Goal: Task Accomplishment & Management: Manage account settings

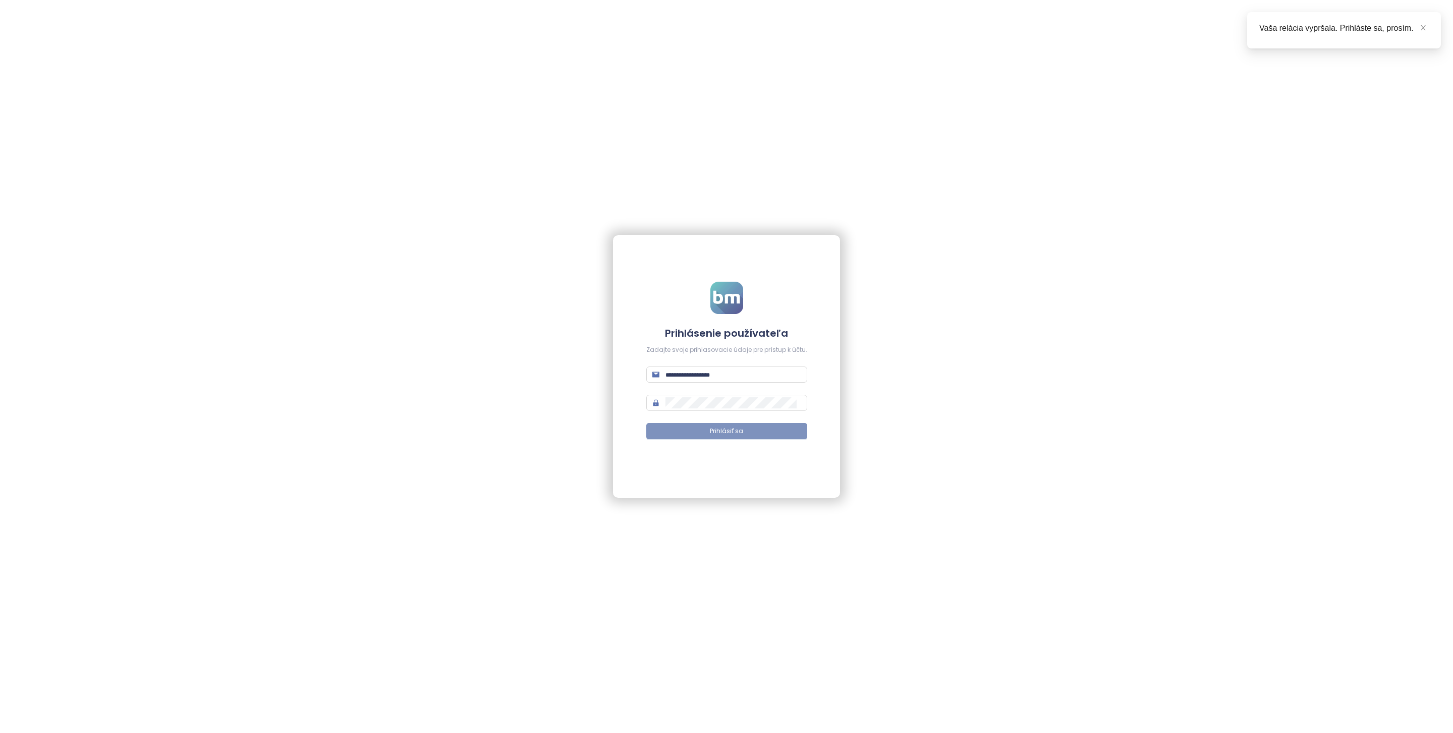
type input "**********"
click at [739, 438] on button "Prihlásiť sa" at bounding box center [726, 431] width 161 height 16
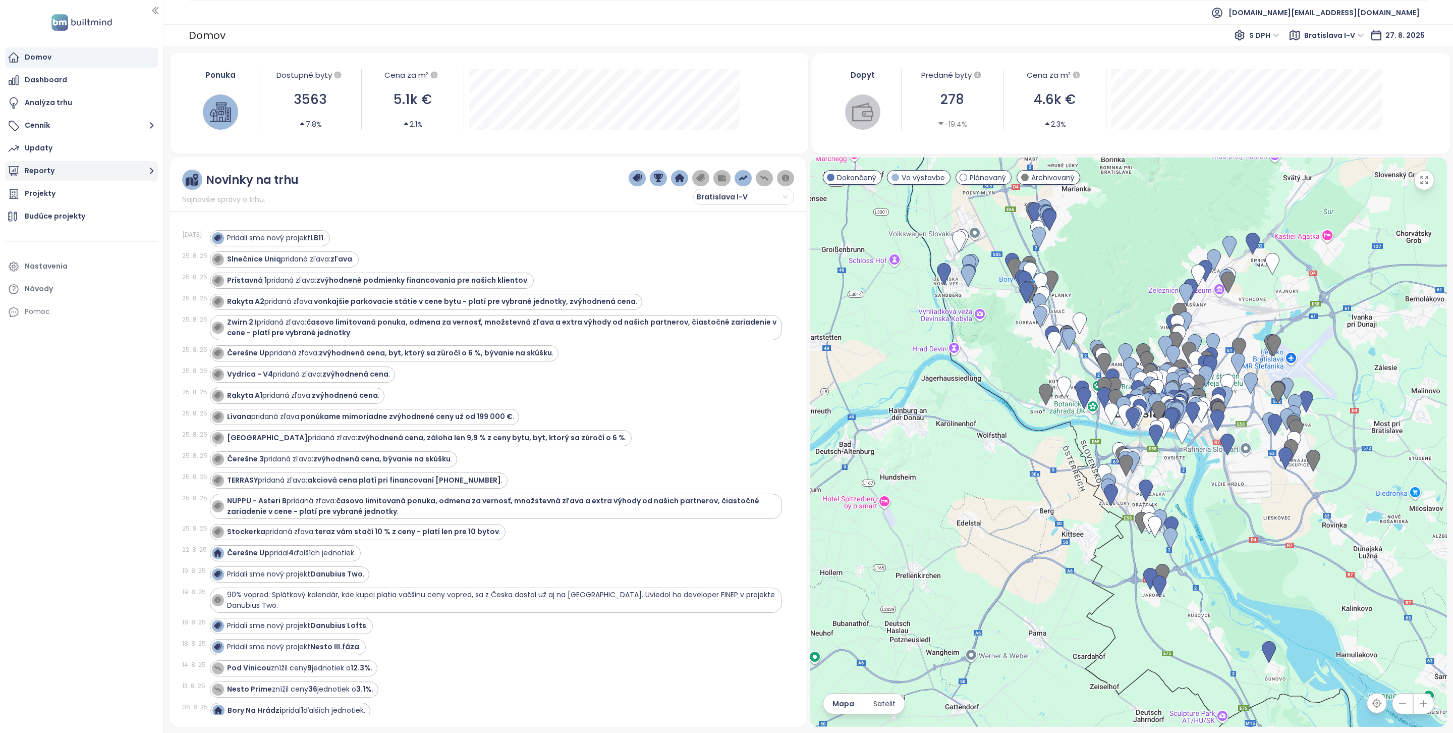
click at [81, 177] on button "Reporty" at bounding box center [81, 171] width 153 height 20
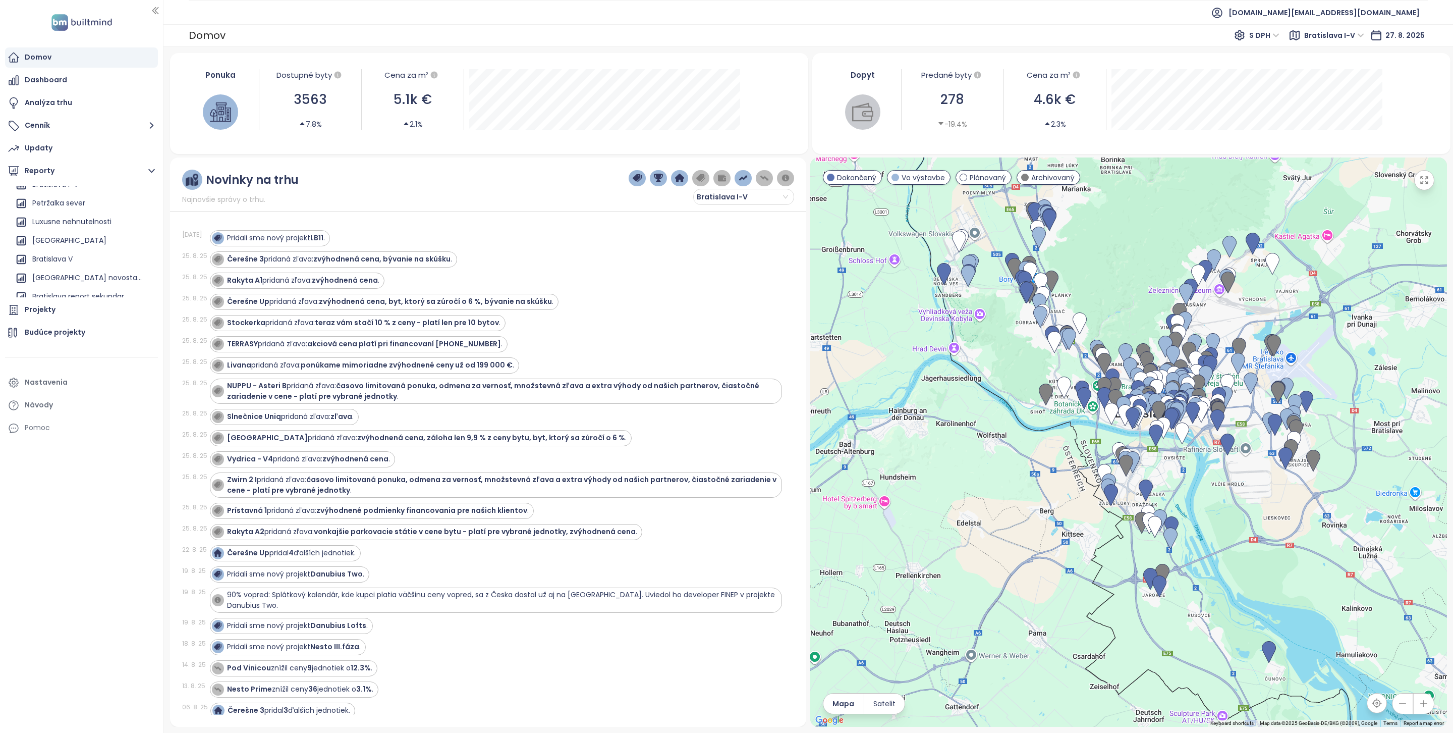
scroll to position [483, 0]
click at [143, 252] on icon "button" at bounding box center [148, 252] width 10 height 10
click at [140, 267] on button "Odstrániť" at bounding box center [144, 269] width 53 height 15
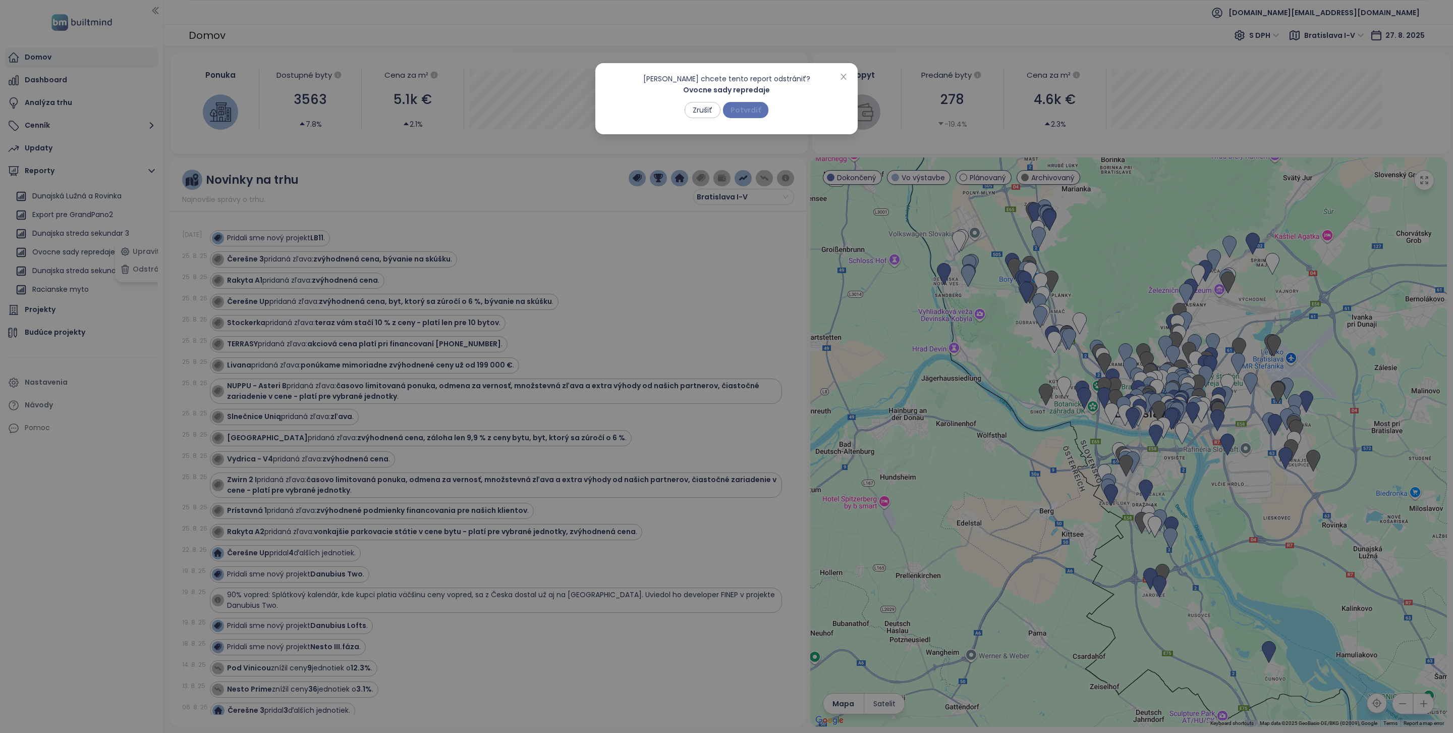
click at [744, 113] on span "Potvrdiť" at bounding box center [746, 109] width 30 height 11
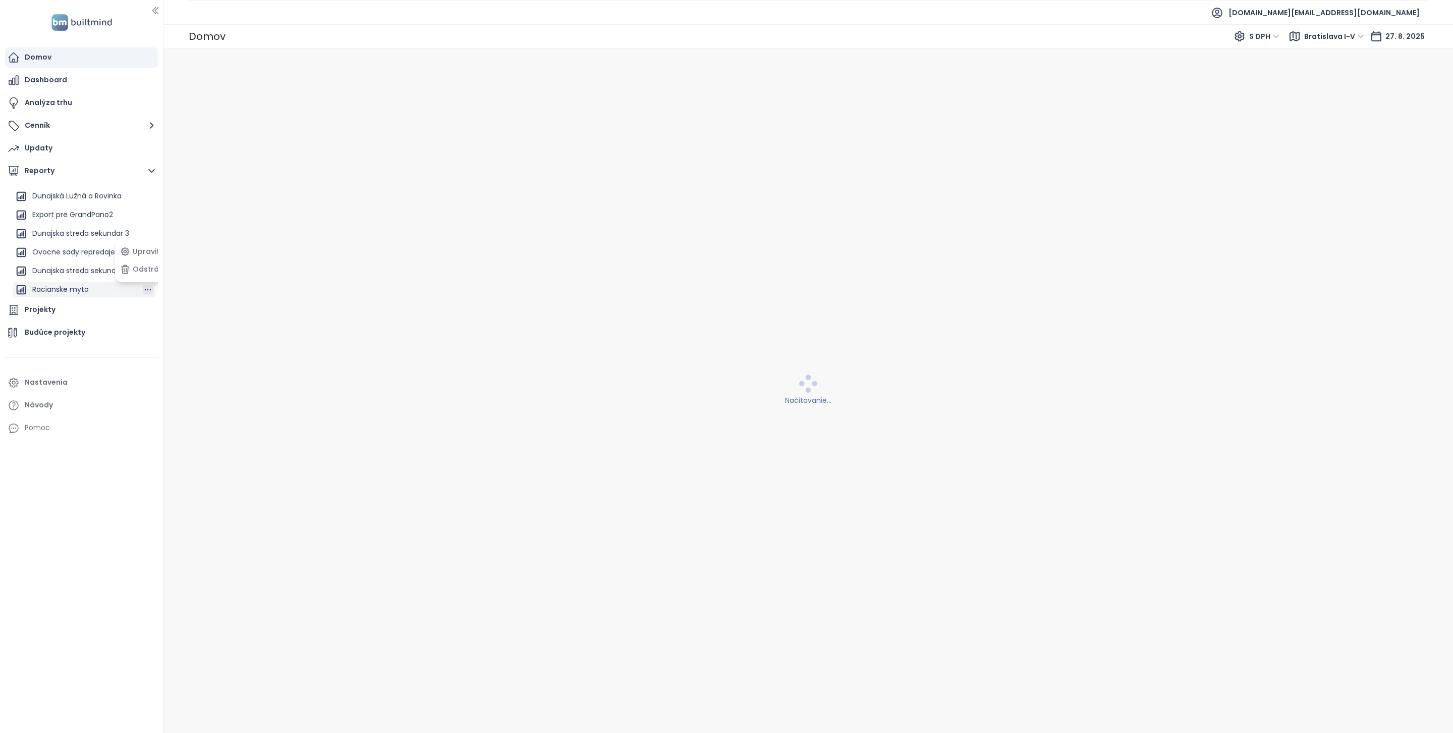
click at [143, 289] on icon "button" at bounding box center [148, 290] width 10 height 10
click at [143, 287] on icon "button" at bounding box center [148, 290] width 10 height 10
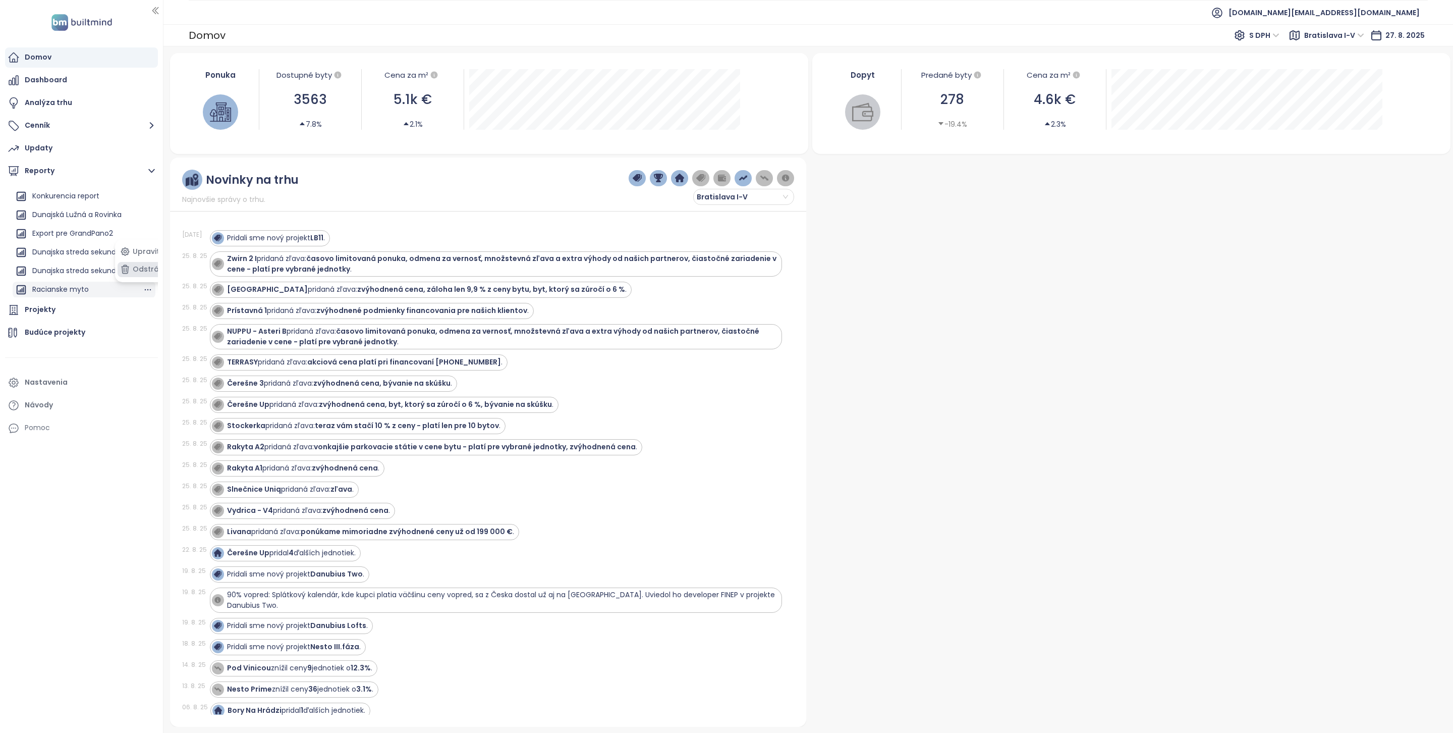
click at [143, 270] on button "Odstrániť" at bounding box center [144, 269] width 53 height 15
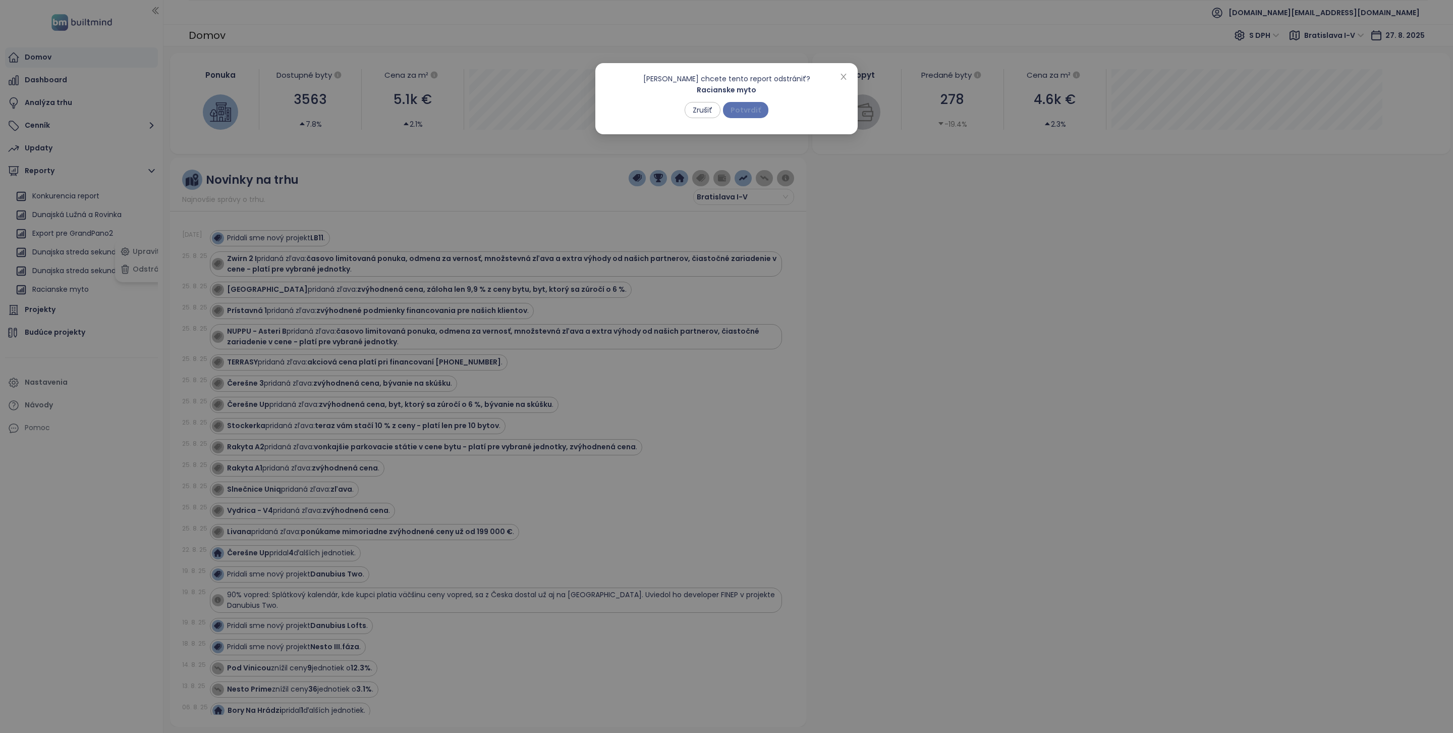
click at [752, 106] on span "Potvrdiť" at bounding box center [746, 109] width 30 height 11
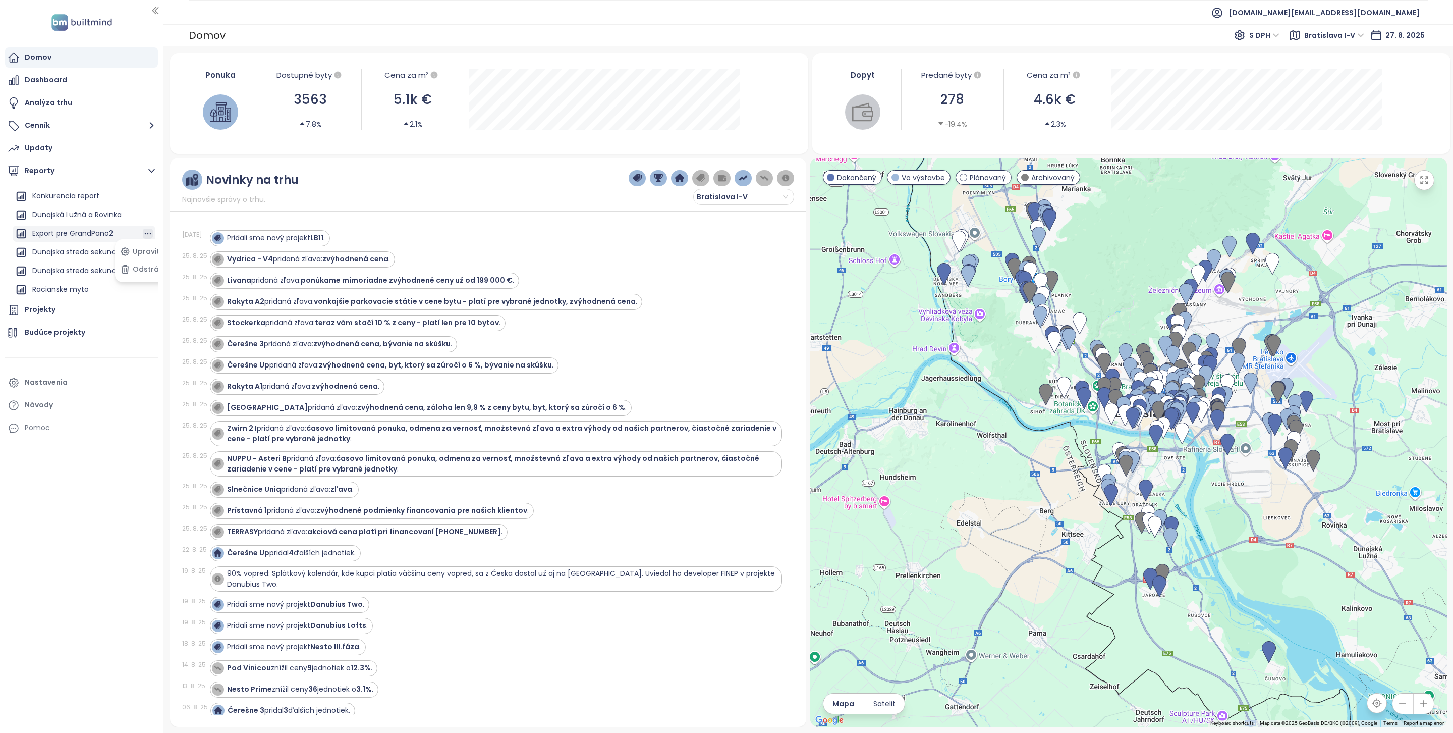
click at [143, 232] on icon "button" at bounding box center [148, 234] width 10 height 10
click at [148, 193] on button "Odstrániť" at bounding box center [144, 191] width 53 height 15
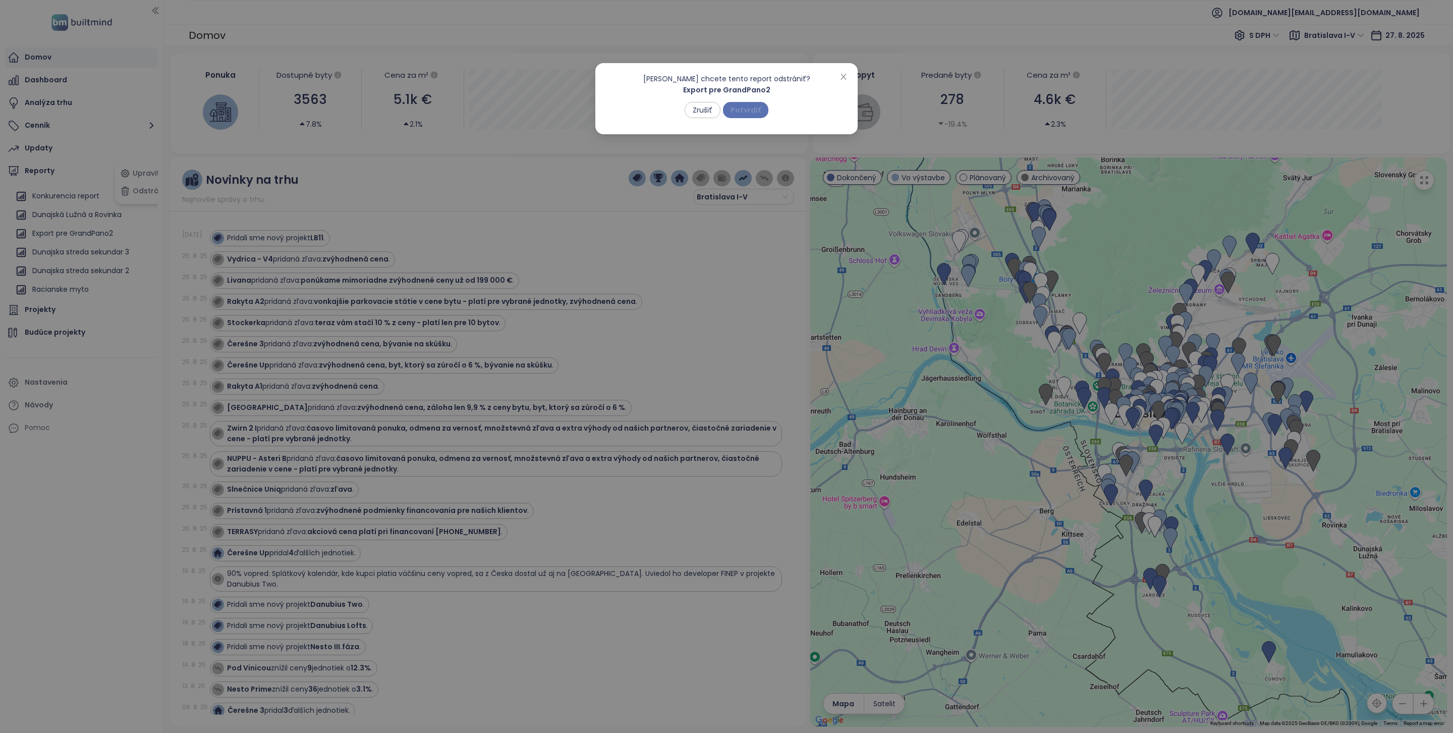
click at [746, 113] on span "Potvrdiť" at bounding box center [746, 109] width 30 height 11
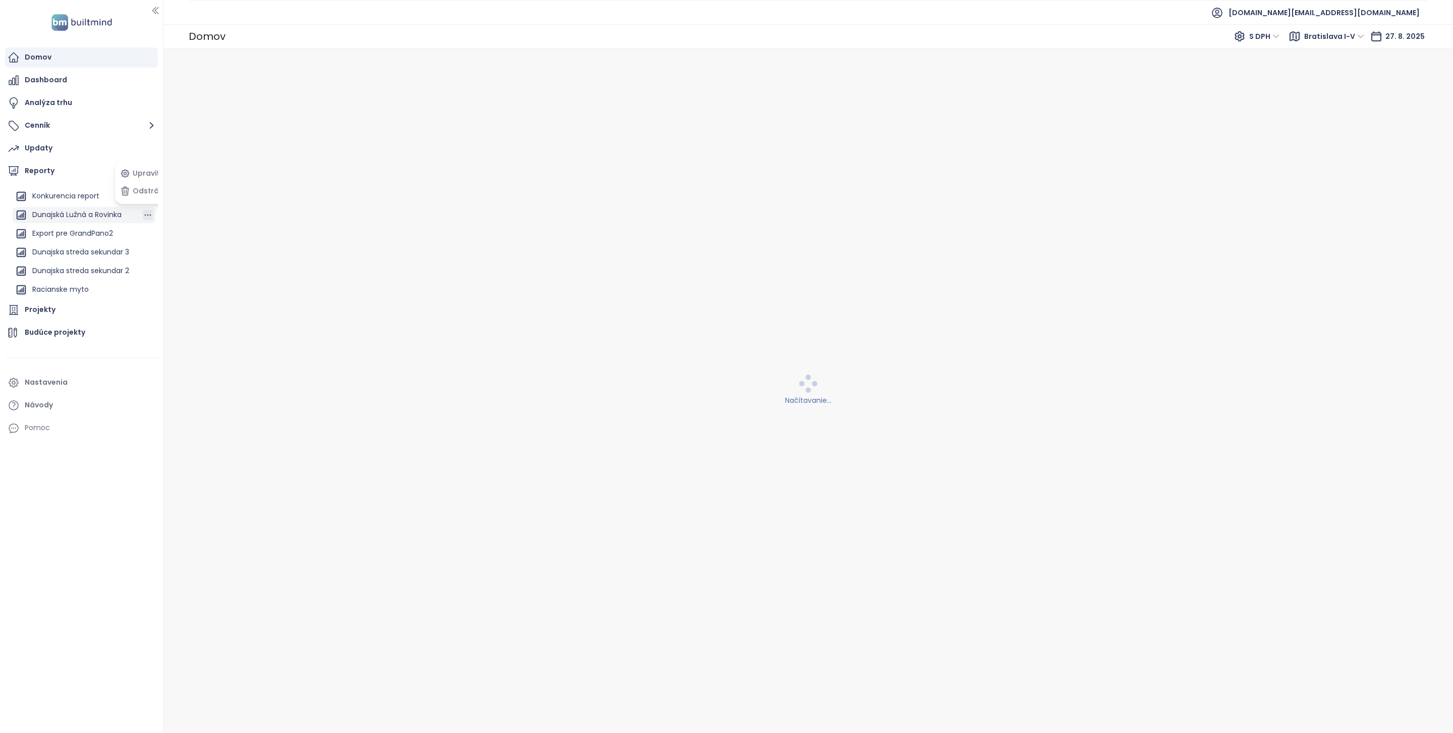
click at [143, 218] on icon "button" at bounding box center [148, 215] width 10 height 10
click at [146, 186] on button "Odstrániť" at bounding box center [144, 191] width 53 height 15
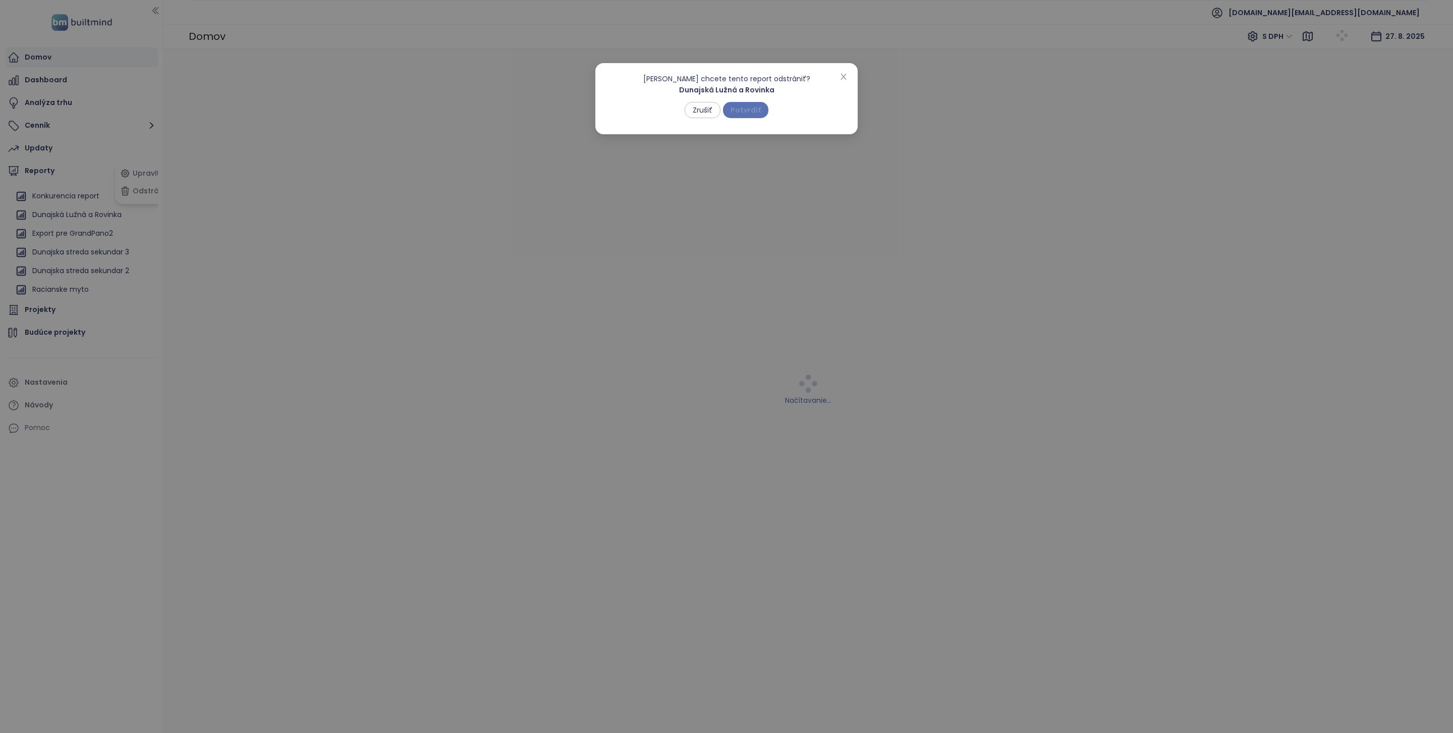
click at [751, 109] on span "Potvrdiť" at bounding box center [746, 109] width 30 height 11
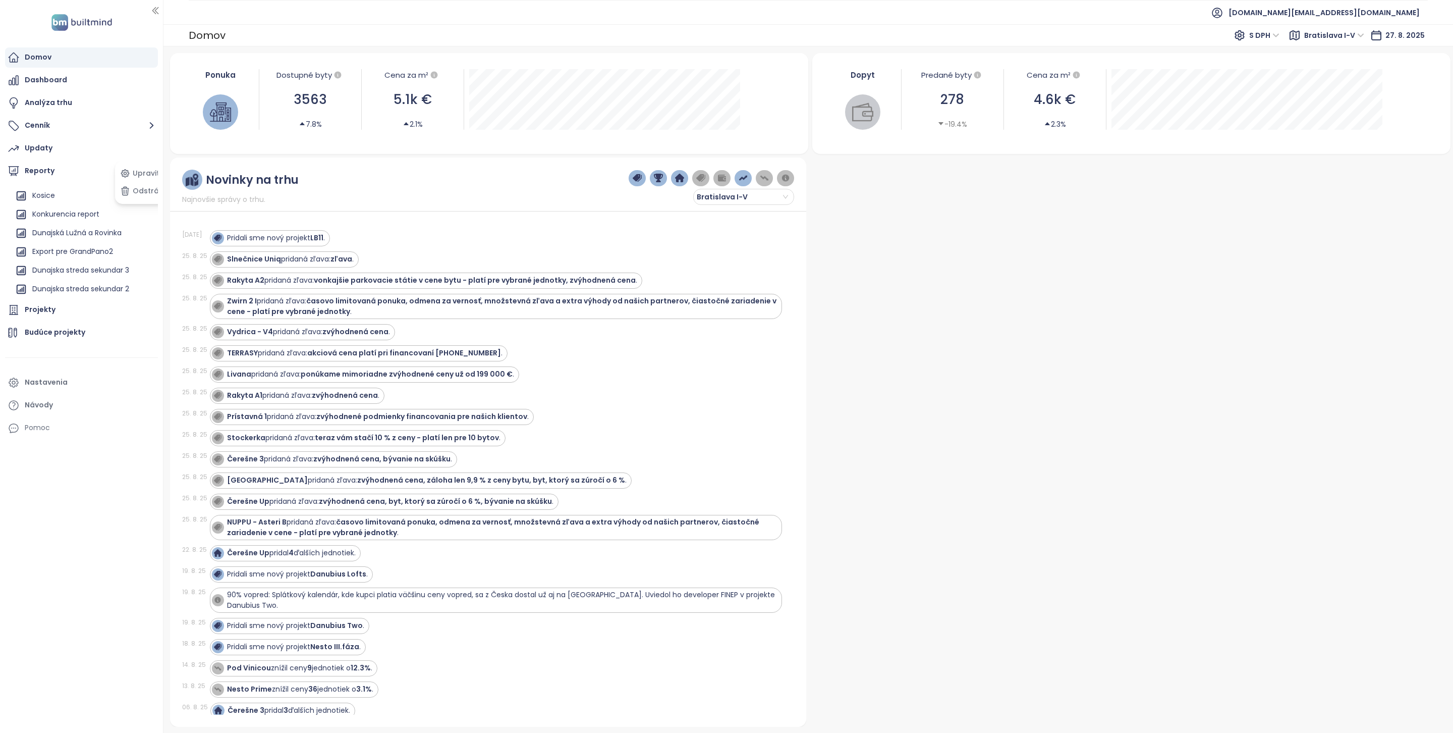
scroll to position [445, 0]
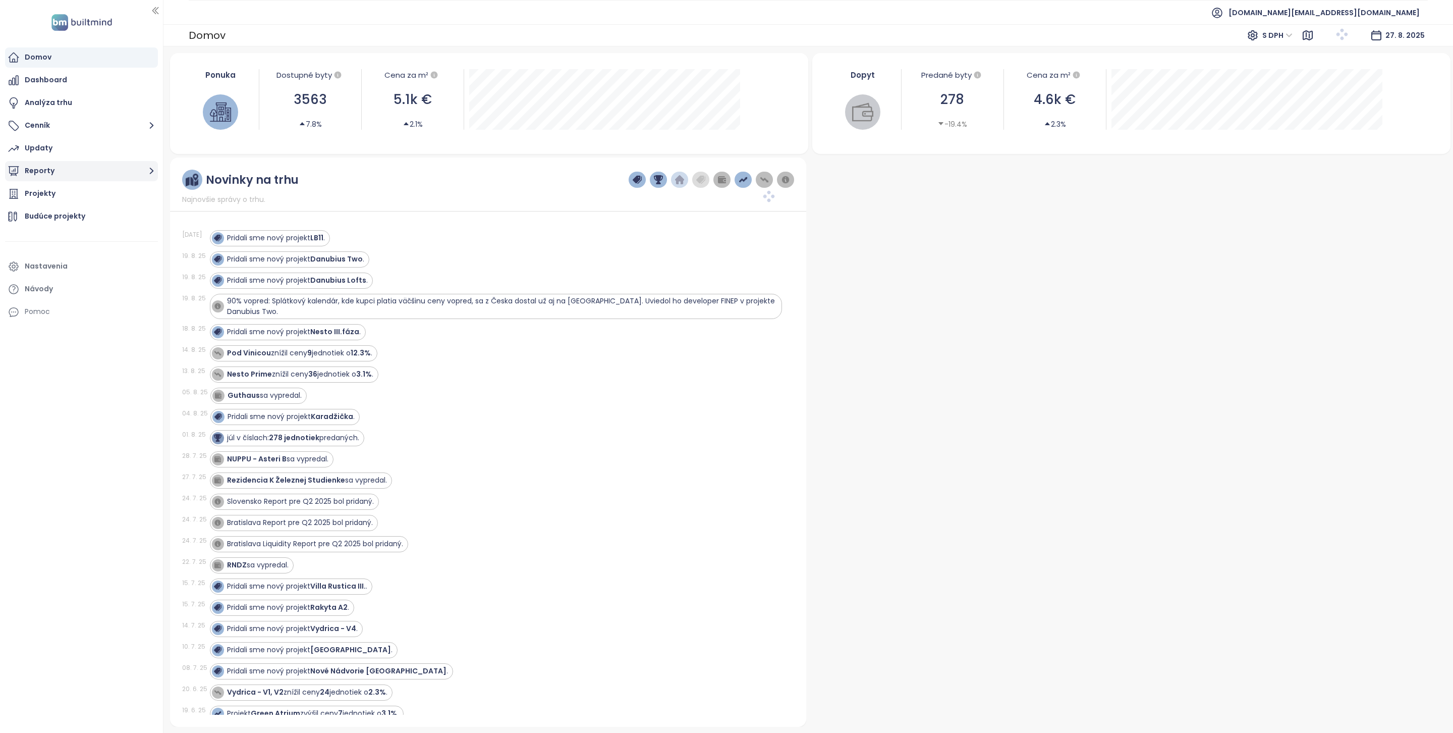
click at [106, 165] on button "Reporty" at bounding box center [81, 171] width 153 height 20
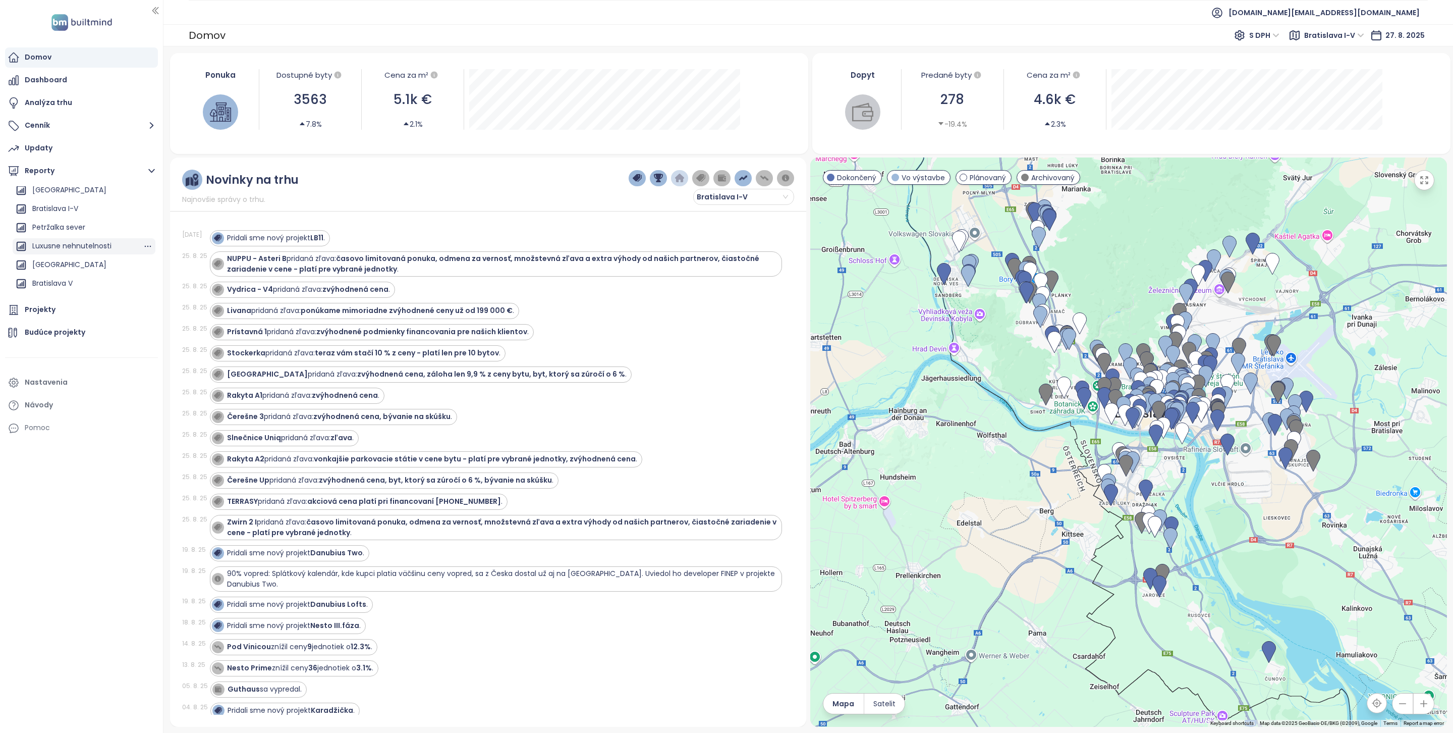
scroll to position [163, 0]
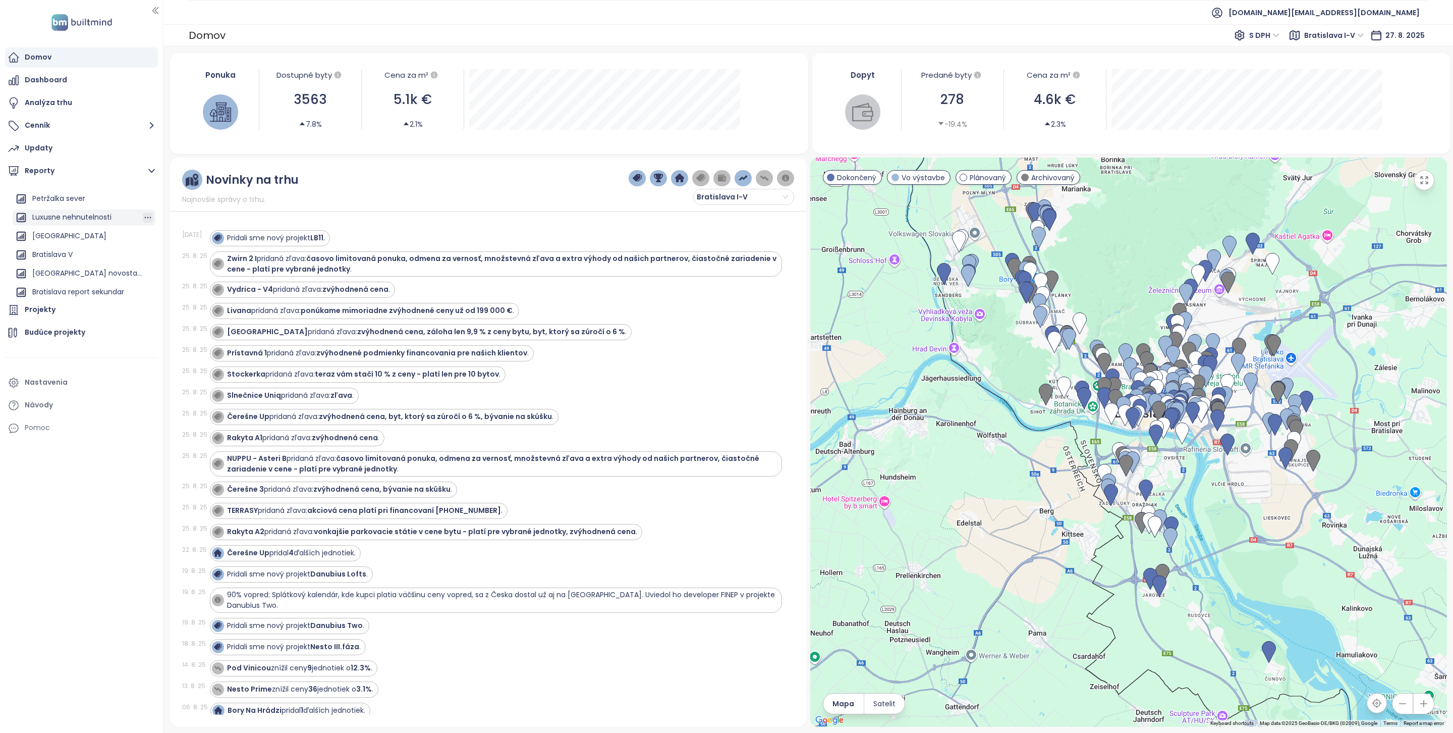
click at [143, 215] on icon "button" at bounding box center [148, 217] width 10 height 10
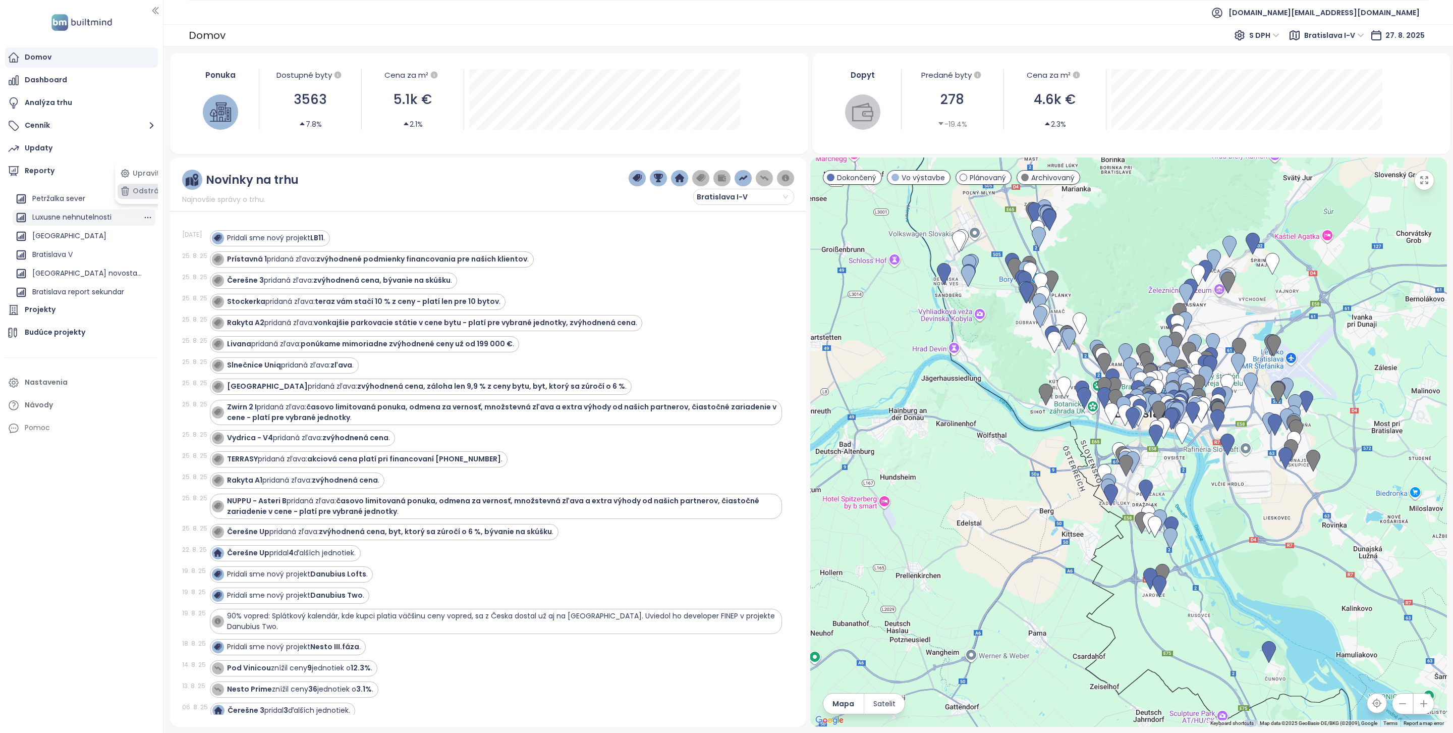
click at [146, 196] on button "Odstrániť" at bounding box center [144, 191] width 53 height 15
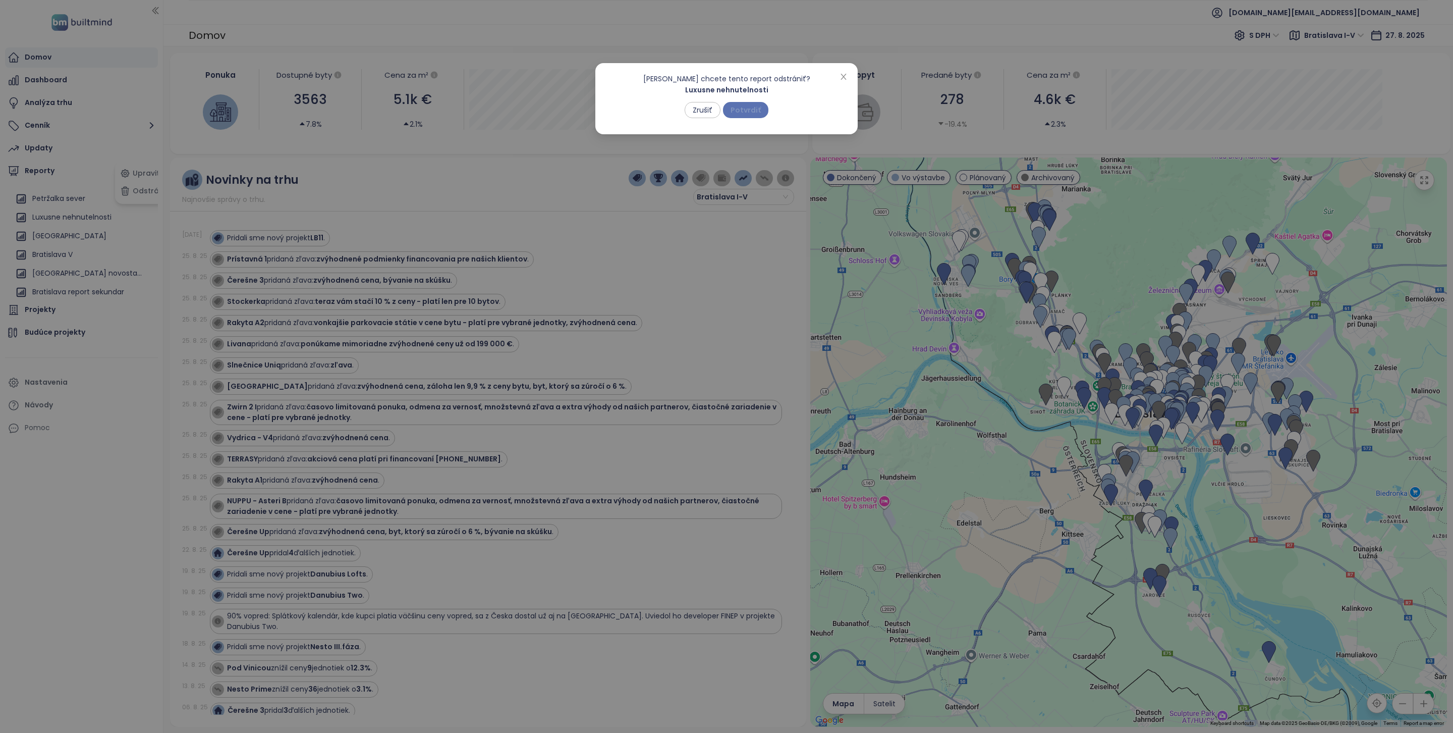
click at [759, 115] on span "Potvrdiť" at bounding box center [746, 109] width 30 height 11
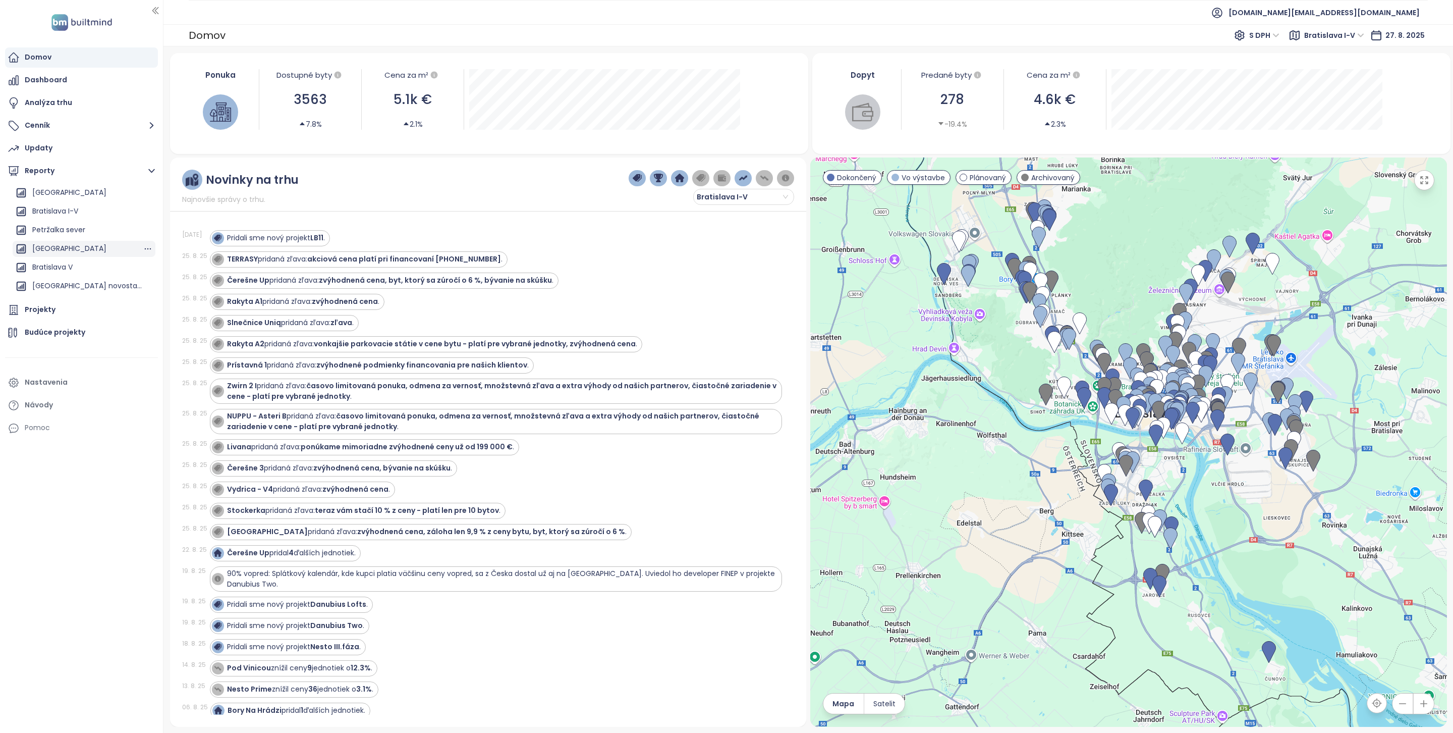
scroll to position [129, 0]
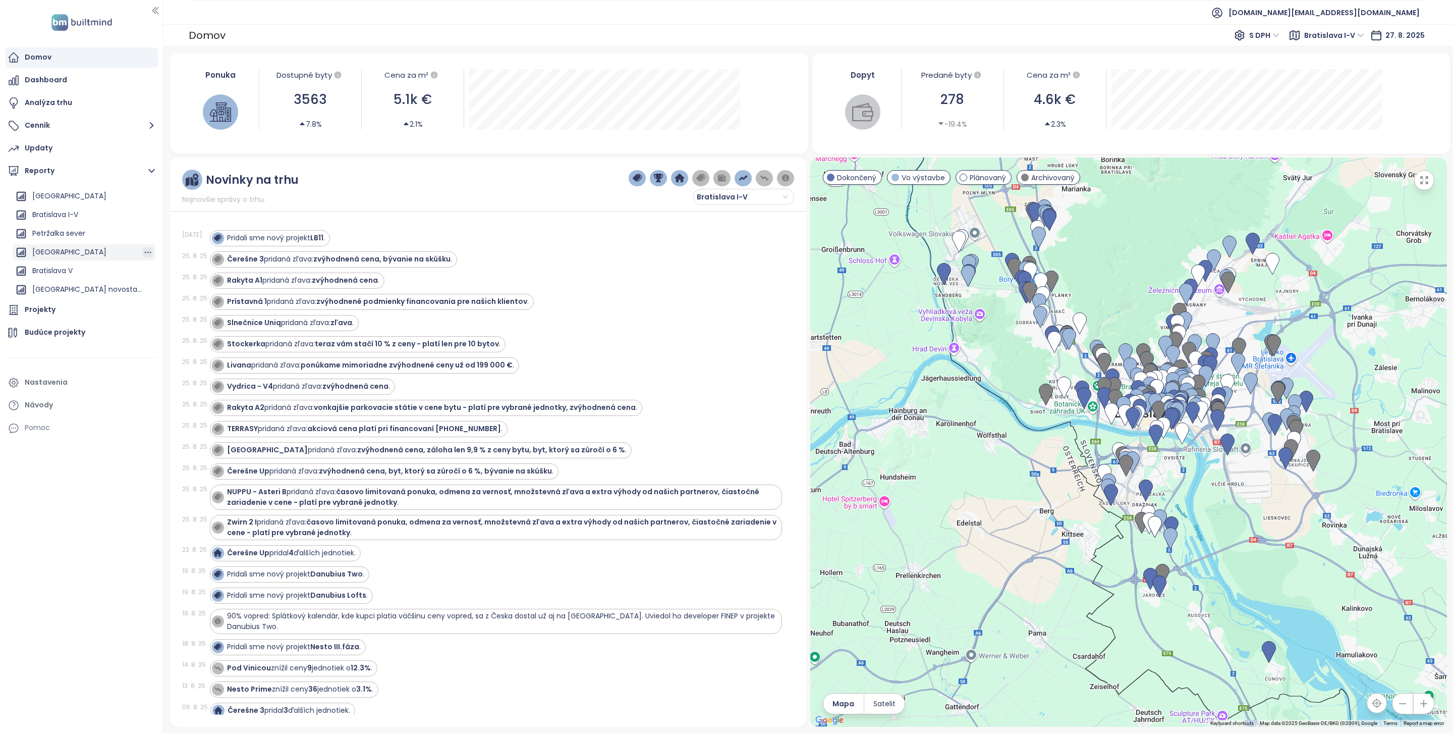
click at [145, 252] on icon "button" at bounding box center [148, 253] width 7 height 2
click at [151, 269] on button "Odstrániť" at bounding box center [144, 269] width 53 height 15
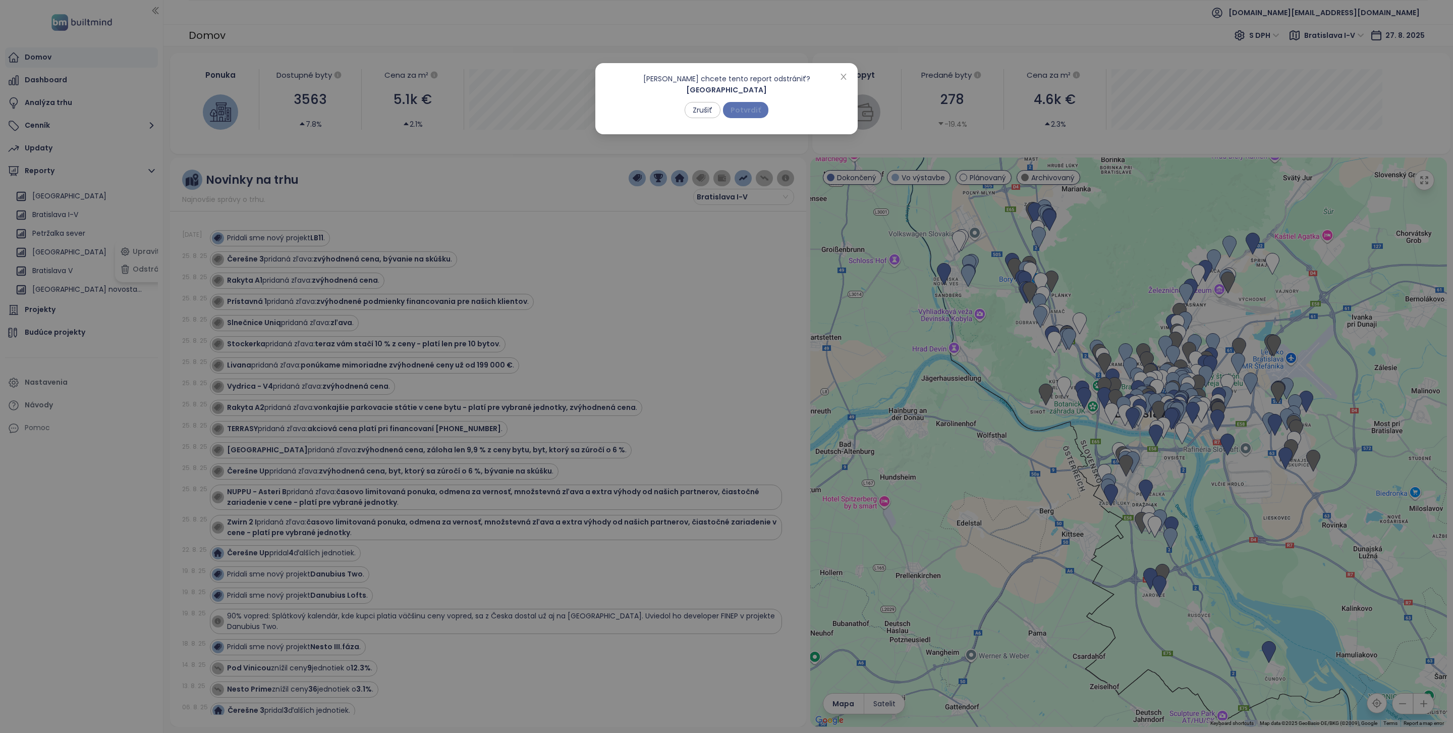
click at [755, 111] on span "Potvrdiť" at bounding box center [746, 109] width 30 height 11
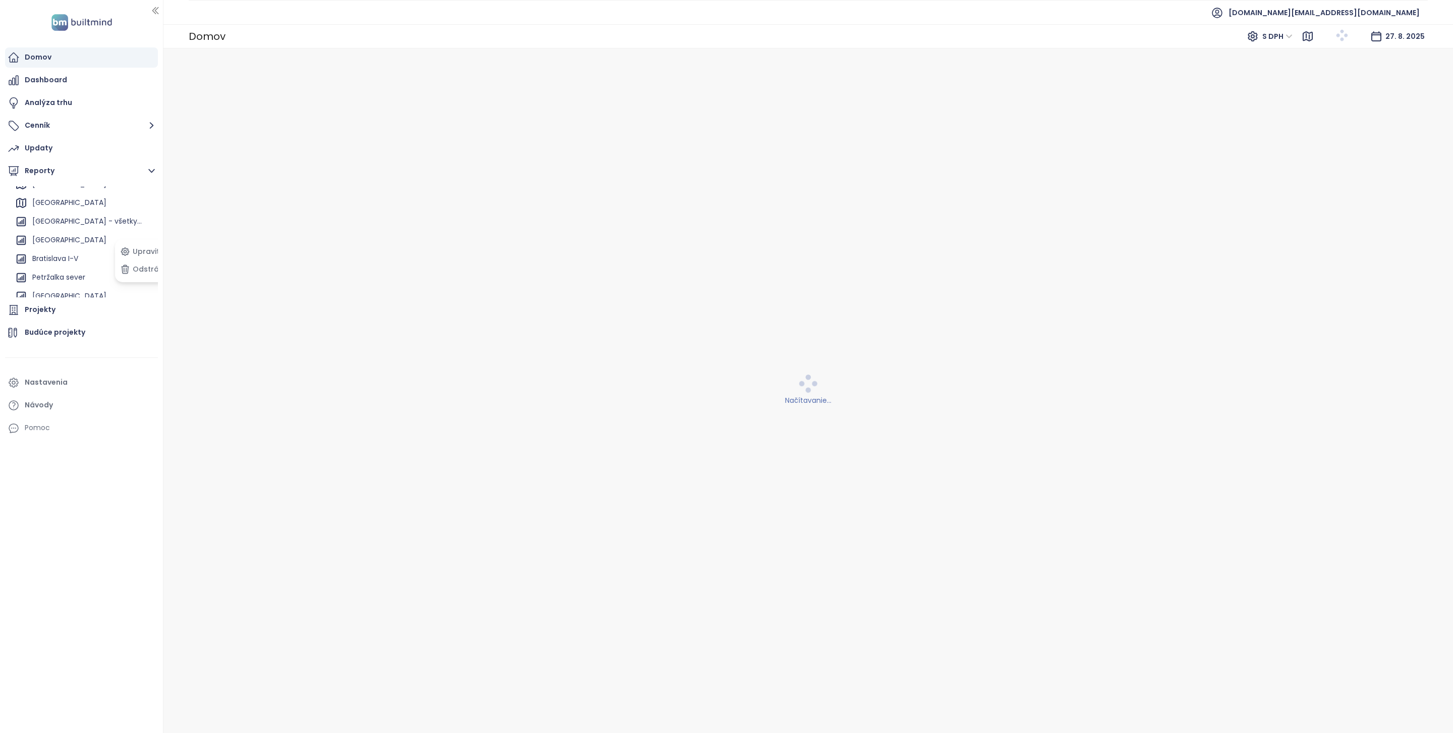
scroll to position [81, 0]
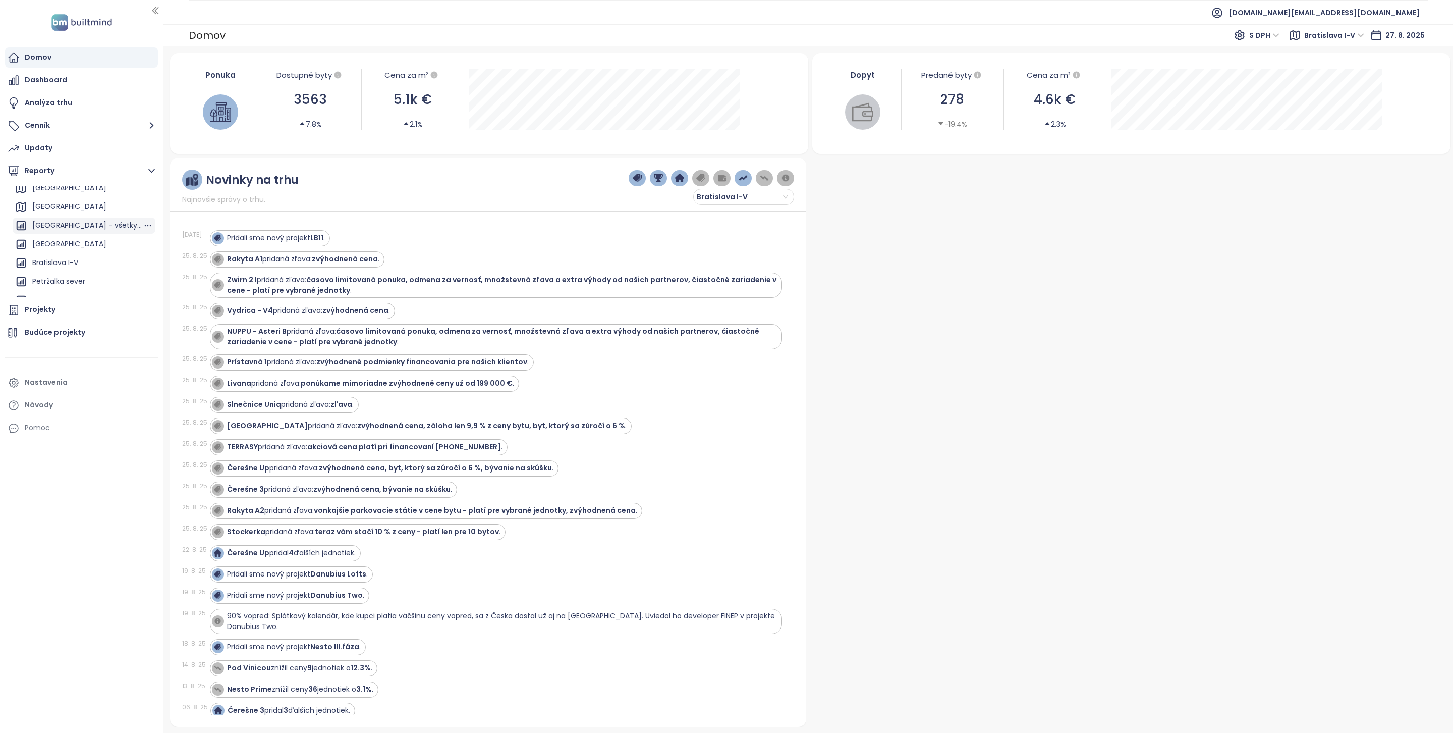
click at [80, 220] on div "Bratislava - všetky trhy" at bounding box center [87, 225] width 110 height 13
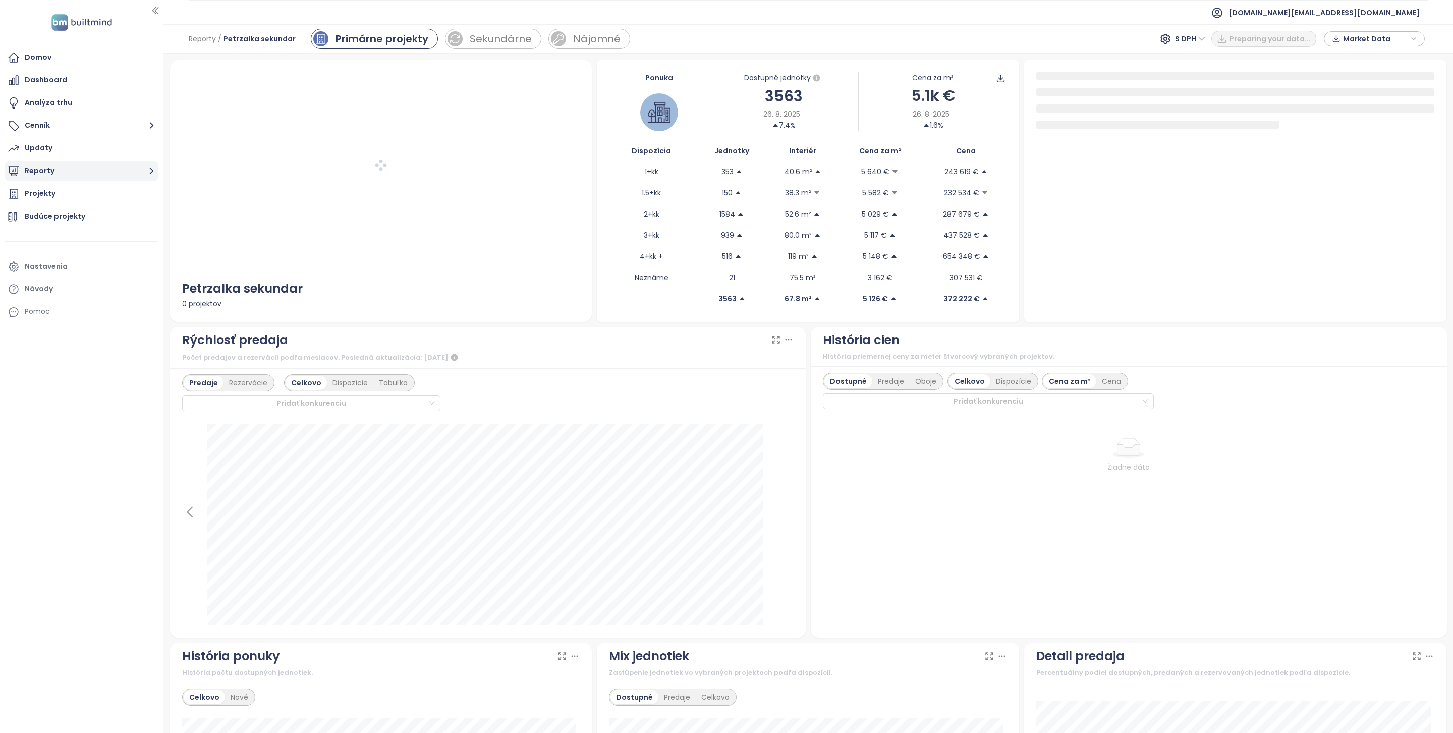
click at [94, 162] on button "Reporty" at bounding box center [81, 171] width 153 height 20
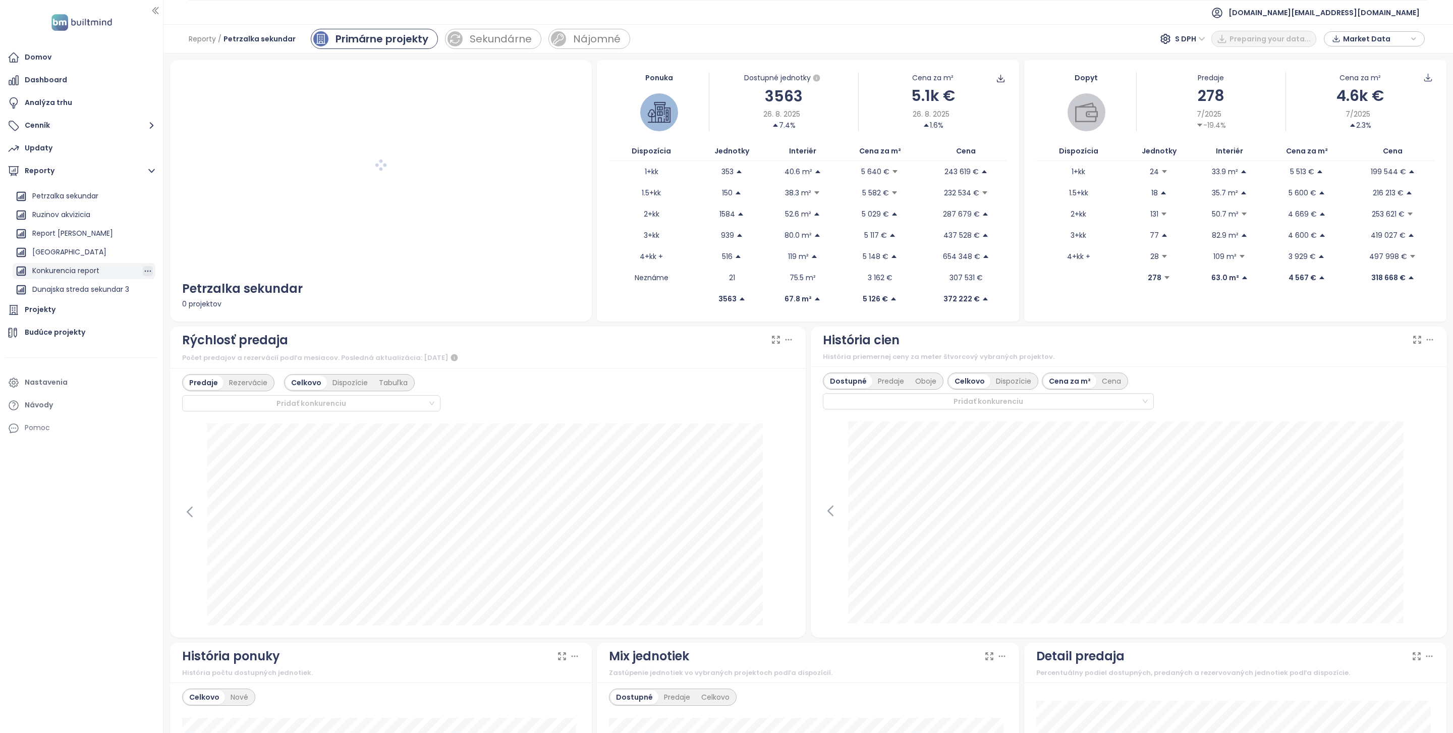
click at [143, 268] on icon "button" at bounding box center [148, 271] width 10 height 10
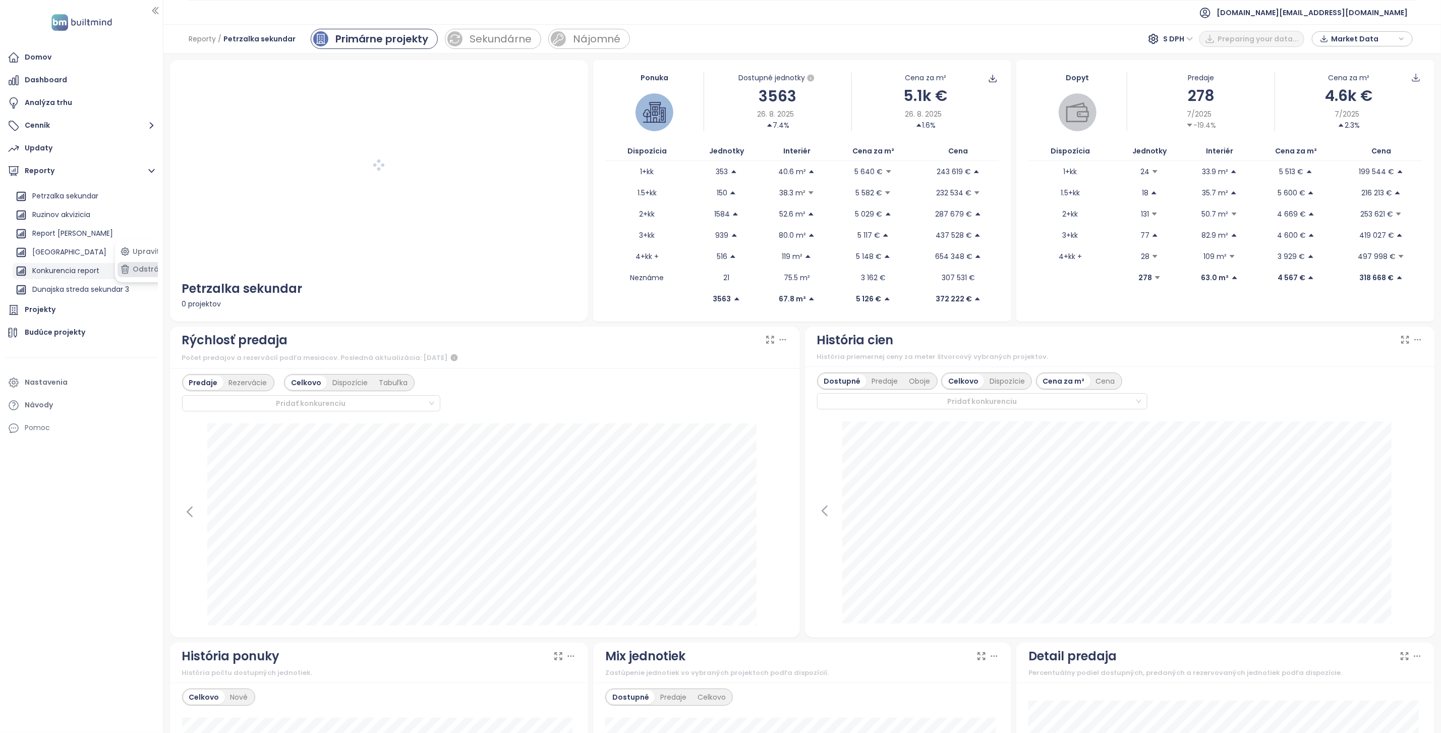
click at [139, 269] on button "Odstrániť" at bounding box center [144, 269] width 53 height 15
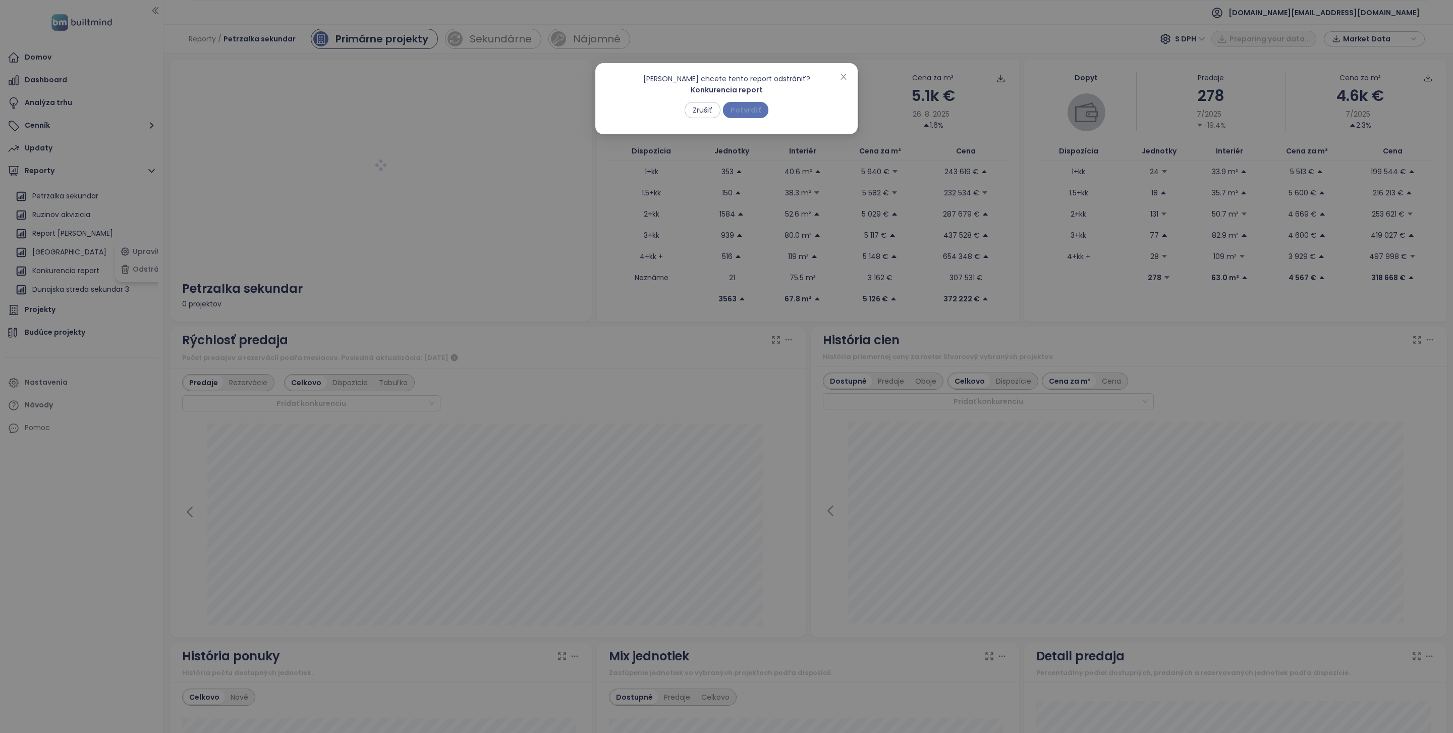
click at [738, 111] on span "Potvrdiť" at bounding box center [746, 109] width 30 height 11
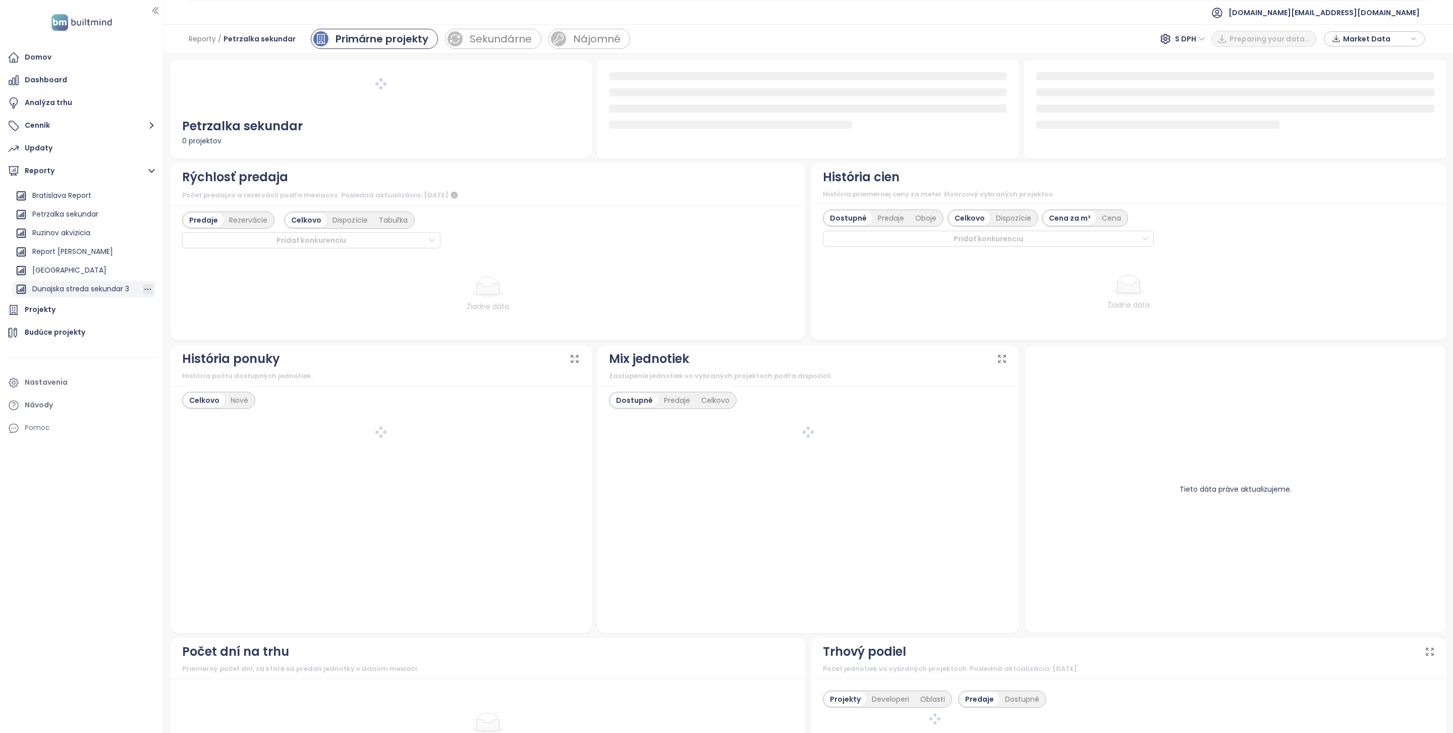
scroll to position [185, 0]
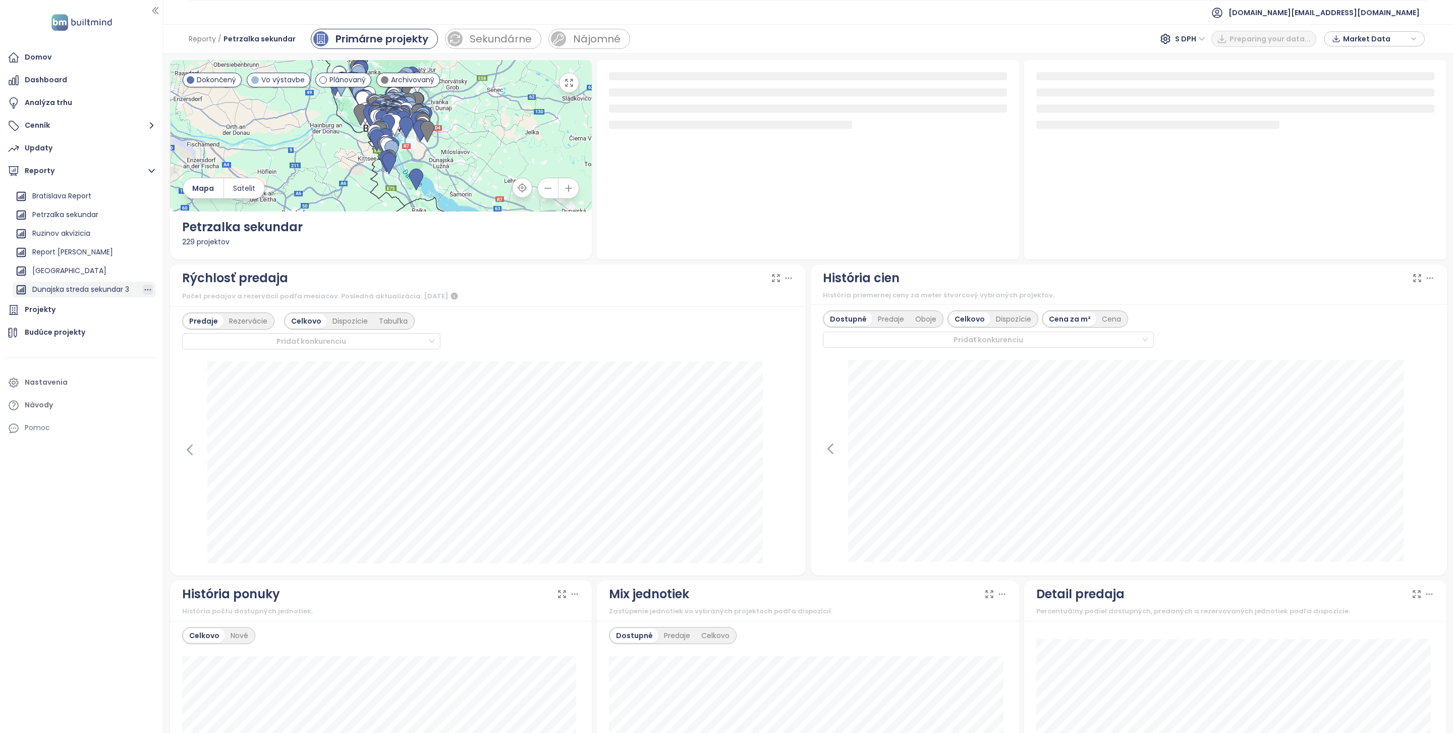
click at [143, 287] on icon "button" at bounding box center [148, 290] width 10 height 10
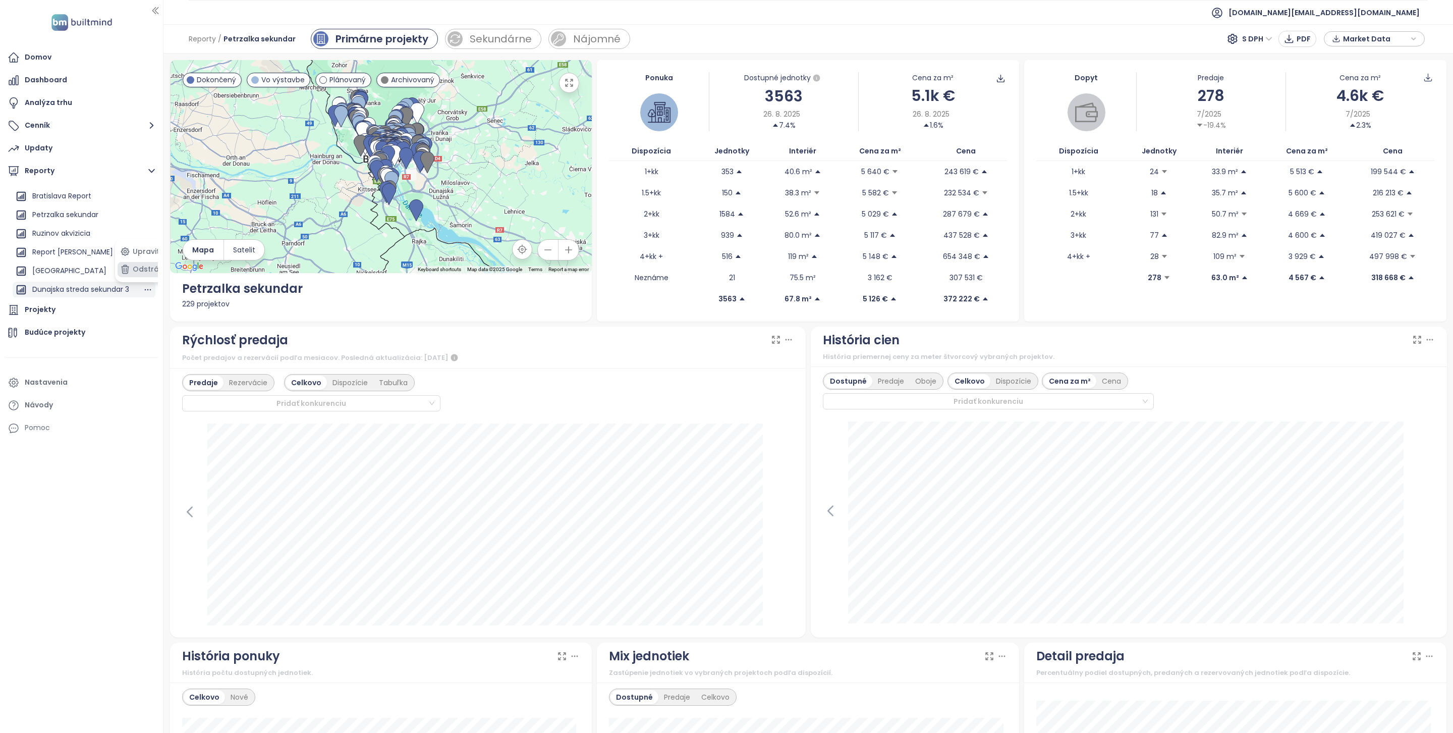
click at [146, 264] on button "Odstrániť" at bounding box center [144, 269] width 53 height 15
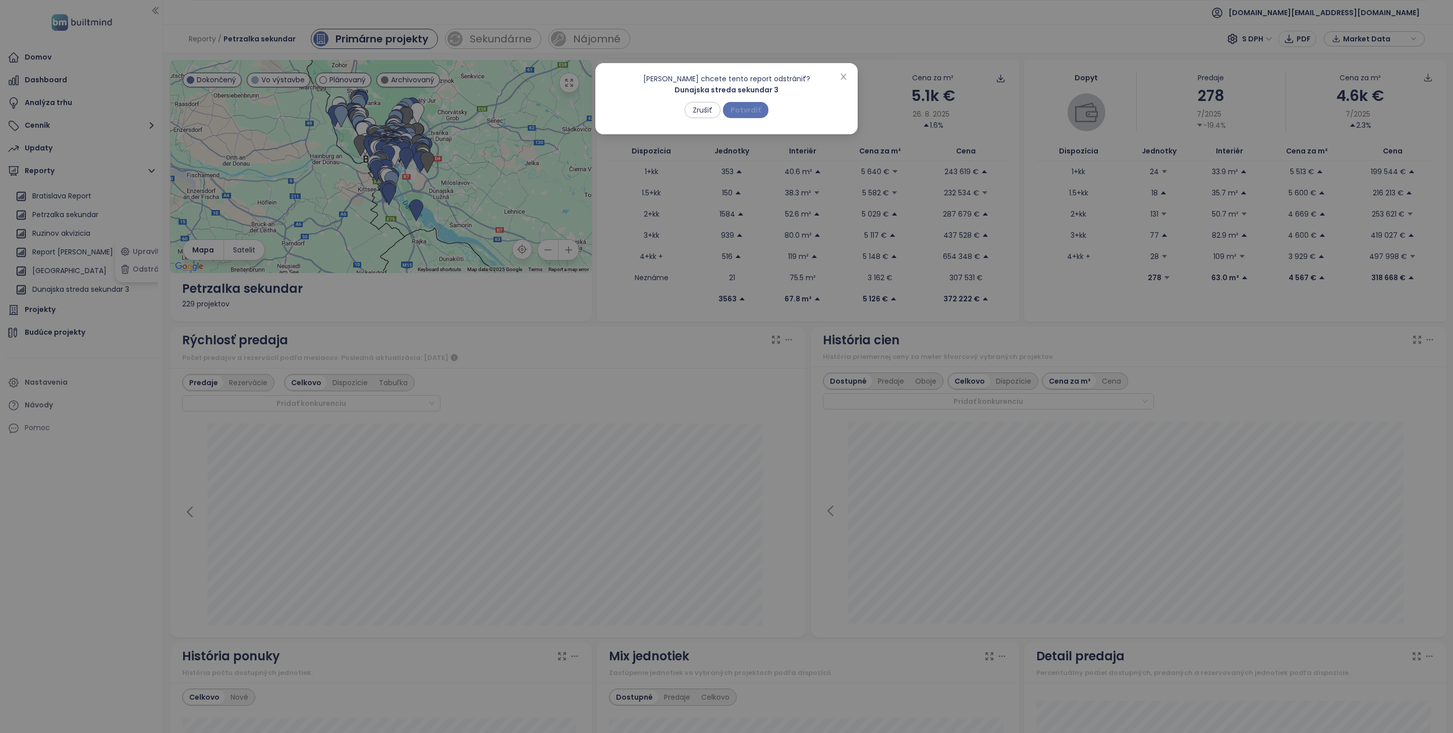
click at [754, 107] on span "Potvrdiť" at bounding box center [746, 109] width 30 height 11
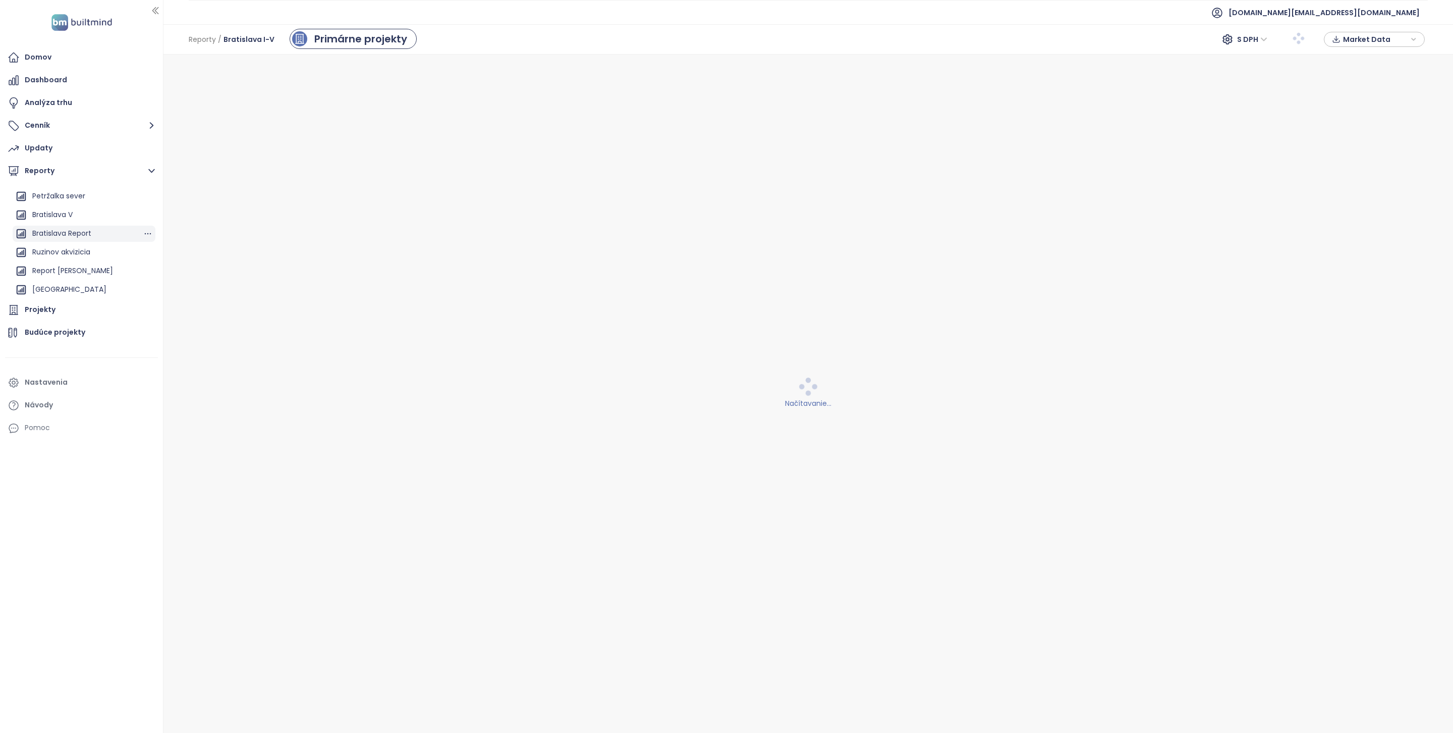
scroll to position [126, 0]
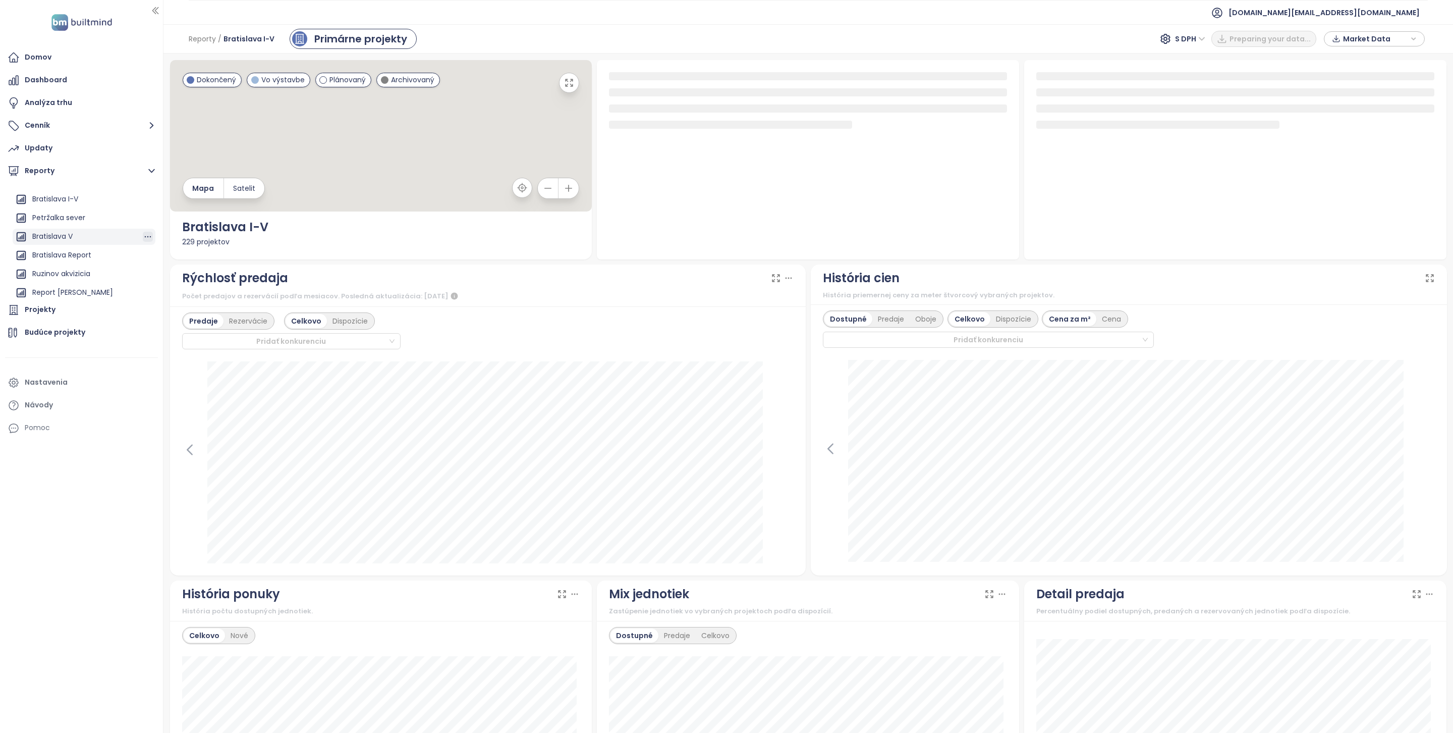
click at [143, 234] on icon "button" at bounding box center [148, 237] width 10 height 10
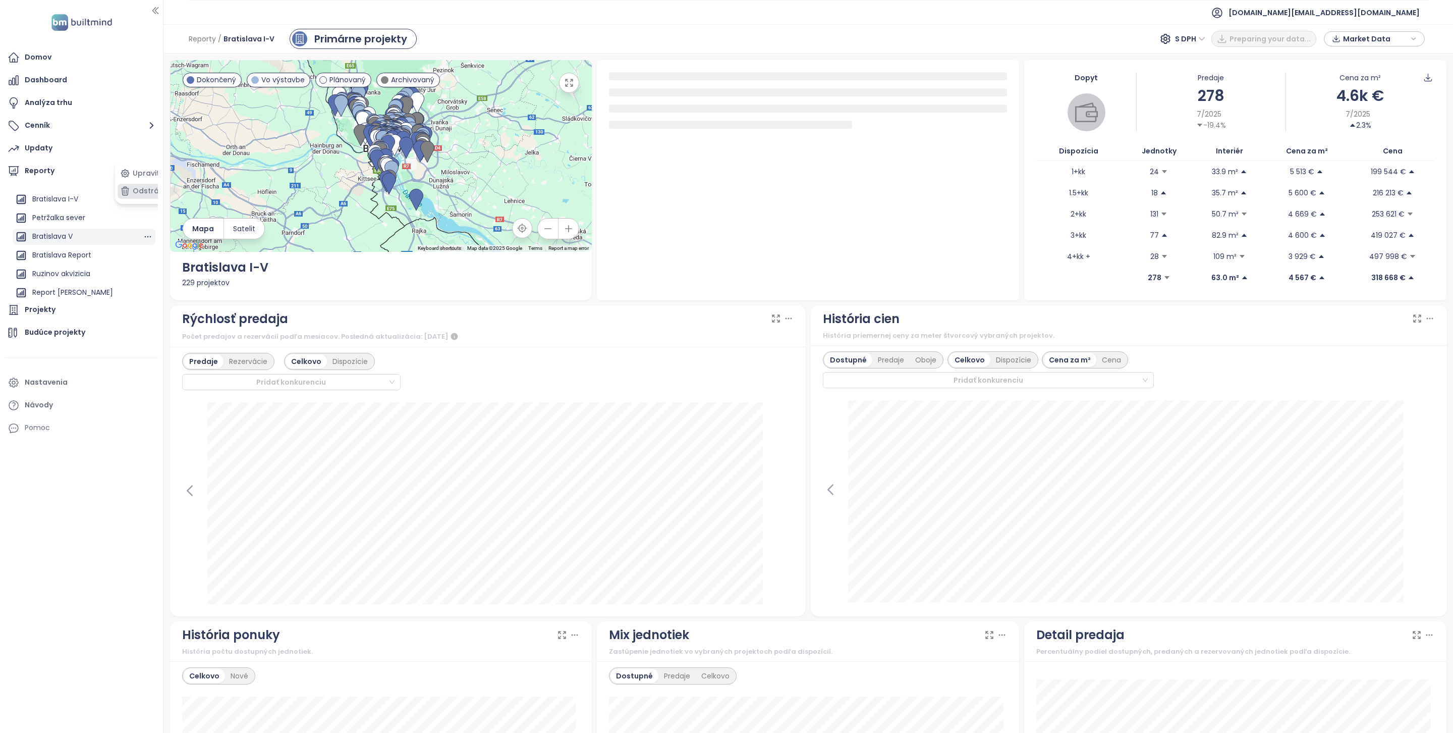
click at [149, 189] on button "Odstrániť" at bounding box center [144, 191] width 53 height 15
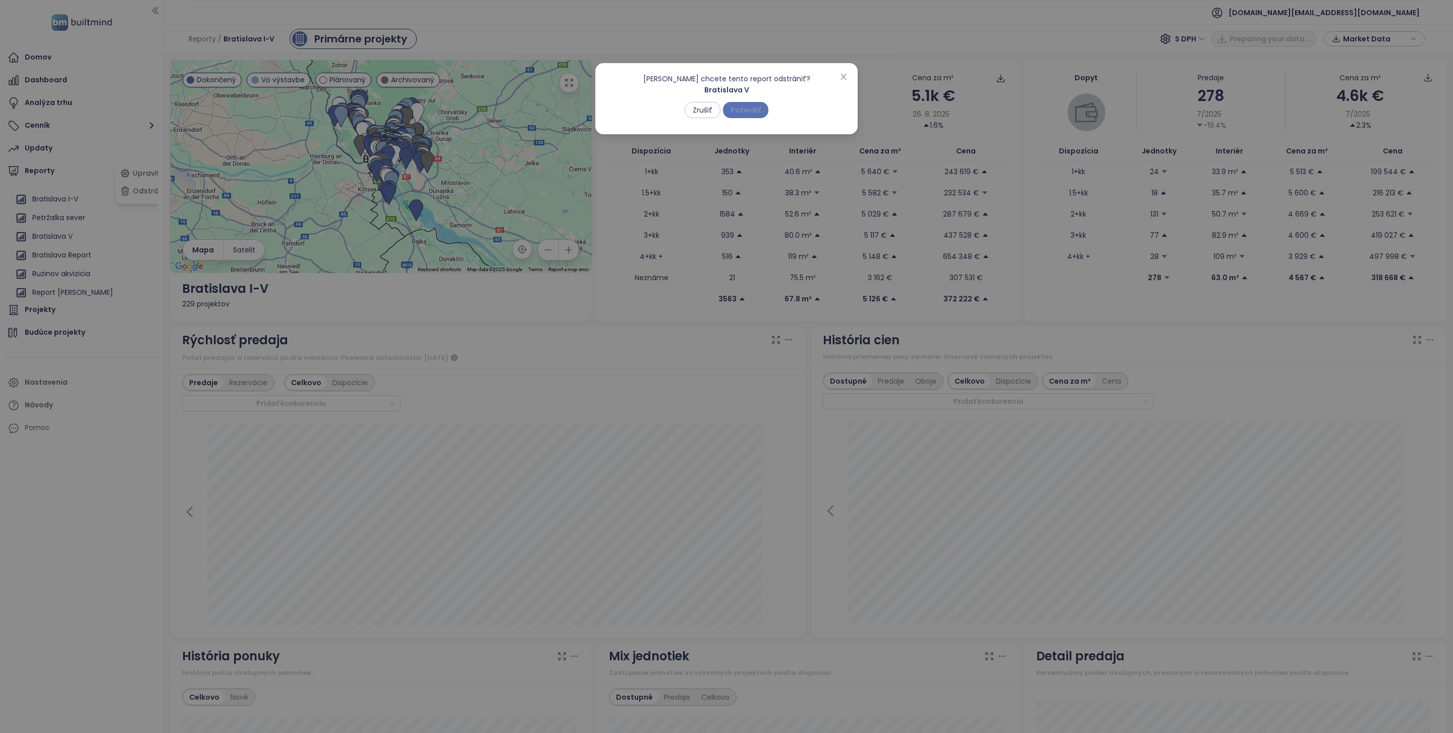
click at [749, 113] on span "Potvrdiť" at bounding box center [746, 109] width 30 height 11
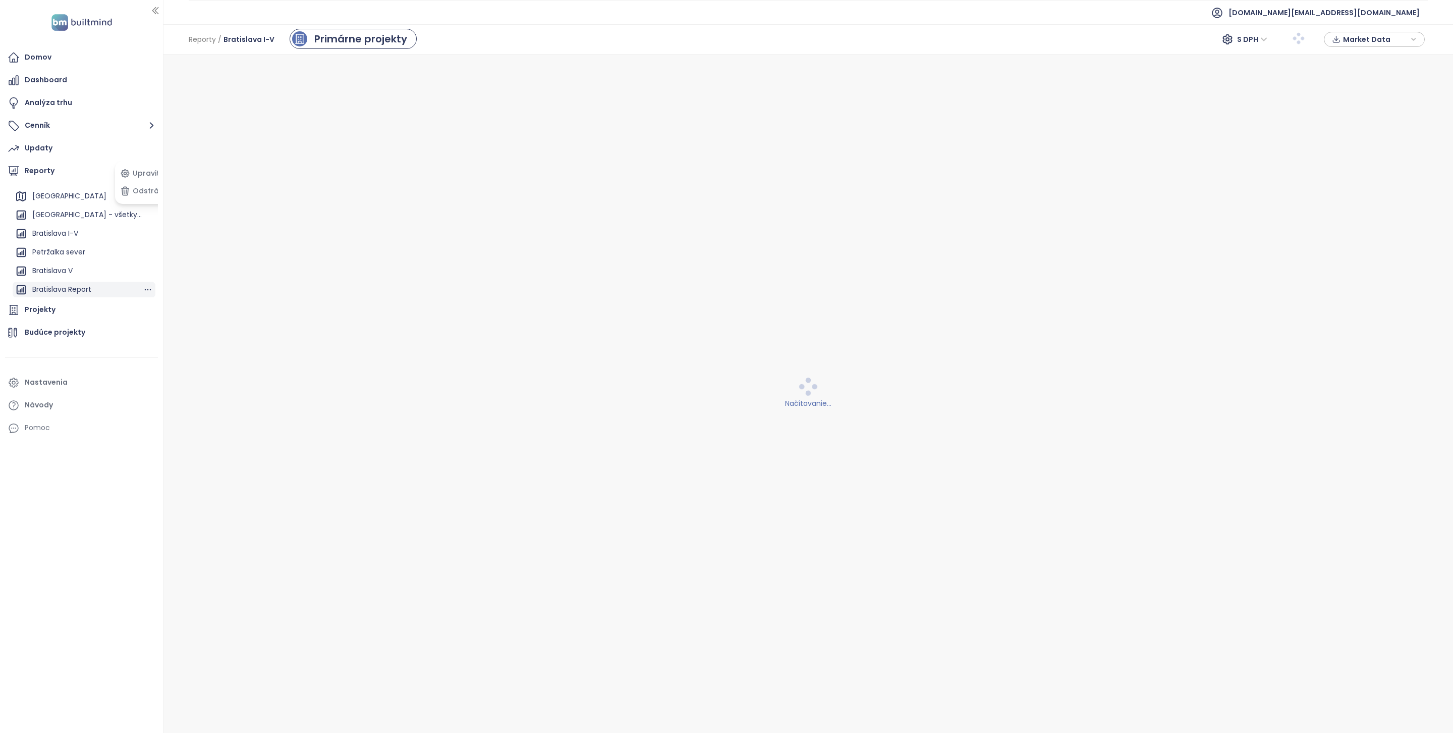
scroll to position [90, 0]
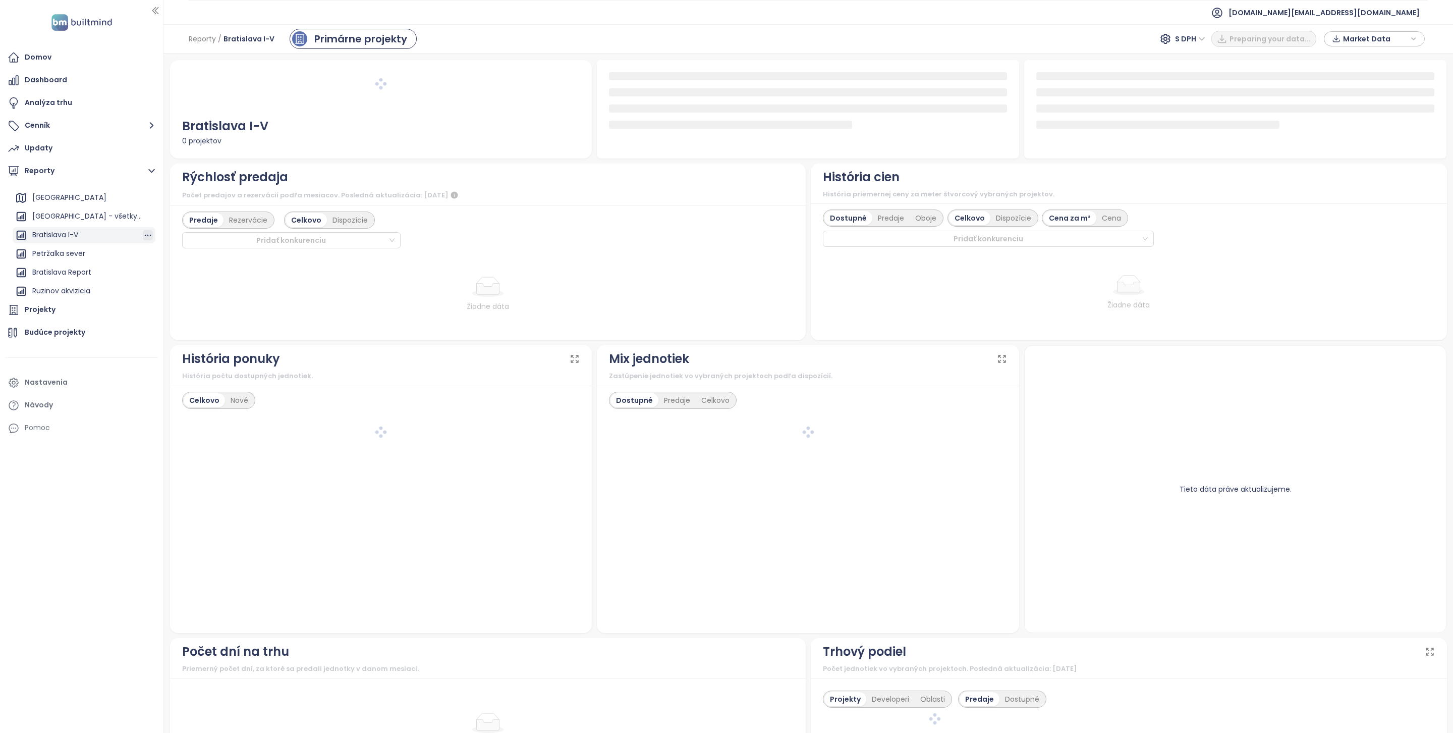
click at [143, 236] on icon "button" at bounding box center [148, 235] width 10 height 10
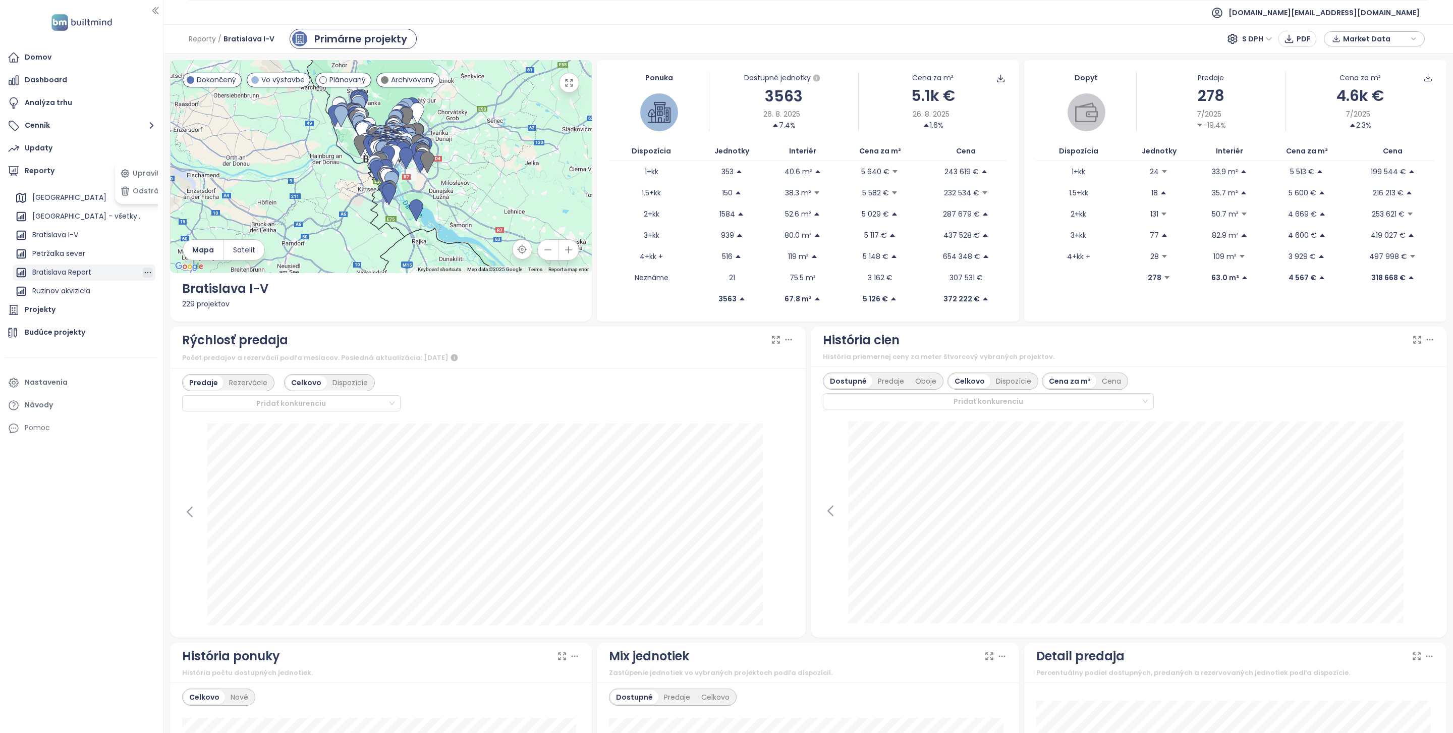
click at [143, 269] on icon "button" at bounding box center [148, 272] width 10 height 10
click at [146, 267] on button "Odstrániť" at bounding box center [144, 269] width 53 height 15
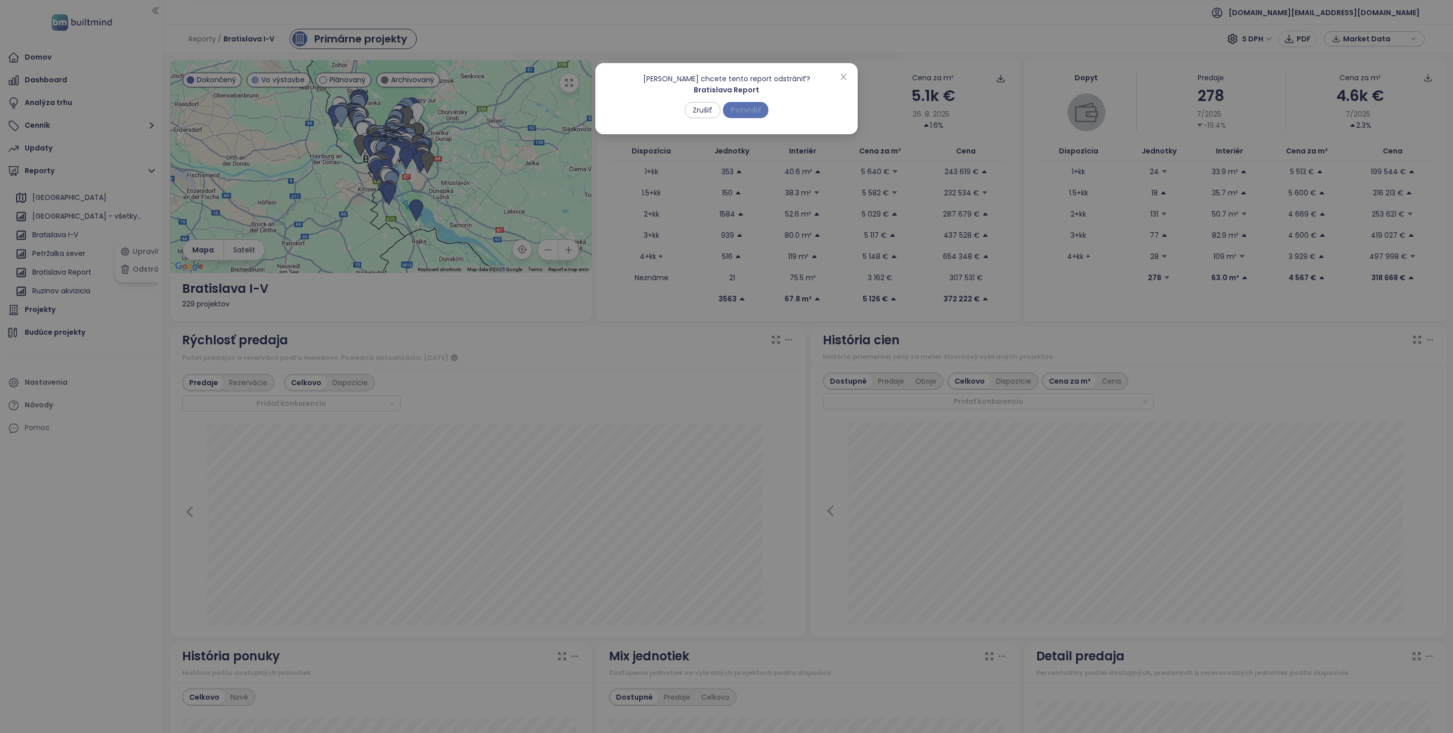
click at [746, 109] on span "Potvrdiť" at bounding box center [746, 109] width 30 height 11
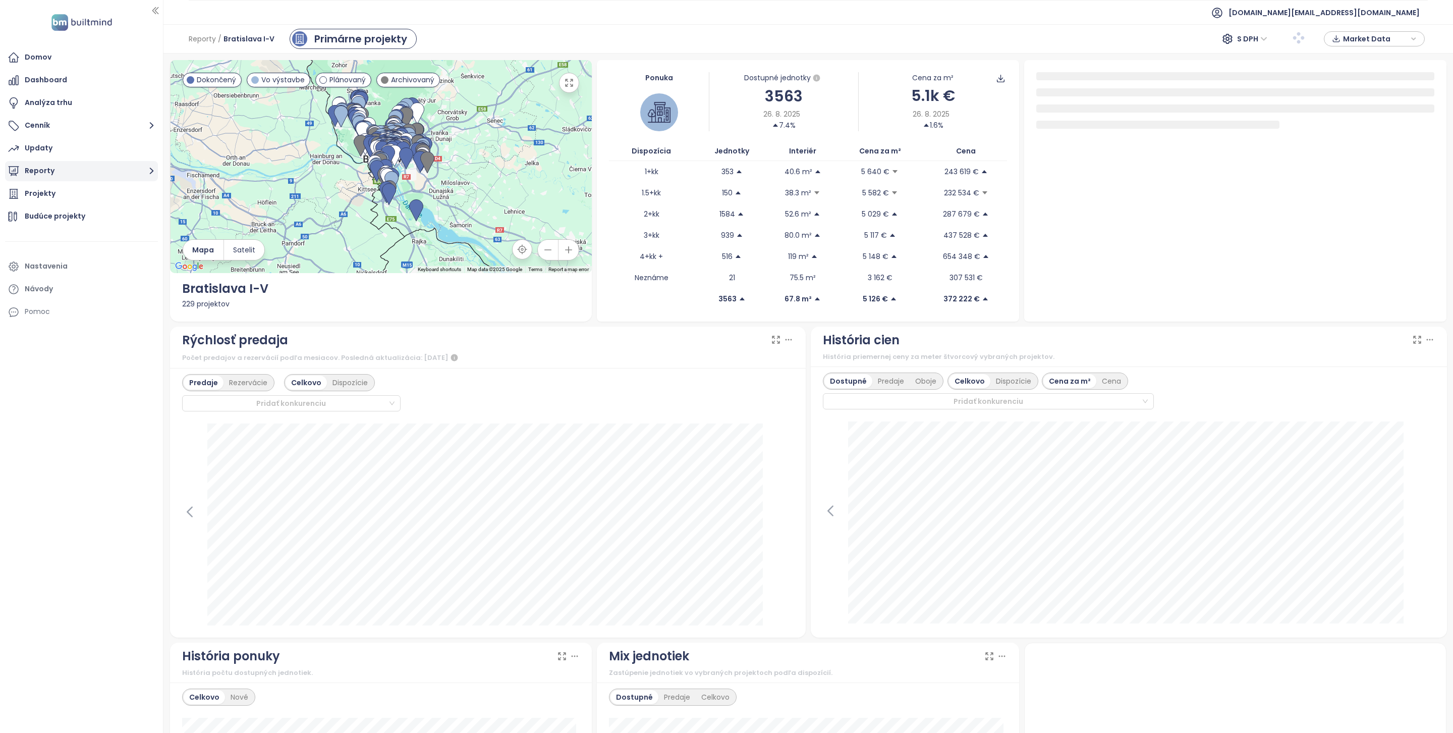
click at [85, 168] on button "Reporty" at bounding box center [81, 171] width 153 height 20
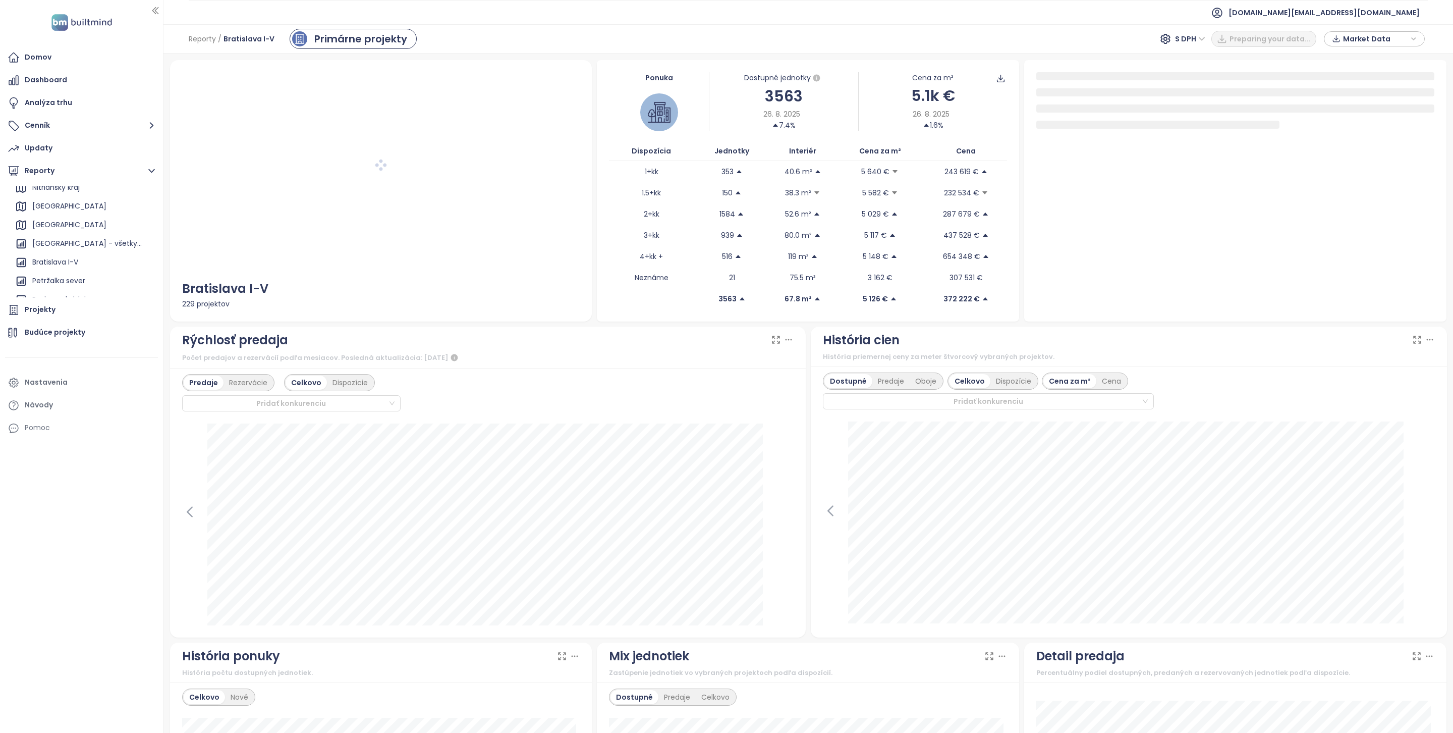
scroll to position [95, 0]
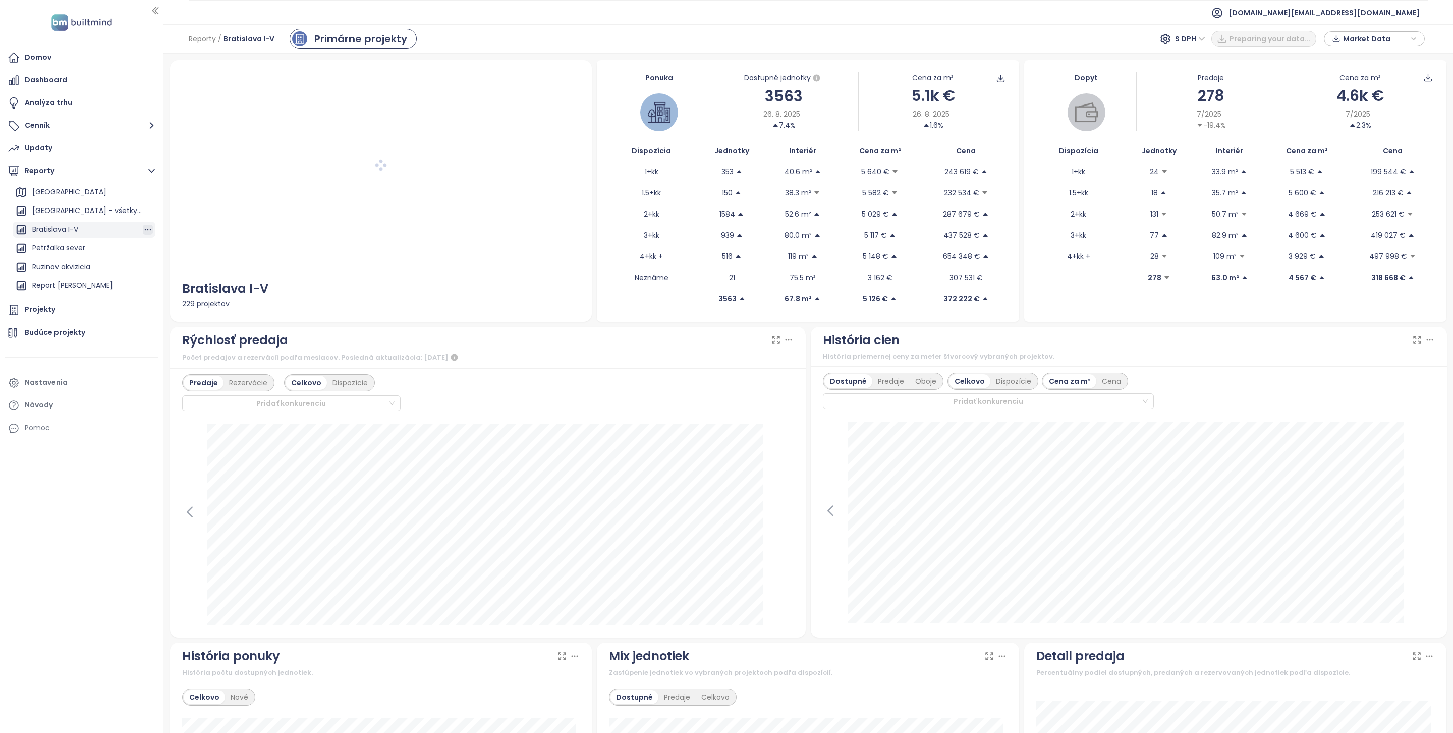
click at [143, 227] on icon "button" at bounding box center [148, 230] width 10 height 10
click at [150, 189] on button "Odstrániť" at bounding box center [144, 191] width 53 height 15
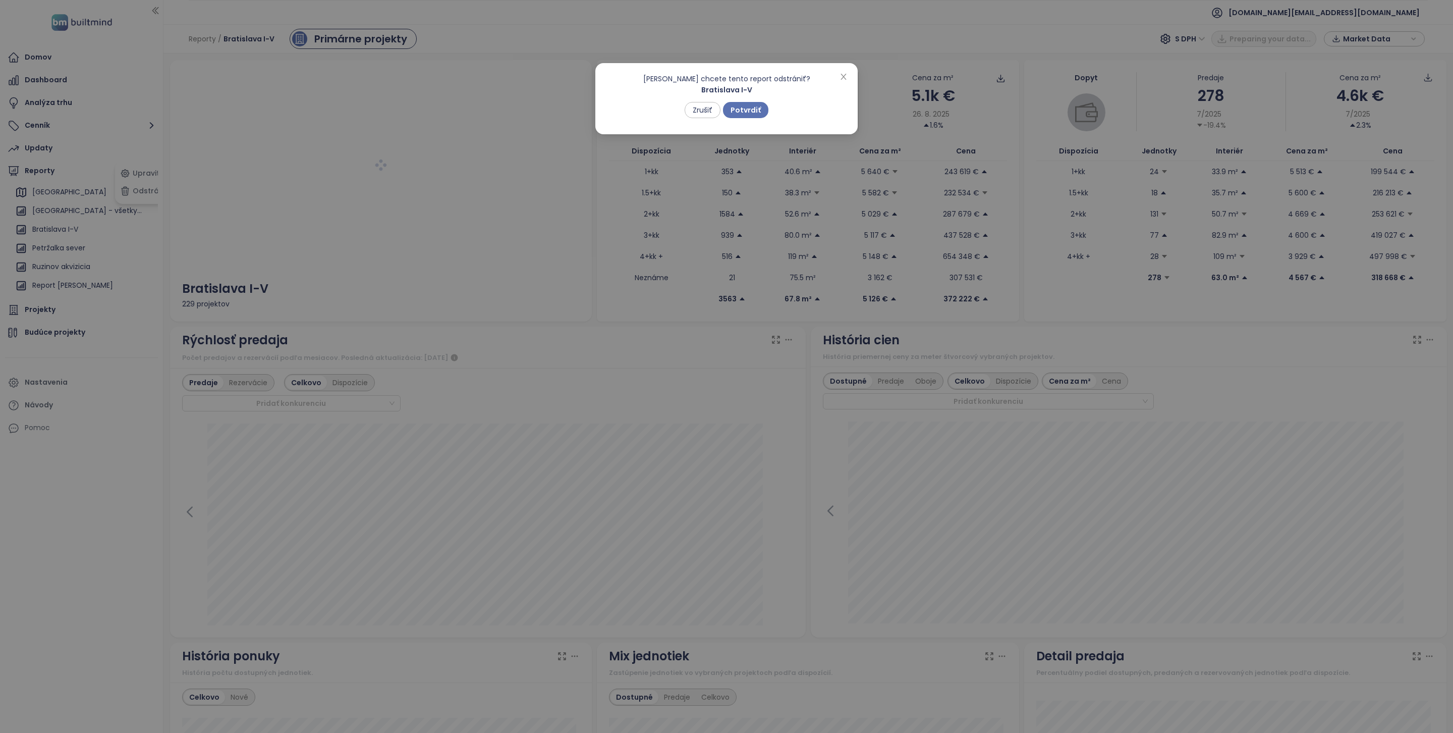
click at [751, 118] on div "Naozaj chcete tento report odstrániť? Bratislava I-V Zrušiť Potvrdiť" at bounding box center [726, 98] width 262 height 71
click at [751, 111] on span "Potvrdiť" at bounding box center [746, 109] width 30 height 11
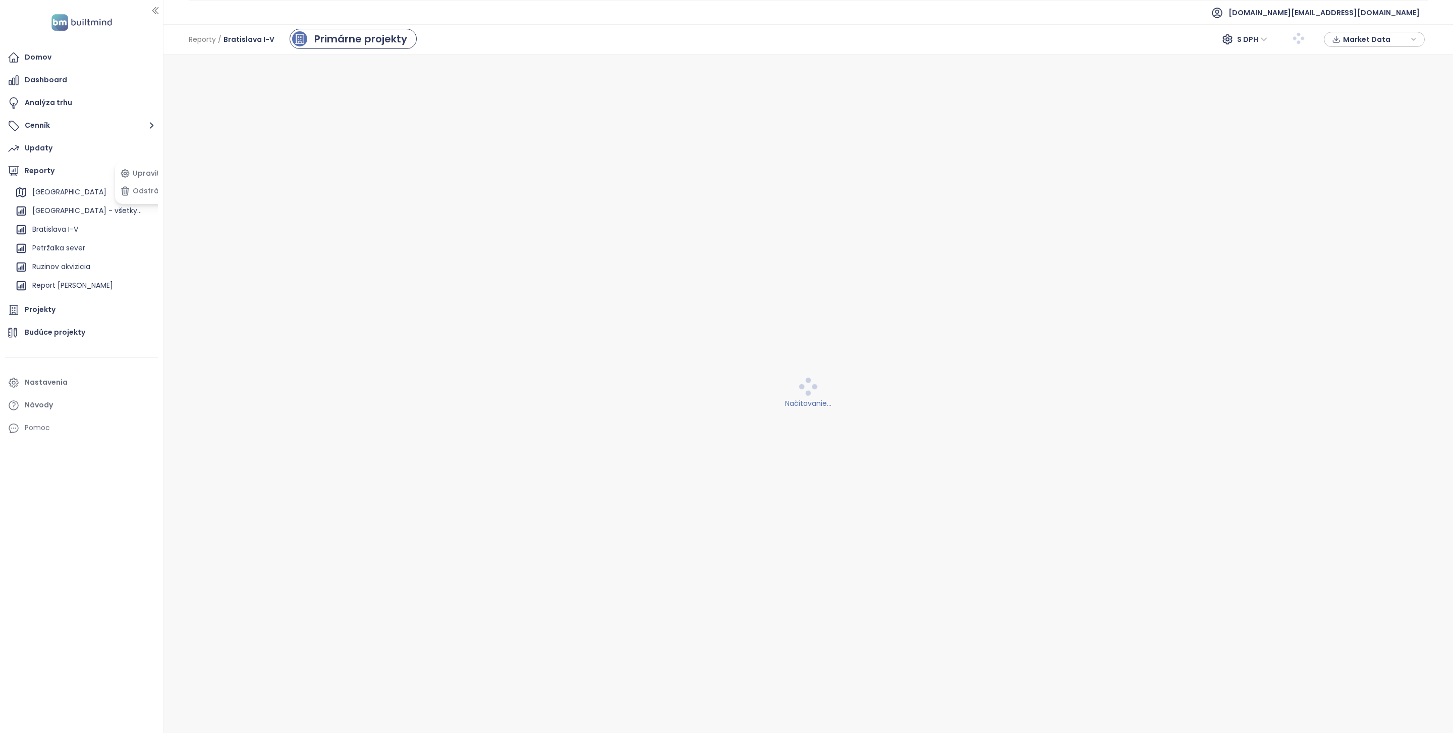
scroll to position [91, 0]
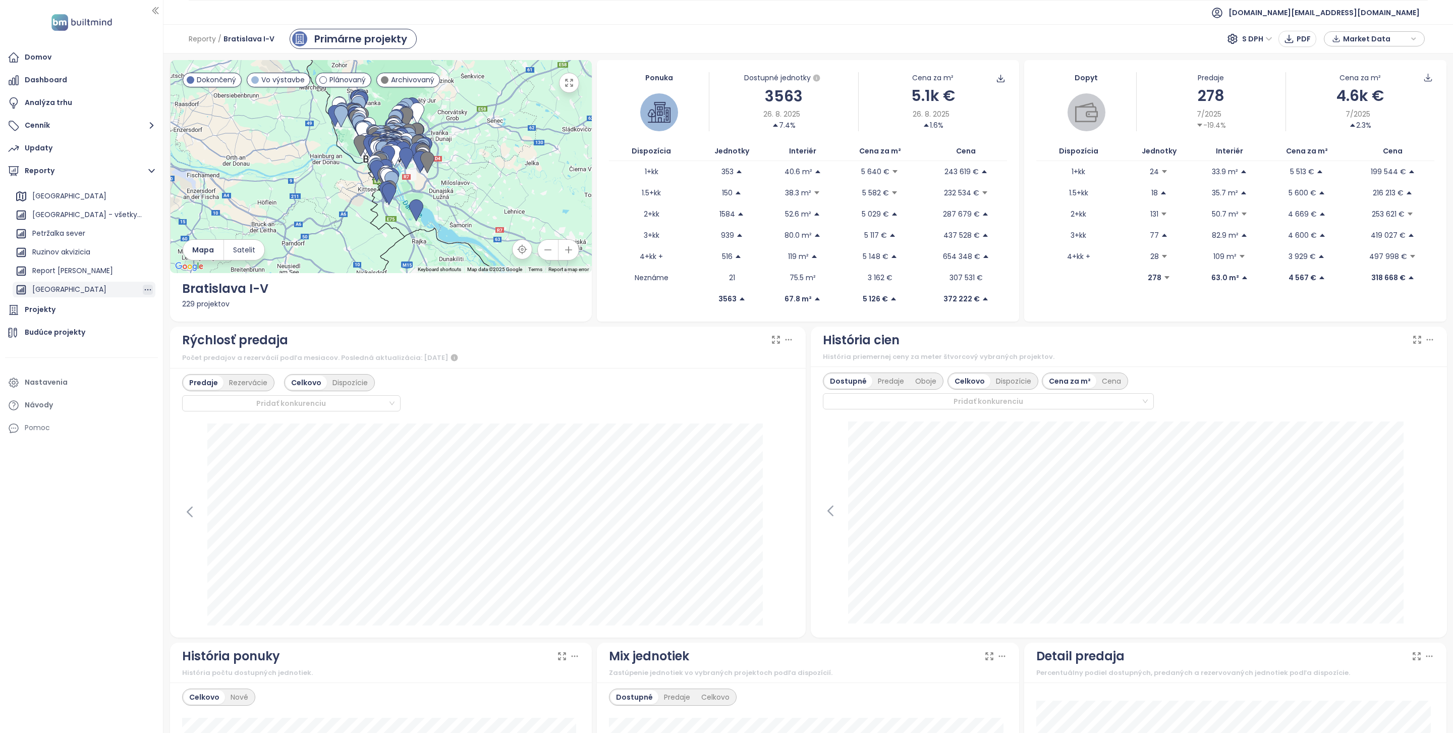
click at [143, 292] on icon "button" at bounding box center [148, 290] width 10 height 10
click at [136, 271] on button "Odstrániť" at bounding box center [144, 269] width 53 height 15
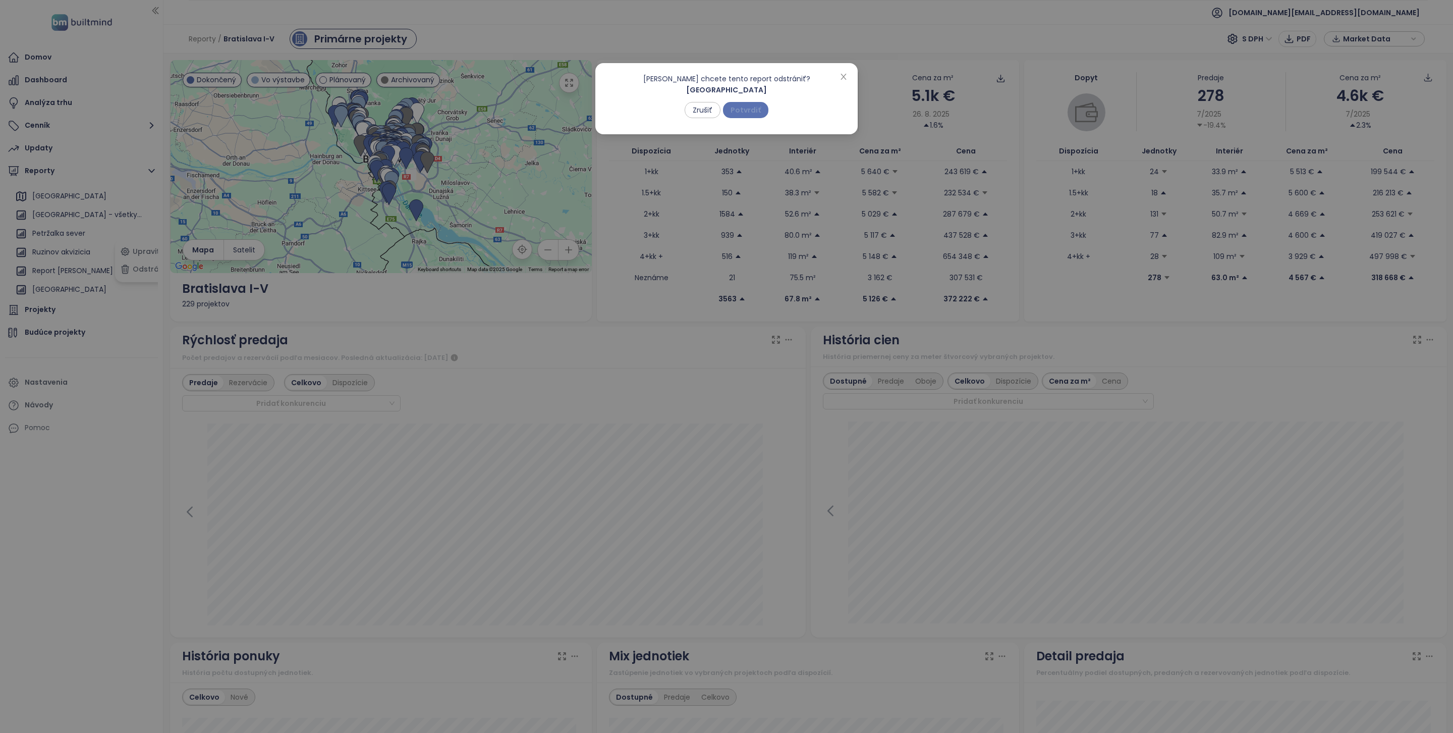
click at [736, 105] on span "Potvrdiť" at bounding box center [746, 109] width 30 height 11
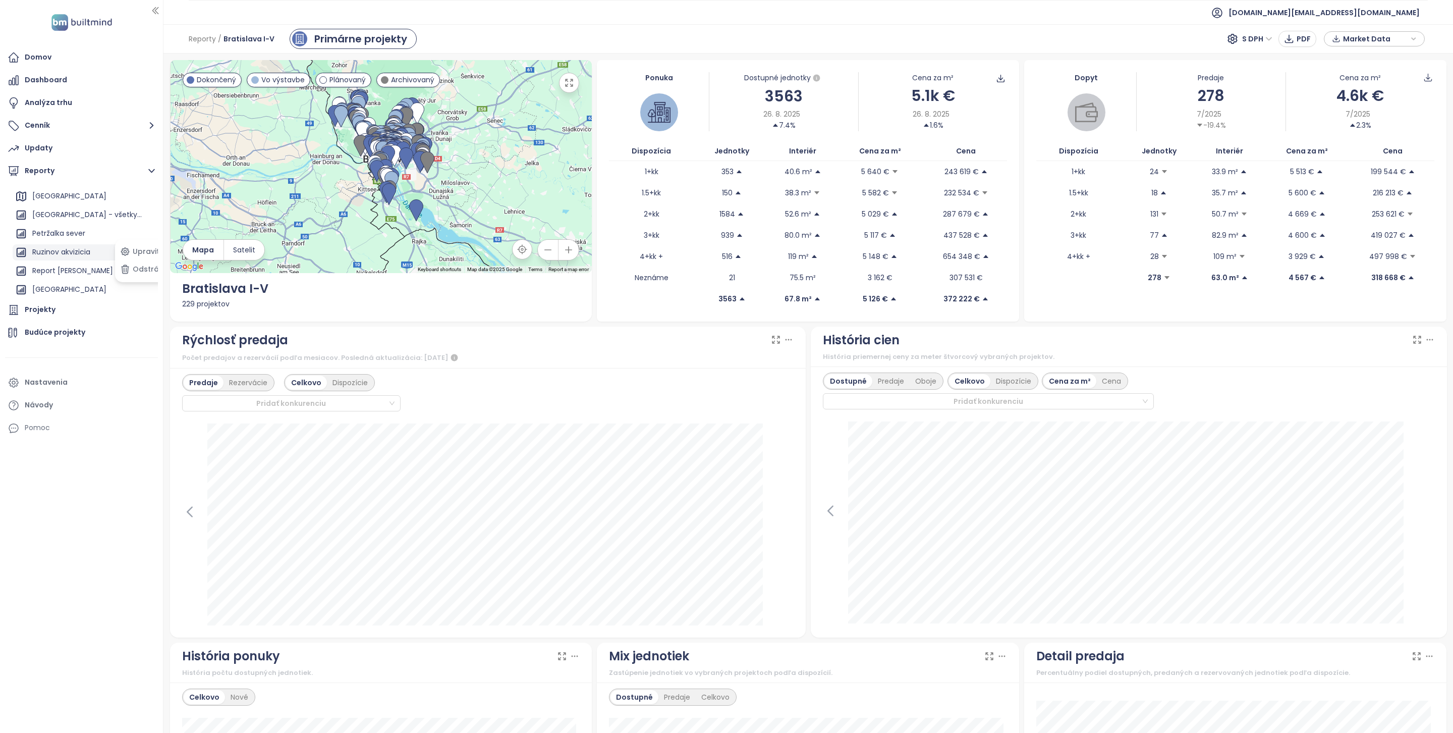
click at [93, 255] on div "Ruzinov akvizicia" at bounding box center [84, 252] width 143 height 16
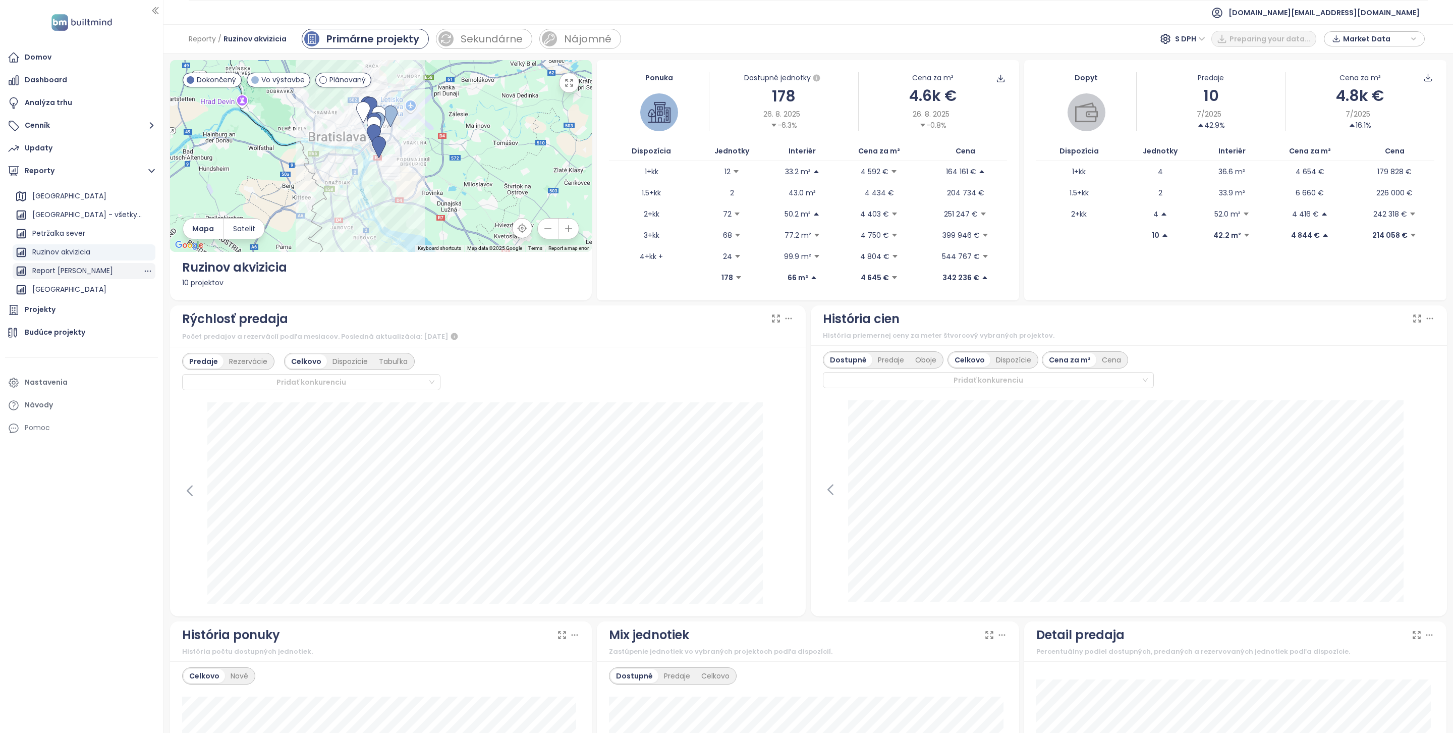
click at [86, 271] on div "Report [PERSON_NAME]" at bounding box center [84, 271] width 143 height 16
click at [143, 271] on icon "button" at bounding box center [148, 271] width 10 height 10
click at [139, 270] on button "Odstrániť" at bounding box center [144, 269] width 53 height 15
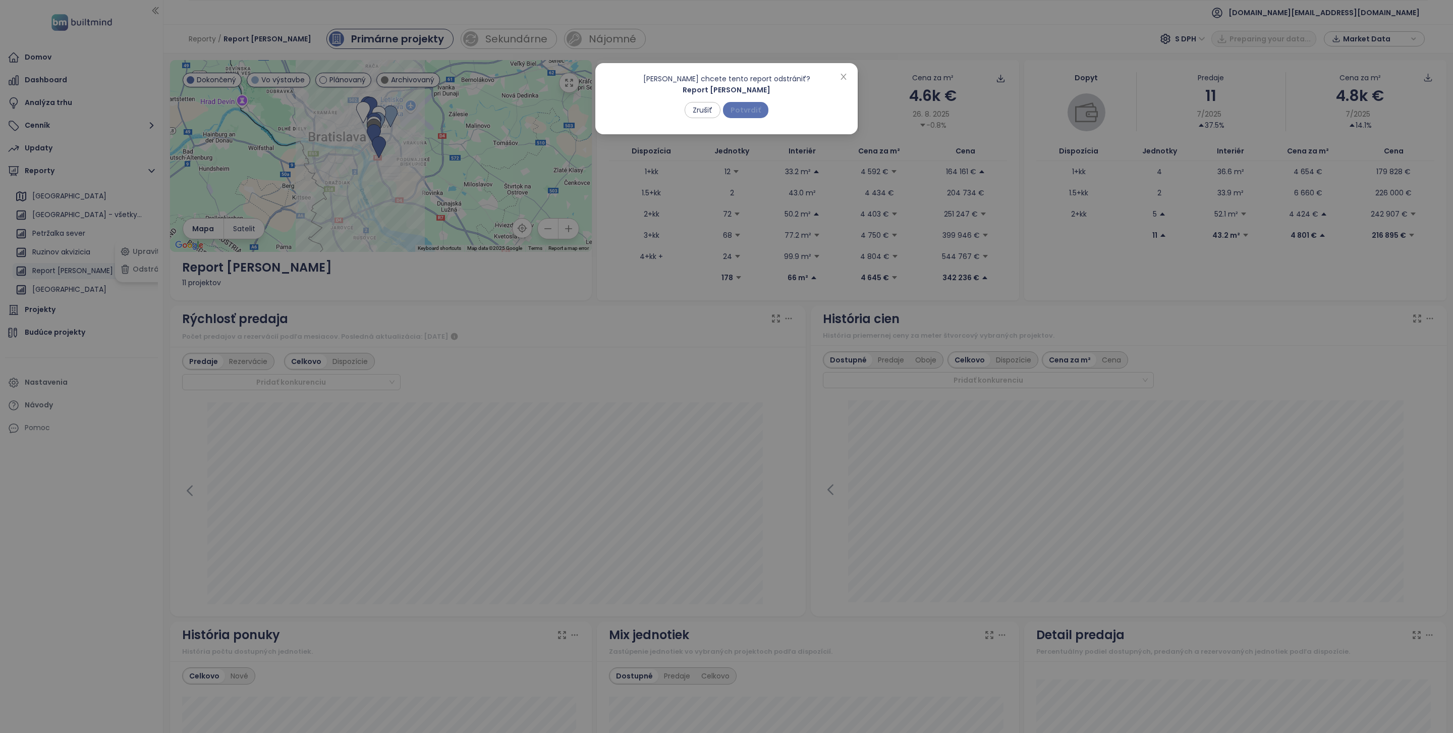
click at [759, 108] on span "Potvrdiť" at bounding box center [746, 109] width 30 height 11
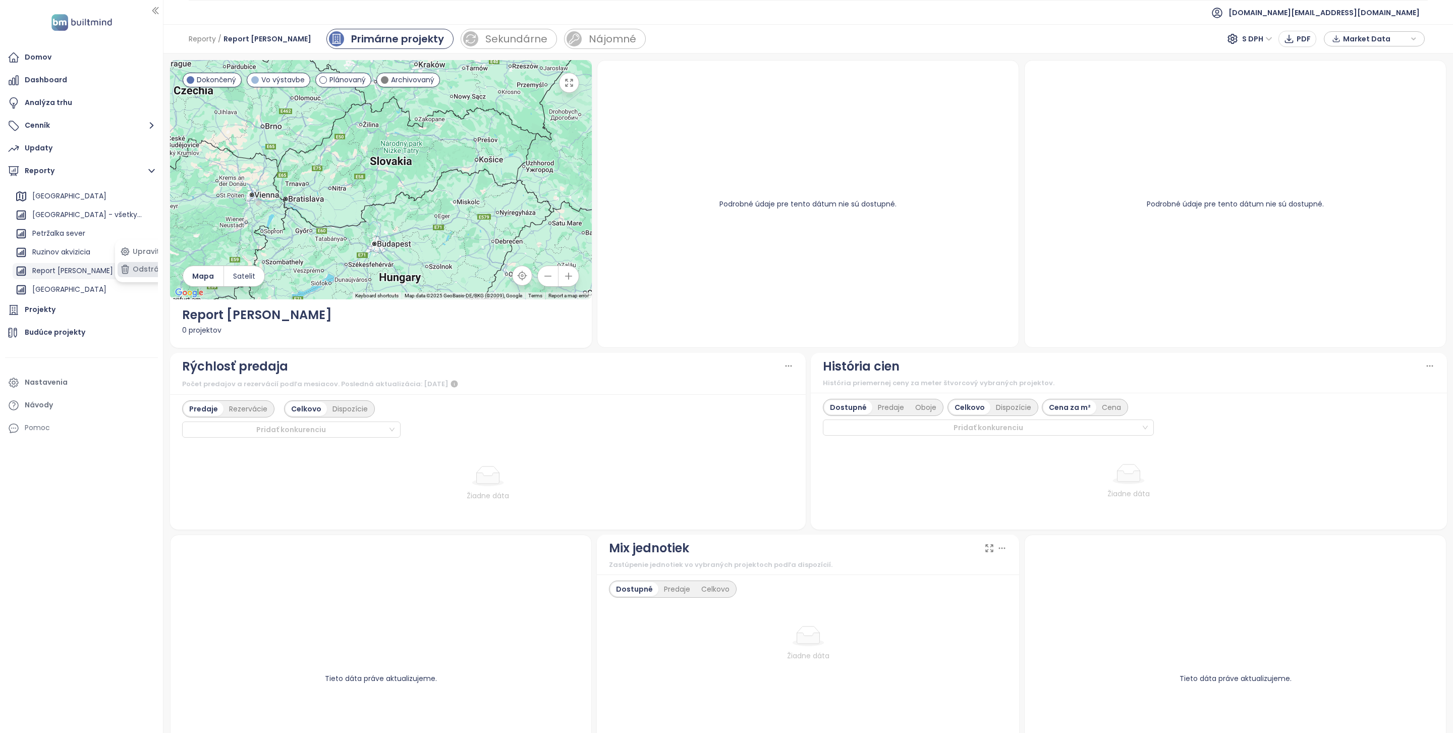
click at [139, 269] on button "Odstrániť" at bounding box center [144, 269] width 53 height 15
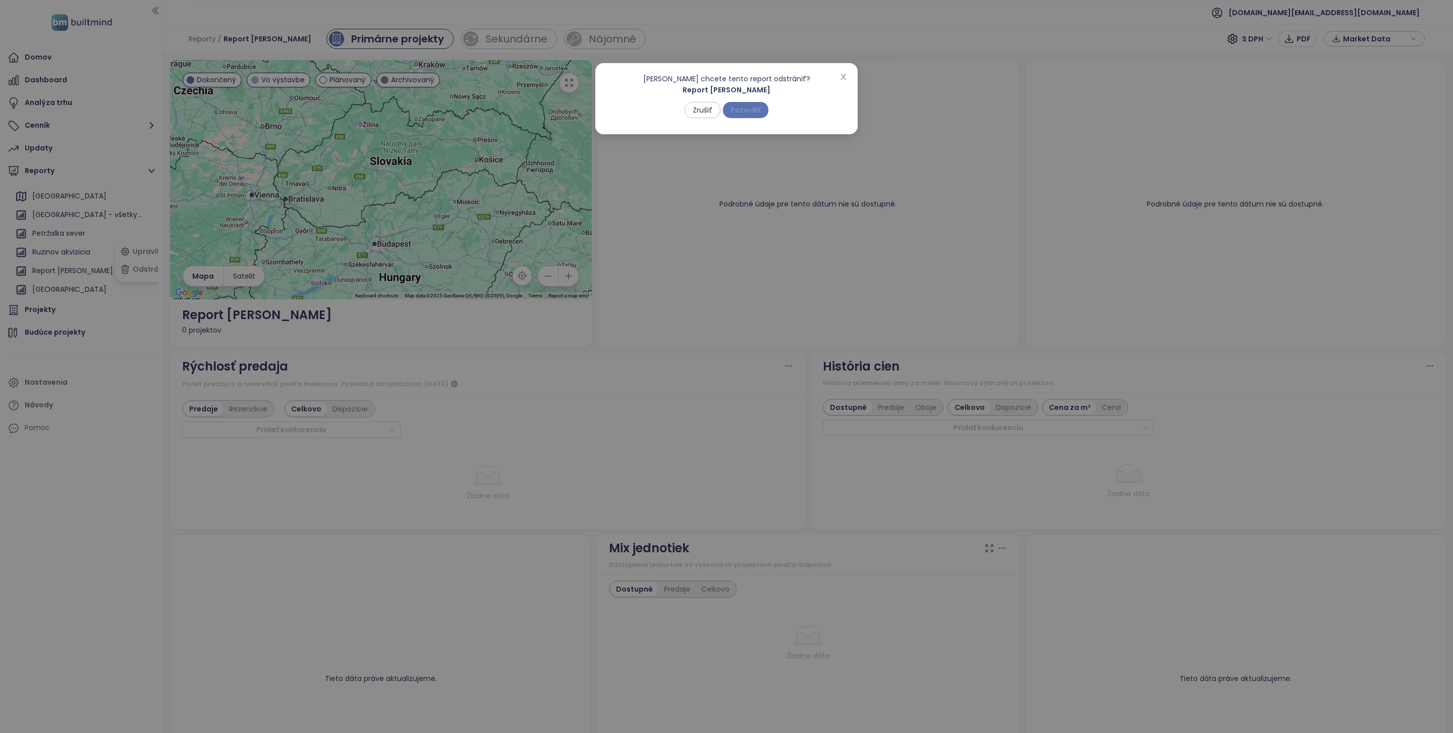
click at [753, 115] on button "Potvrdiť" at bounding box center [745, 110] width 45 height 16
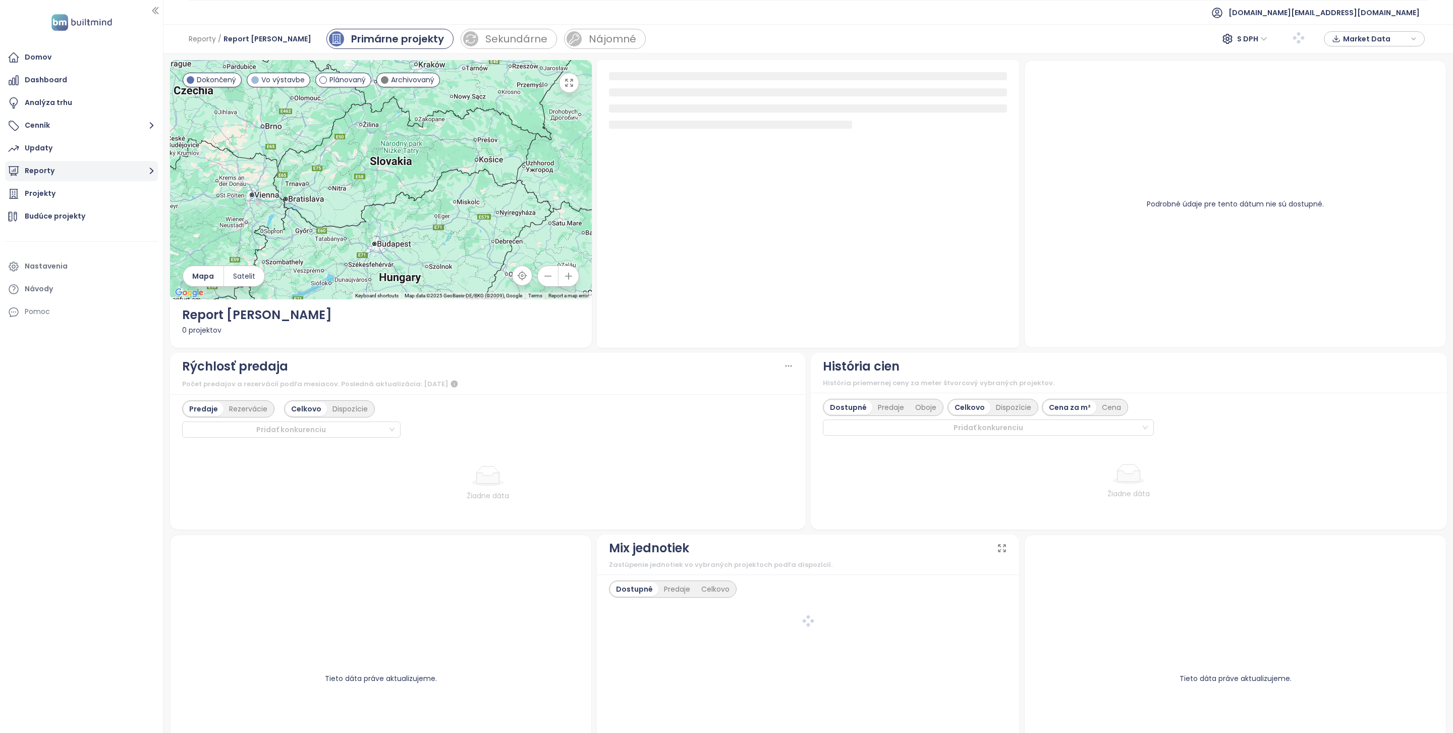
click at [114, 172] on button "Reporty" at bounding box center [81, 171] width 153 height 20
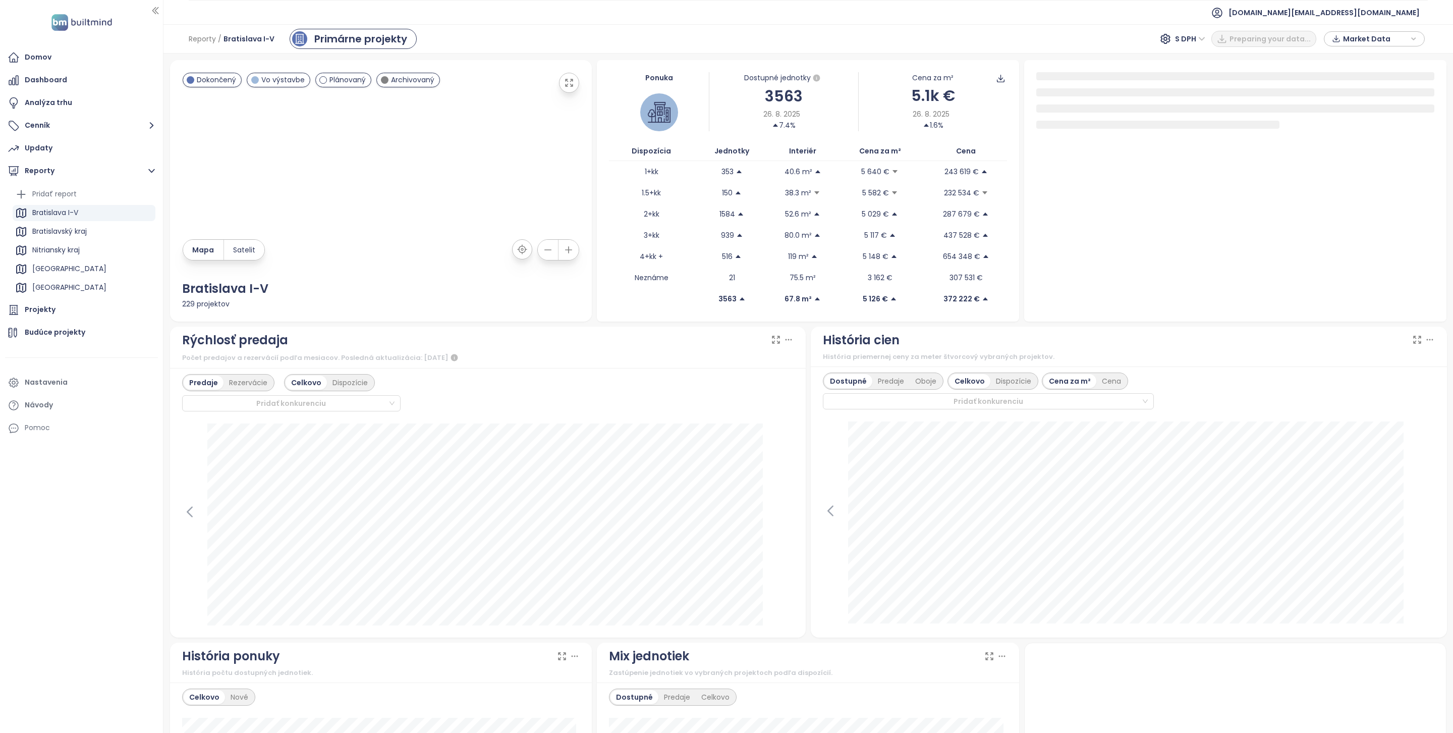
scroll to position [53, 0]
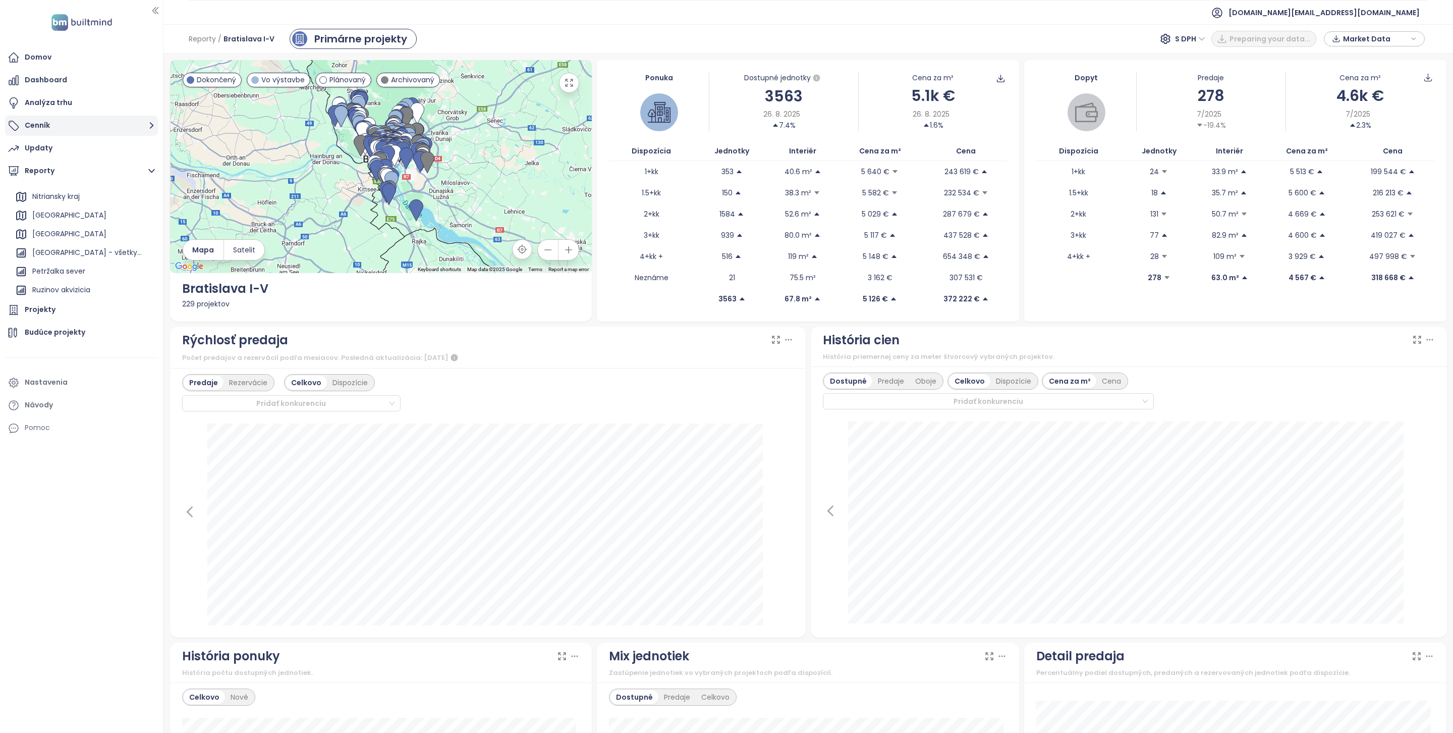
click at [91, 123] on button "Cenník" at bounding box center [81, 126] width 153 height 20
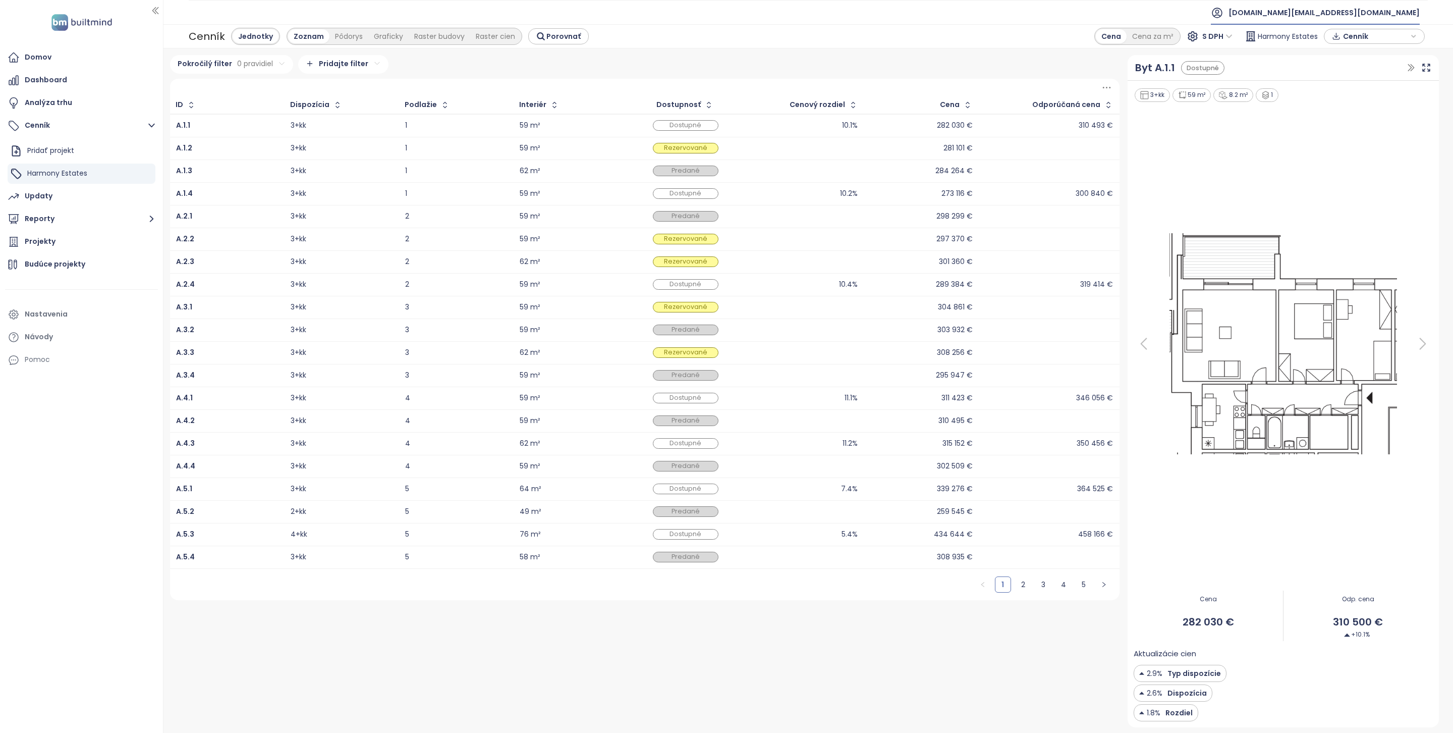
click at [1331, 18] on span "[DOMAIN_NAME][EMAIL_ADDRESS][DOMAIN_NAME]" at bounding box center [1324, 13] width 191 height 24
click at [1334, 43] on span "Odhlásiť sa" at bounding box center [1327, 41] width 40 height 10
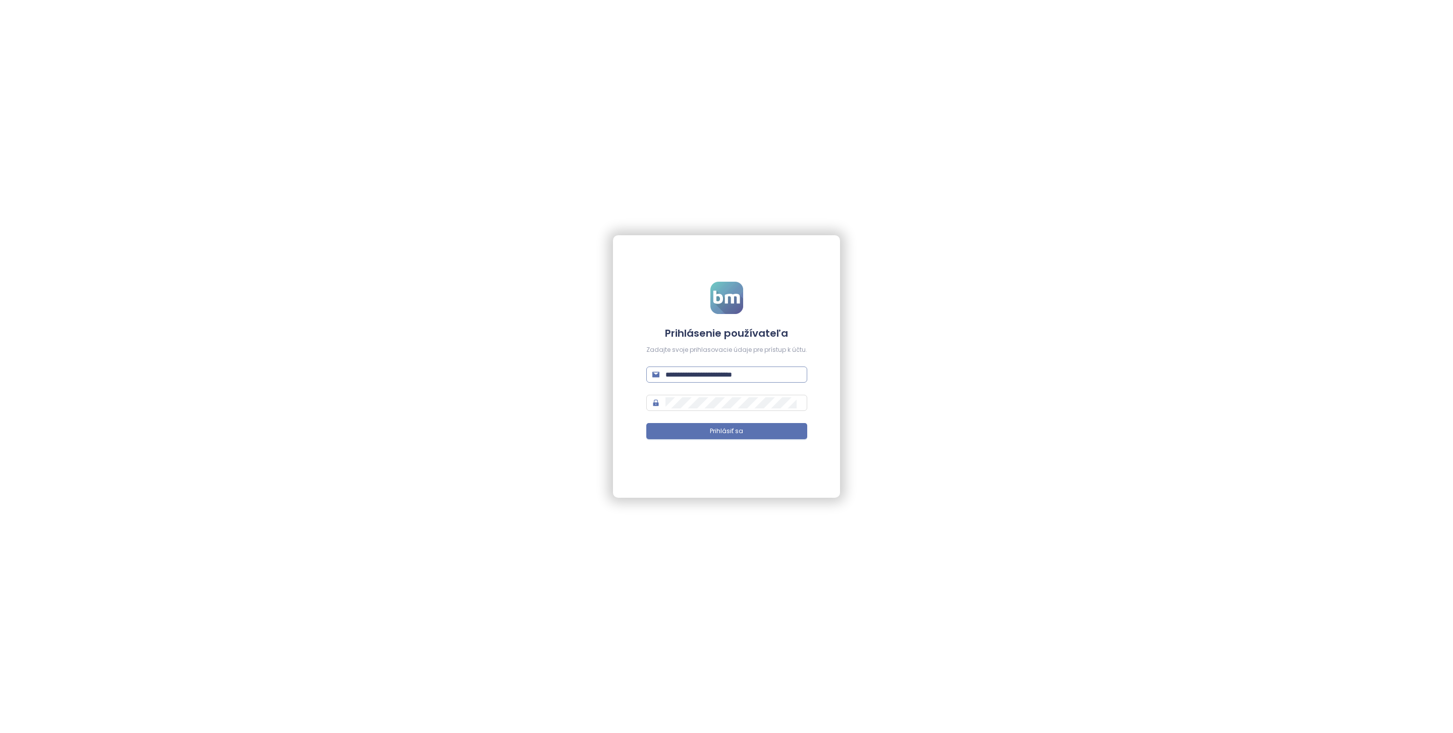
click at [712, 380] on span "**********" at bounding box center [726, 374] width 161 height 16
click at [713, 375] on input "**********" at bounding box center [733, 374] width 136 height 11
type input "**********"
click at [774, 426] on button "Prihlásiť sa" at bounding box center [726, 431] width 161 height 16
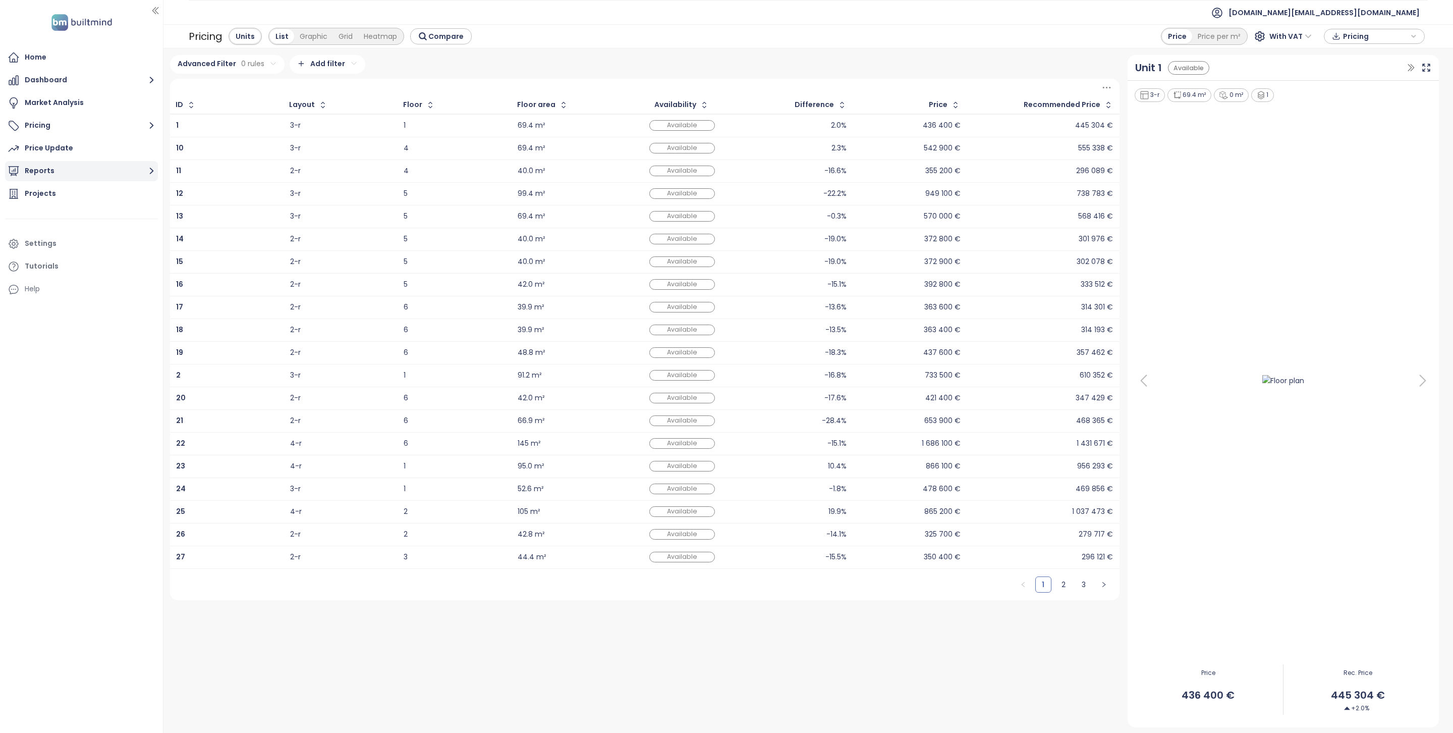
click at [102, 172] on button "Reports" at bounding box center [81, 171] width 153 height 20
click at [143, 214] on icon "button" at bounding box center [148, 215] width 10 height 10
click at [151, 190] on button "Delete" at bounding box center [149, 191] width 41 height 15
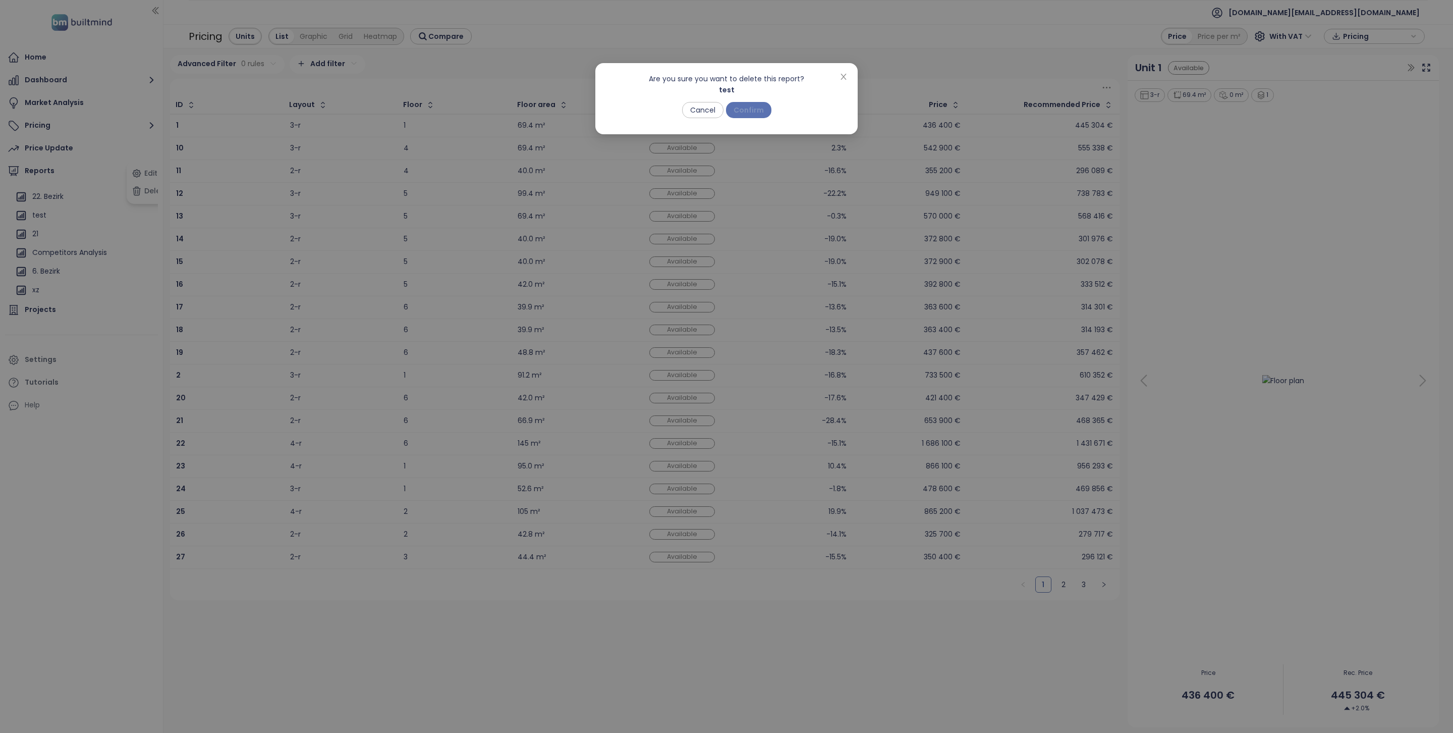
click at [760, 117] on button "Confirm" at bounding box center [748, 110] width 45 height 16
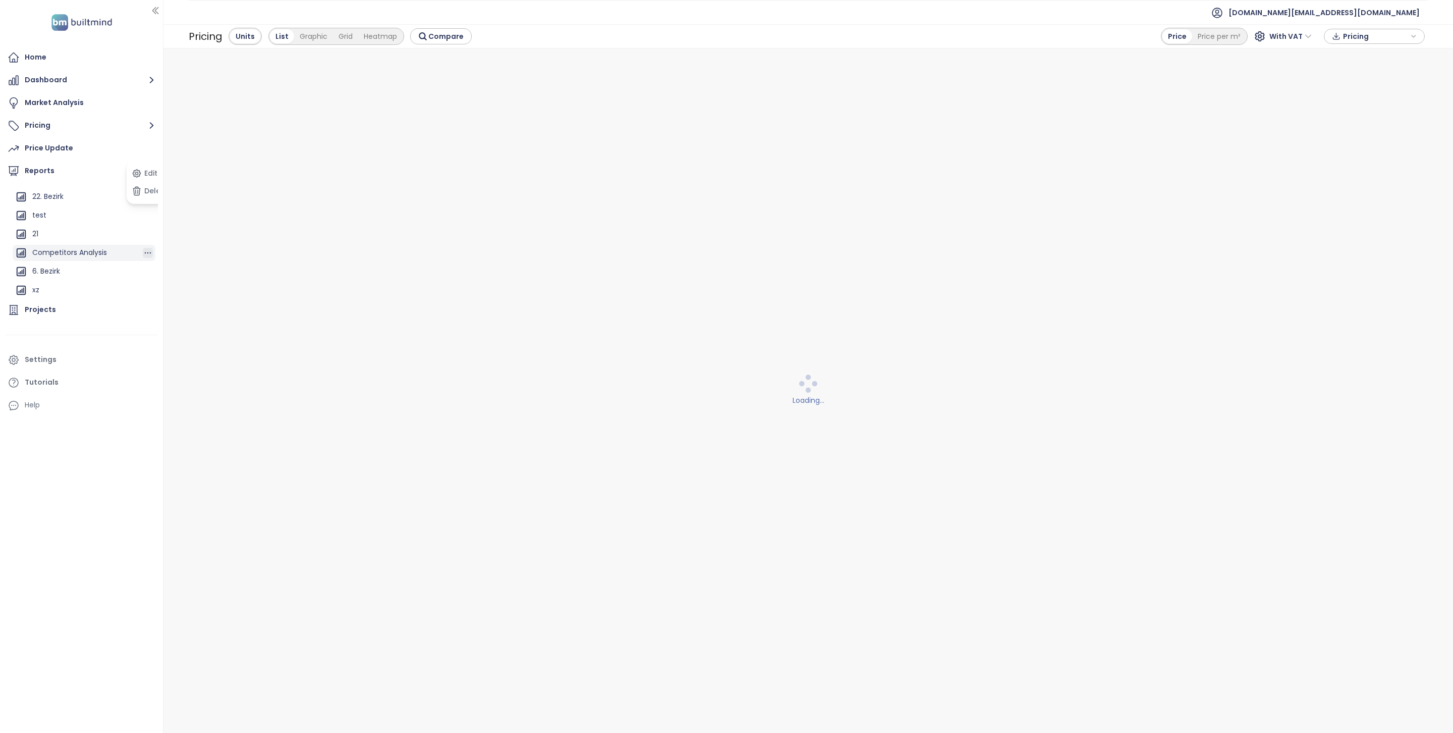
click at [143, 251] on icon "button" at bounding box center [148, 253] width 10 height 10
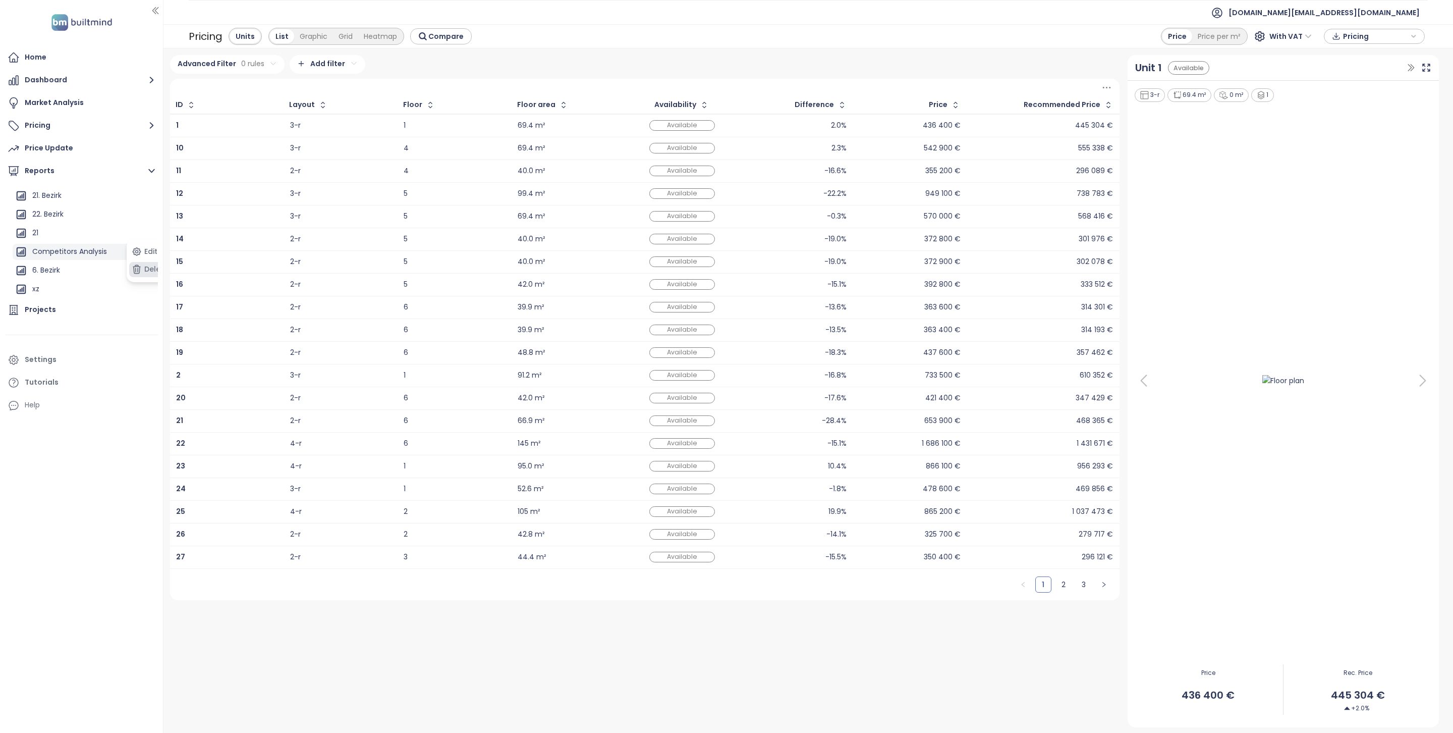
scroll to position [35, 0]
click at [145, 268] on button "Delete" at bounding box center [149, 269] width 41 height 15
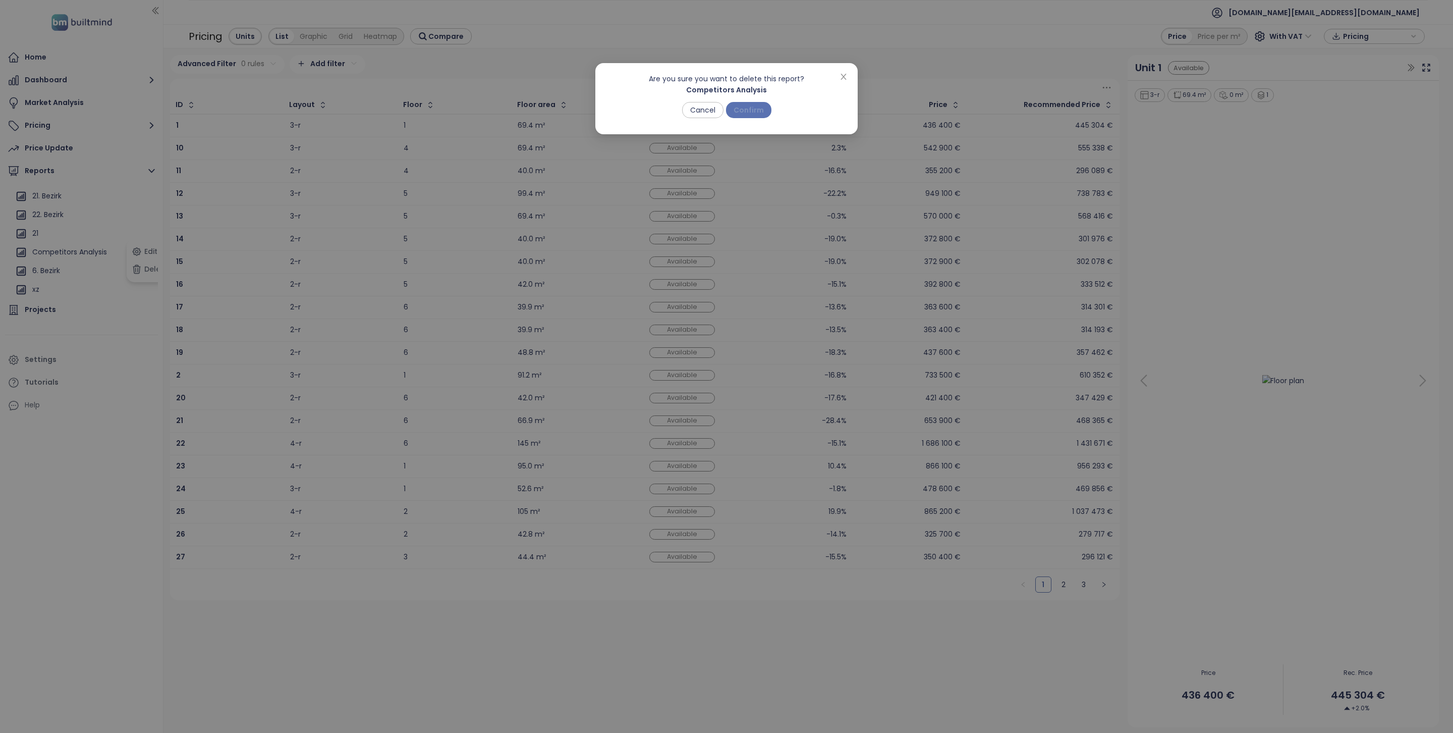
click at [753, 108] on span "Confirm" at bounding box center [749, 109] width 30 height 11
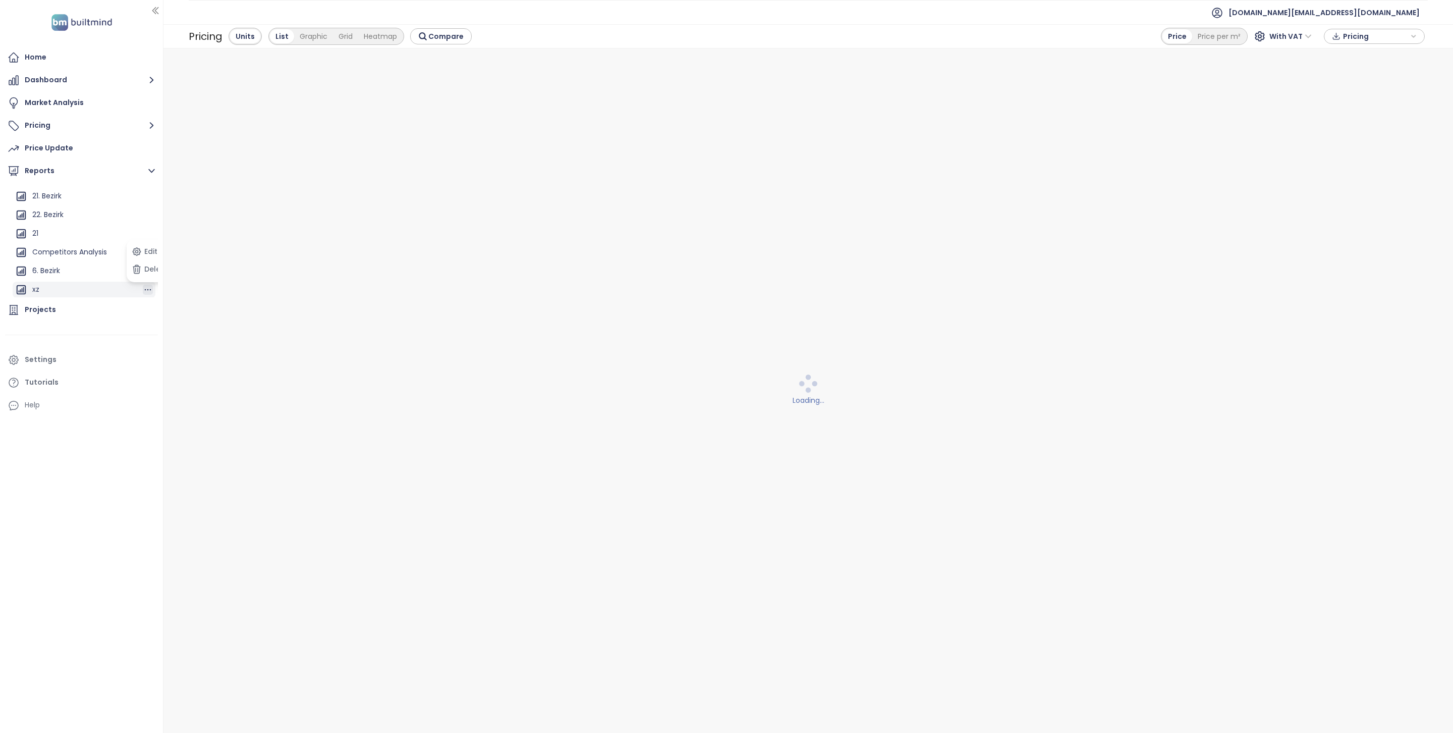
click at [143, 290] on icon "button" at bounding box center [148, 290] width 10 height 10
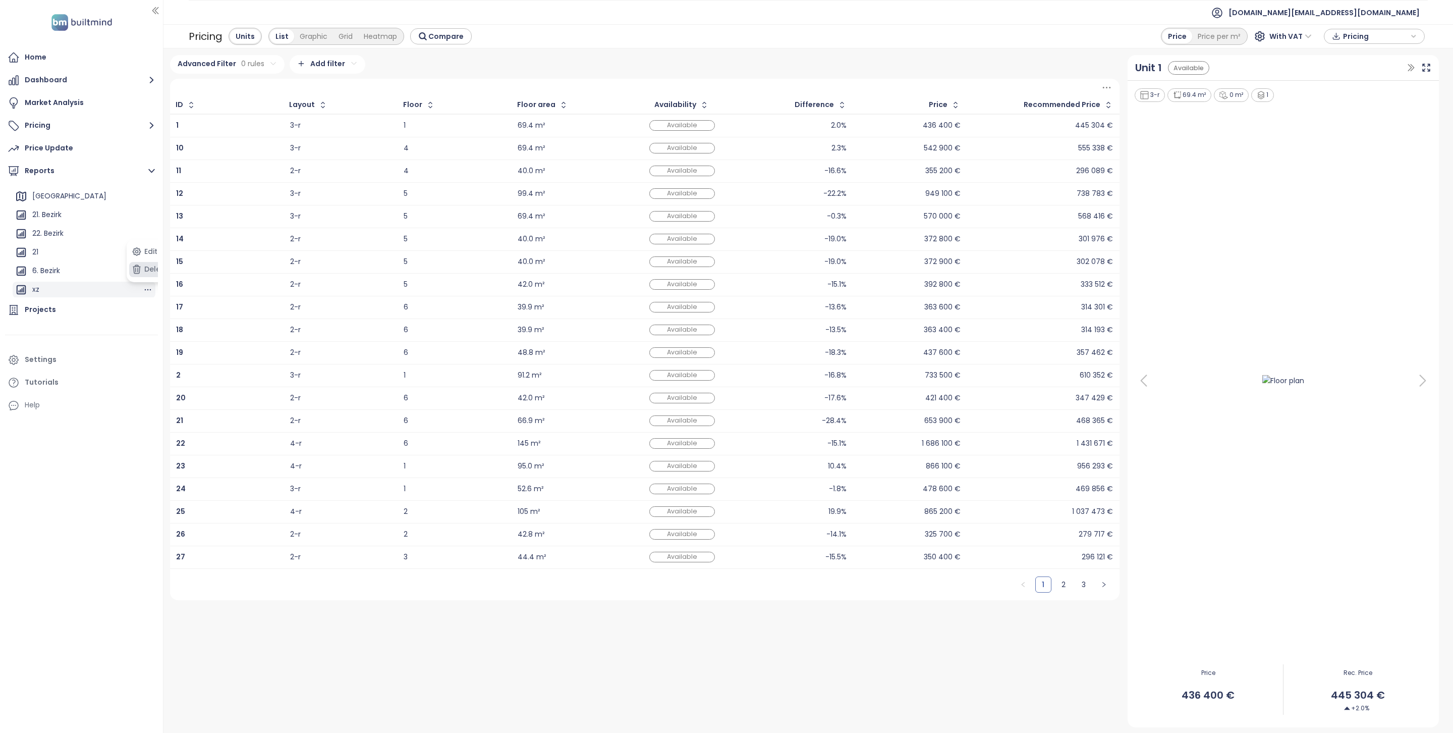
click at [147, 272] on button "Delete" at bounding box center [149, 269] width 41 height 15
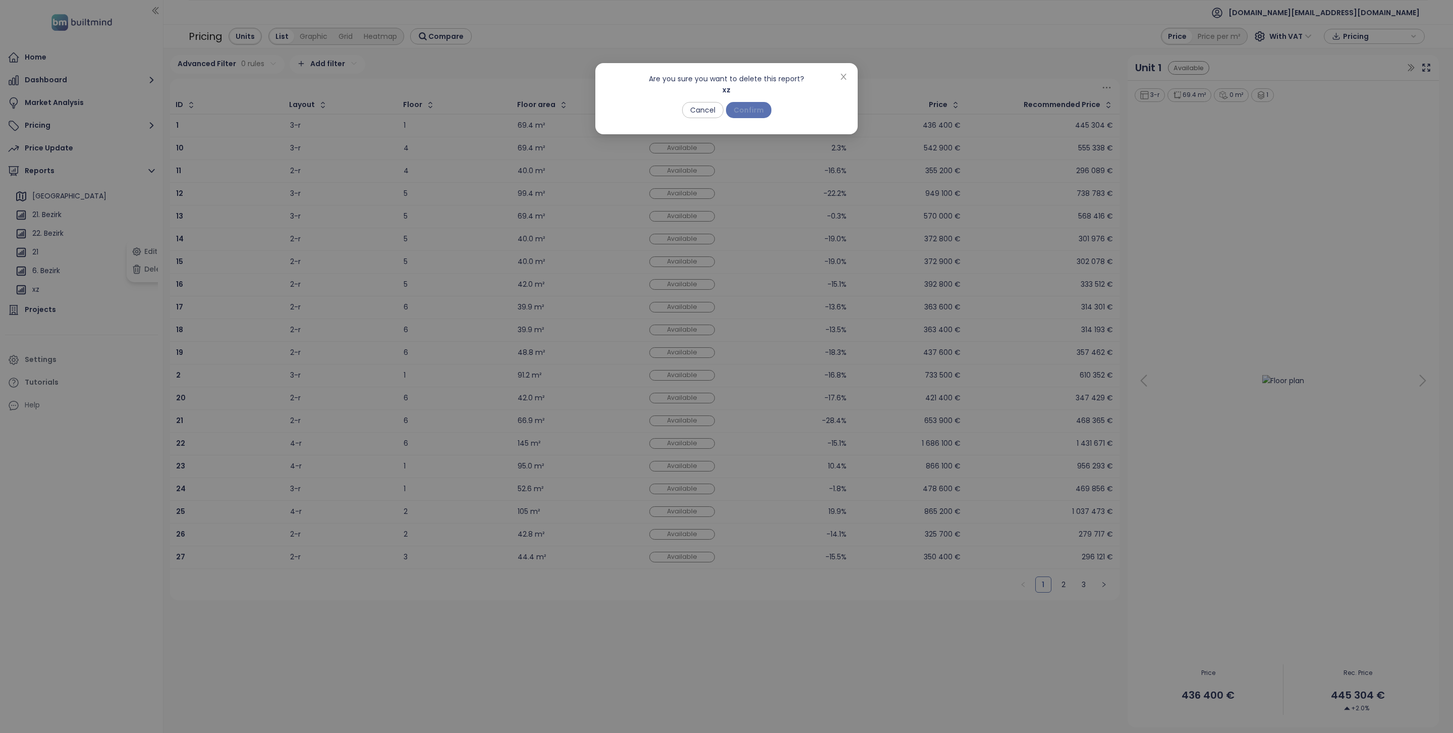
click at [757, 108] on span "Confirm" at bounding box center [749, 109] width 30 height 11
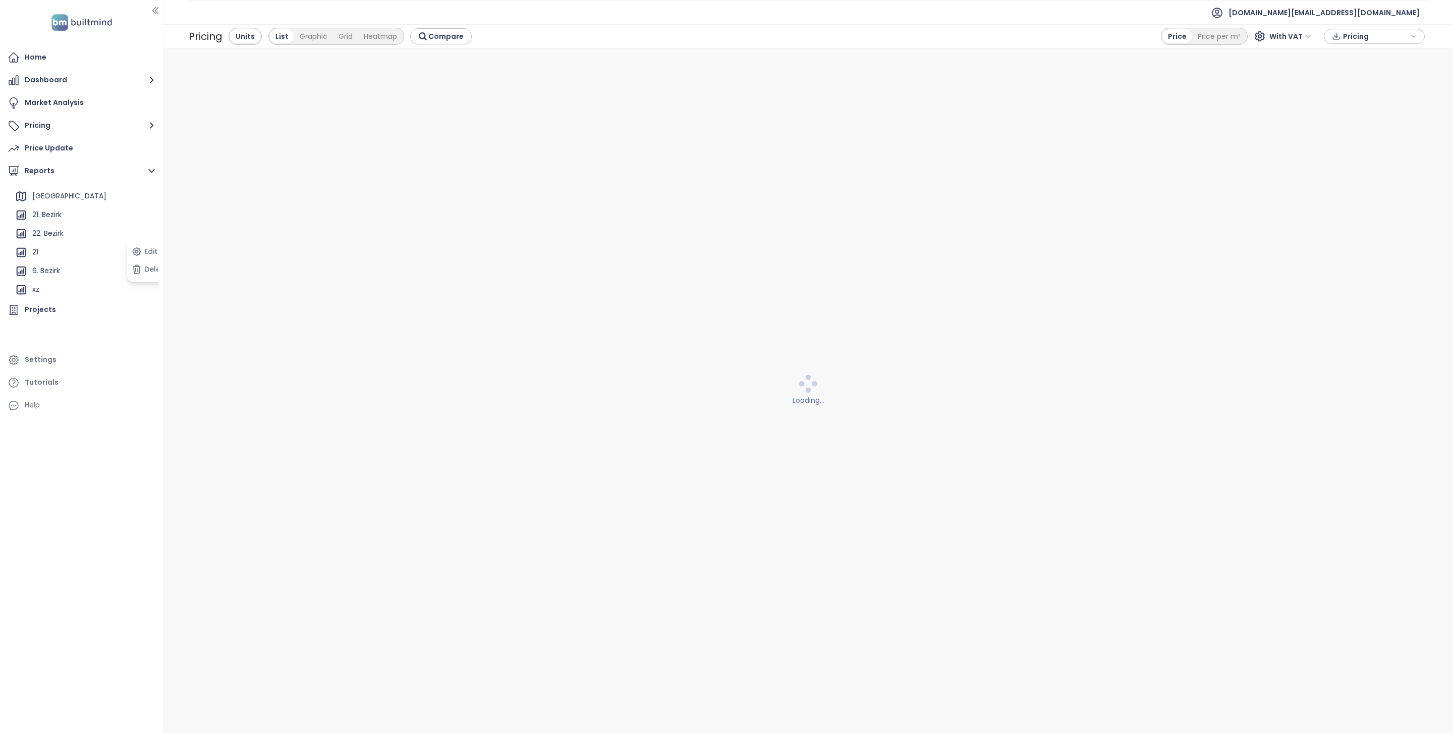
scroll to position [0, 0]
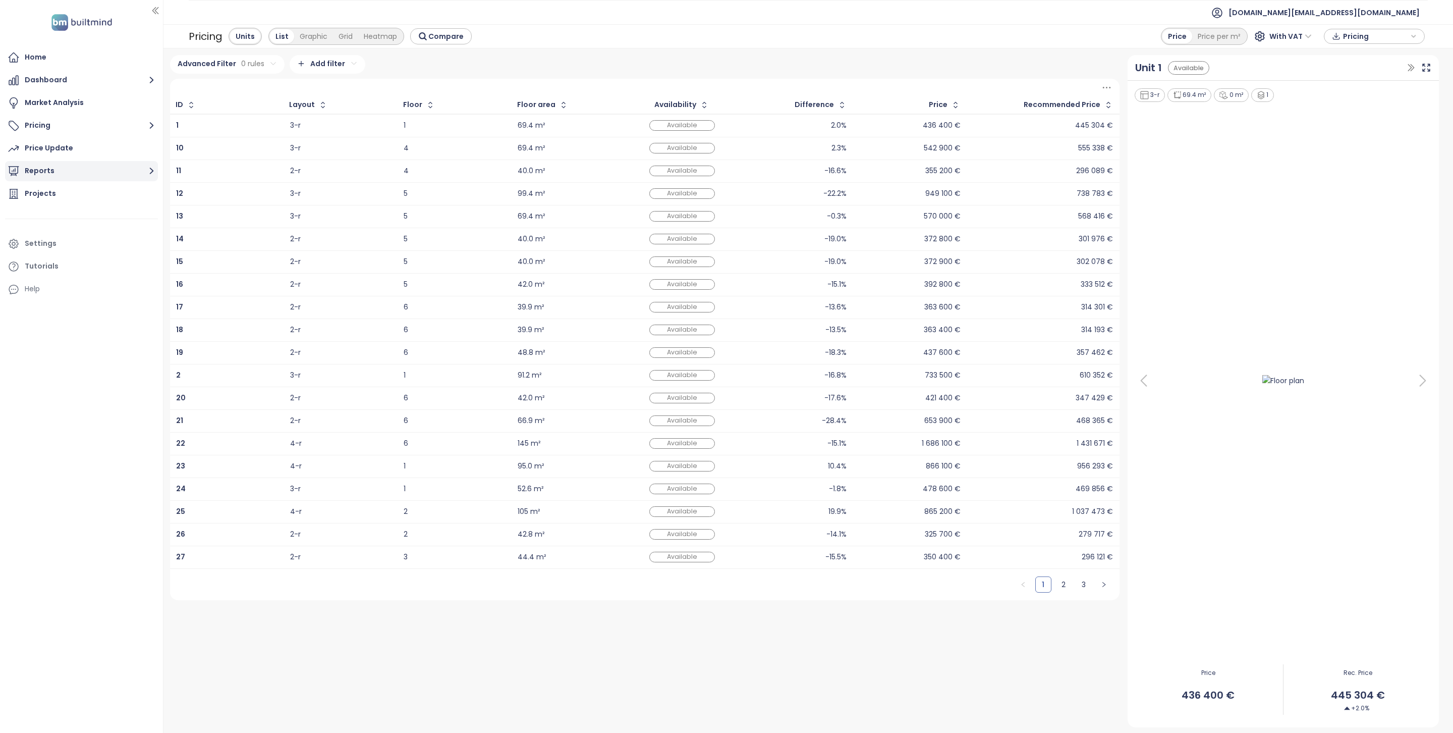
click at [64, 167] on button "Reports" at bounding box center [81, 171] width 153 height 20
click at [146, 268] on icon "button" at bounding box center [148, 269] width 10 height 10
click at [148, 267] on button "Delete" at bounding box center [149, 267] width 41 height 15
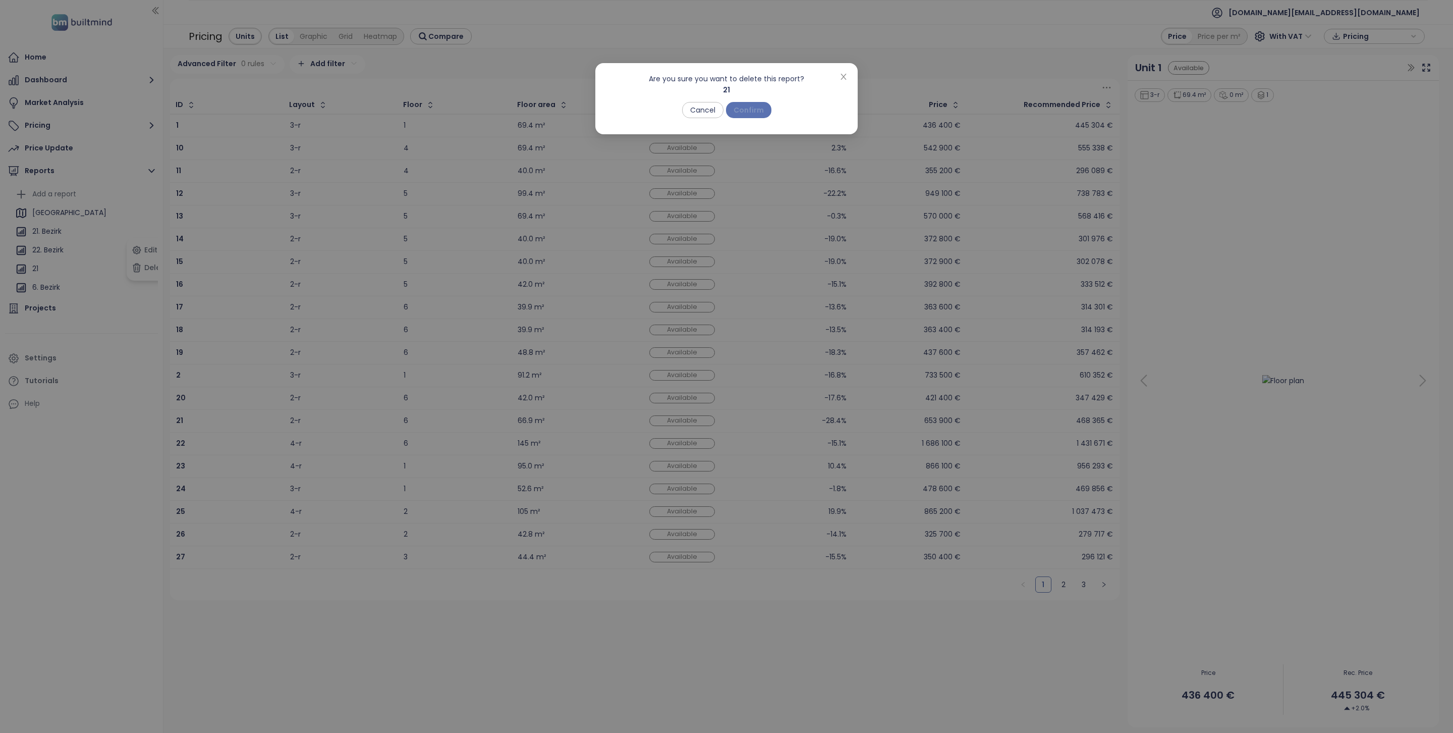
click at [747, 115] on span "Confirm" at bounding box center [749, 109] width 30 height 11
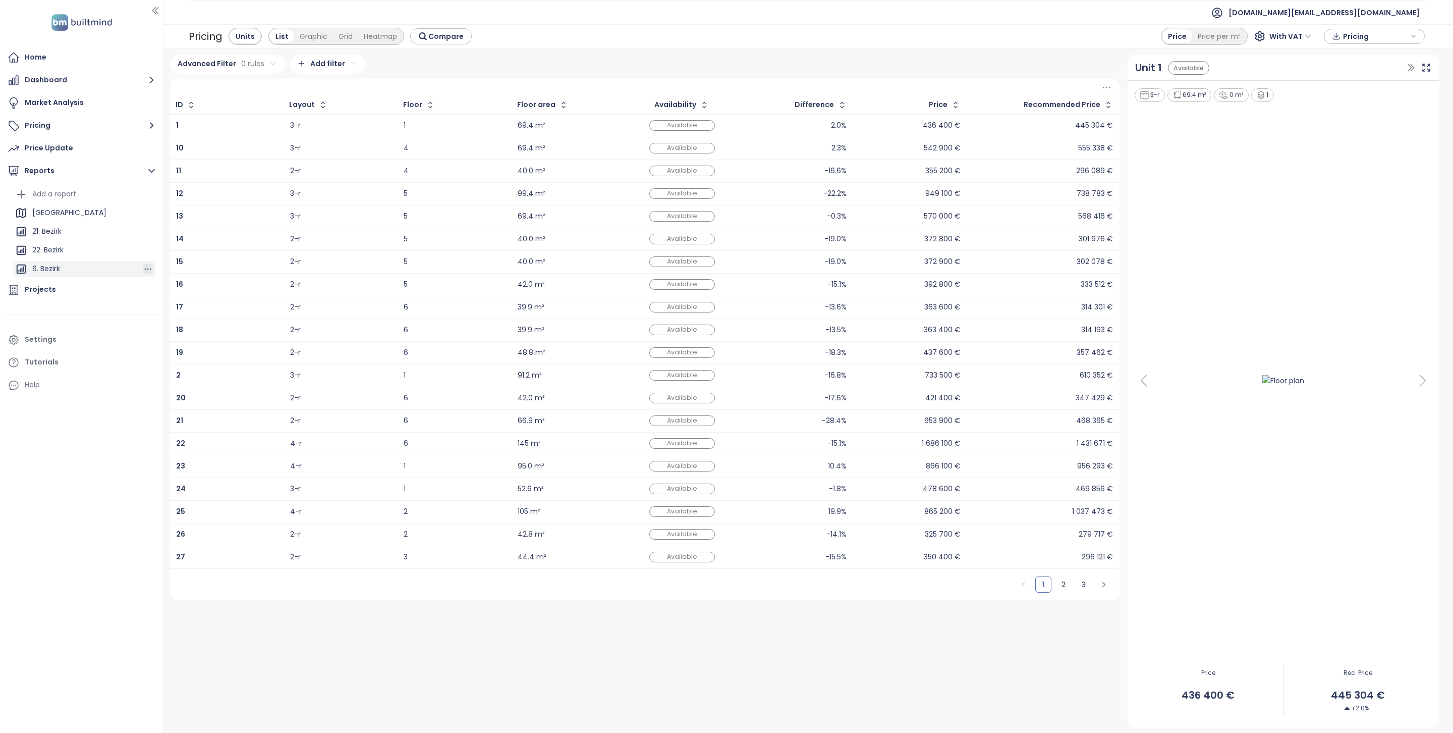
click at [150, 268] on icon "button" at bounding box center [148, 269] width 7 height 2
click at [150, 246] on button "Delete" at bounding box center [149, 249] width 41 height 15
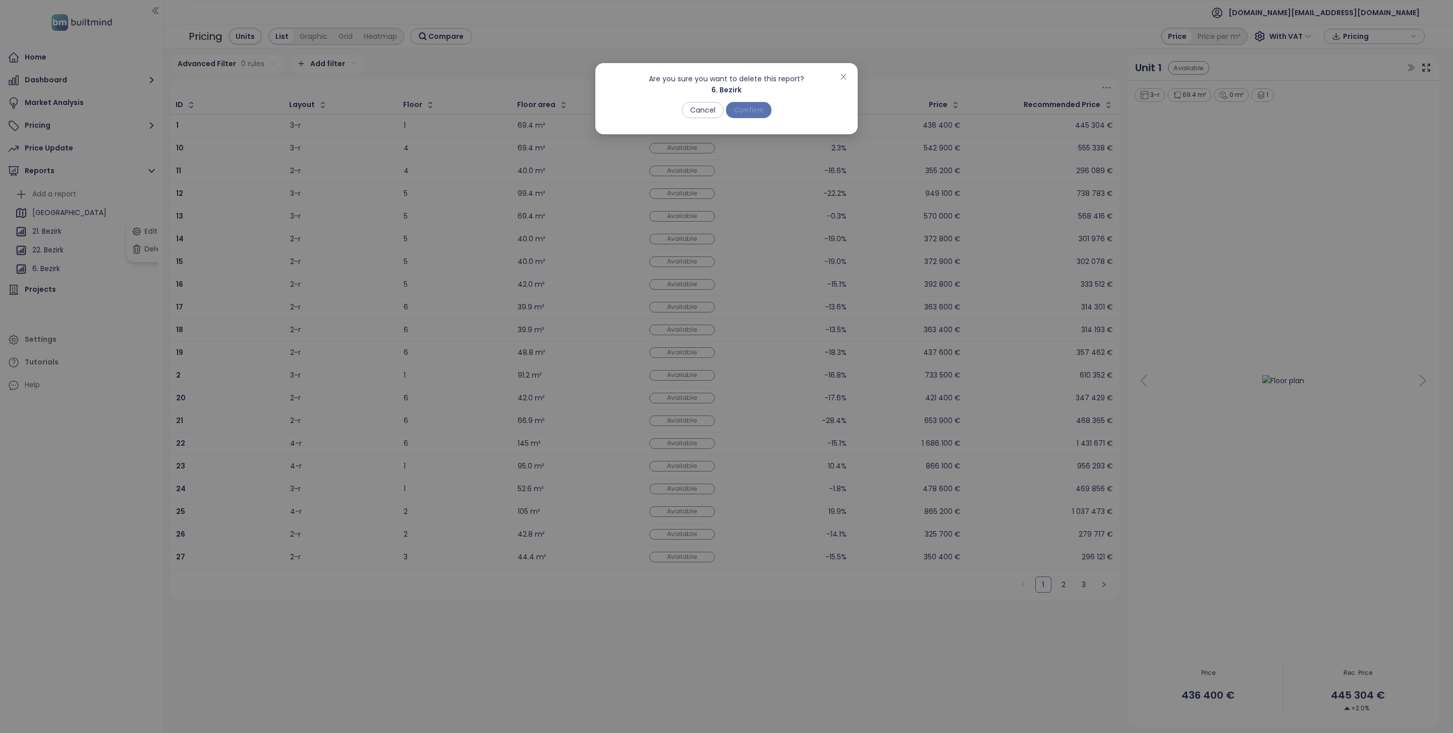
click at [747, 115] on span "Confirm" at bounding box center [749, 109] width 30 height 11
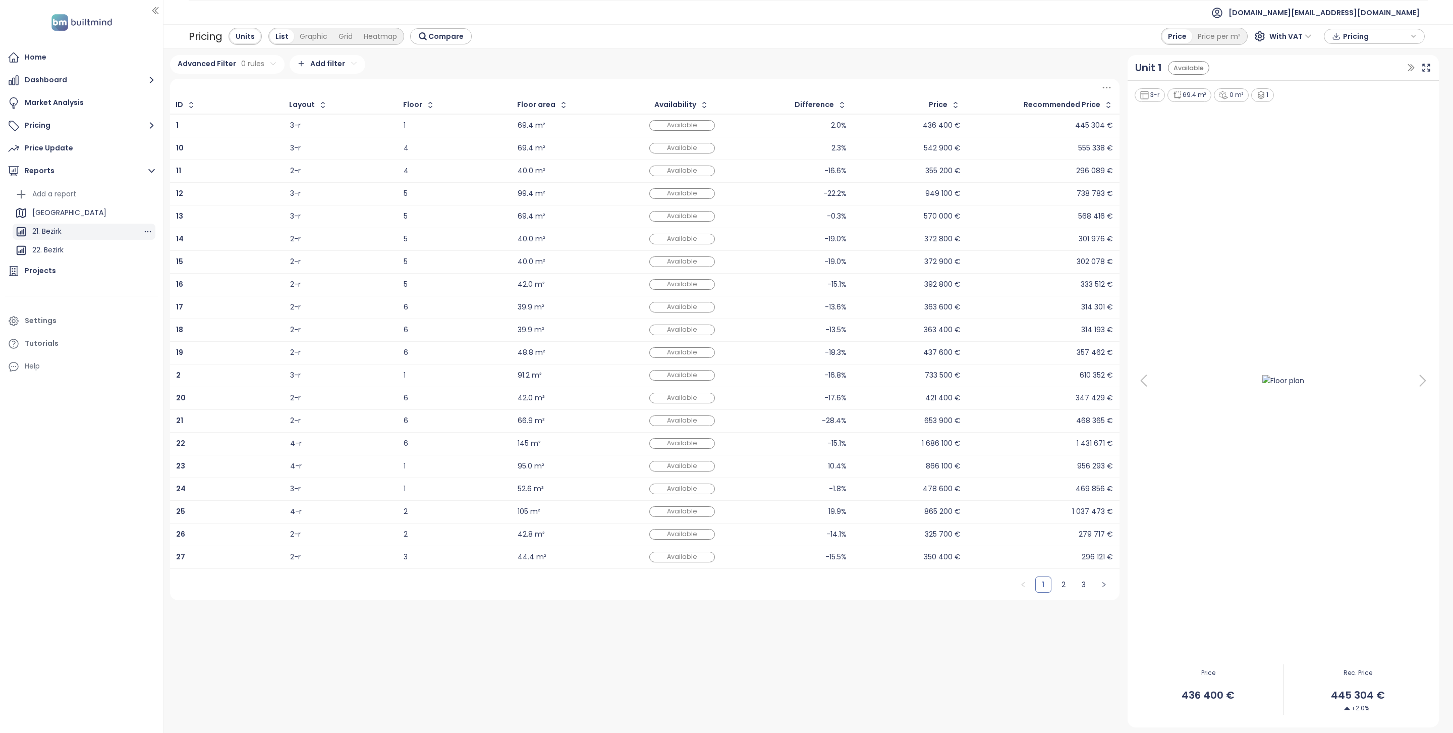
click at [78, 228] on div "21. Bezirk" at bounding box center [84, 232] width 143 height 16
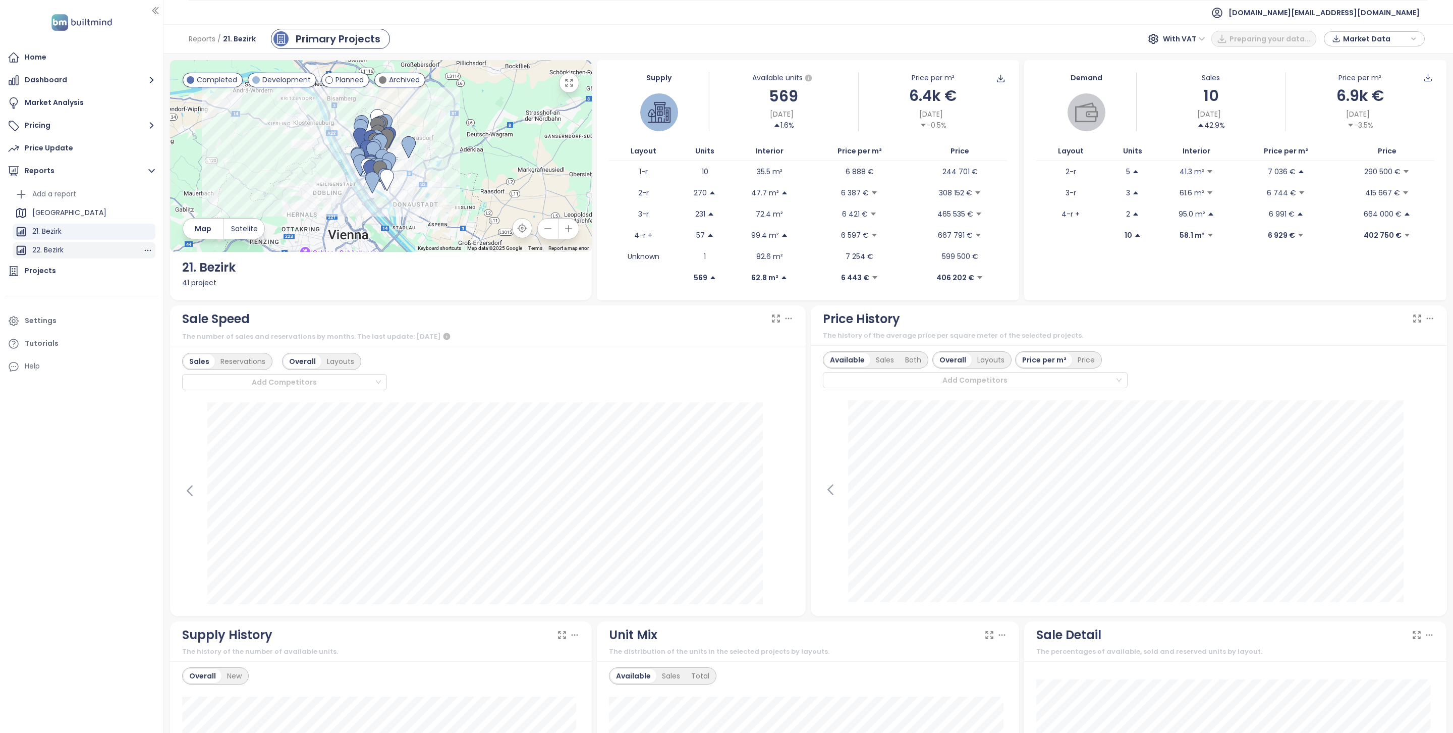
click at [69, 244] on div "22. Bezirk" at bounding box center [84, 250] width 143 height 16
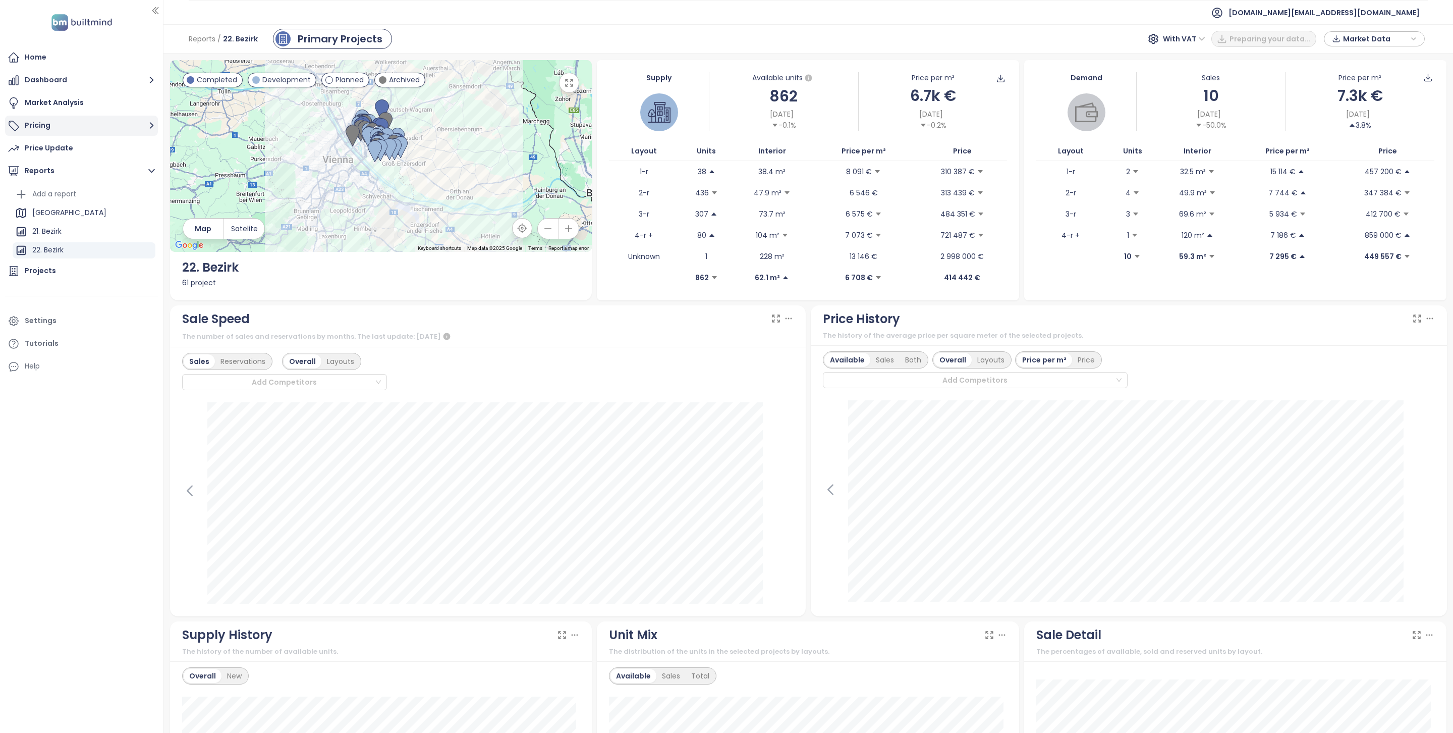
click at [71, 131] on button "Pricing" at bounding box center [81, 126] width 153 height 20
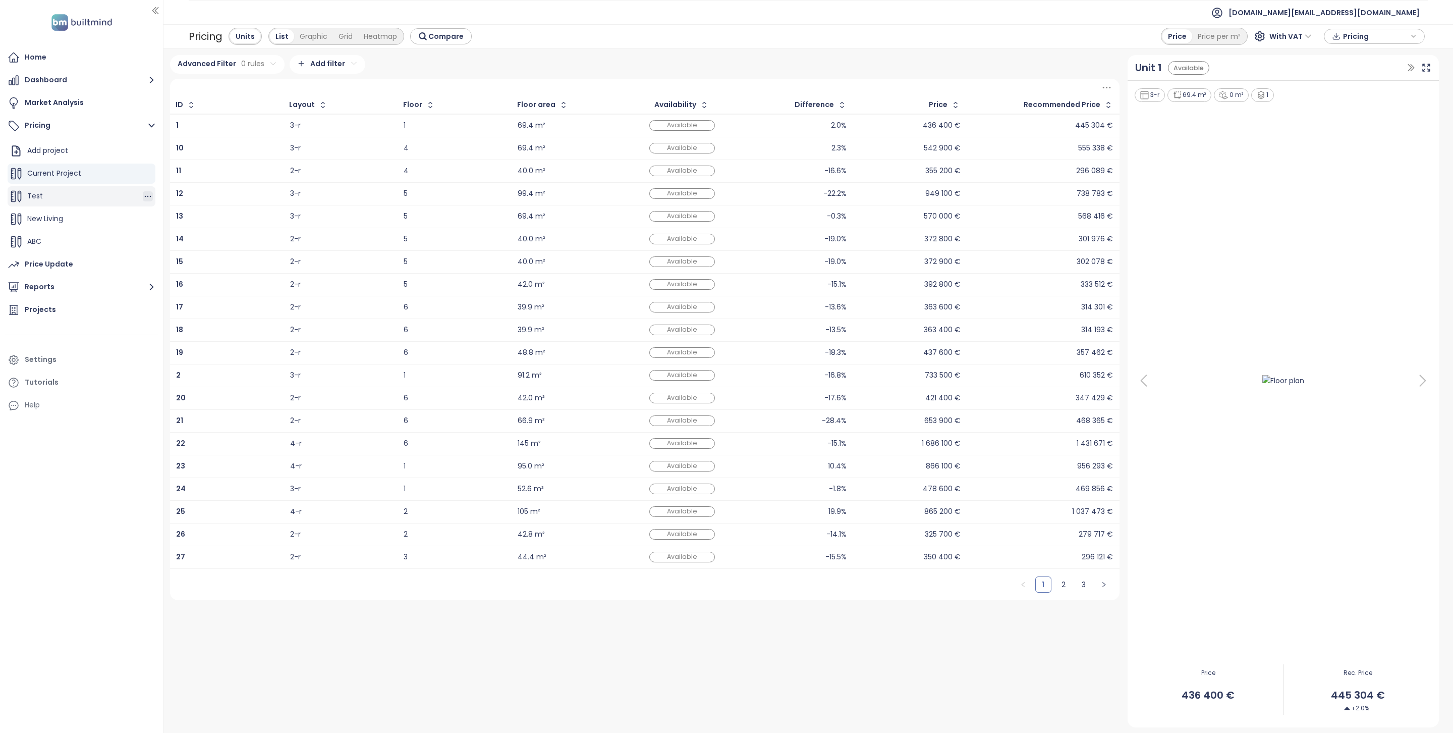
click at [143, 196] on icon "button" at bounding box center [148, 196] width 10 height 10
click at [167, 191] on button "Delete" at bounding box center [171, 192] width 45 height 13
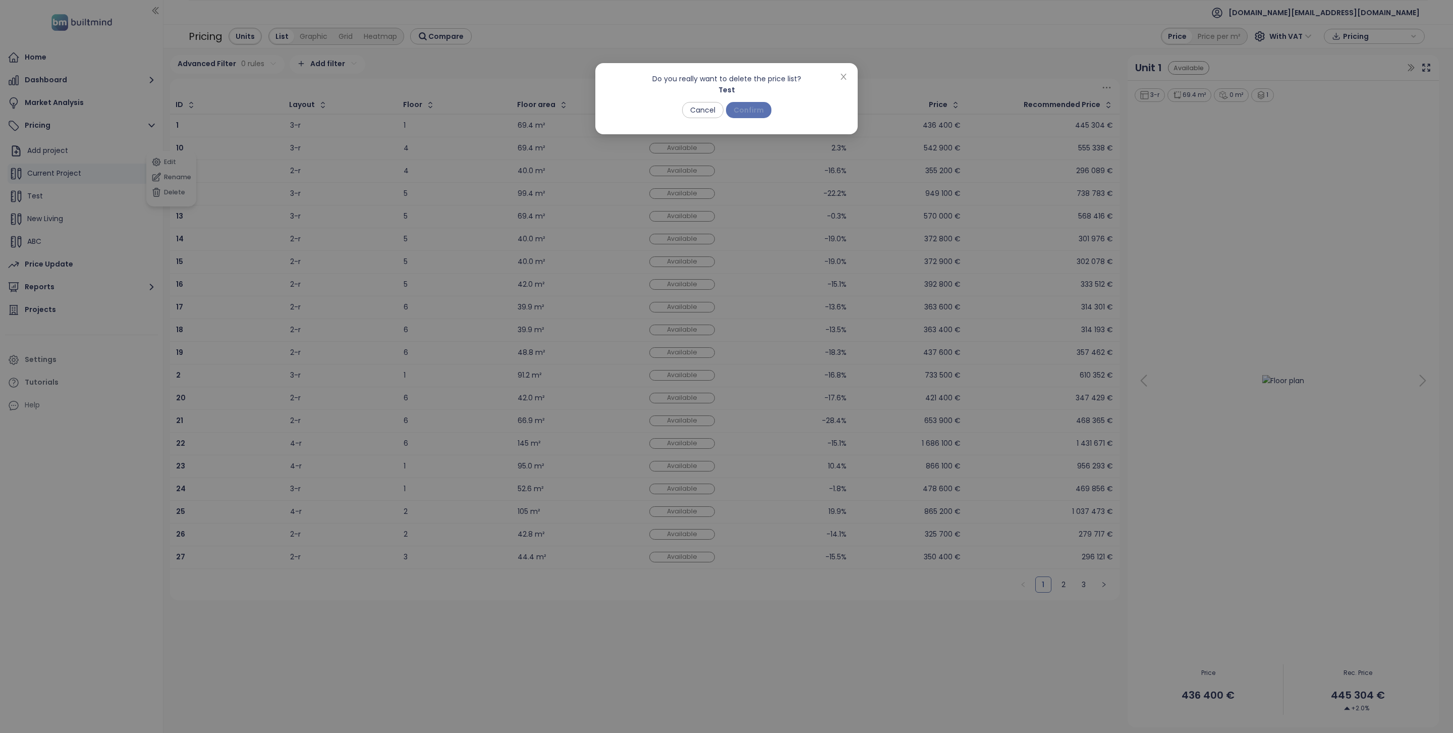
click at [749, 102] on button "Confirm" at bounding box center [748, 110] width 45 height 16
click at [124, 220] on div "Do you really want to delete the price list? Test Cancel Confirm" at bounding box center [726, 366] width 1453 height 733
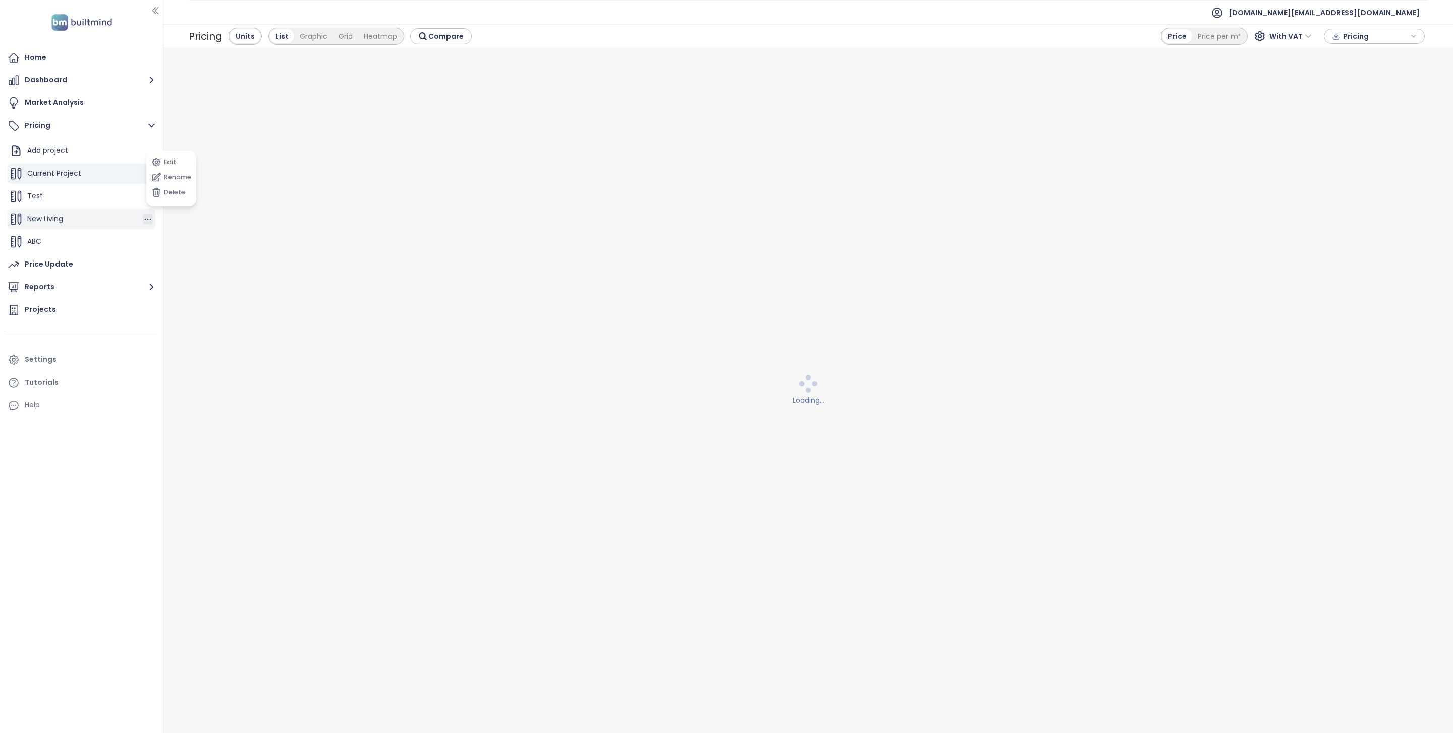
click at [143, 218] on icon "button" at bounding box center [148, 219] width 10 height 10
click at [169, 224] on div "Edit Rename Delete" at bounding box center [171, 201] width 50 height 55
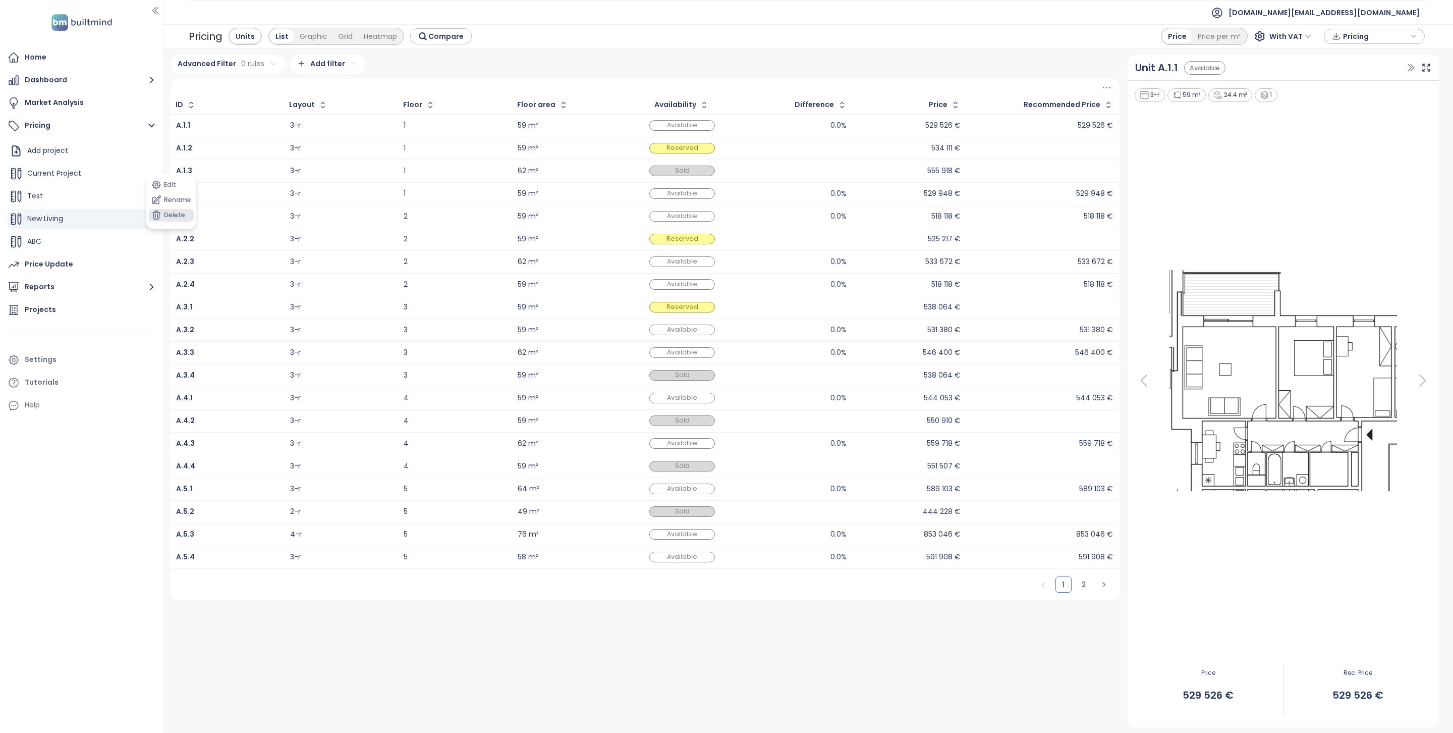
click at [169, 218] on button "Delete" at bounding box center [171, 215] width 45 height 13
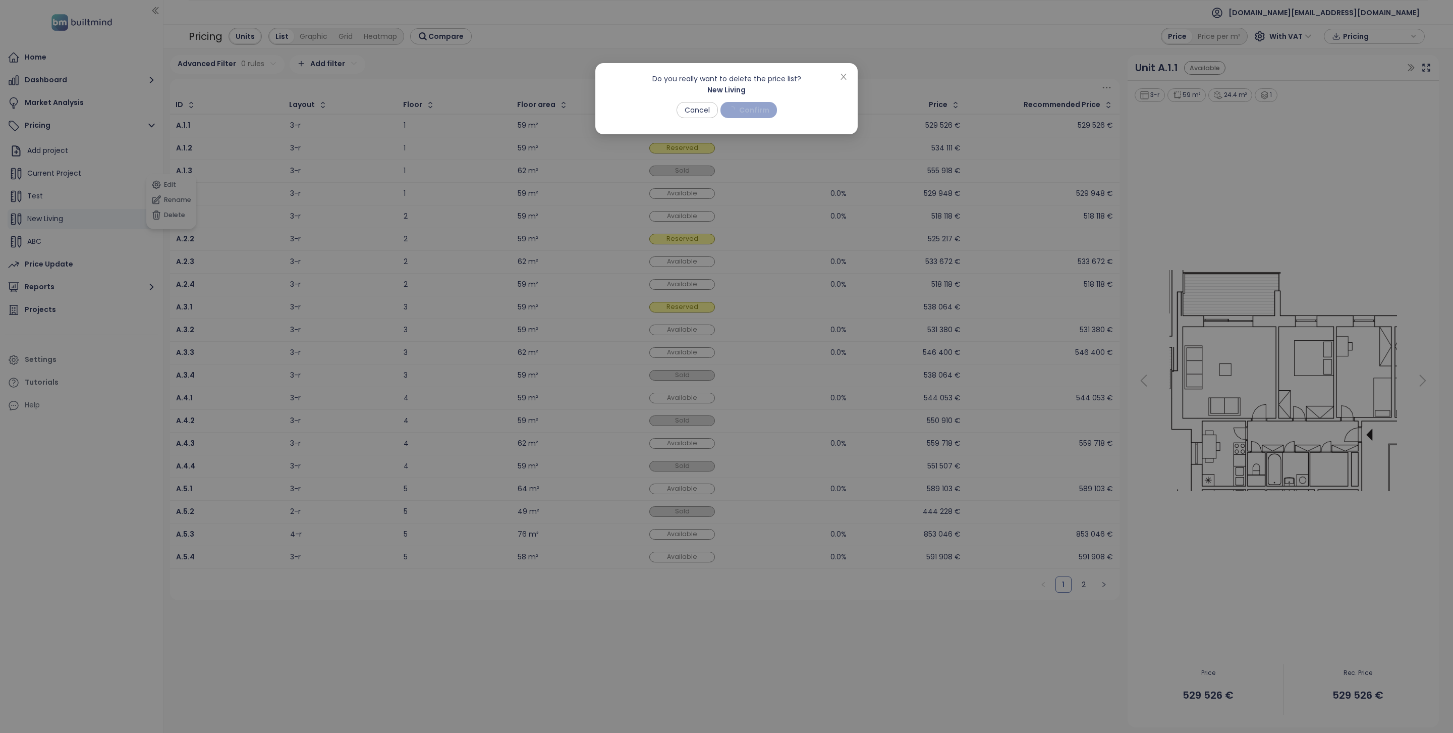
click at [745, 112] on span "Confirm" at bounding box center [754, 109] width 30 height 11
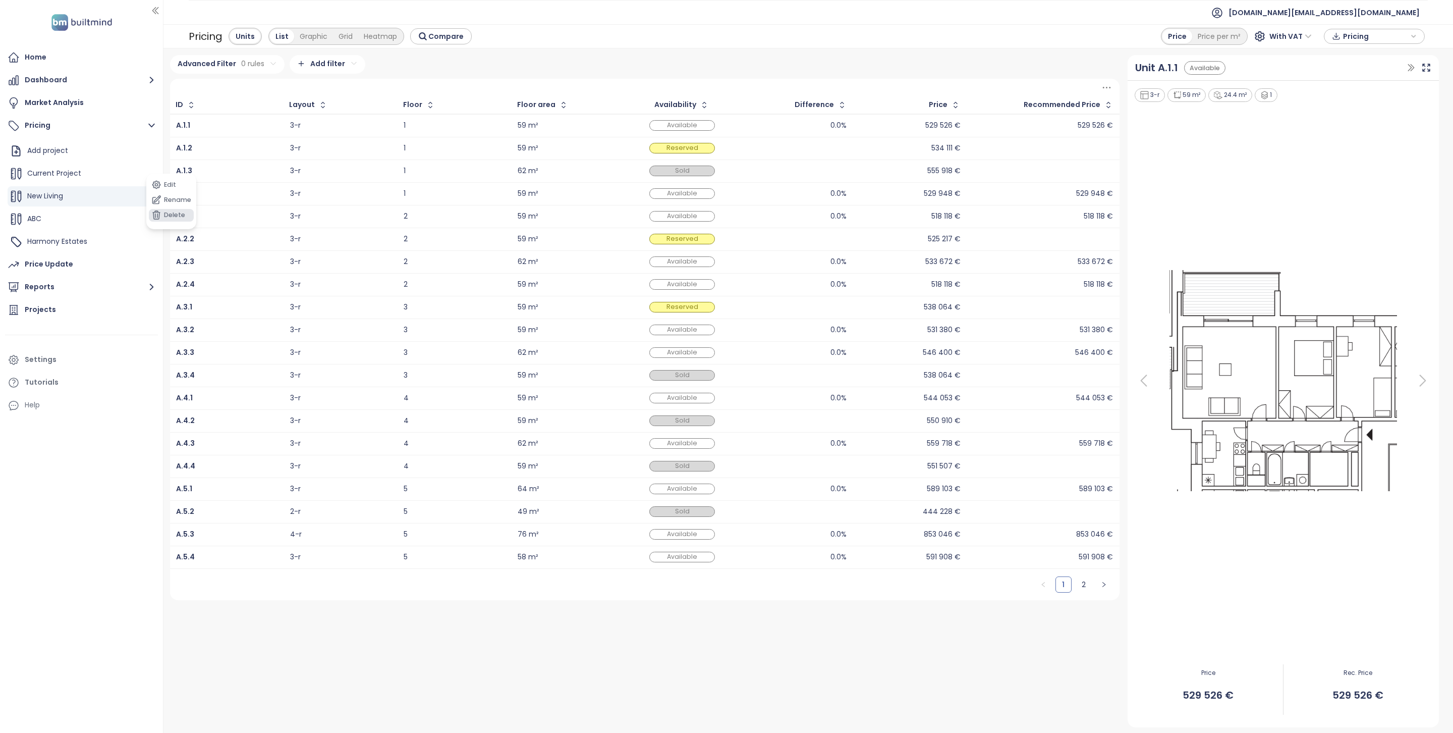
click at [176, 216] on button "Delete" at bounding box center [171, 215] width 45 height 13
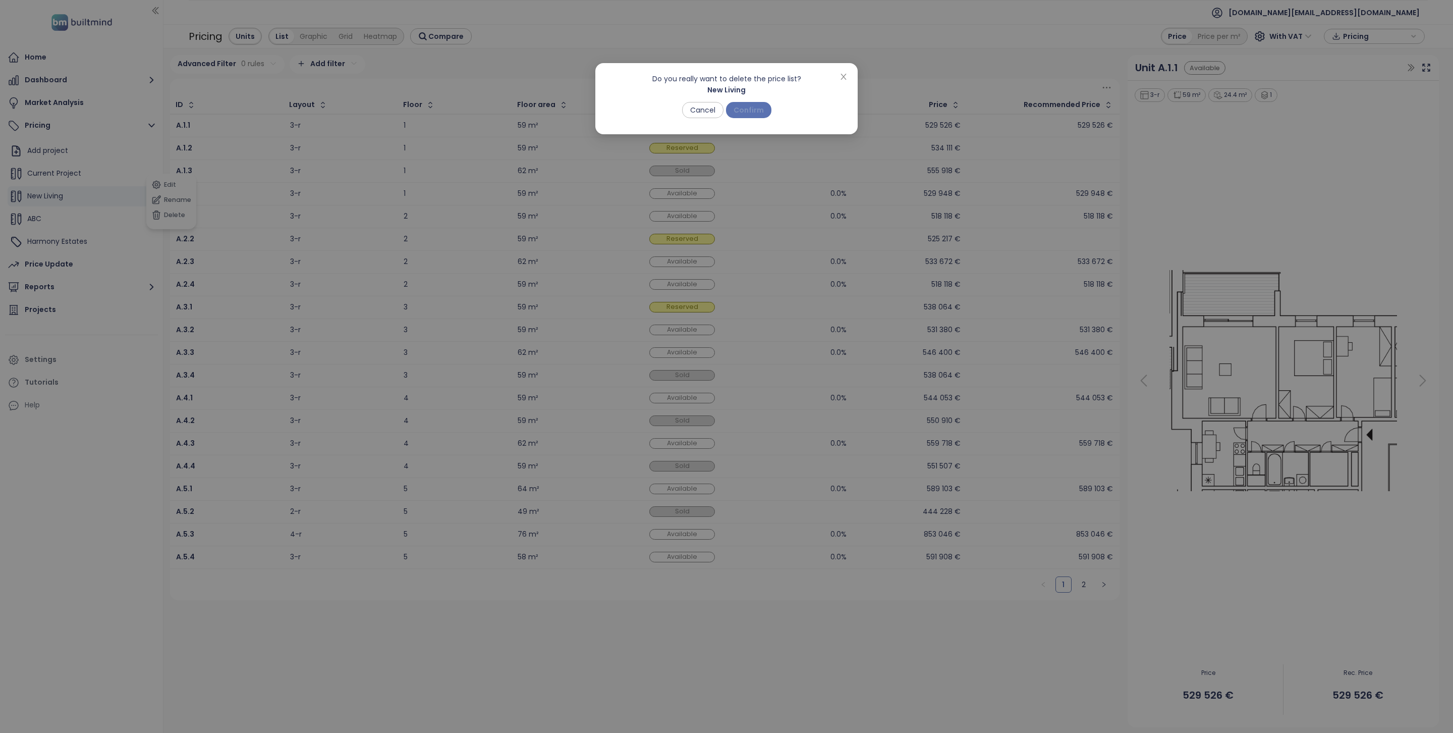
click at [739, 108] on span "Confirm" at bounding box center [749, 109] width 30 height 11
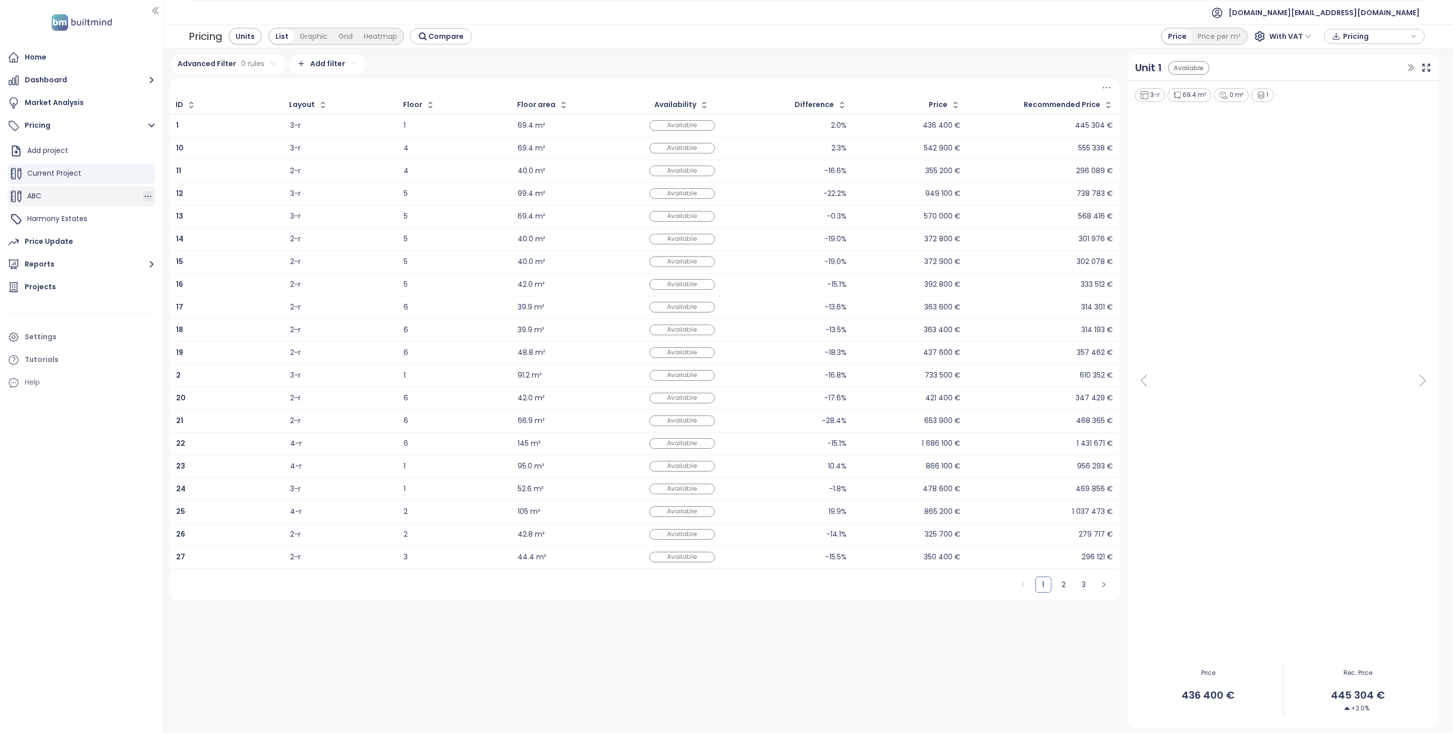
click at [143, 193] on icon "button" at bounding box center [148, 196] width 10 height 10
click at [182, 188] on button "Delete" at bounding box center [182, 192] width 45 height 13
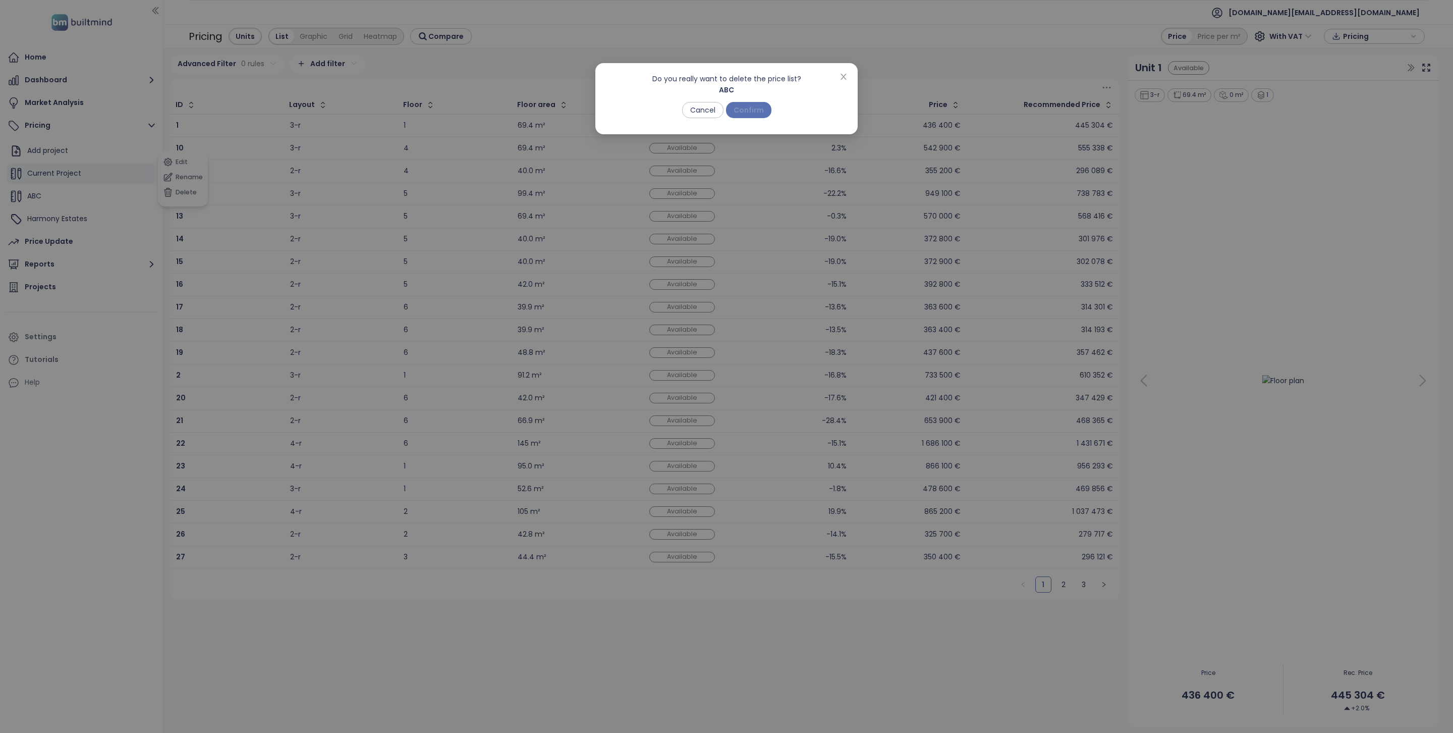
click at [738, 105] on span "Confirm" at bounding box center [749, 109] width 30 height 11
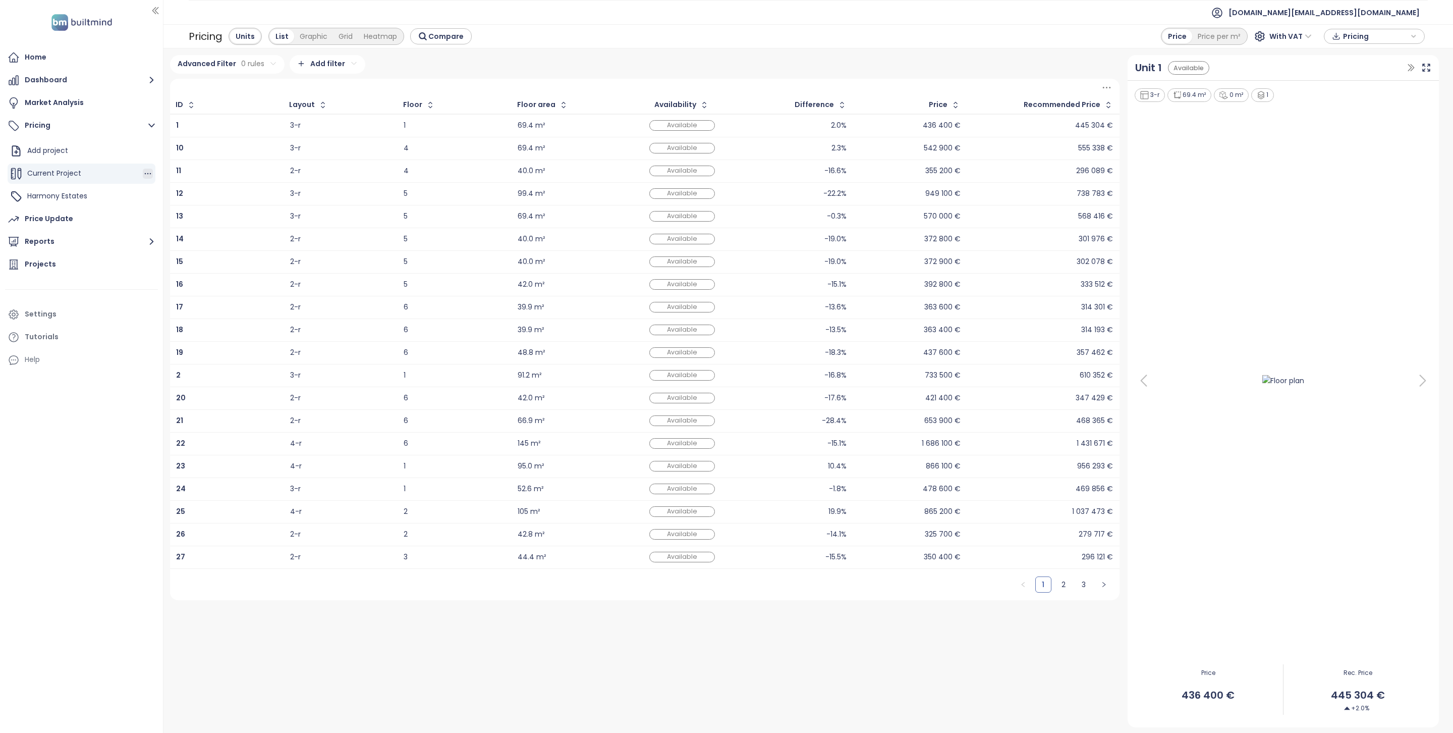
click at [143, 175] on icon "button" at bounding box center [148, 174] width 10 height 10
click at [166, 166] on icon "button" at bounding box center [167, 169] width 7 height 8
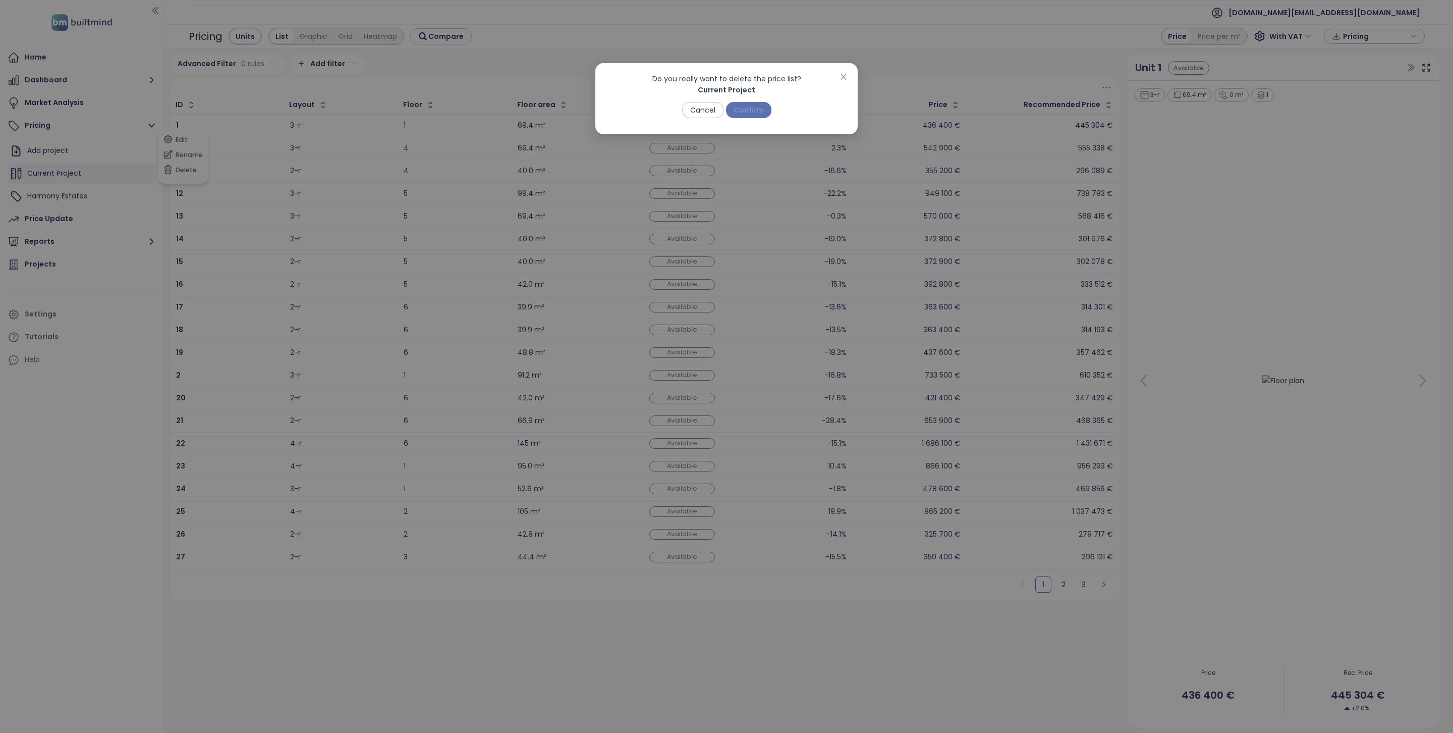
click at [763, 110] on button "Confirm" at bounding box center [748, 110] width 45 height 16
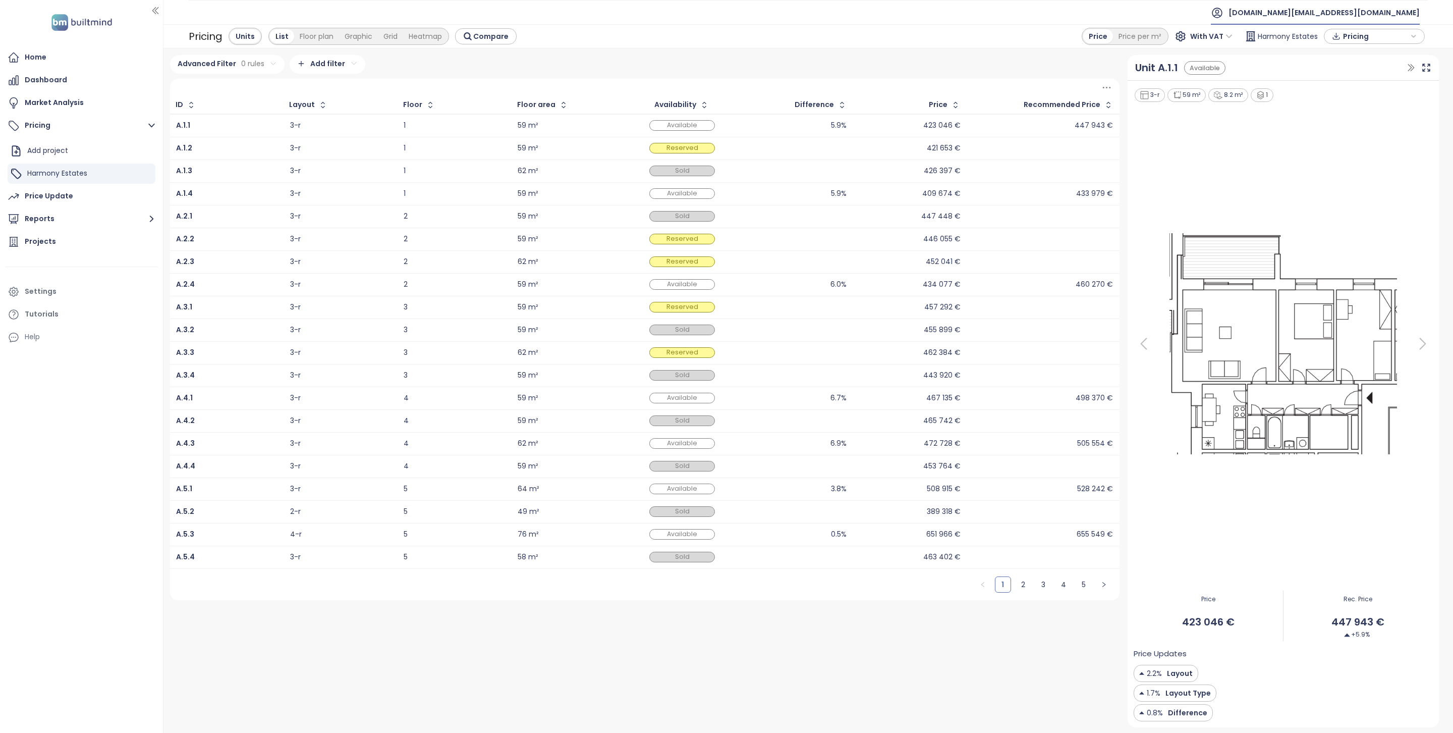
click at [1398, 18] on span "builtmind.at@builtmind.com" at bounding box center [1324, 13] width 191 height 24
click at [1361, 37] on li "Log out" at bounding box center [1358, 41] width 118 height 20
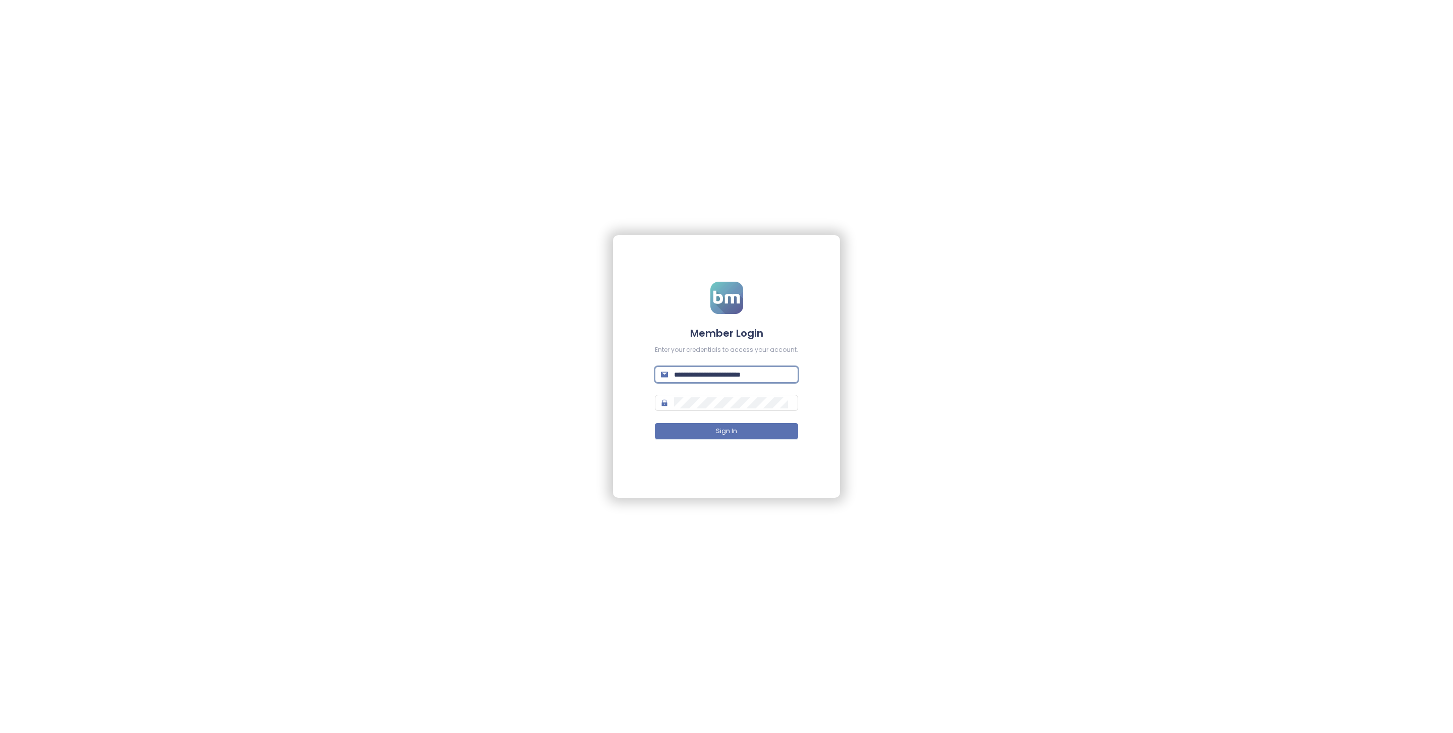
click at [692, 376] on input "**********" at bounding box center [733, 374] width 118 height 11
type input "**********"
click at [749, 438] on button "Sign In" at bounding box center [726, 431] width 143 height 16
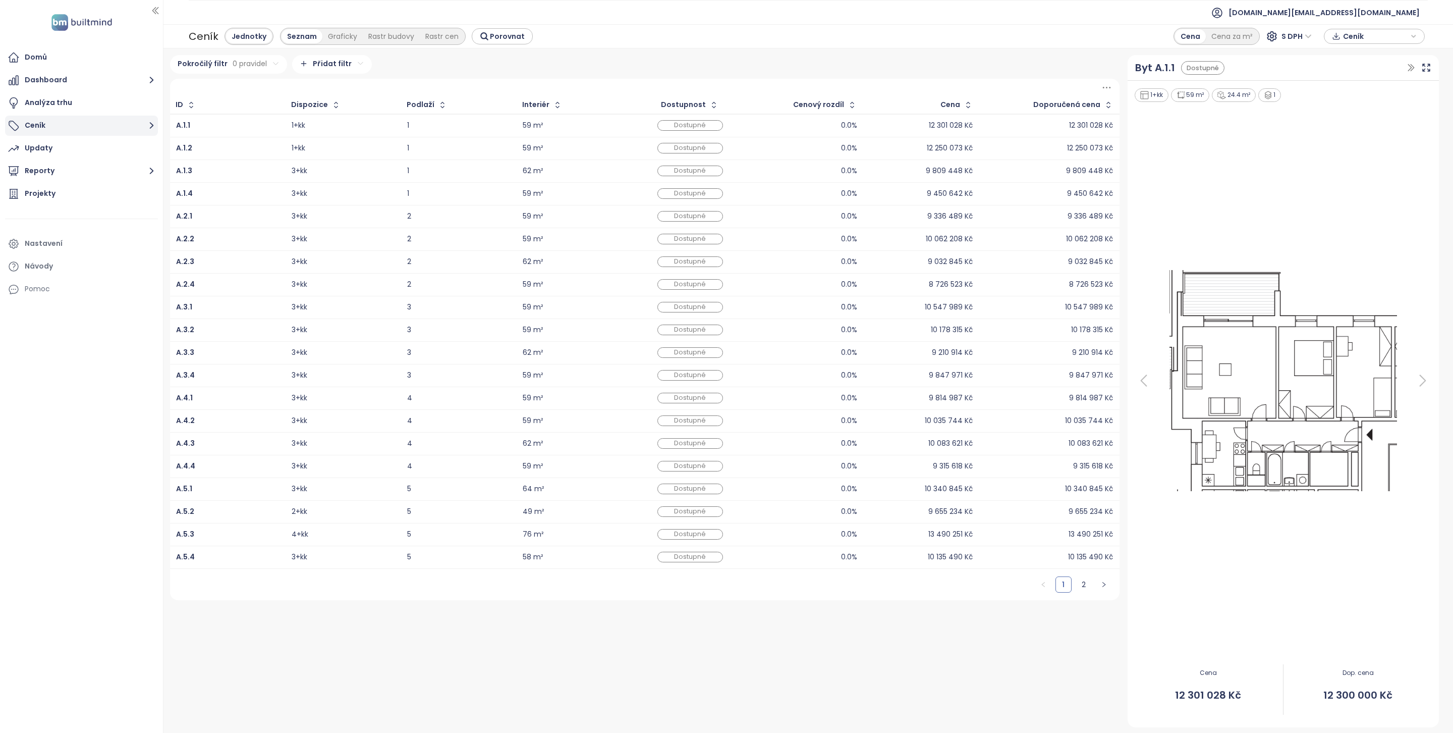
click at [45, 128] on button "Ceník" at bounding box center [81, 126] width 153 height 20
click at [146, 170] on icon "button" at bounding box center [148, 174] width 10 height 10
click at [177, 164] on button "Odstranit" at bounding box center [190, 169] width 60 height 13
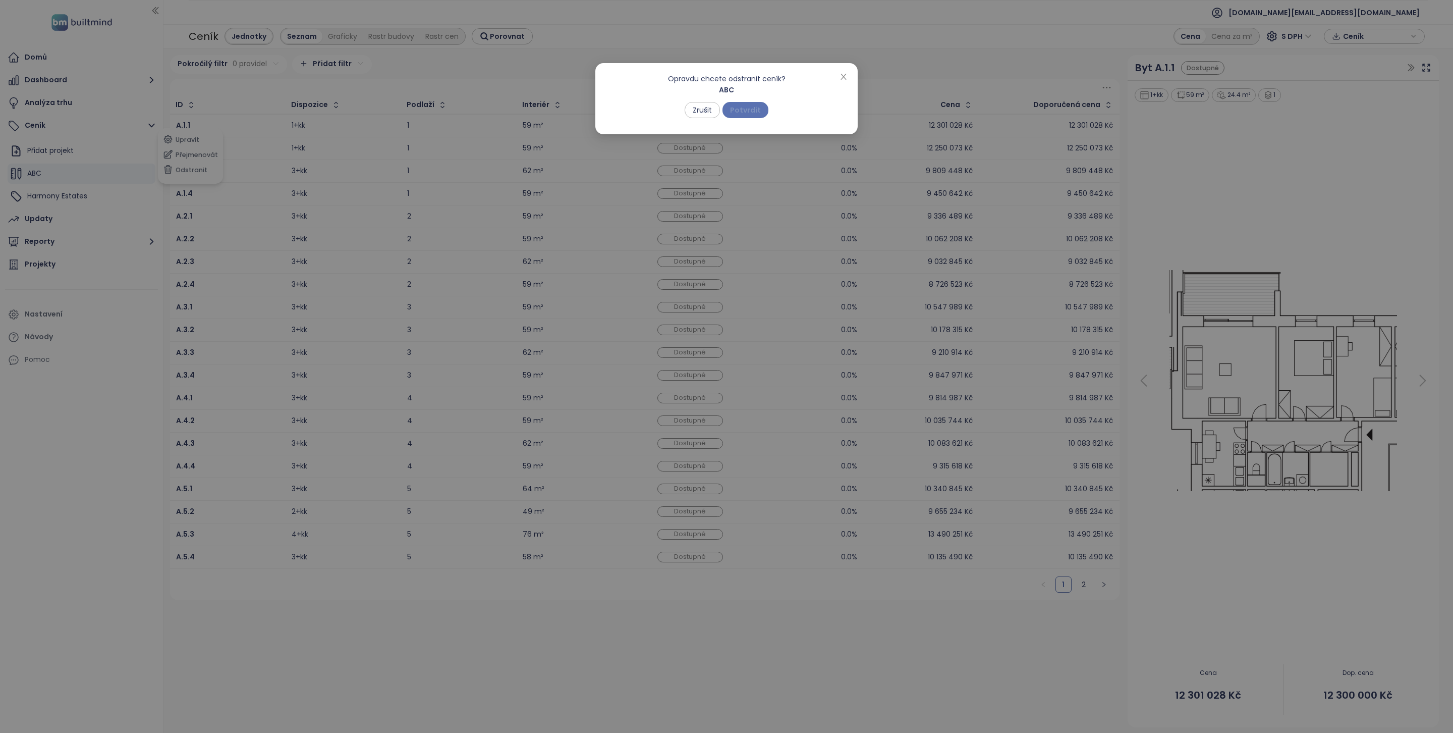
click at [753, 107] on span "Potvrdit" at bounding box center [745, 109] width 31 height 11
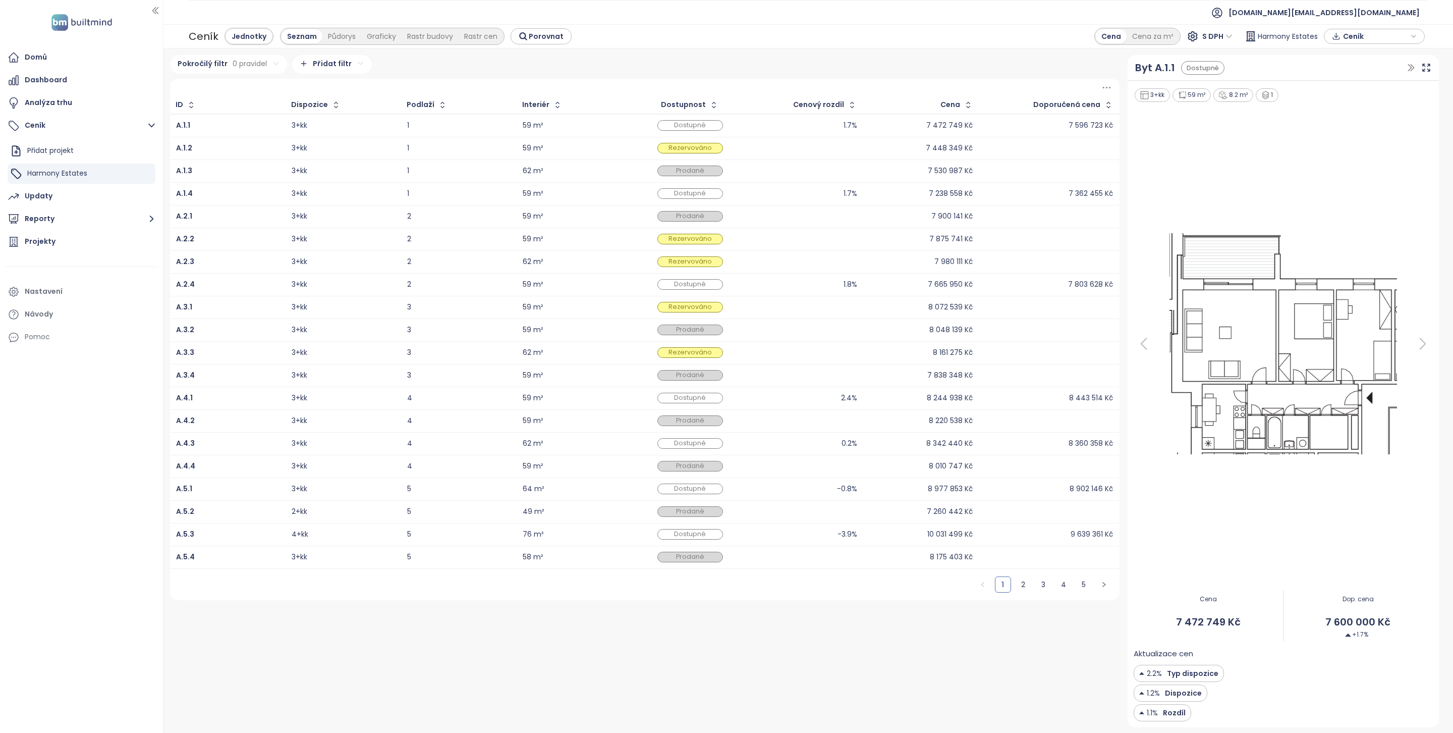
click at [256, 238] on div "A.2.2" at bounding box center [227, 239] width 103 height 12
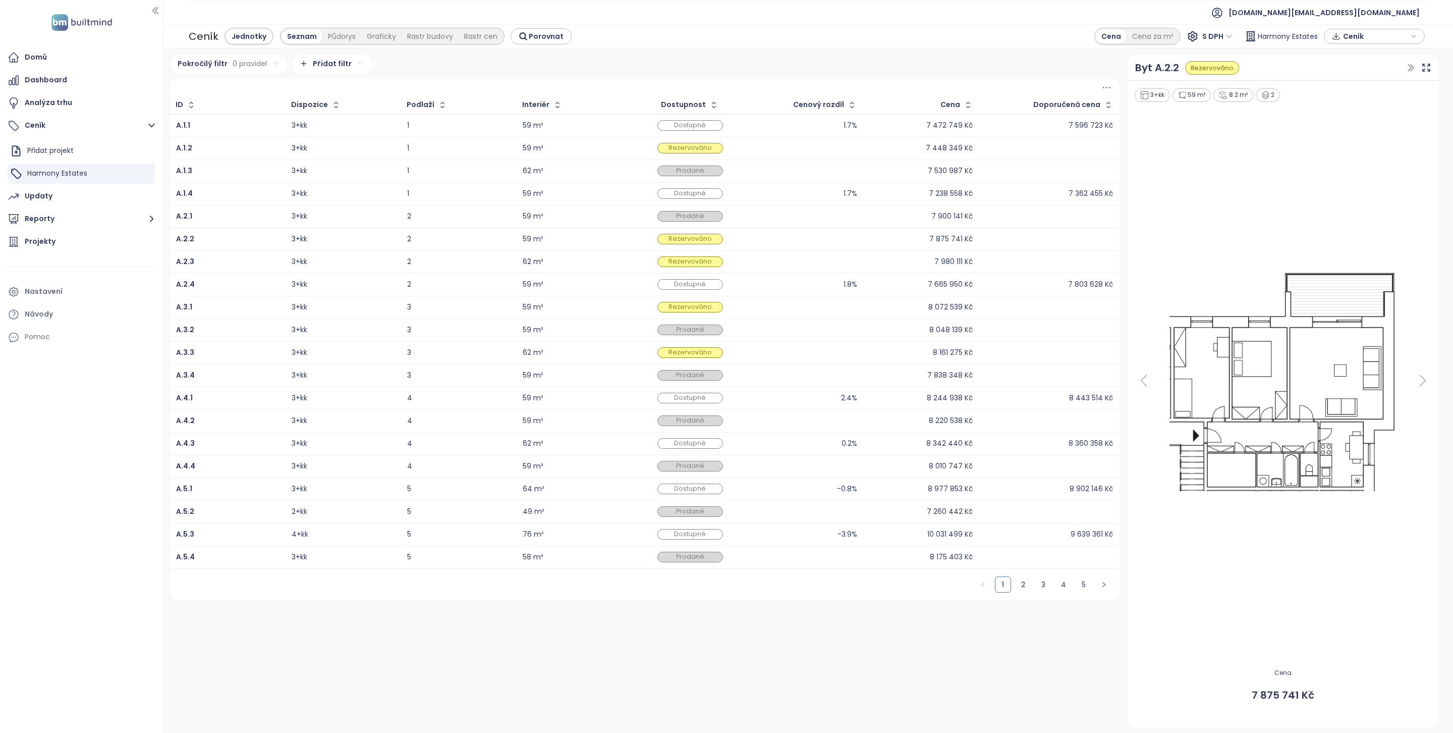
click at [142, 446] on div "Domů Dashboard Analýza trhu Ceník Přidat projekt Harmony Estates Updaty Reporty…" at bounding box center [81, 366] width 163 height 733
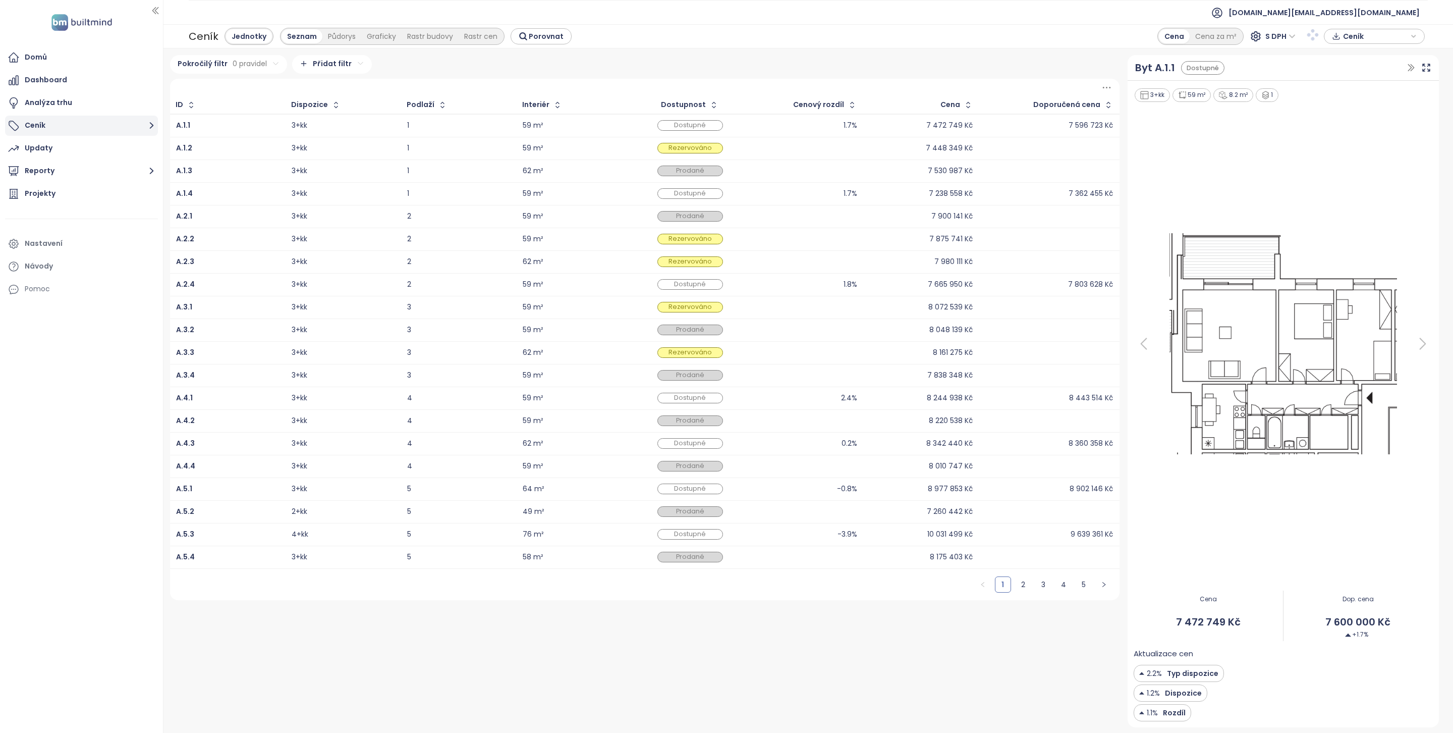
click at [83, 125] on button "Ceník" at bounding box center [81, 126] width 153 height 20
click at [64, 216] on button "Reporty" at bounding box center [81, 219] width 153 height 20
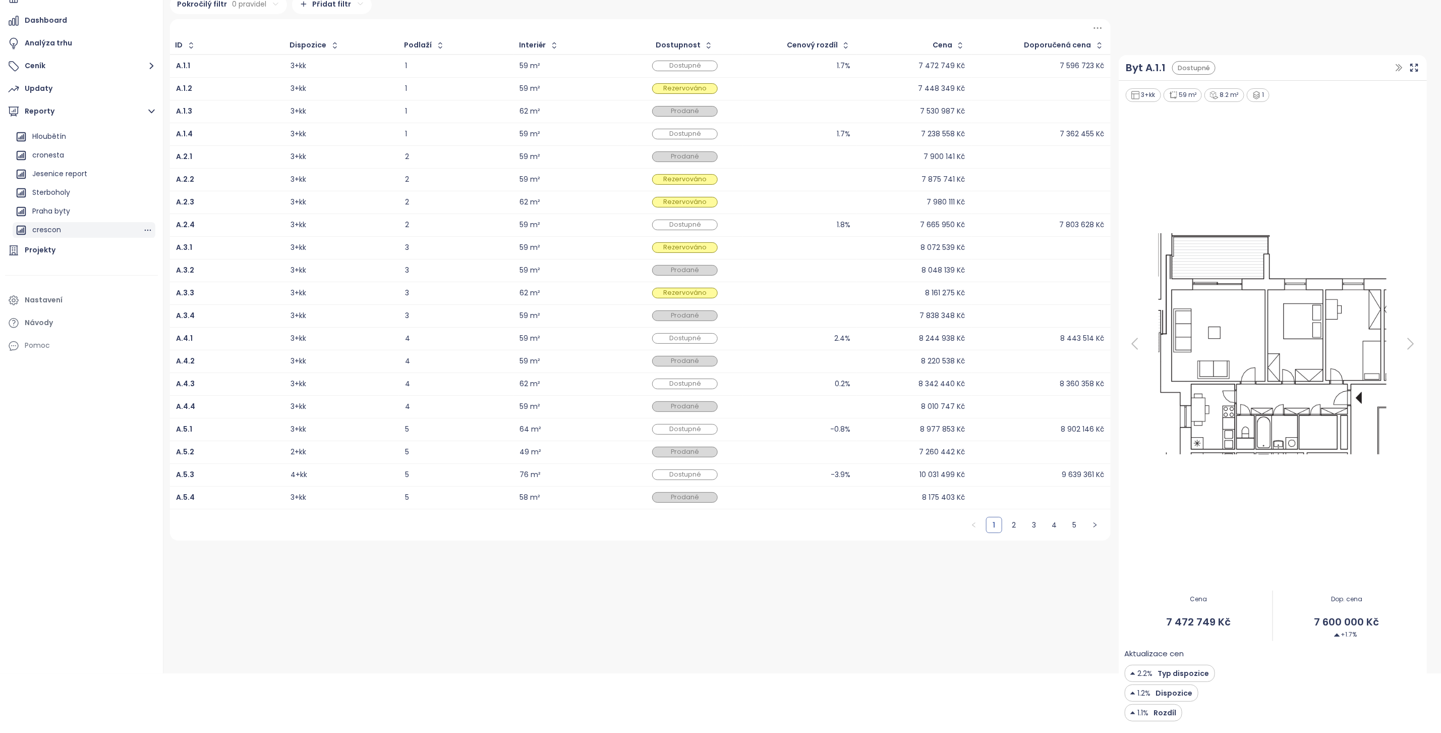
scroll to position [62, 0]
click at [143, 229] on icon "button" at bounding box center [148, 227] width 10 height 10
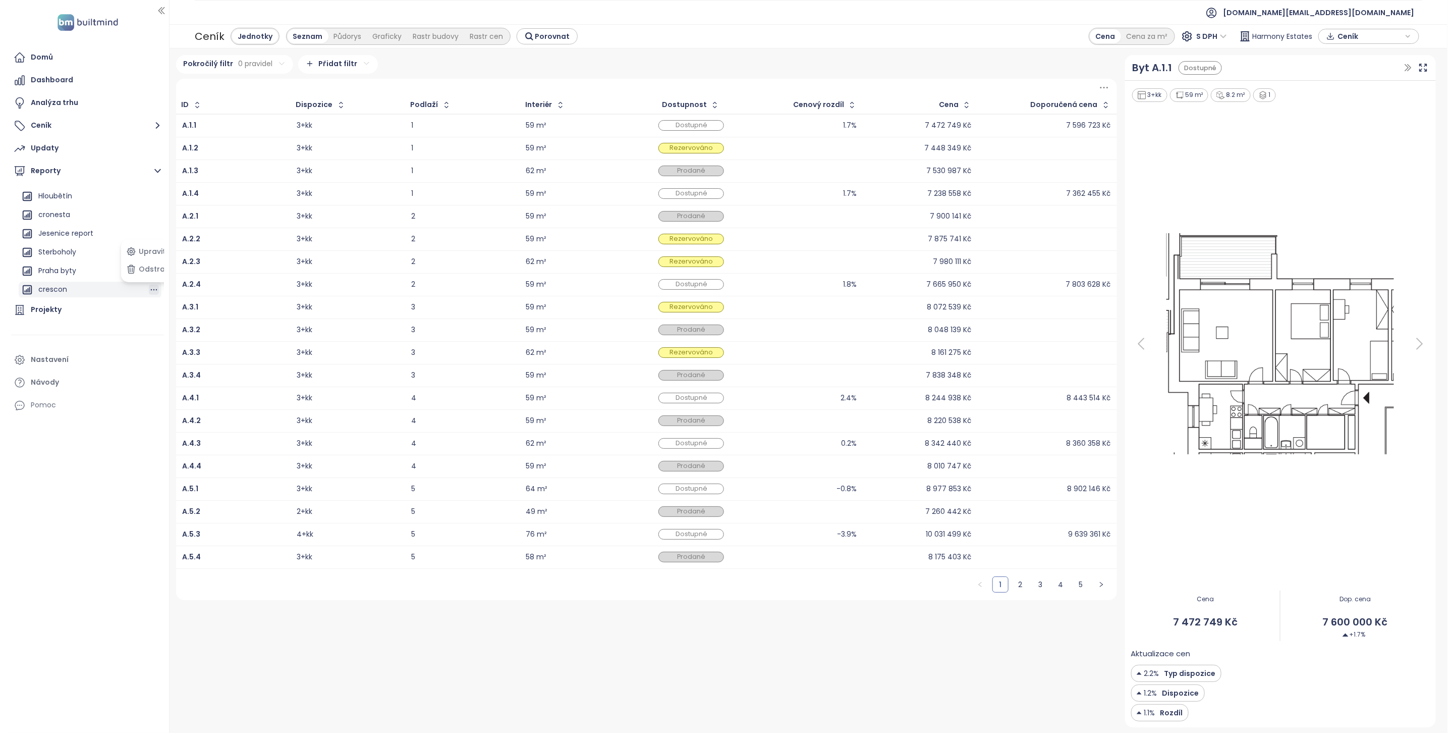
scroll to position [0, 0]
click at [141, 270] on button "Odstranit" at bounding box center [144, 269] width 53 height 15
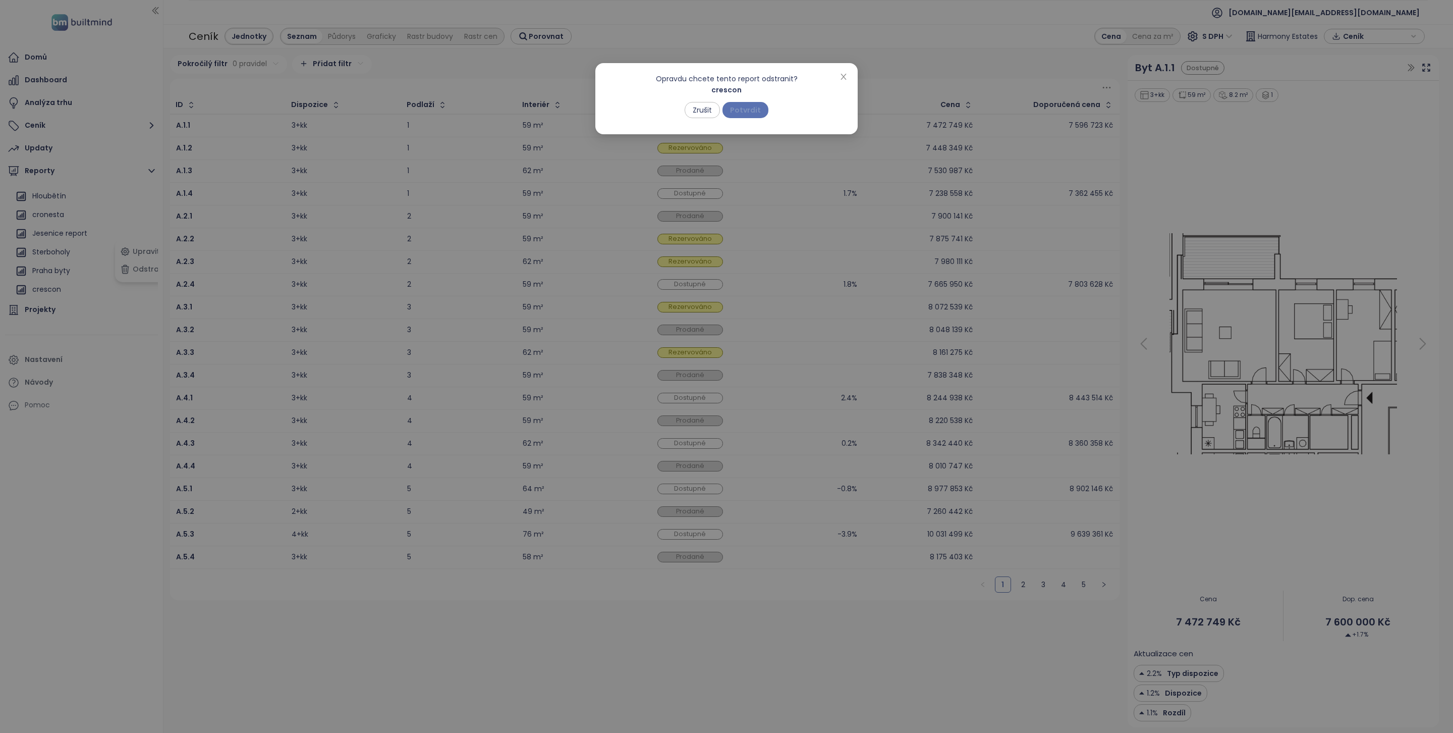
click at [755, 105] on span "Potvrdit" at bounding box center [745, 109] width 31 height 11
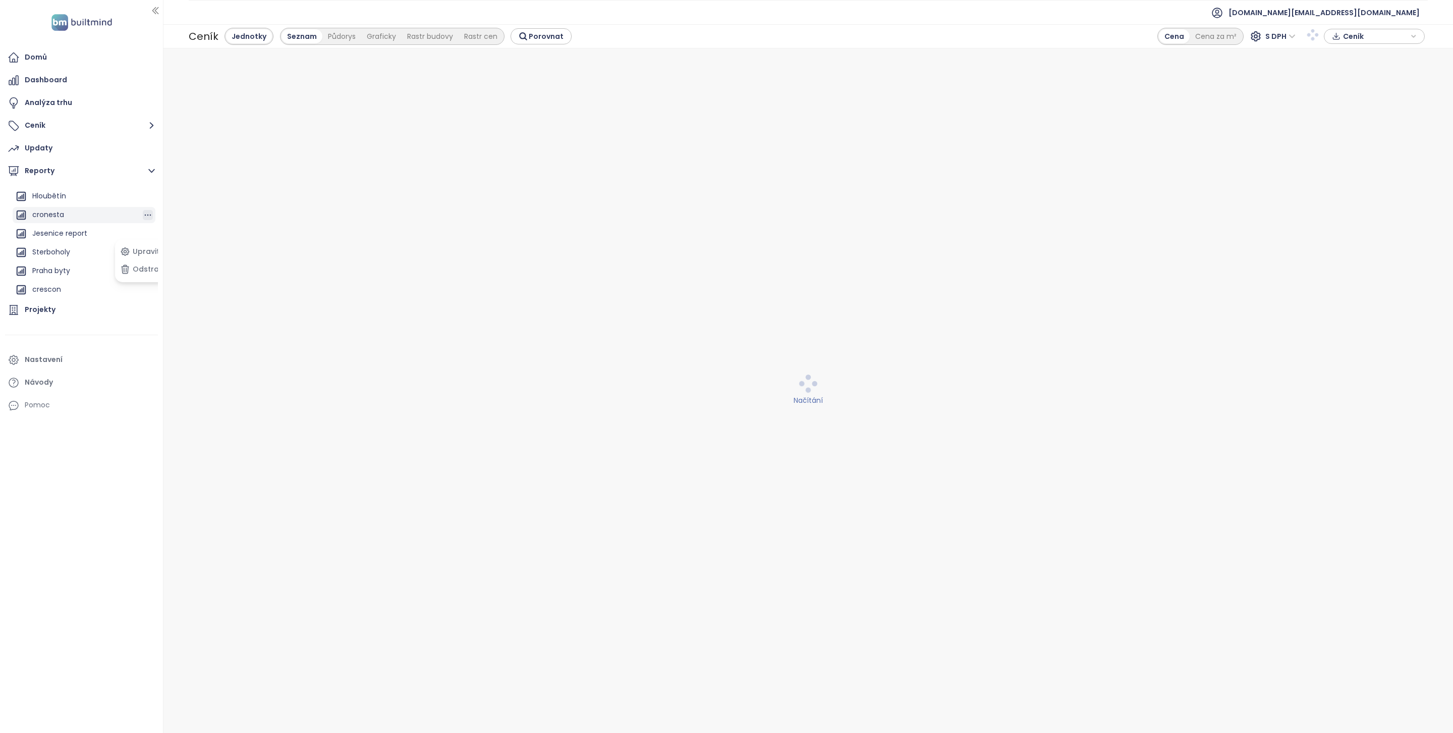
click at [143, 214] on icon "button" at bounding box center [148, 215] width 10 height 10
click at [147, 195] on button "Odstranit" at bounding box center [144, 191] width 53 height 15
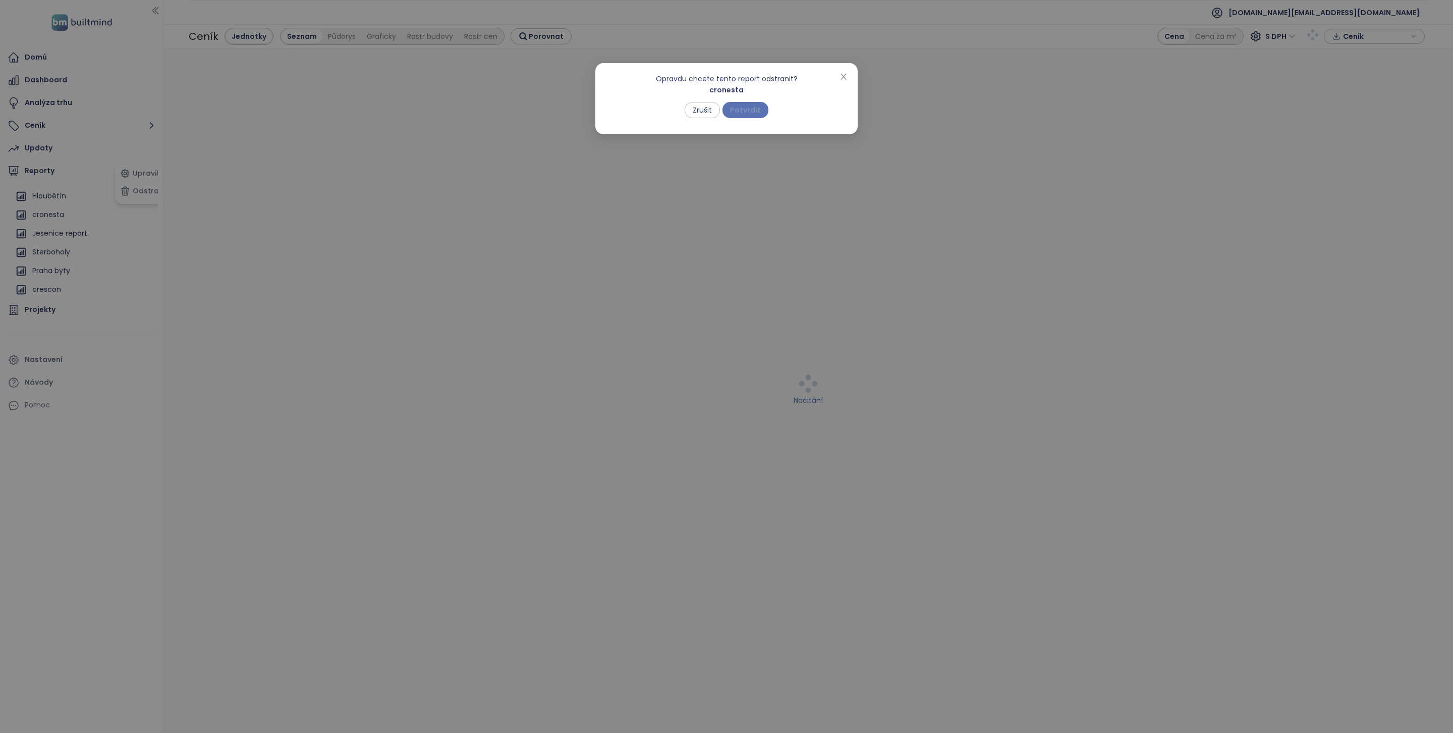
click at [744, 109] on span "Potvrdit" at bounding box center [745, 109] width 31 height 11
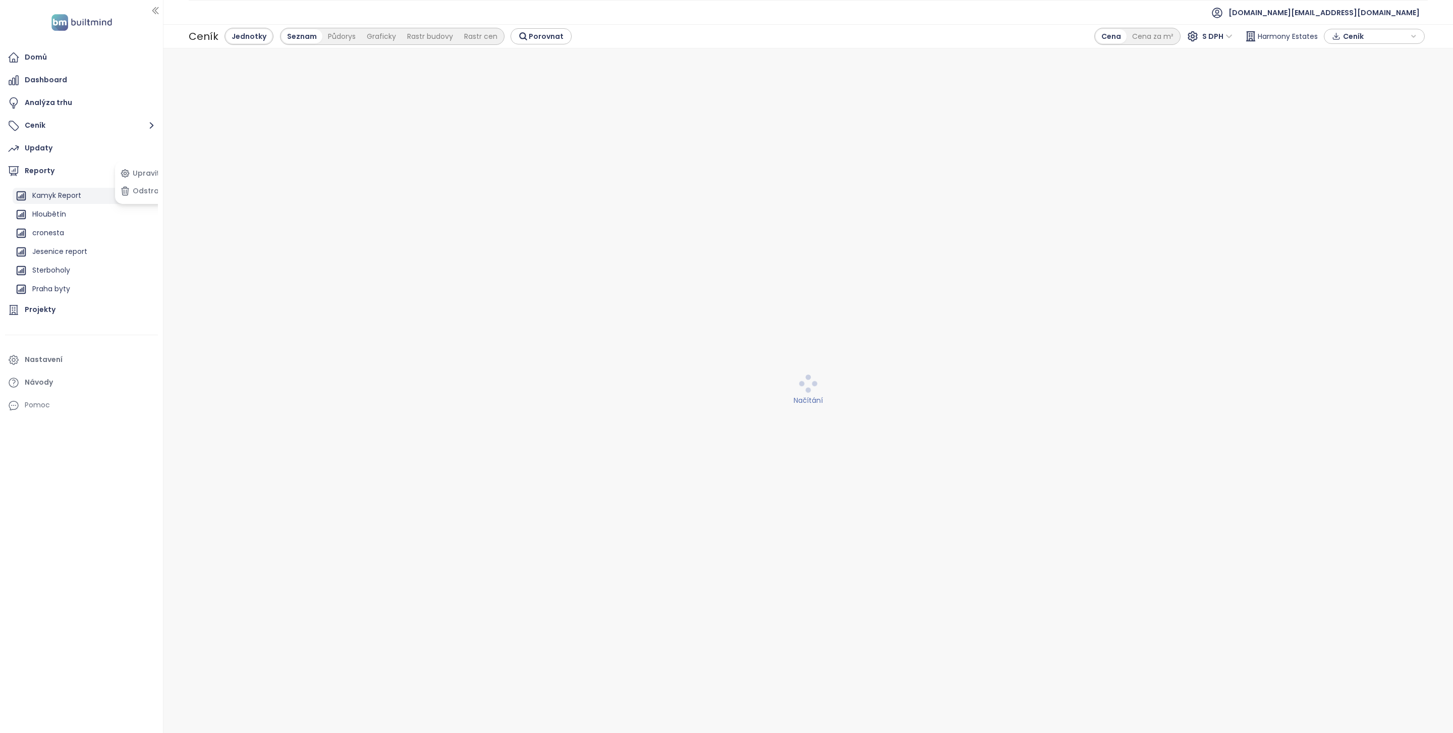
scroll to position [781, 0]
click at [143, 210] on icon "button" at bounding box center [148, 215] width 10 height 10
click at [142, 194] on button "Odstranit" at bounding box center [144, 191] width 53 height 15
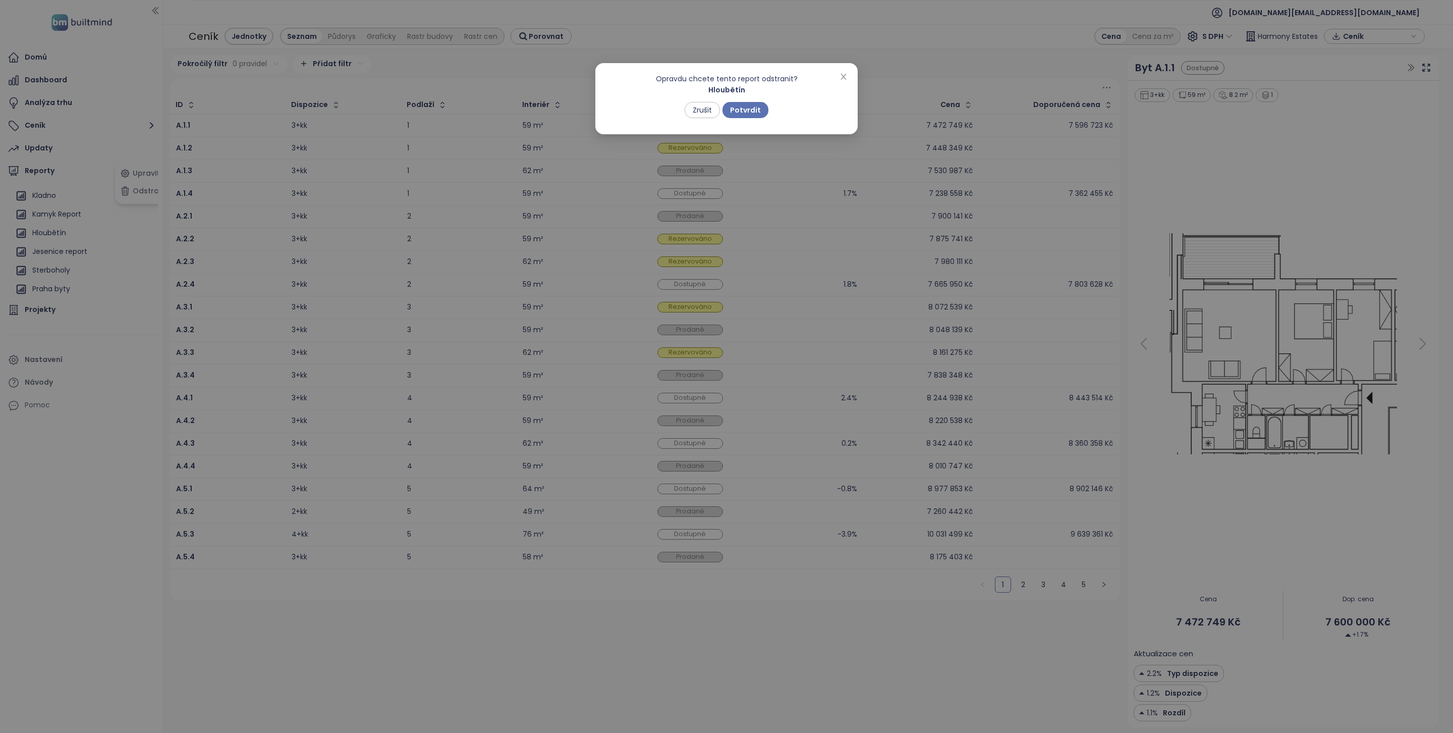
scroll to position [763, 0]
click at [754, 112] on span "Potvrdit" at bounding box center [745, 109] width 31 height 11
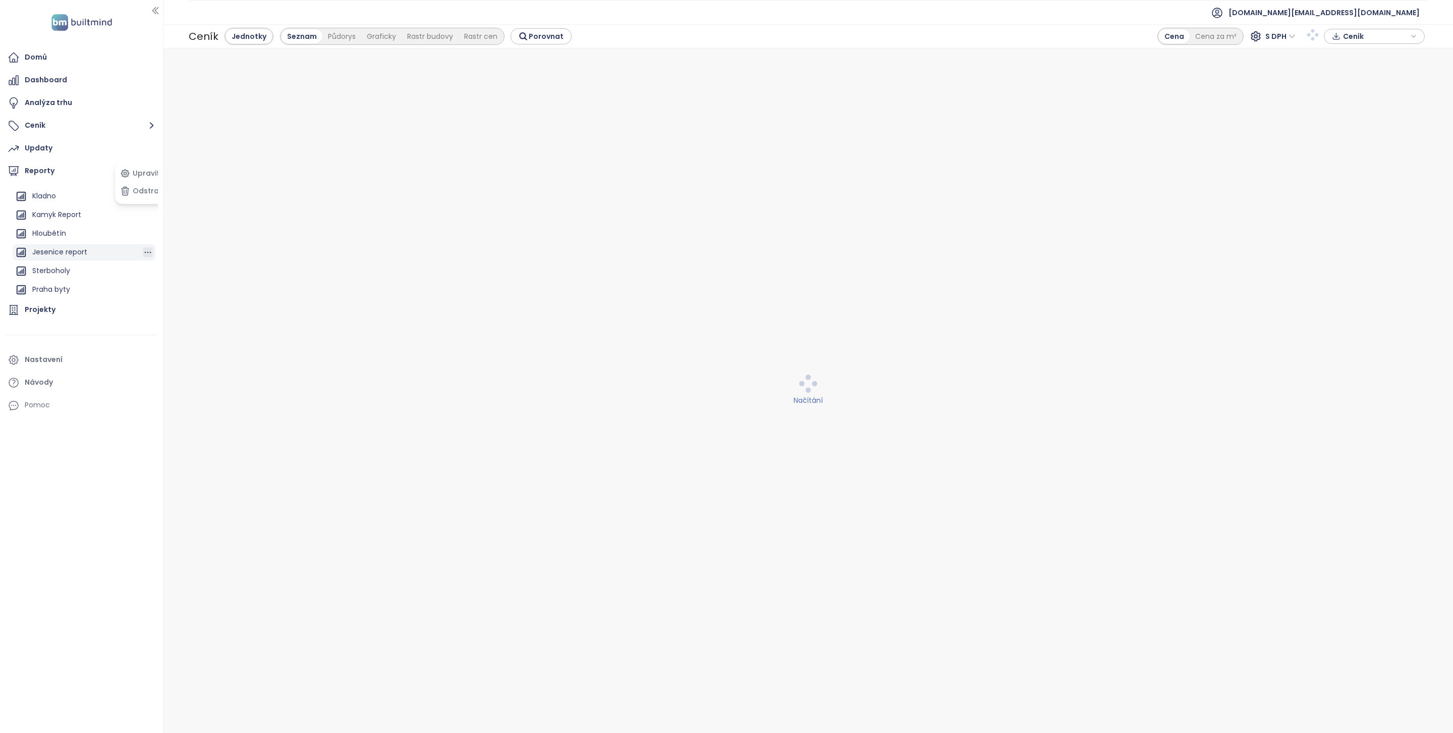
click at [143, 251] on icon "button" at bounding box center [148, 252] width 10 height 10
click at [147, 270] on button "Odstranit" at bounding box center [144, 269] width 53 height 15
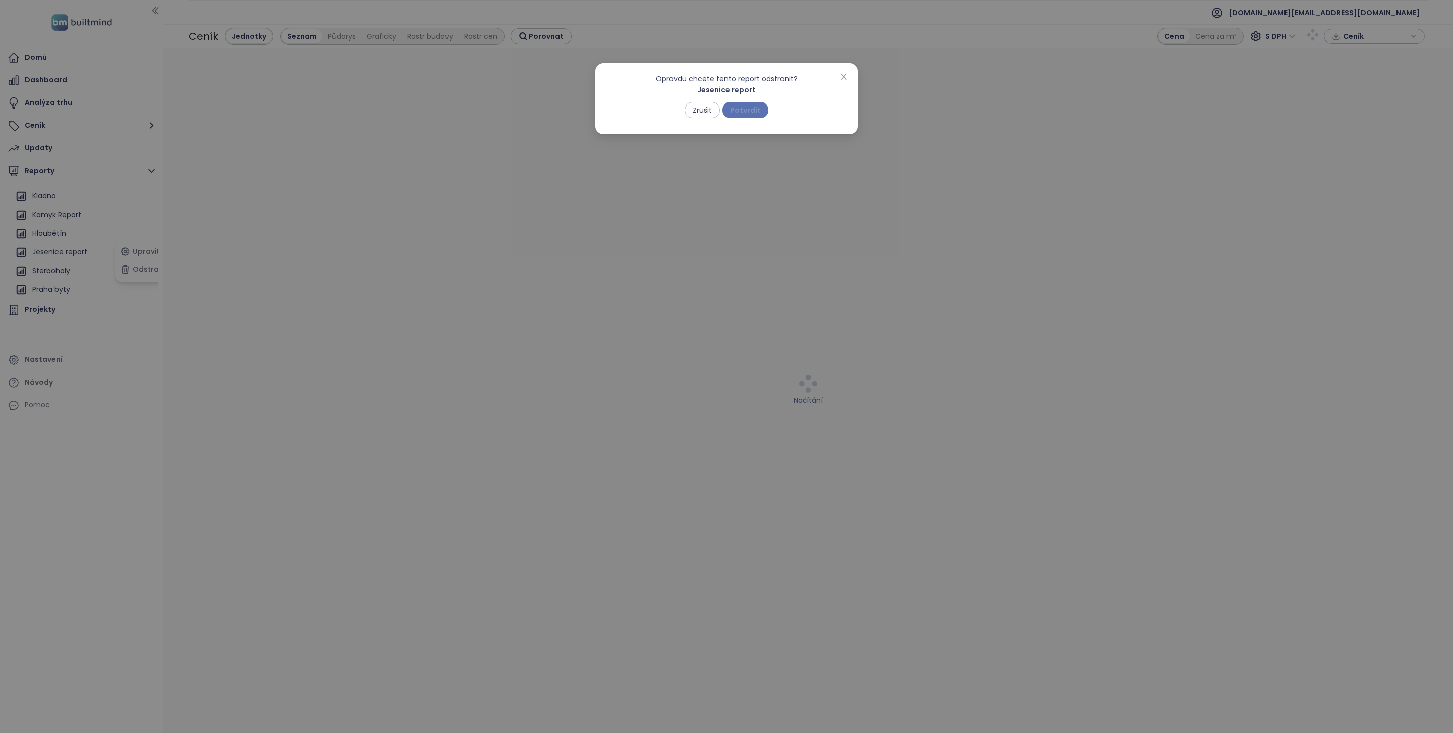
click at [747, 113] on span "Potvrdit" at bounding box center [745, 109] width 31 height 11
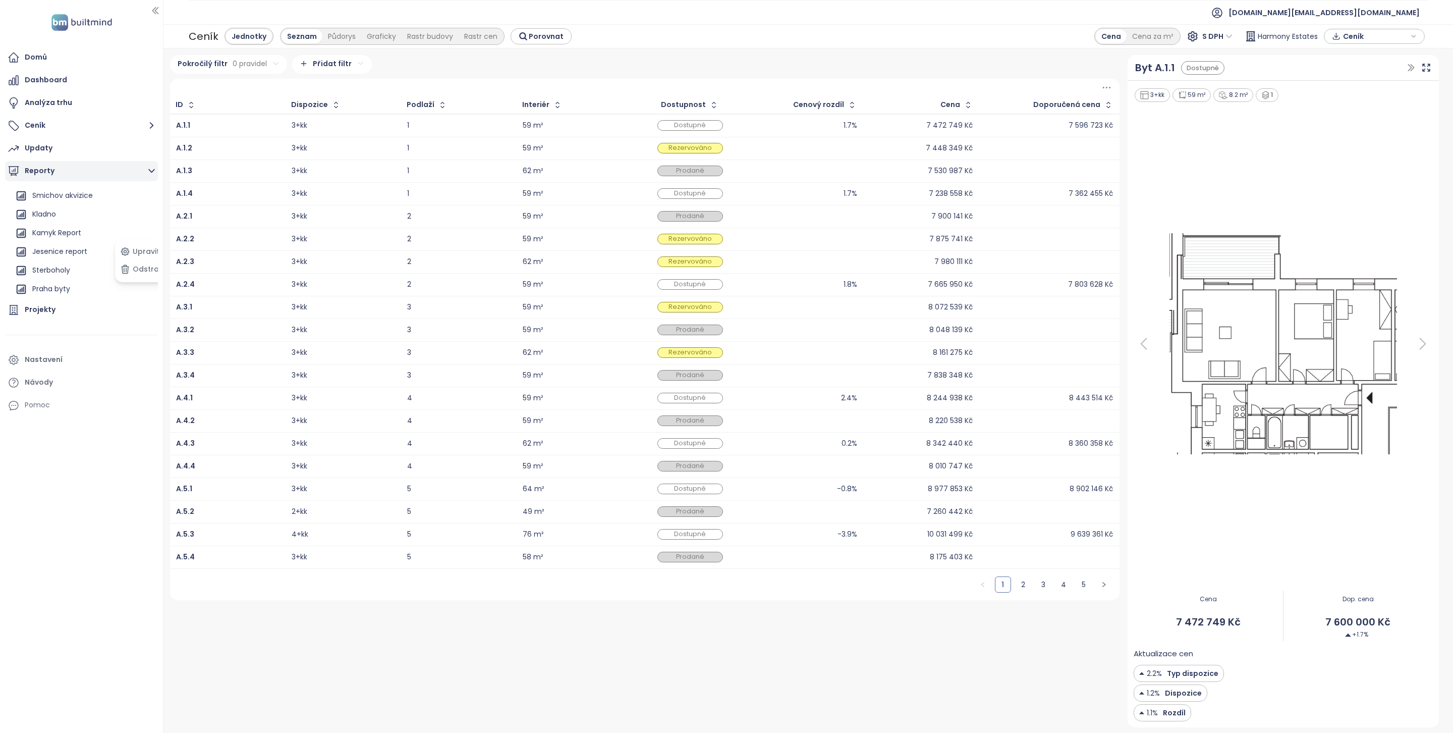
scroll to position [745, 0]
click at [143, 287] on icon "button" at bounding box center [148, 290] width 10 height 10
click at [142, 271] on button "Odstranit" at bounding box center [144, 269] width 53 height 15
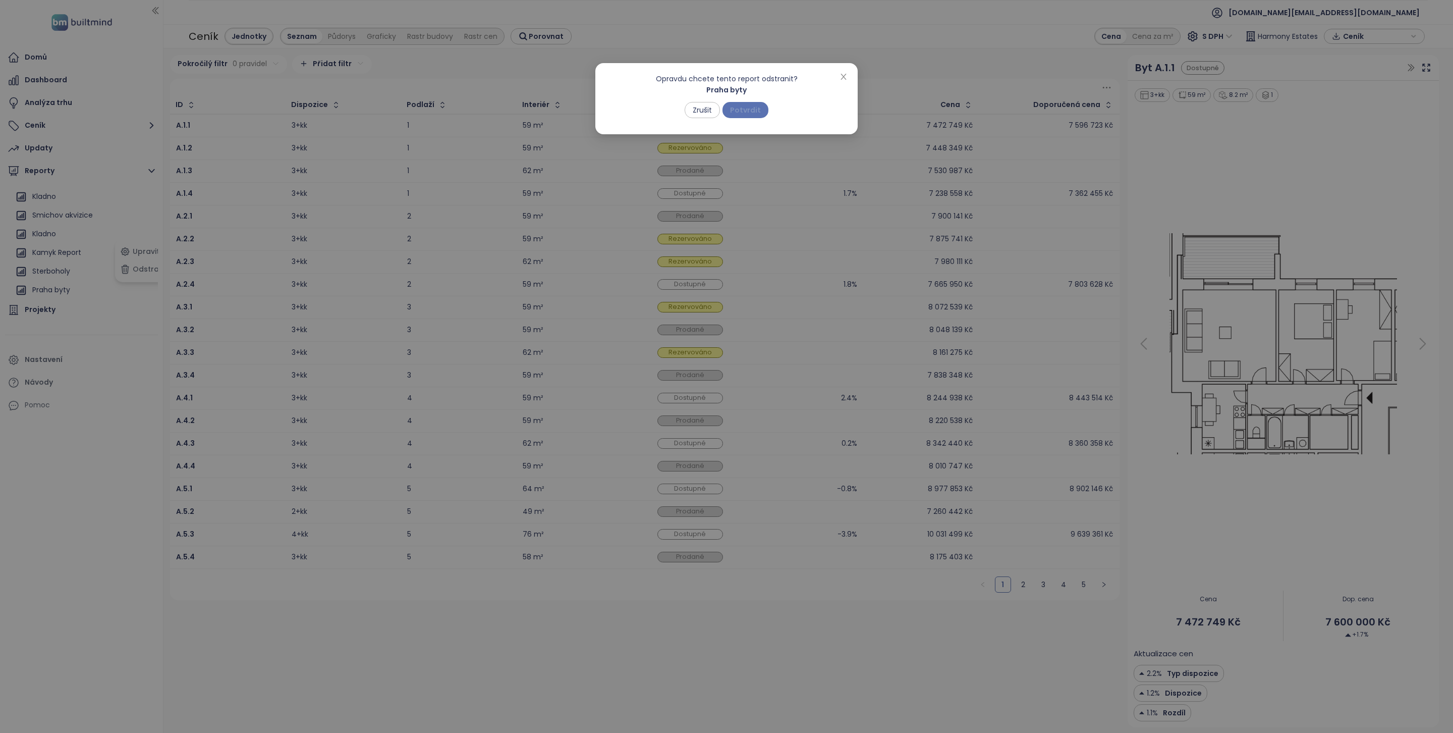
click at [747, 104] on span "Potvrdit" at bounding box center [745, 109] width 31 height 11
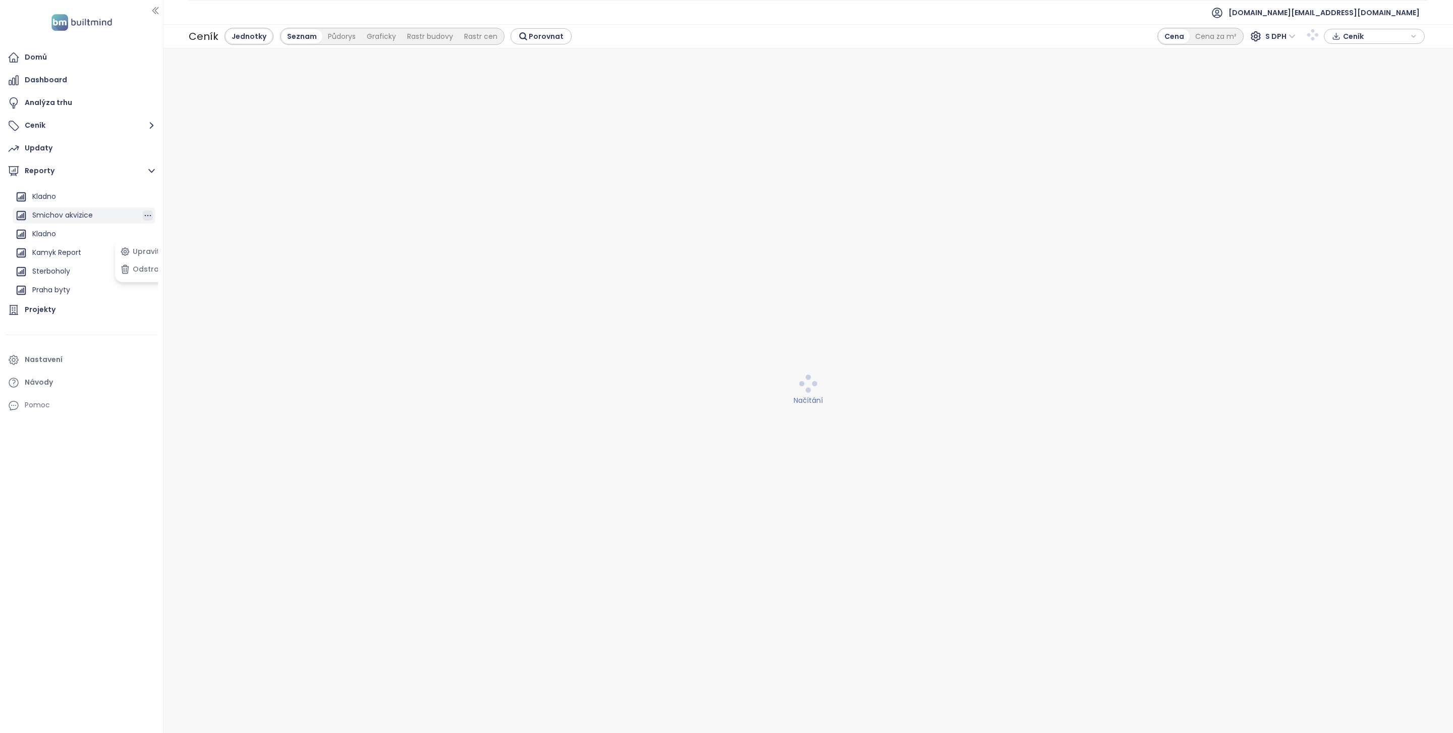
click at [143, 217] on icon "button" at bounding box center [148, 215] width 10 height 10
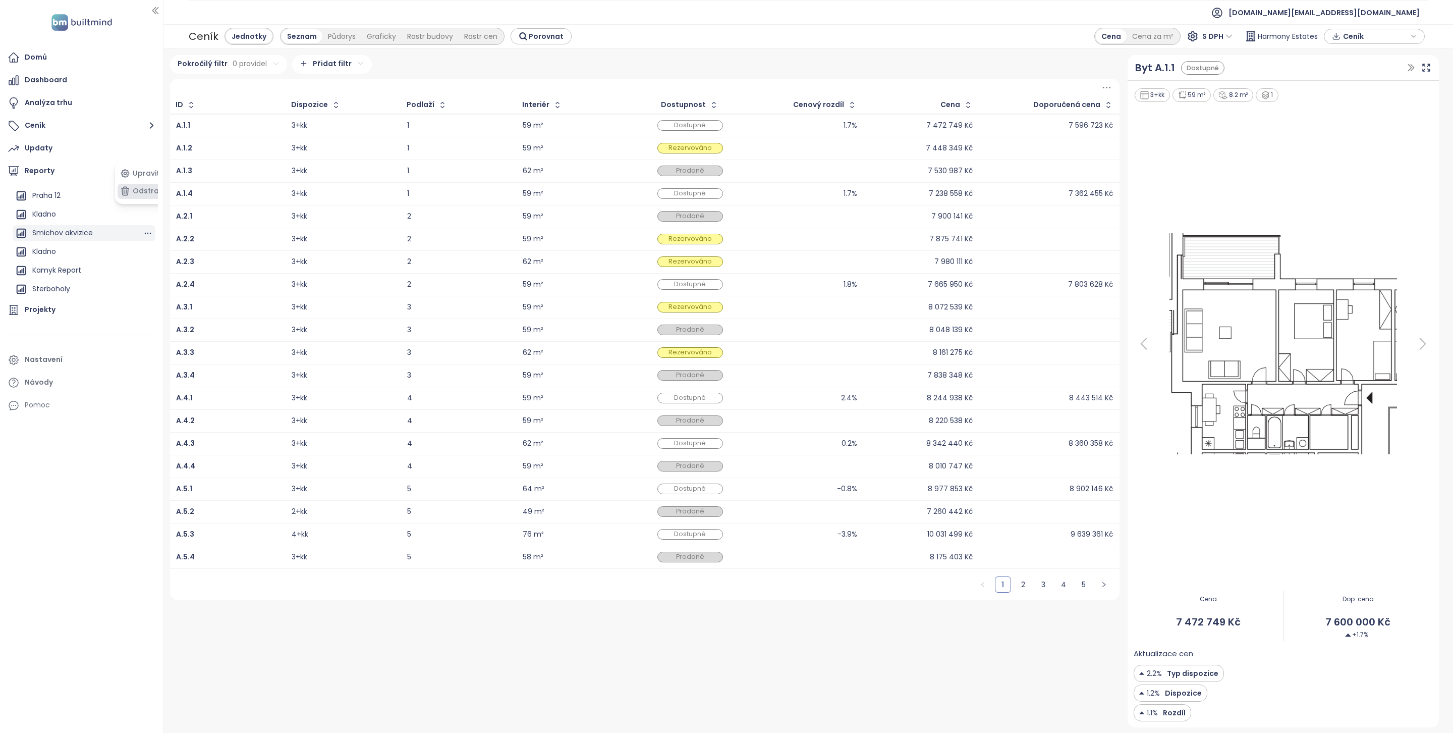
click at [148, 194] on button "Odstranit" at bounding box center [144, 191] width 53 height 15
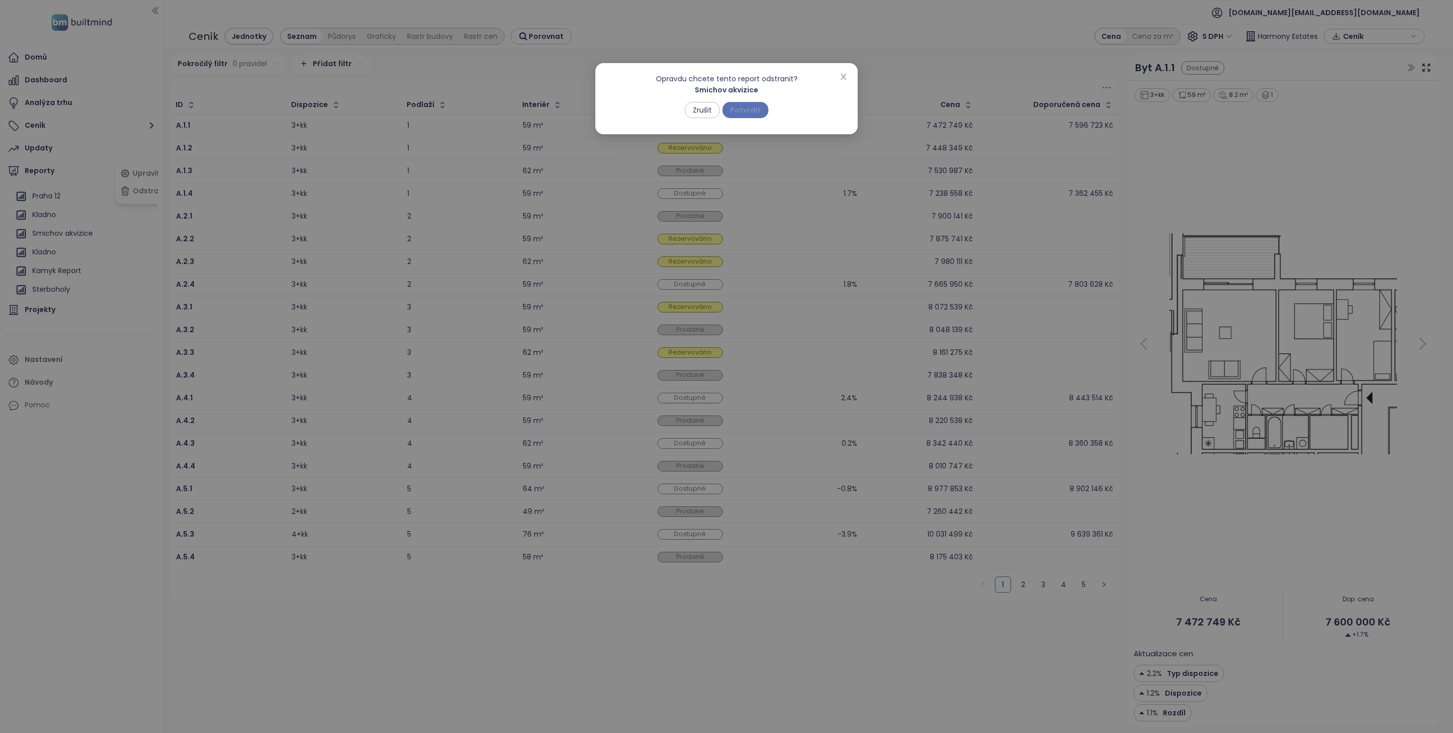
click at [737, 114] on span "Potvrdit" at bounding box center [745, 109] width 31 height 11
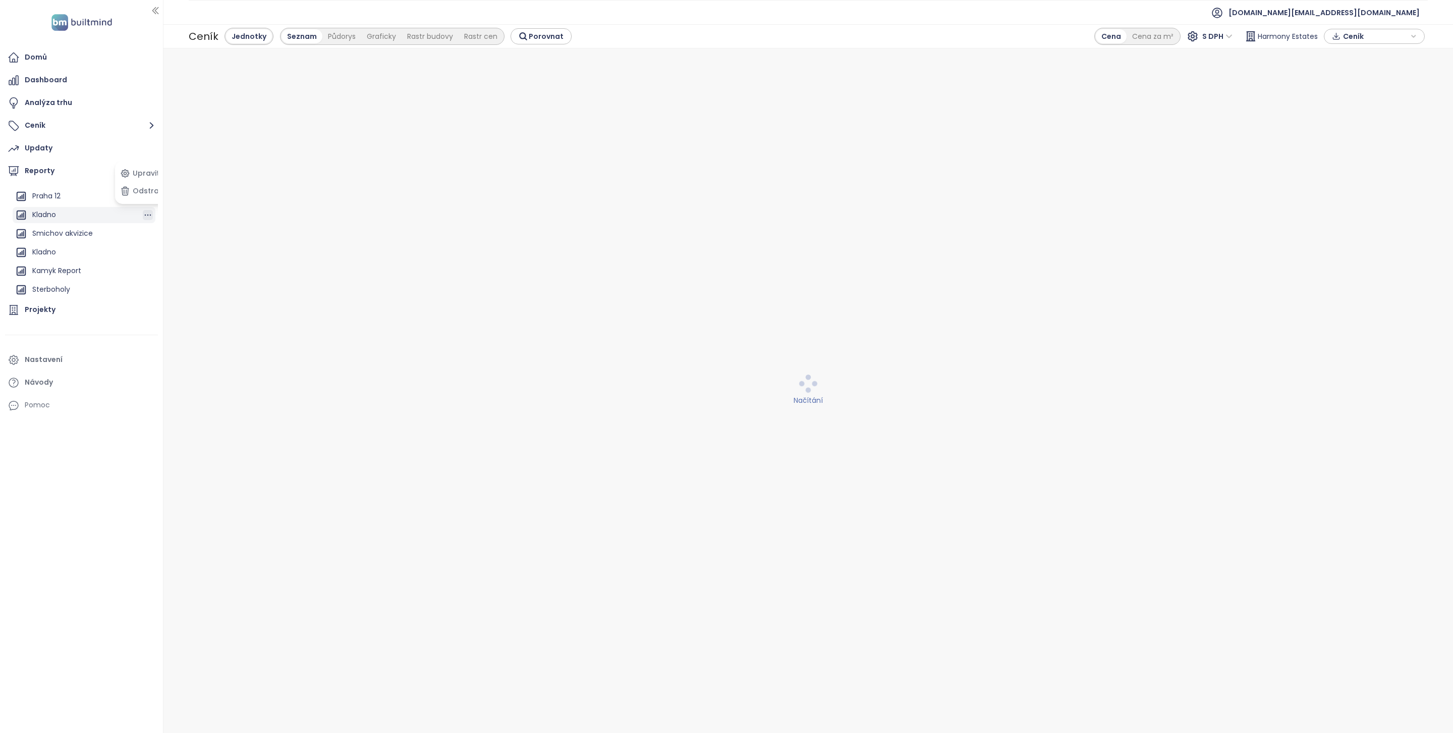
click at [143, 210] on icon "button" at bounding box center [148, 215] width 10 height 10
click at [142, 192] on button "Odstranit" at bounding box center [144, 191] width 53 height 15
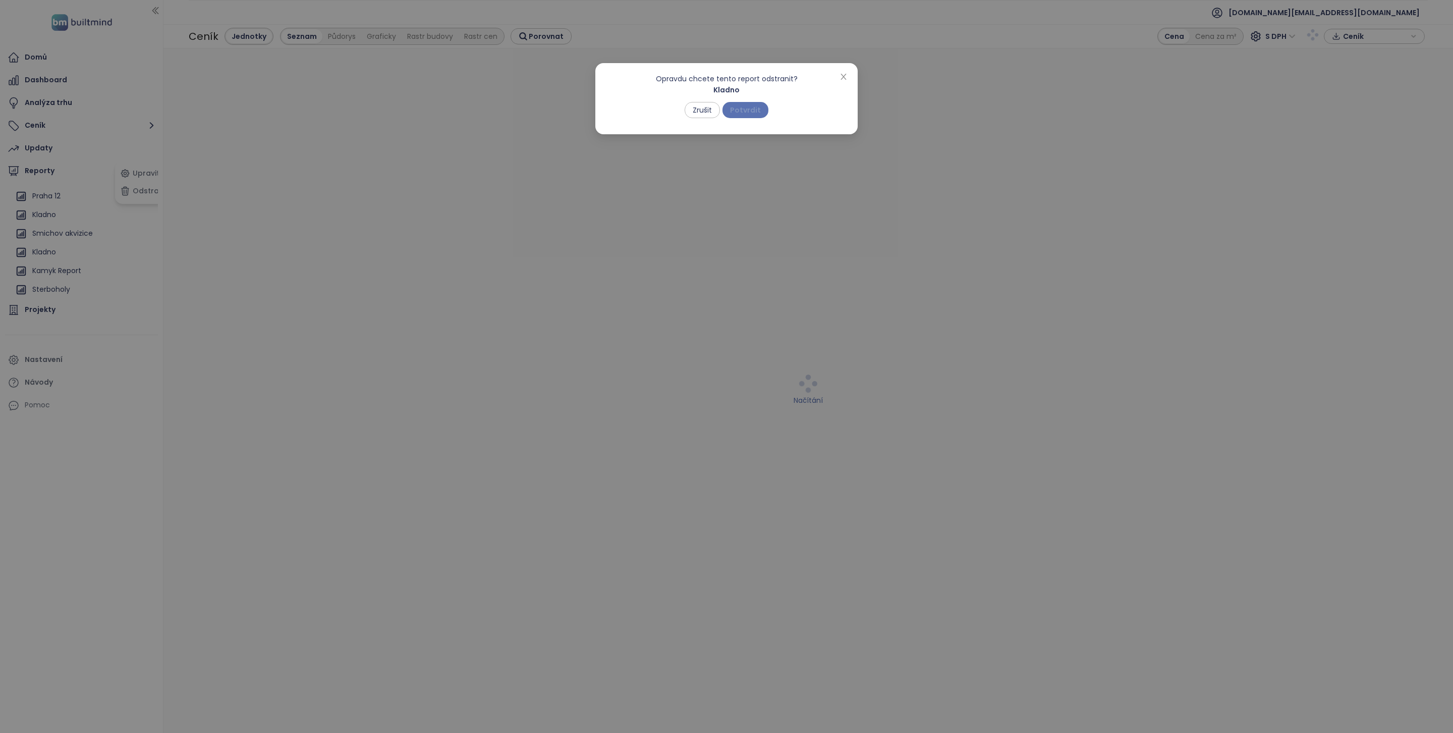
click at [752, 108] on span "Potvrdit" at bounding box center [745, 109] width 31 height 11
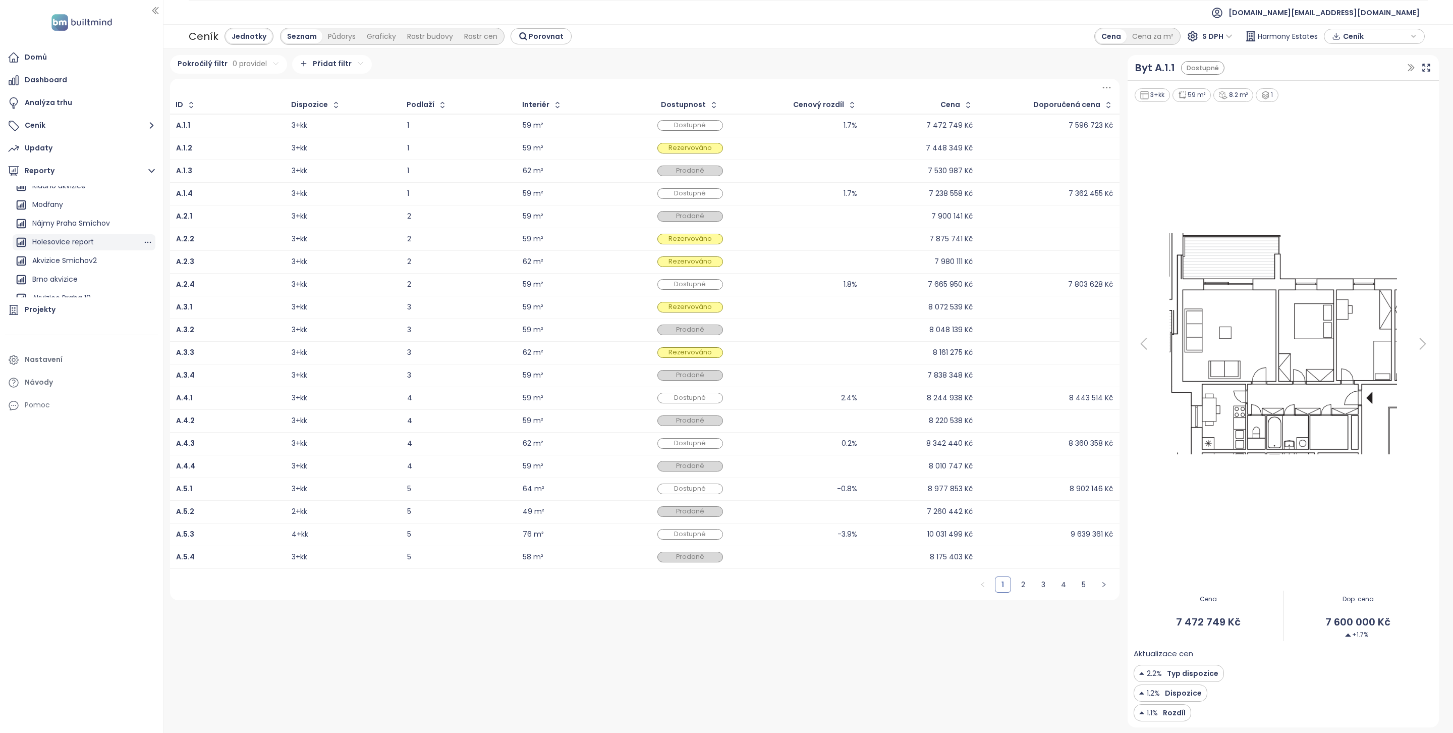
scroll to position [547, 0]
click at [143, 242] on icon "button" at bounding box center [148, 245] width 10 height 10
click at [148, 269] on button "Odstranit" at bounding box center [144, 269] width 53 height 15
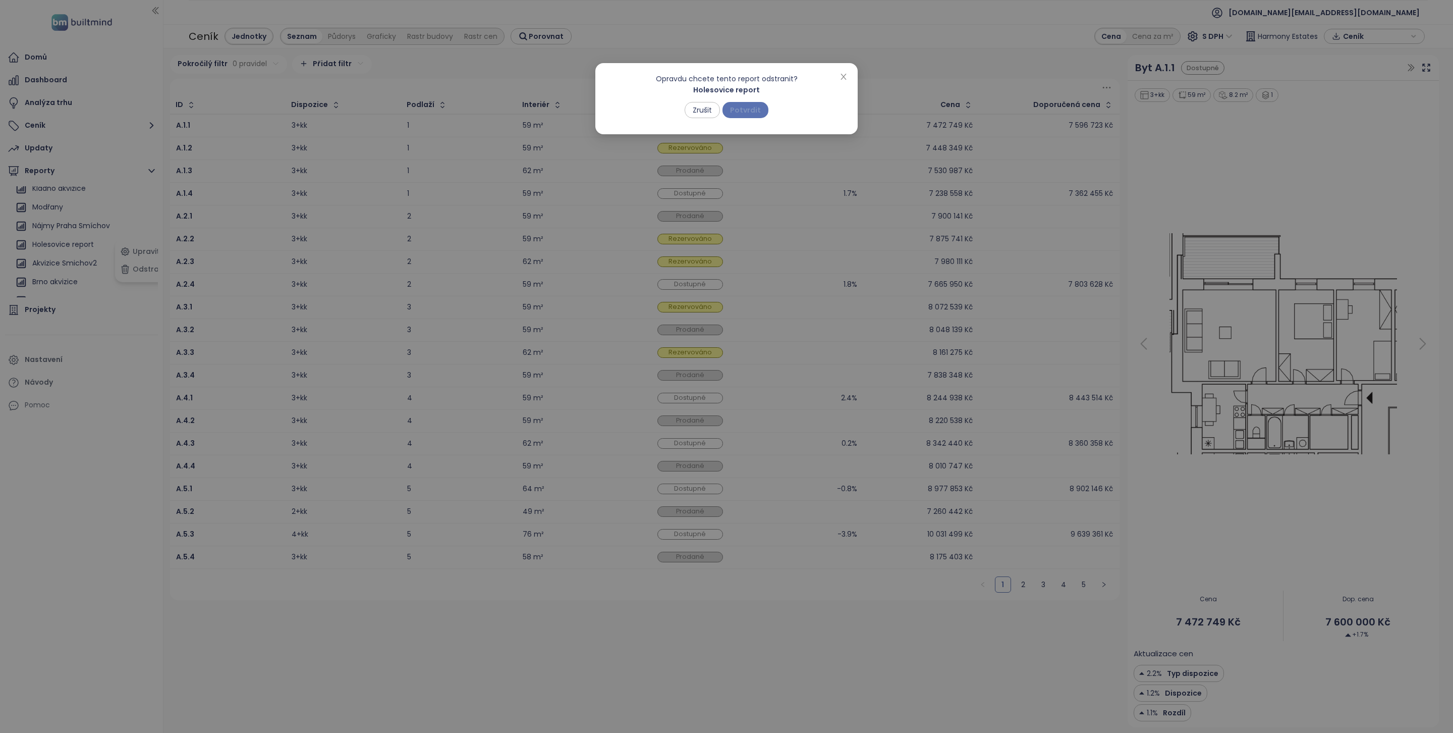
click at [750, 114] on span "Potvrdit" at bounding box center [745, 109] width 31 height 11
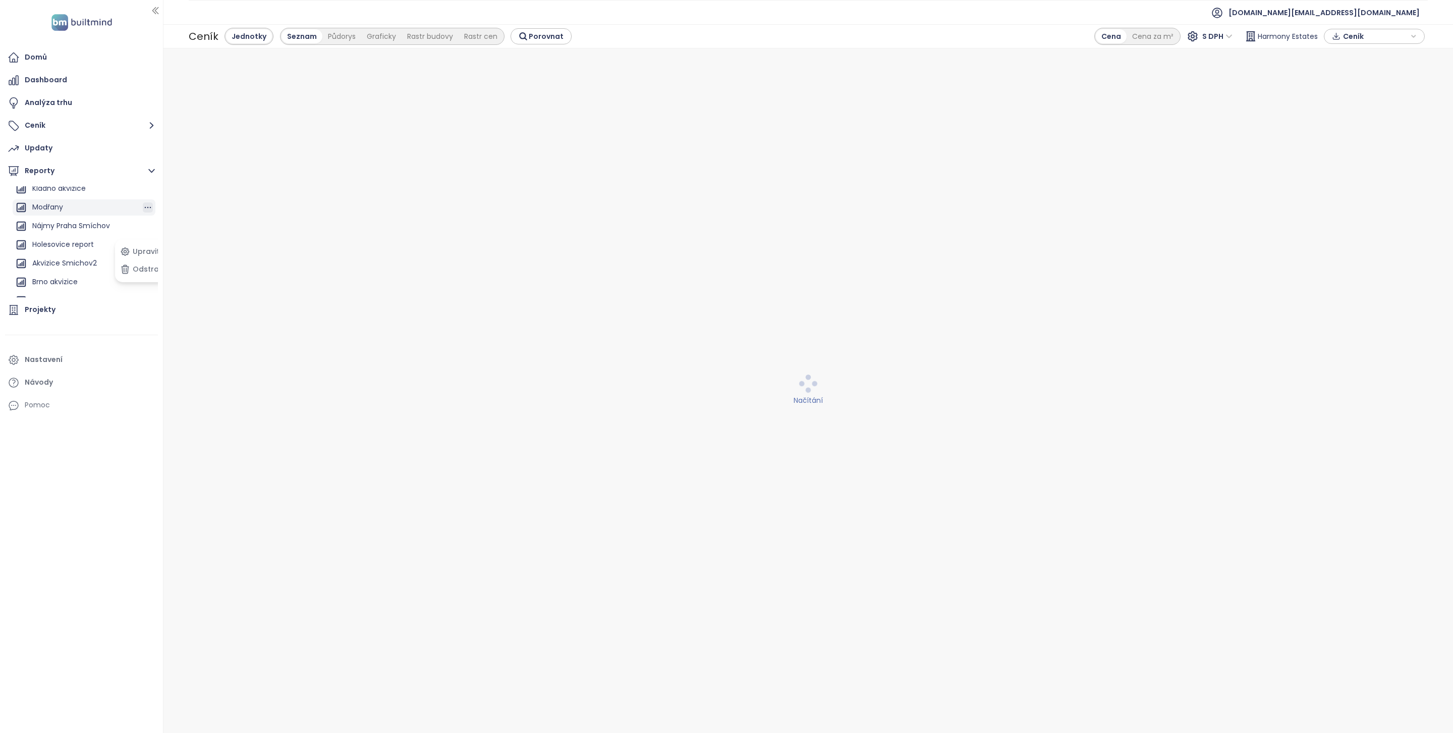
click at [143, 203] on icon "button" at bounding box center [148, 207] width 10 height 10
click at [144, 189] on button "Odstranit" at bounding box center [144, 191] width 53 height 15
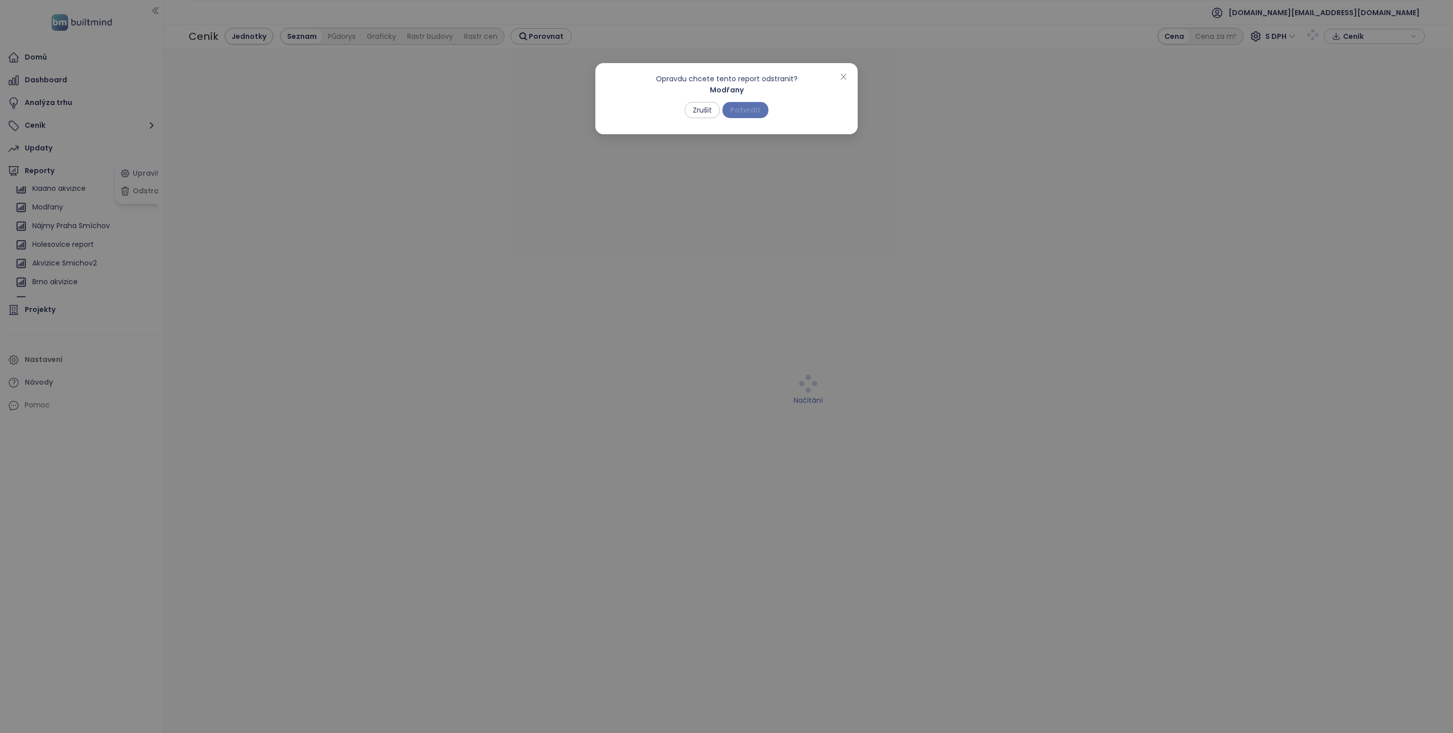
click at [742, 109] on span "Potvrdit" at bounding box center [745, 109] width 31 height 11
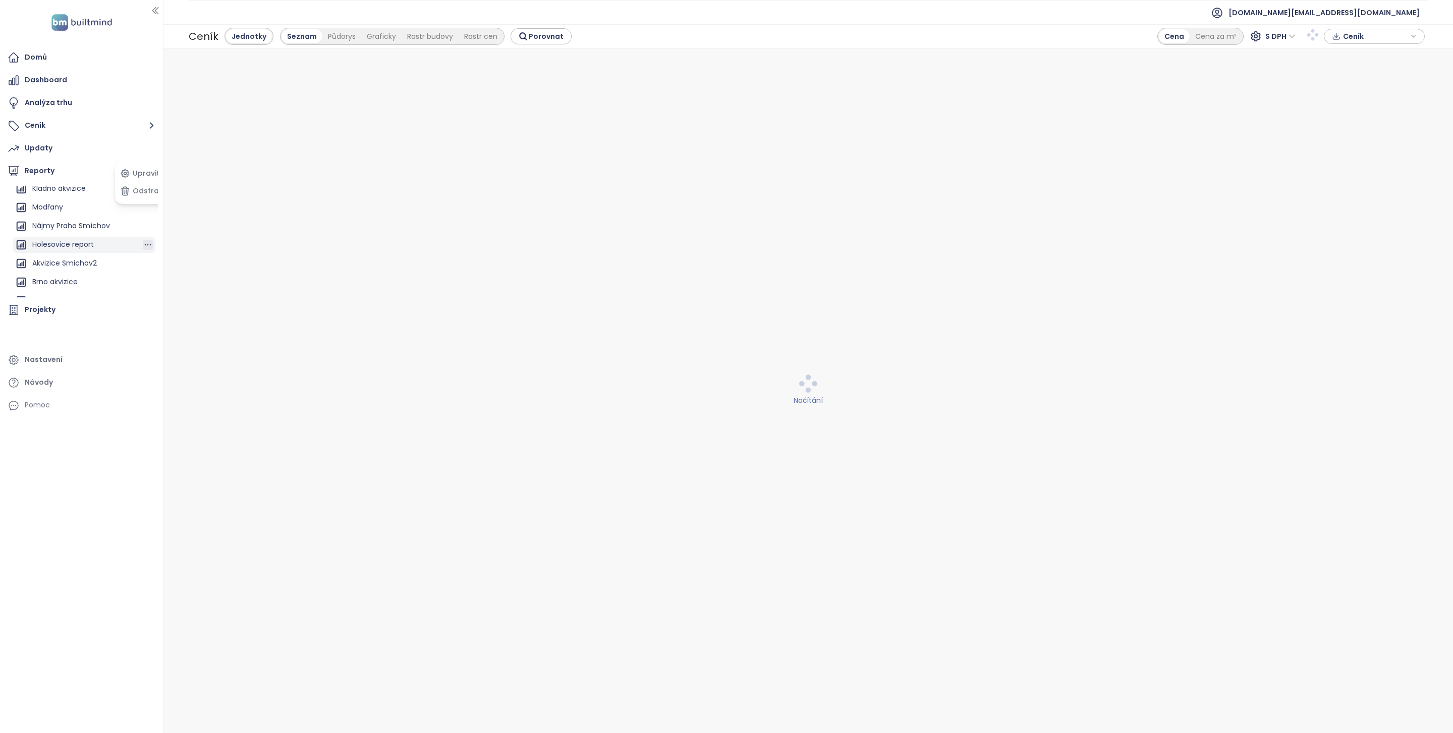
click at [143, 245] on icon "button" at bounding box center [148, 245] width 10 height 10
click at [142, 274] on button "Odstranit" at bounding box center [144, 269] width 53 height 15
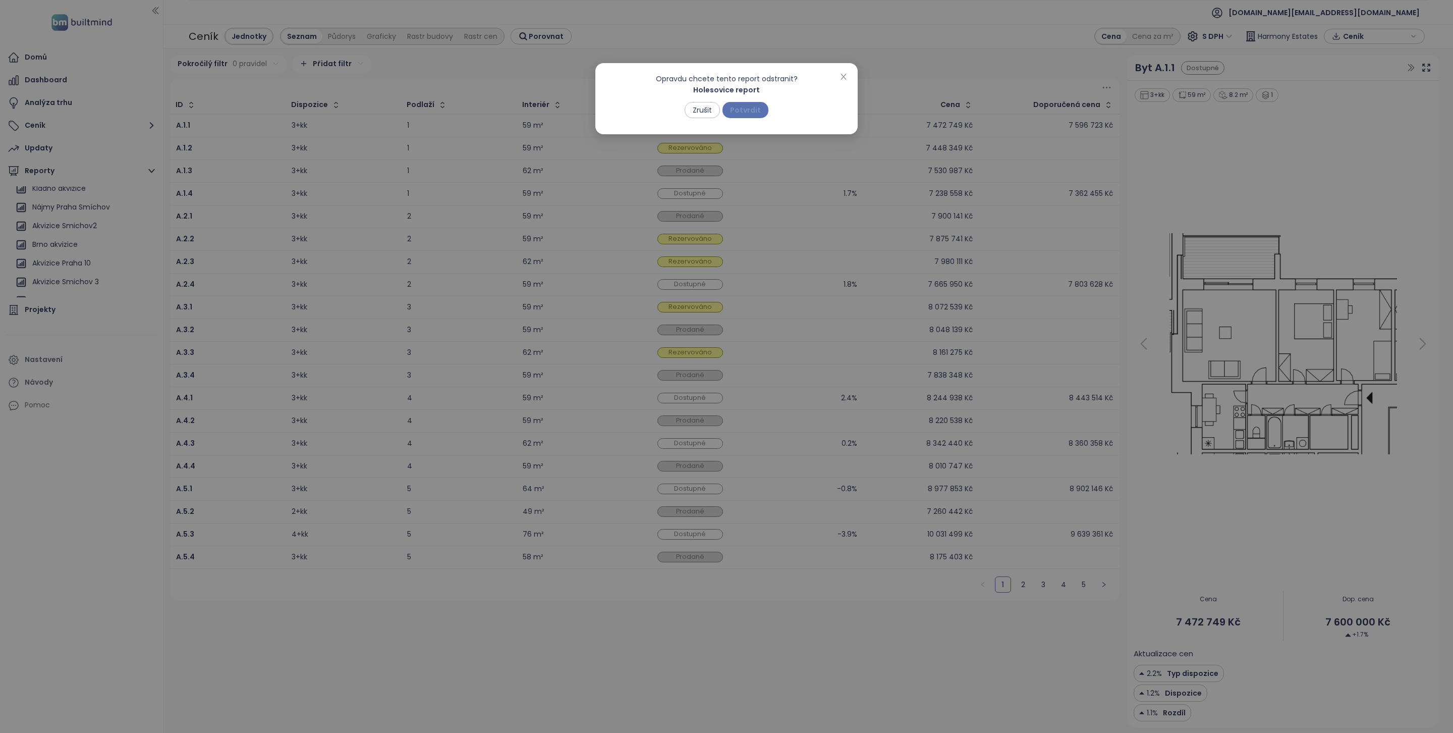
click at [758, 112] on span "Potvrdit" at bounding box center [745, 109] width 31 height 11
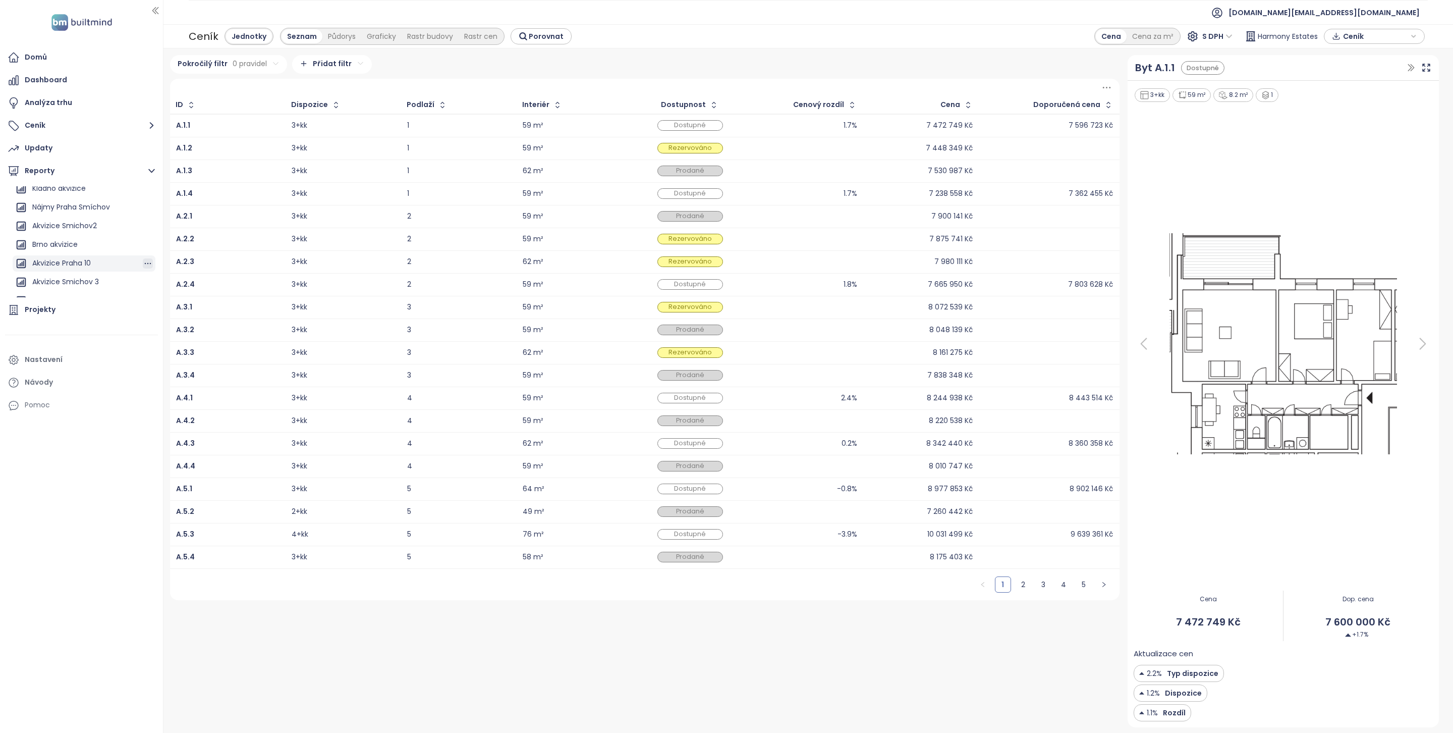
scroll to position [489, 0]
click at [143, 230] on icon "button" at bounding box center [148, 227] width 10 height 10
click at [148, 196] on button "Odstranit" at bounding box center [144, 191] width 53 height 15
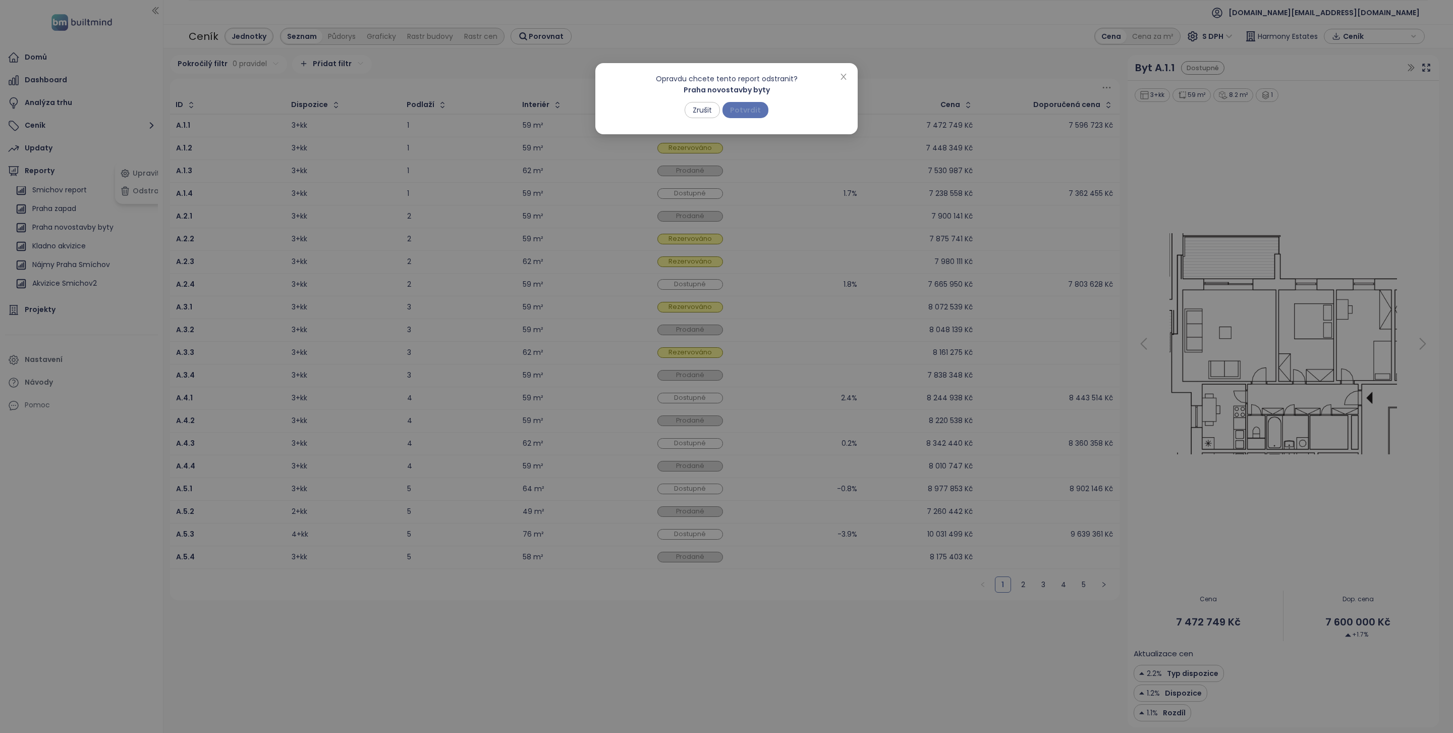
click at [745, 117] on button "Potvrdit" at bounding box center [745, 110] width 46 height 16
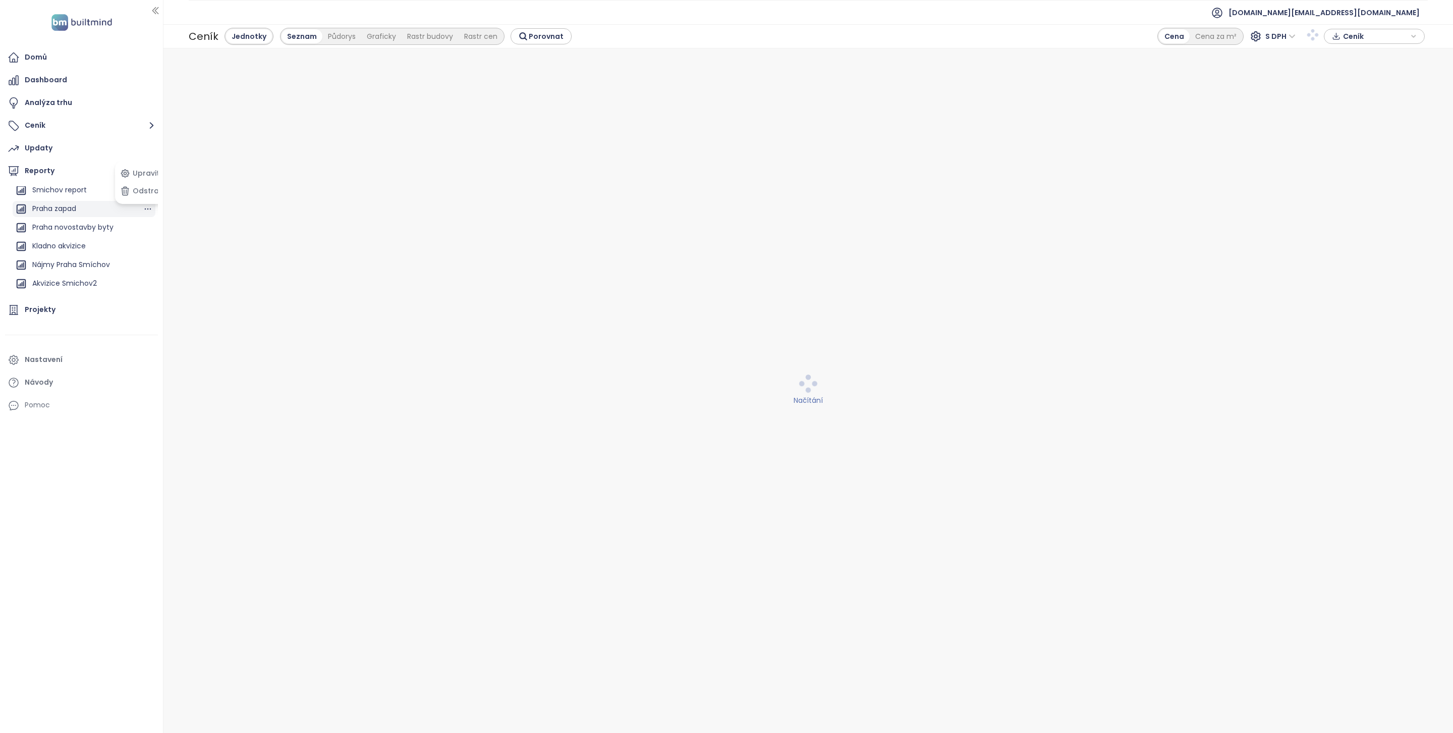
scroll to position [431, 0]
click at [143, 231] on icon "button" at bounding box center [148, 230] width 10 height 10
click at [147, 189] on button "Odstranit" at bounding box center [144, 191] width 53 height 15
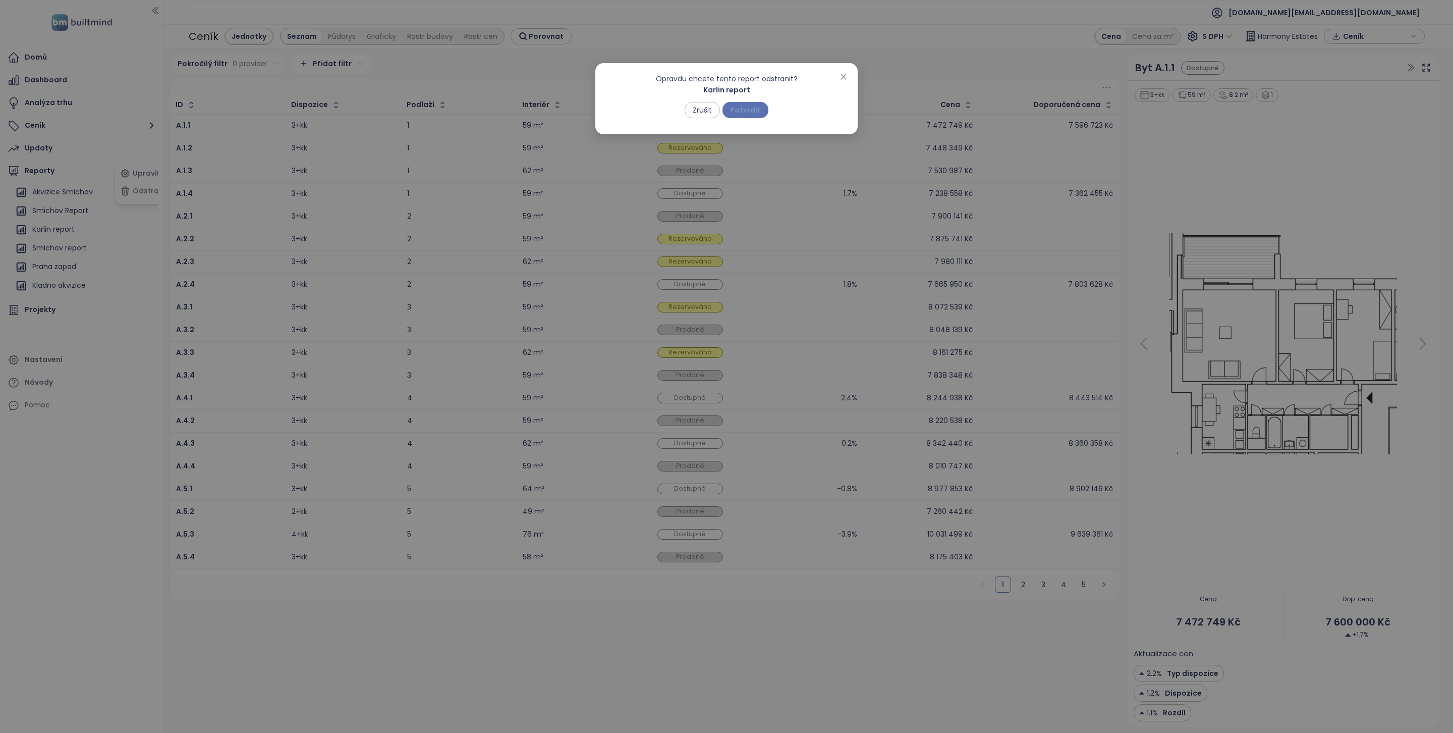
click at [754, 111] on span "Potvrdit" at bounding box center [745, 109] width 31 height 11
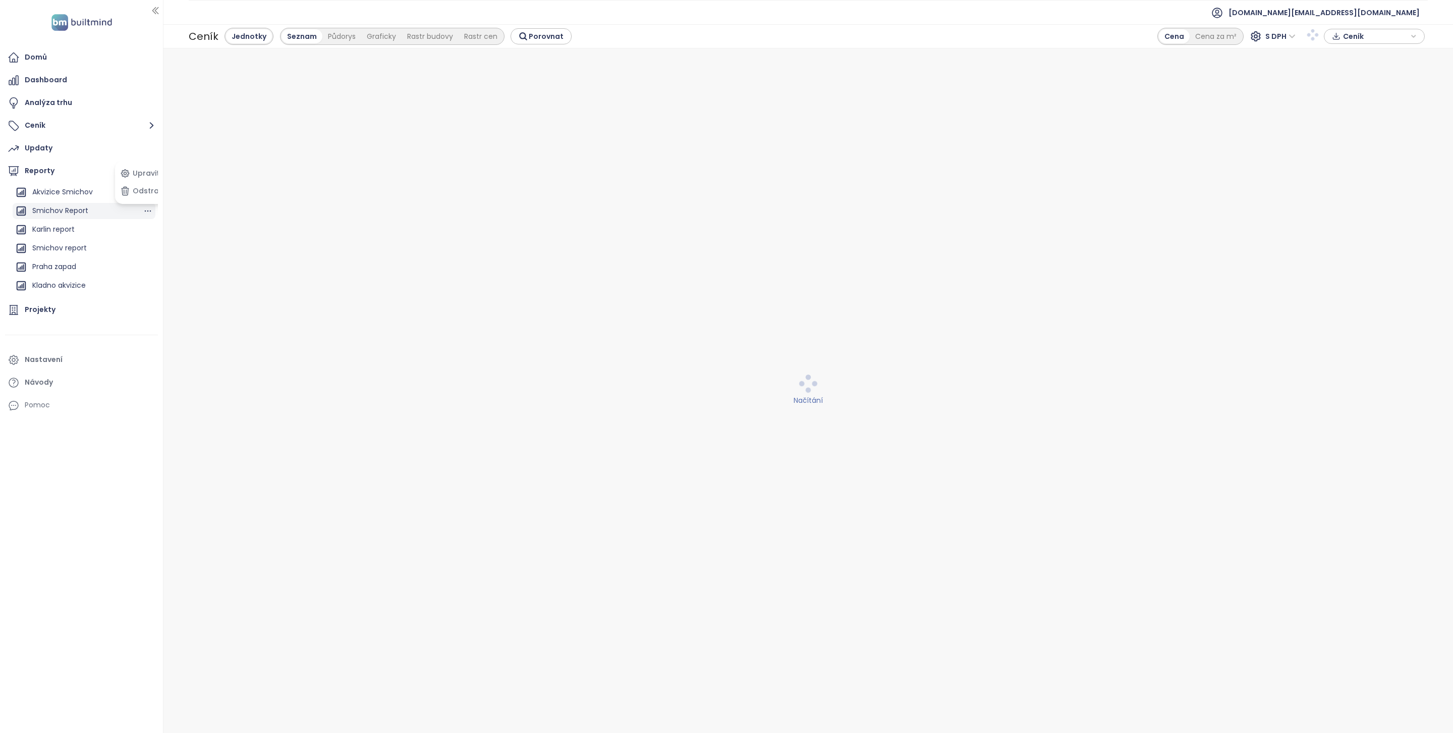
scroll to position [420, 0]
click at [143, 222] on icon "button" at bounding box center [148, 222] width 10 height 10
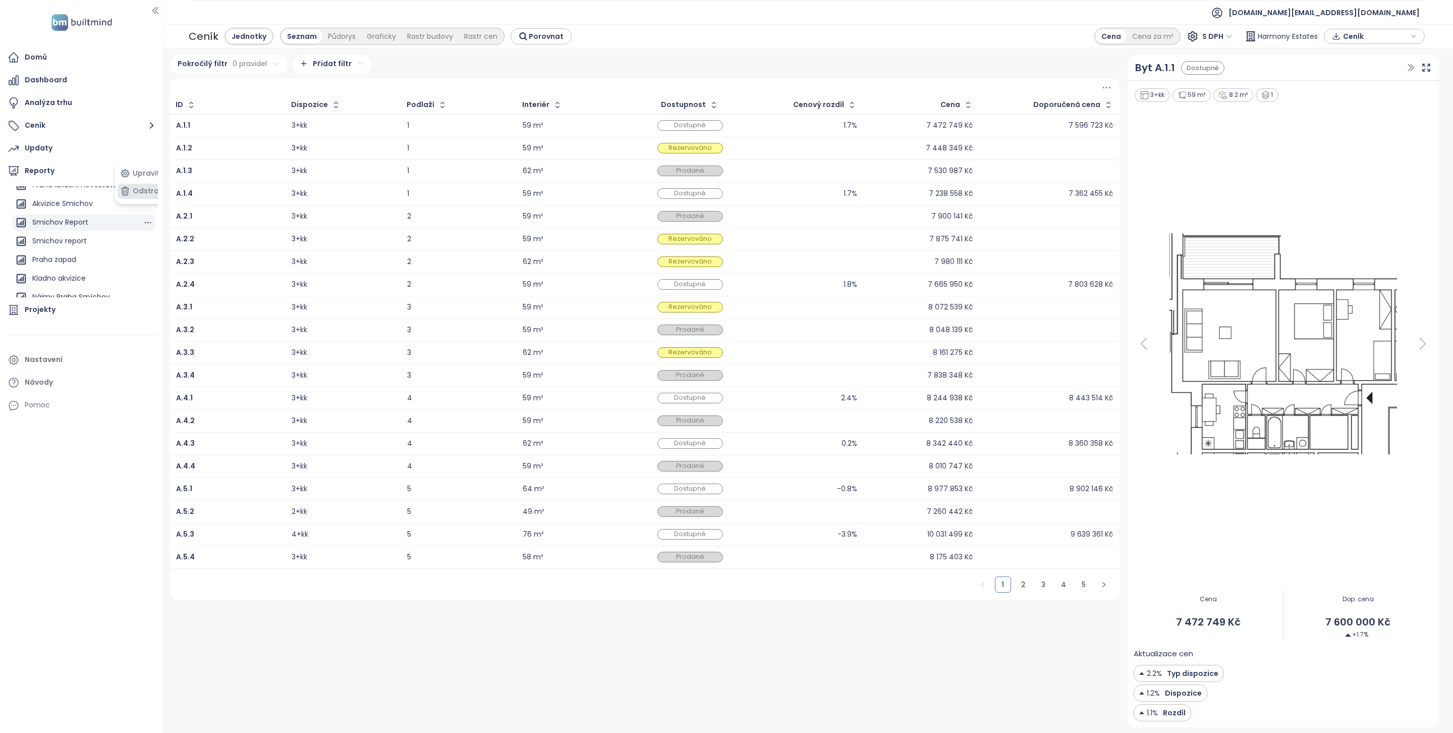
click at [150, 192] on button "Odstranit" at bounding box center [144, 191] width 53 height 15
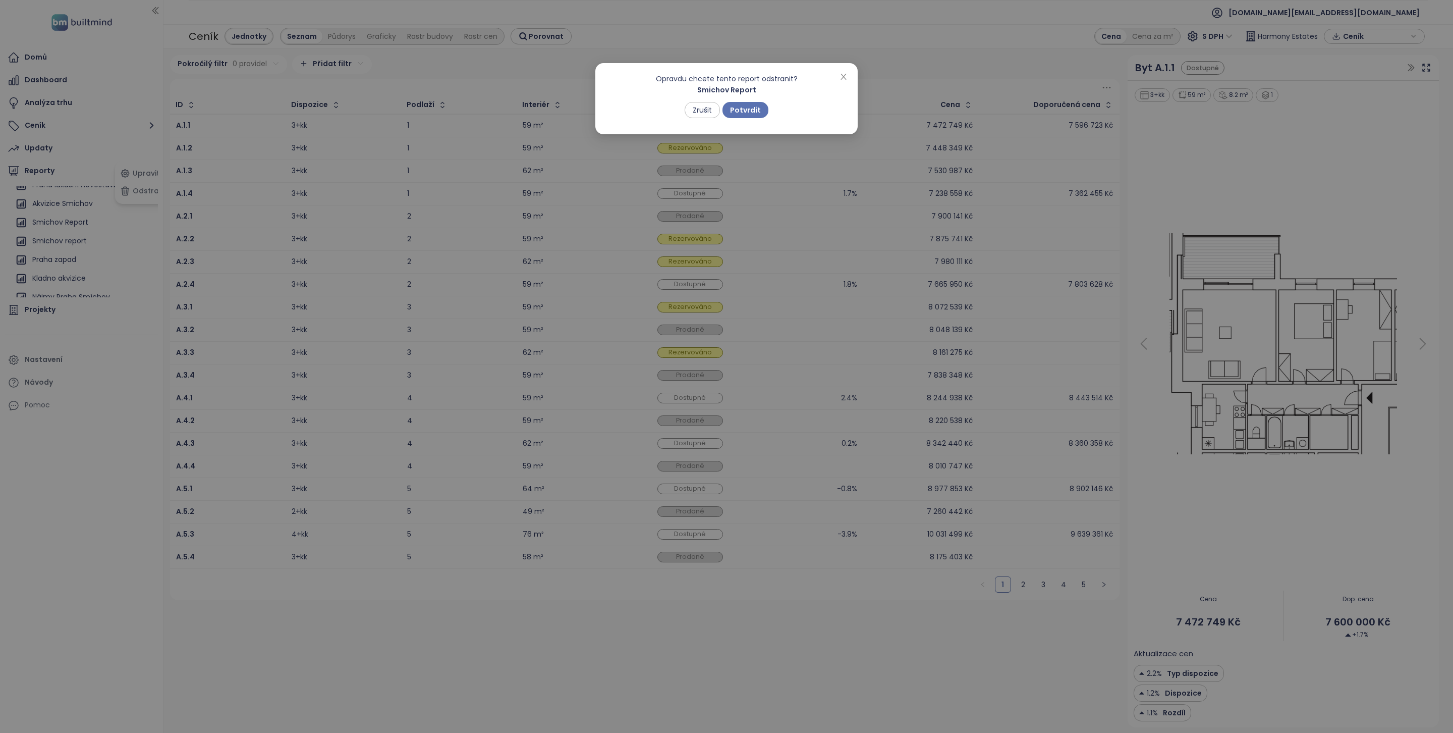
click at [751, 119] on div "Opravdu chcete tento report odstranit? Smichov Report Zrušit Potvrdit" at bounding box center [726, 98] width 262 height 71
click at [752, 115] on button "Potvrdit" at bounding box center [745, 110] width 46 height 16
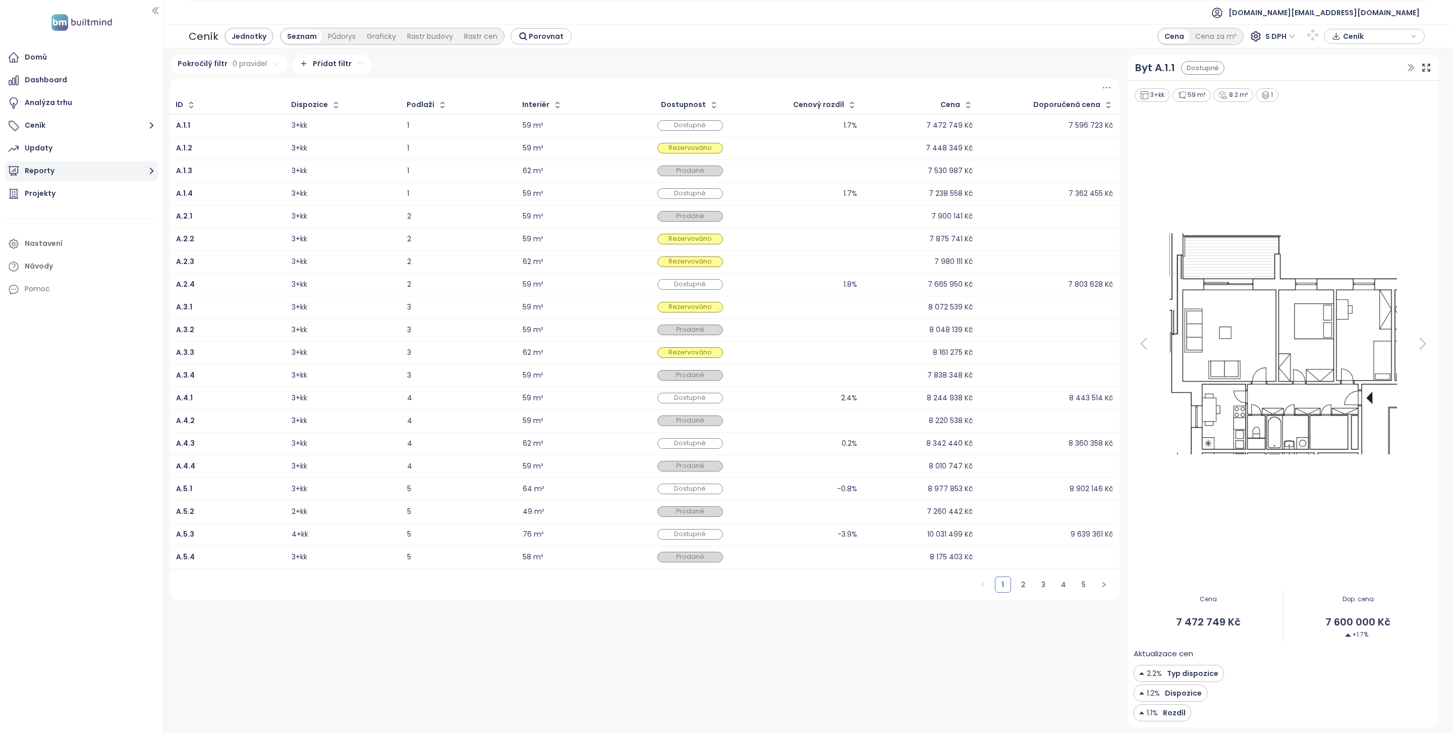
click at [109, 176] on button "Reporty" at bounding box center [81, 171] width 153 height 20
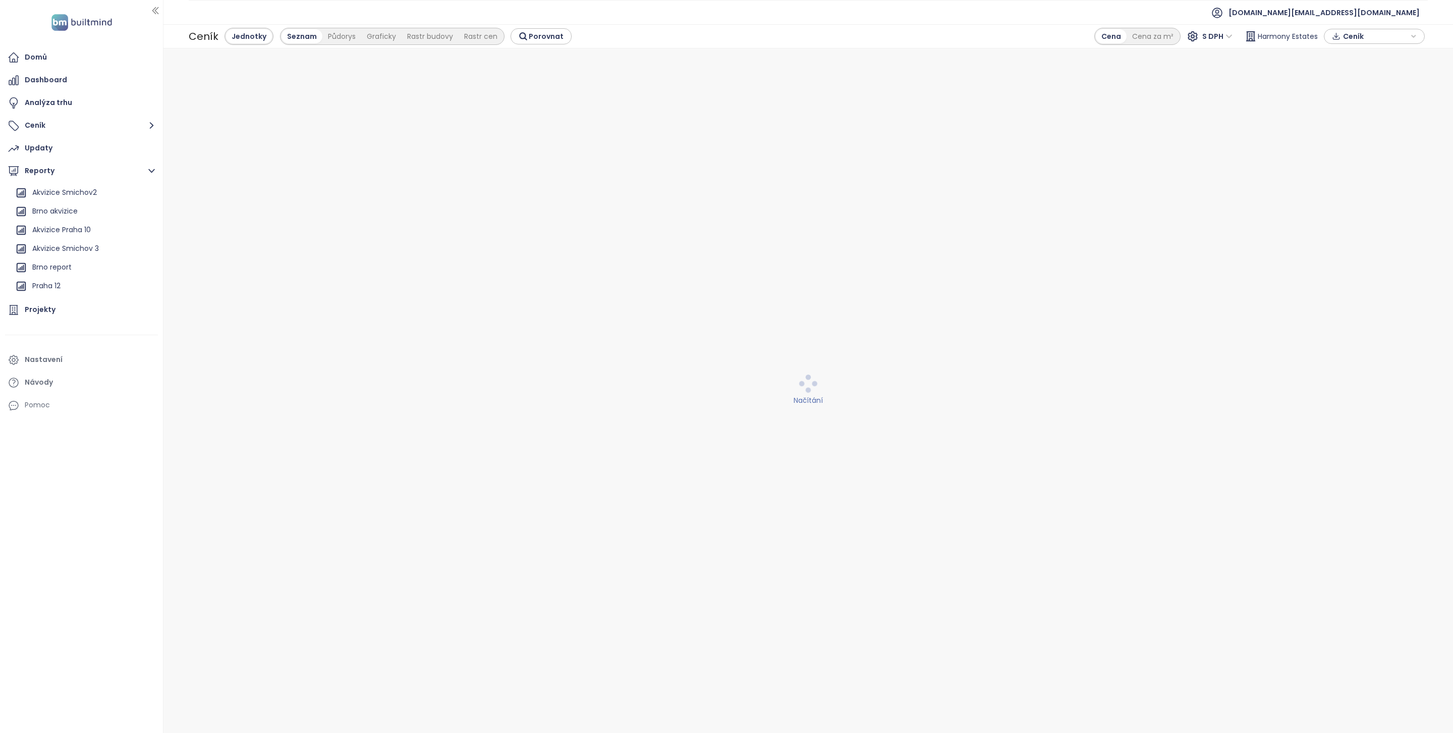
scroll to position [577, 0]
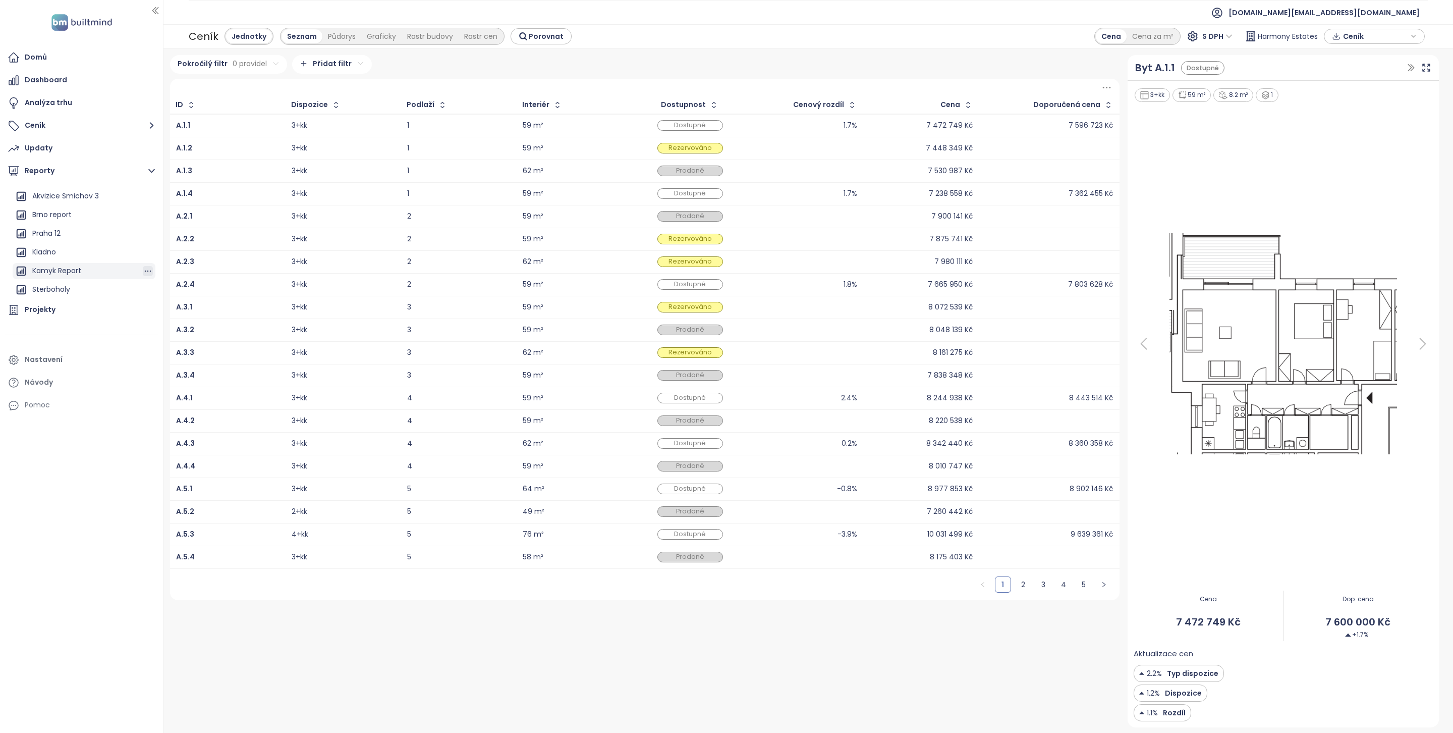
click at [143, 269] on icon "button" at bounding box center [148, 271] width 10 height 10
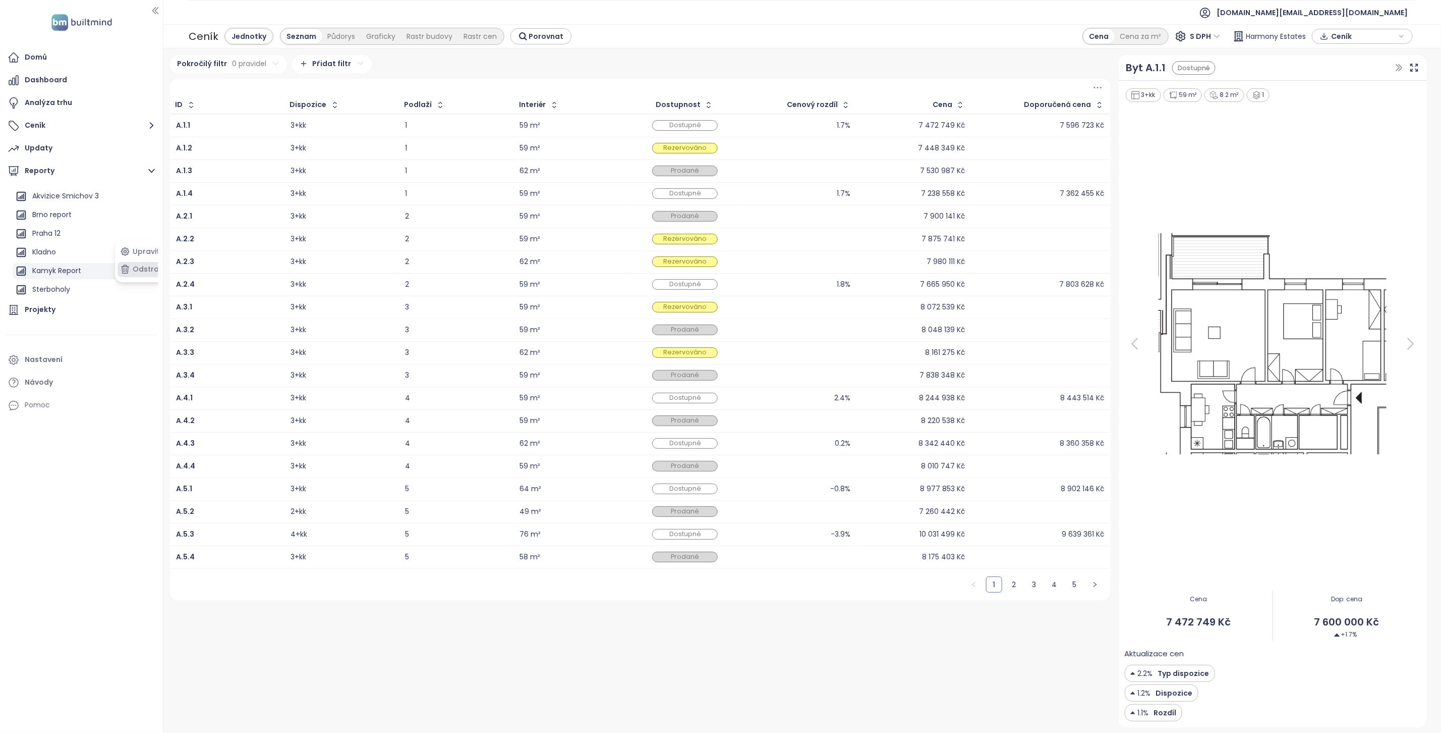
click at [149, 270] on button "Odstranit" at bounding box center [144, 269] width 53 height 15
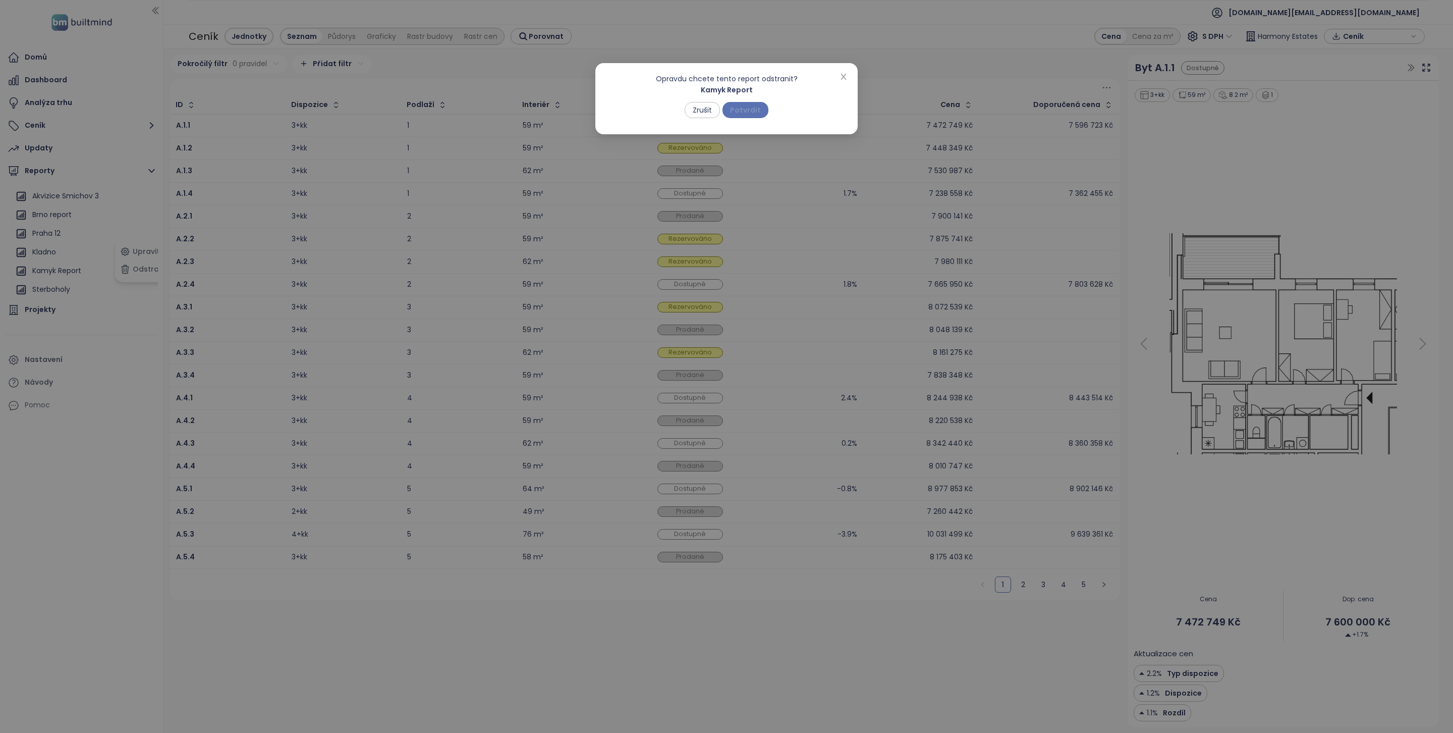
click at [737, 114] on span "Potvrdit" at bounding box center [745, 109] width 31 height 11
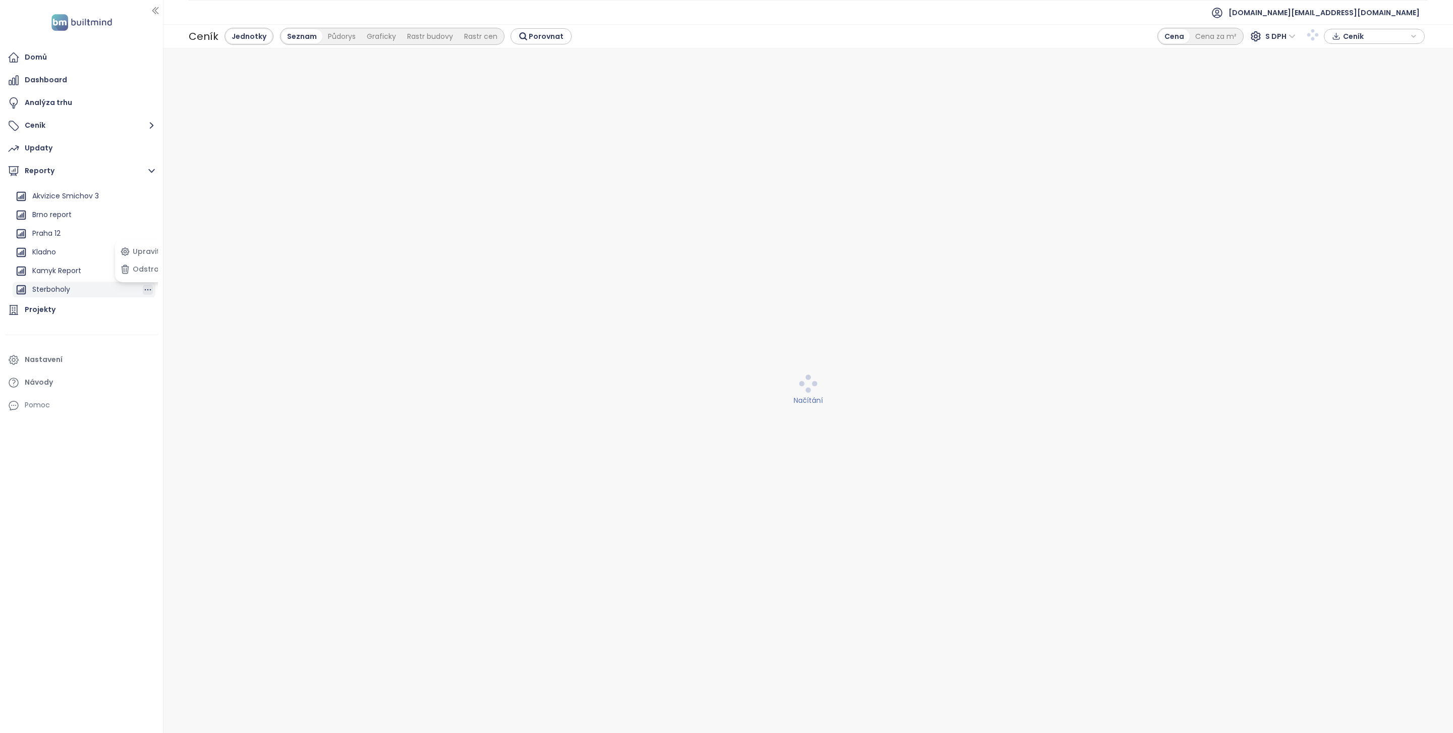
click at [143, 285] on icon "button" at bounding box center [148, 290] width 10 height 10
click at [150, 274] on button "Odstranit" at bounding box center [144, 269] width 53 height 15
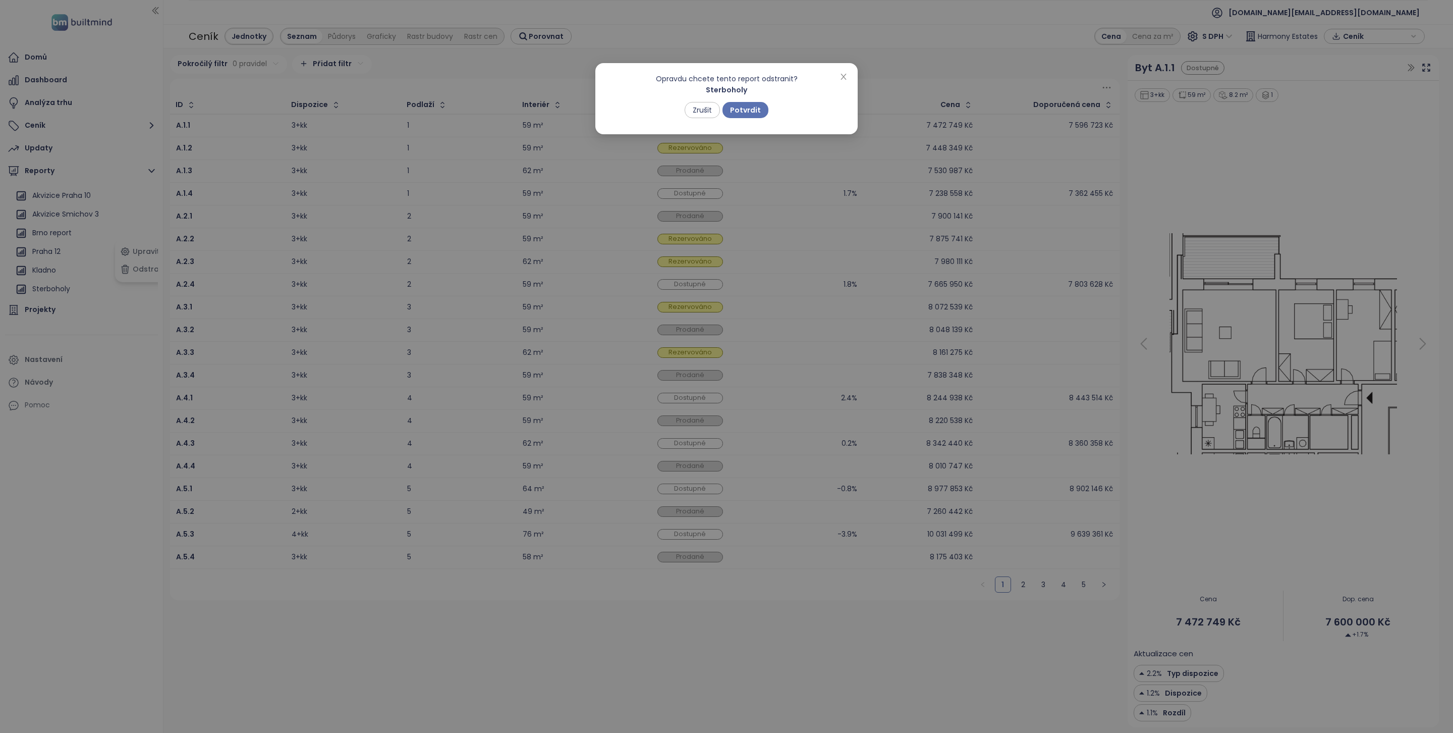
scroll to position [557, 0]
click at [759, 110] on span "Potvrdit" at bounding box center [745, 109] width 31 height 11
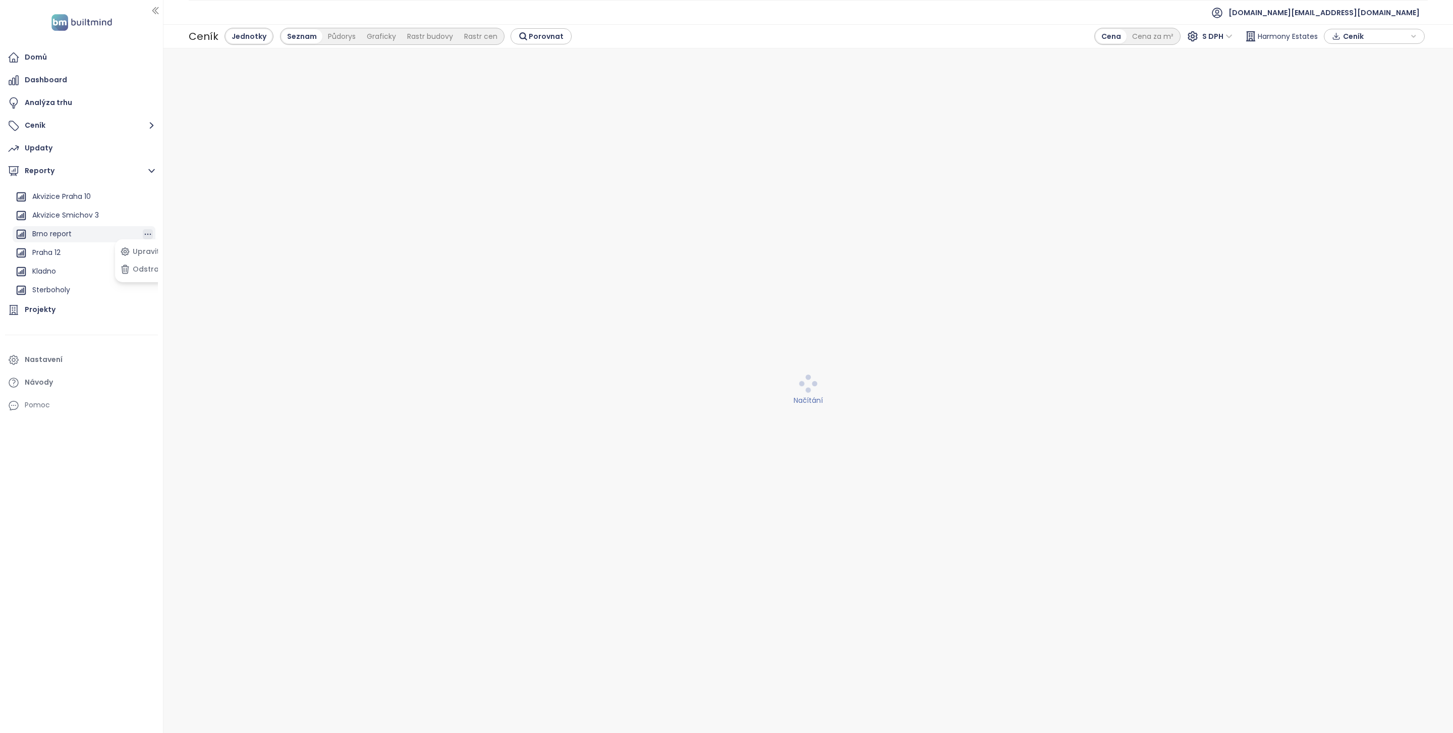
click at [145, 234] on icon "button" at bounding box center [148, 235] width 7 height 2
click at [149, 185] on button "Odstranit" at bounding box center [144, 191] width 53 height 15
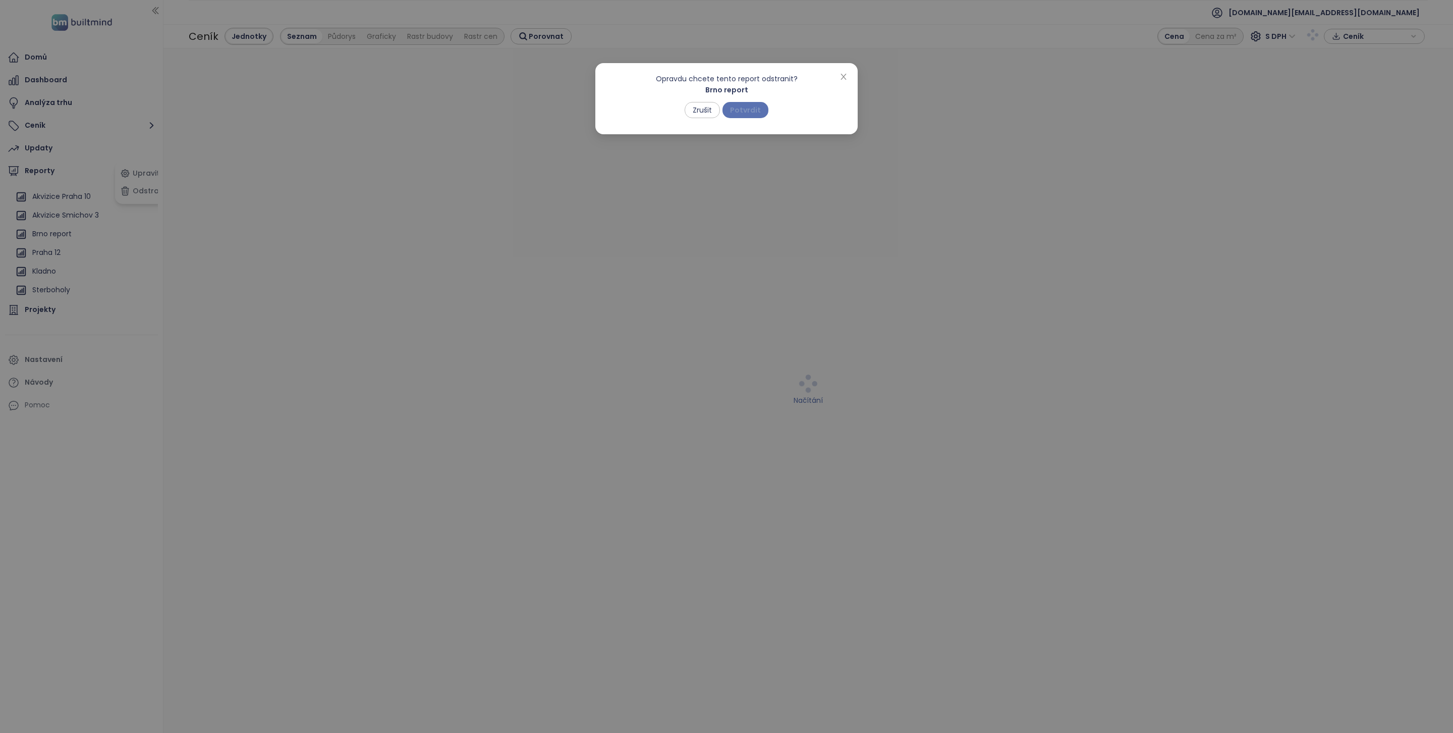
click at [757, 108] on span "Potvrdit" at bounding box center [745, 109] width 31 height 11
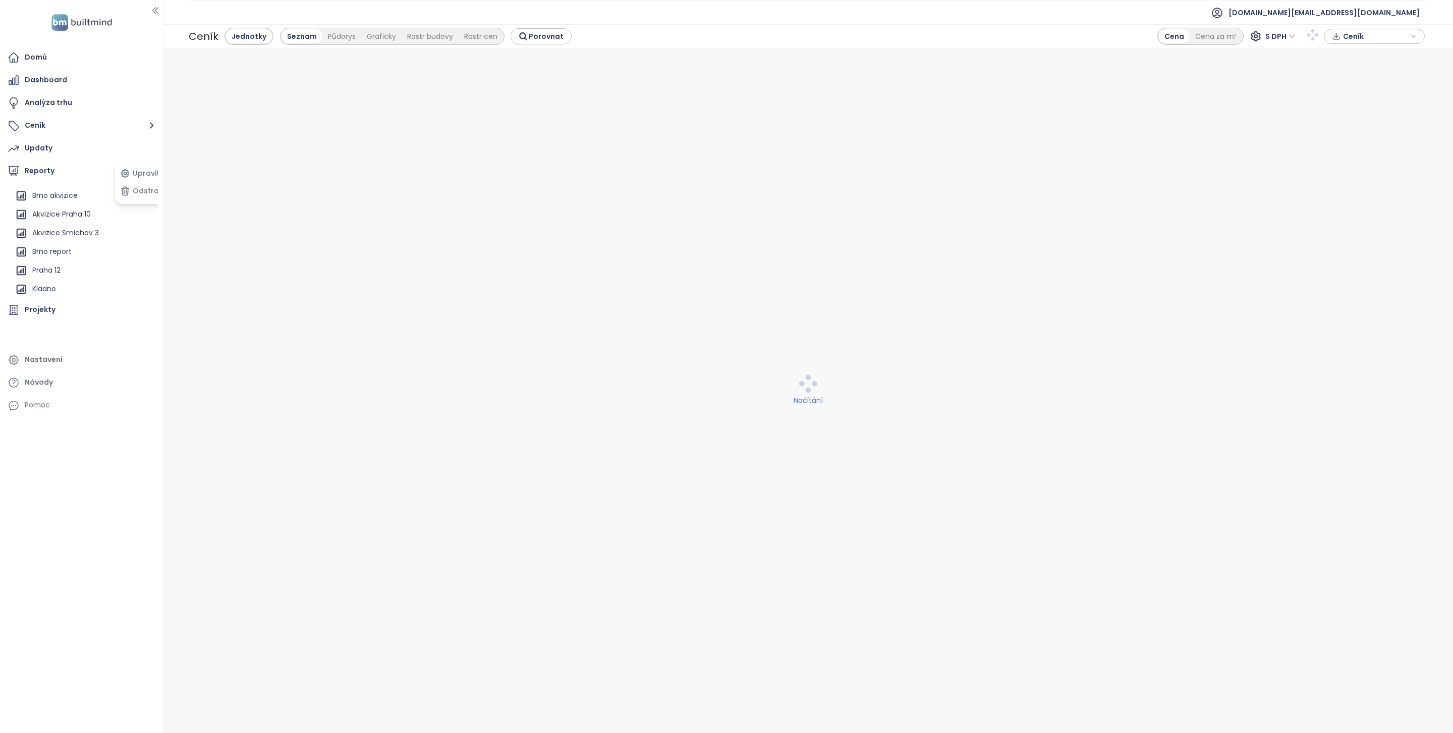
scroll to position [539, 0]
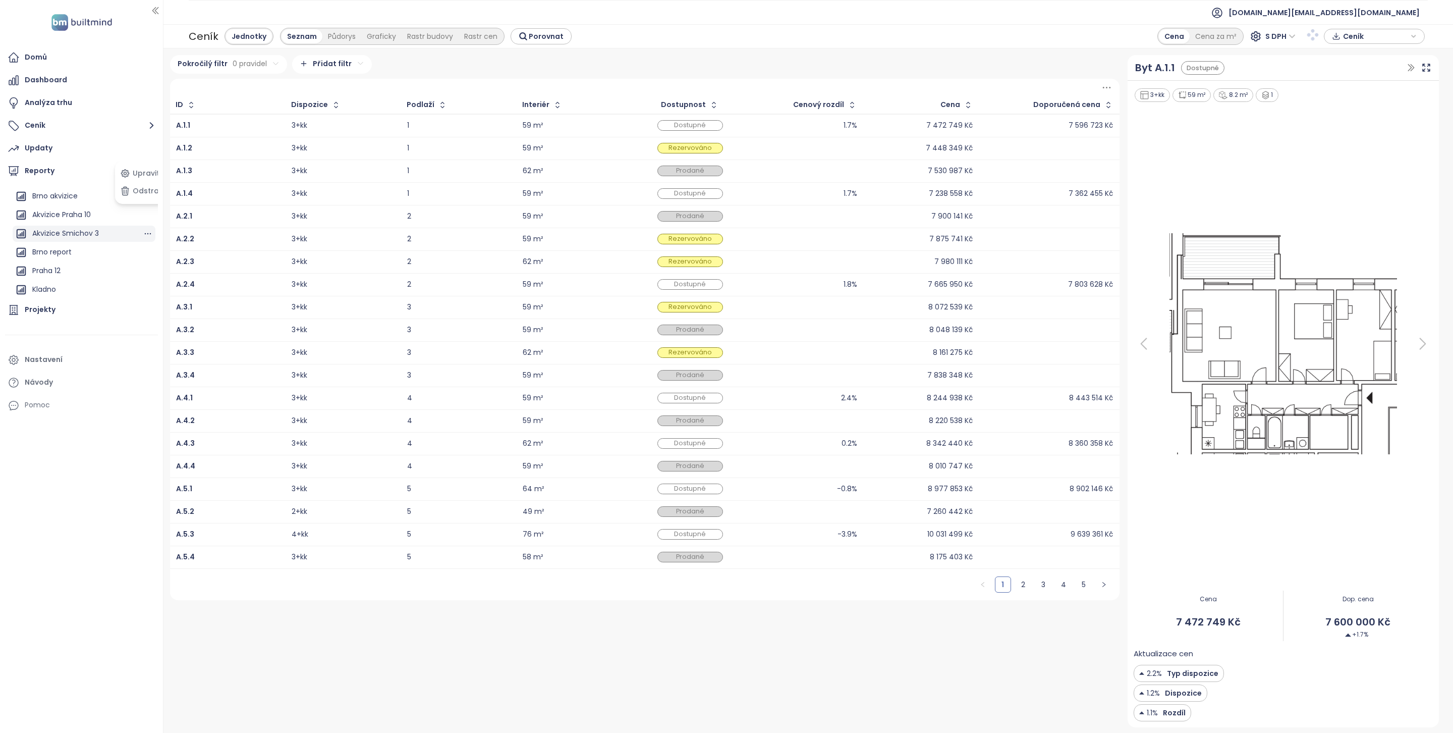
click at [130, 236] on div "Akvizice Smichov 3" at bounding box center [84, 234] width 143 height 16
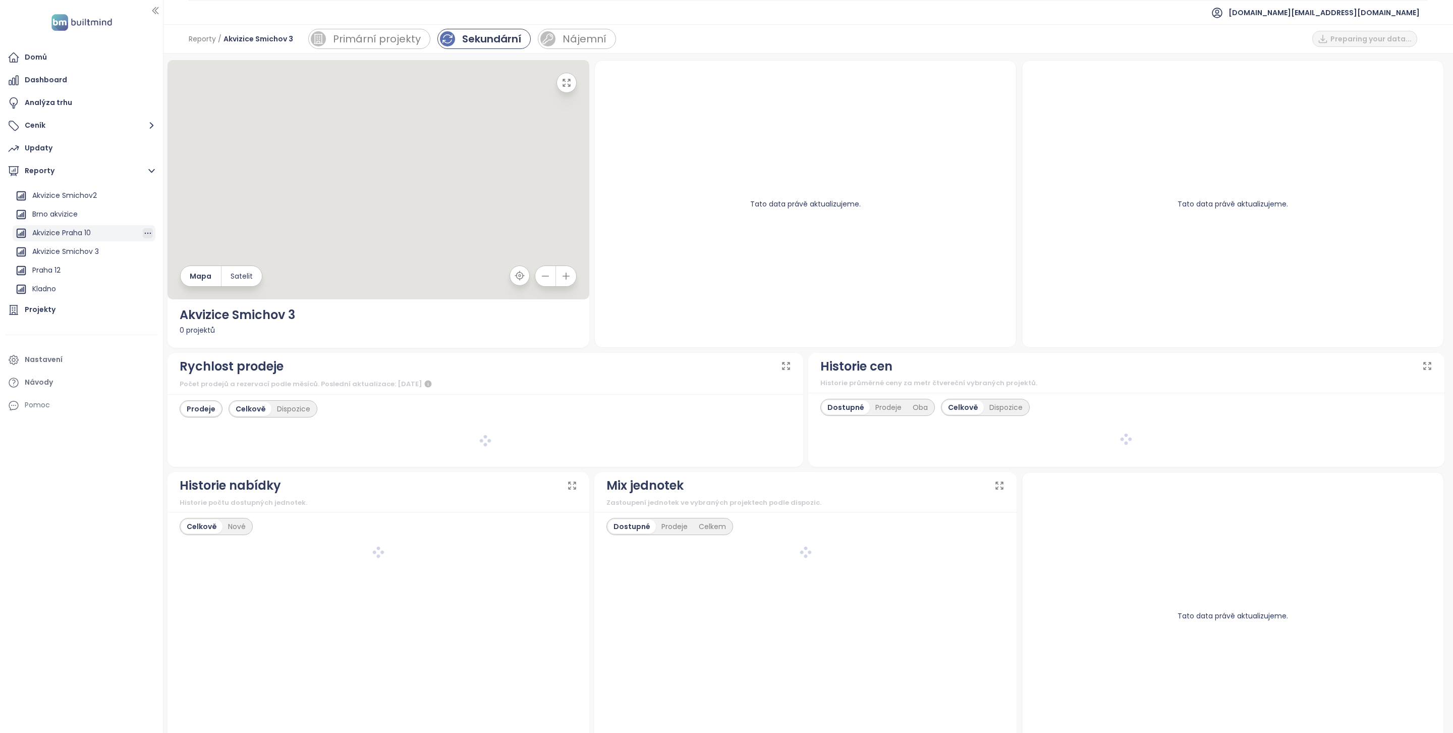
scroll to position [521, 0]
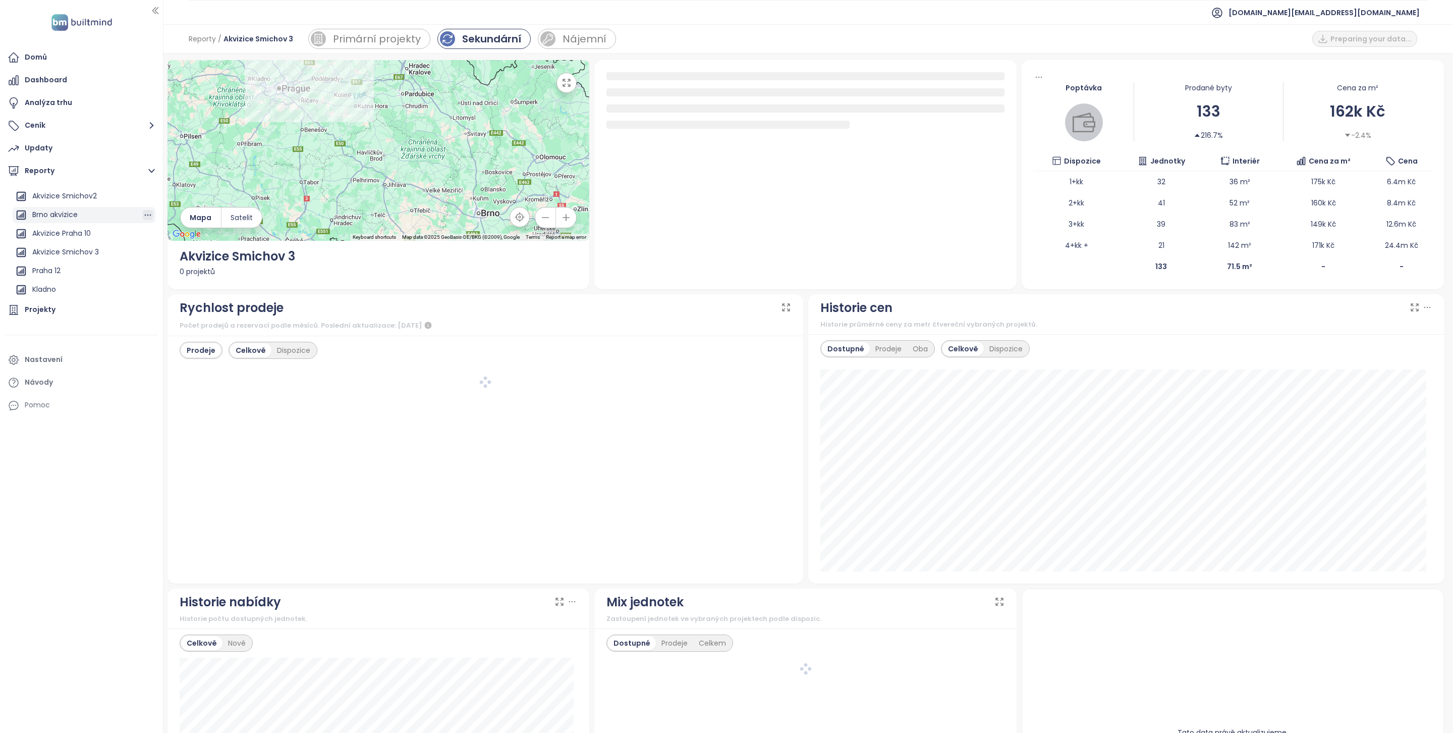
click at [143, 215] on icon "button" at bounding box center [148, 215] width 10 height 10
click at [145, 193] on button "Odstranit" at bounding box center [144, 191] width 53 height 15
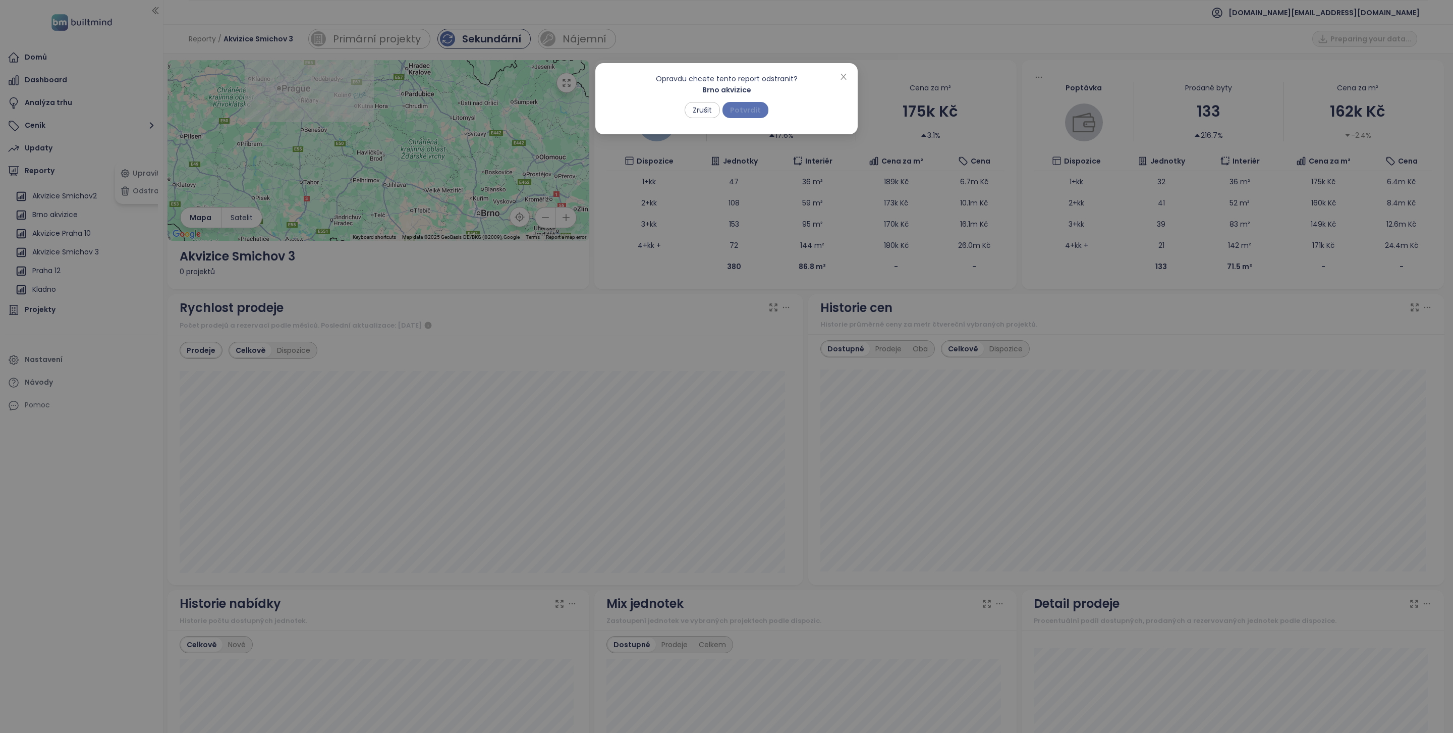
click at [753, 107] on span "Potvrdit" at bounding box center [745, 109] width 31 height 11
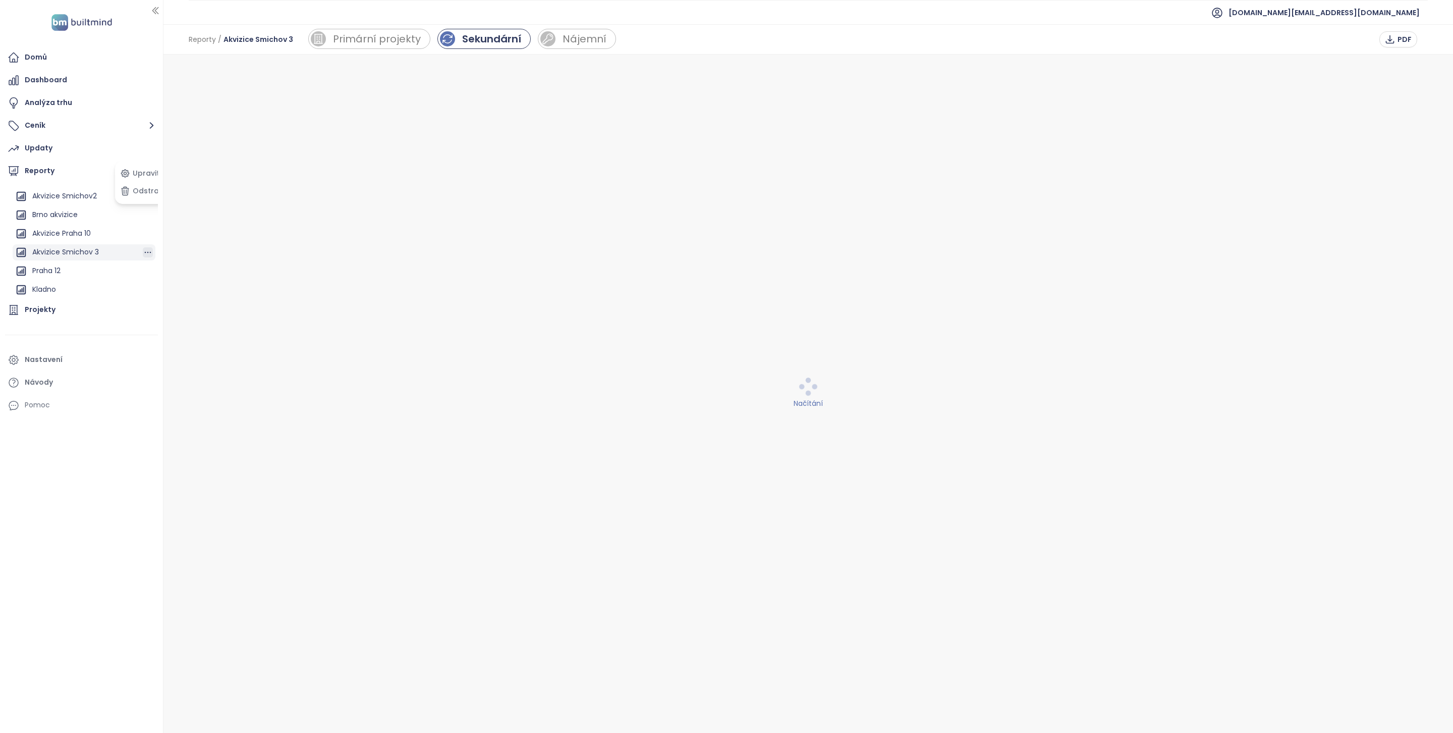
click at [143, 252] on icon "button" at bounding box center [148, 252] width 10 height 10
click at [149, 270] on button "Odstranit" at bounding box center [144, 269] width 53 height 15
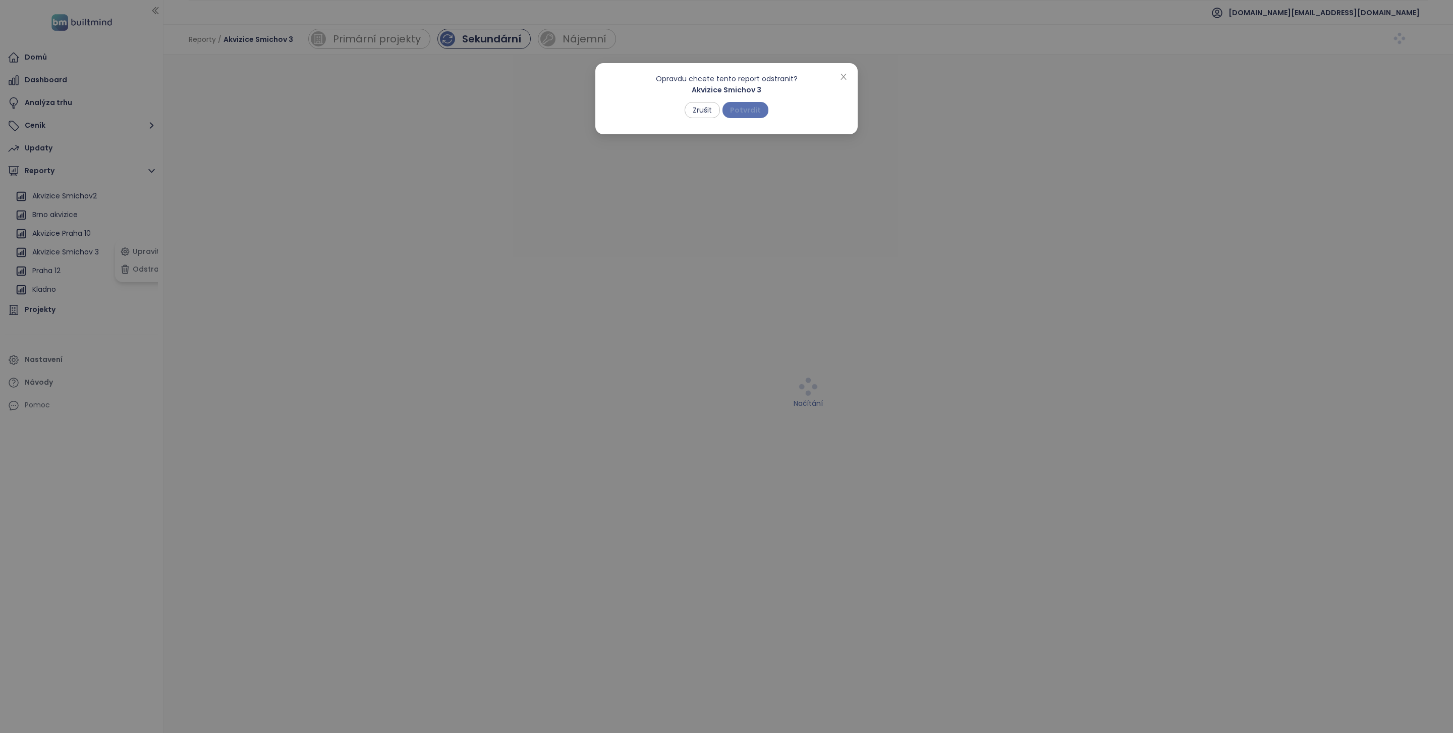
click at [755, 107] on span "Potvrdit" at bounding box center [745, 109] width 31 height 11
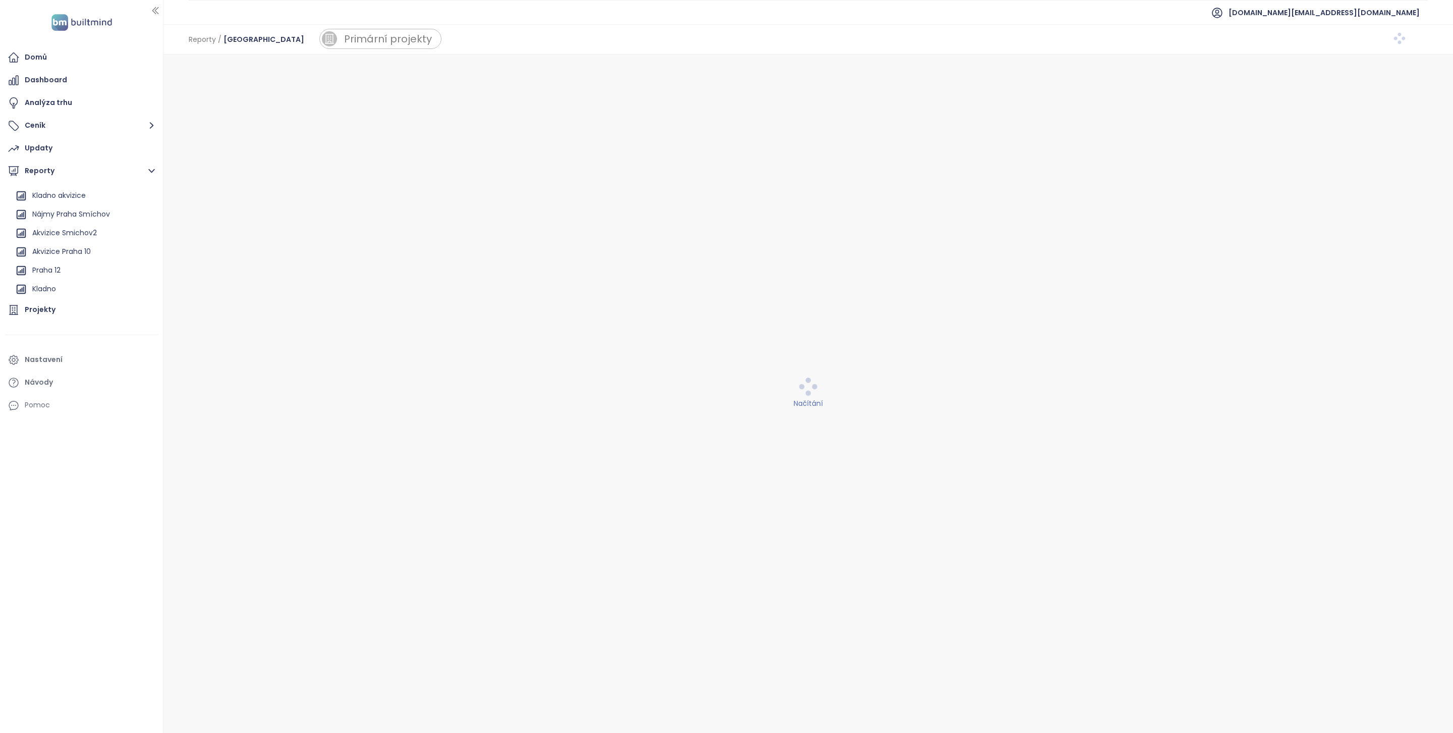
scroll to position [483, 0]
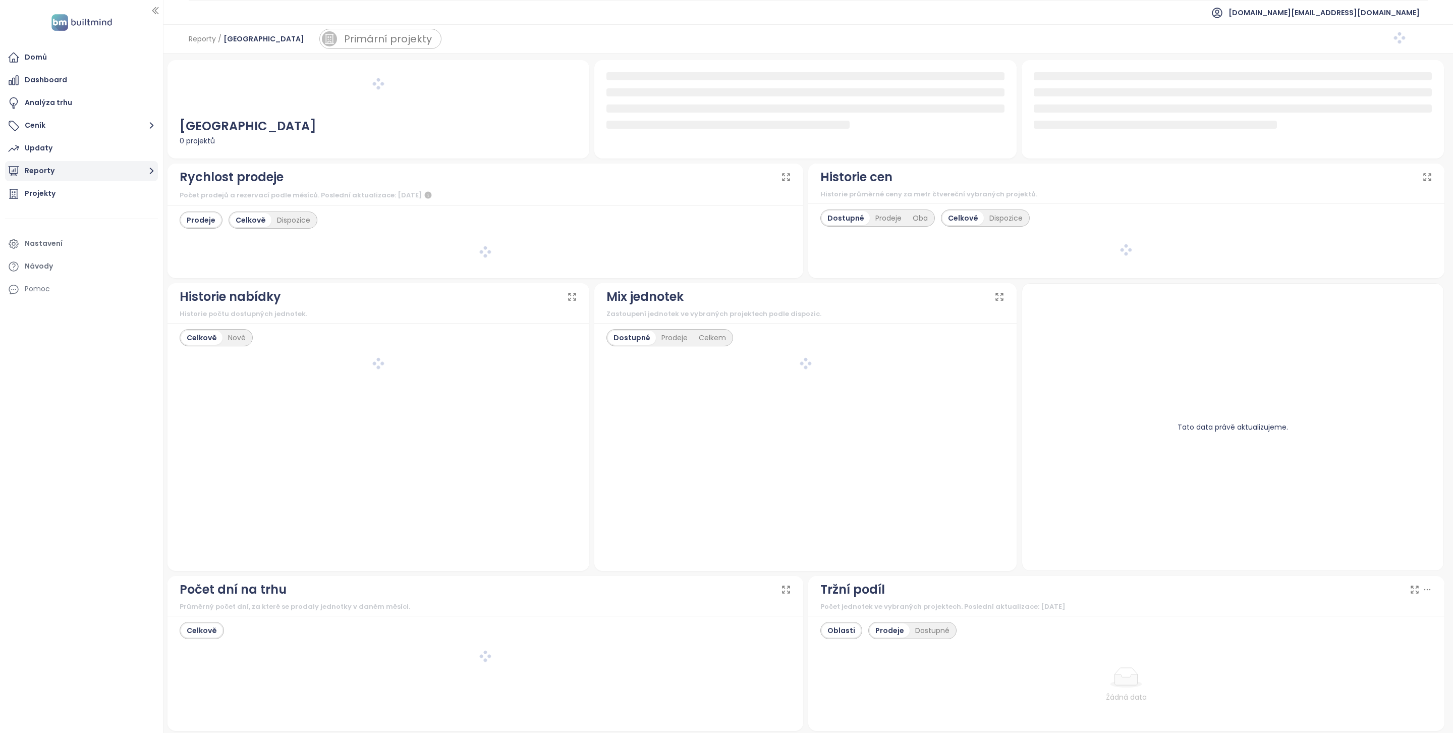
click at [103, 165] on button "Reporty" at bounding box center [81, 171] width 153 height 20
click at [143, 243] on icon "button" at bounding box center [148, 246] width 10 height 10
click at [155, 271] on button "Odstranit" at bounding box center [144, 269] width 53 height 15
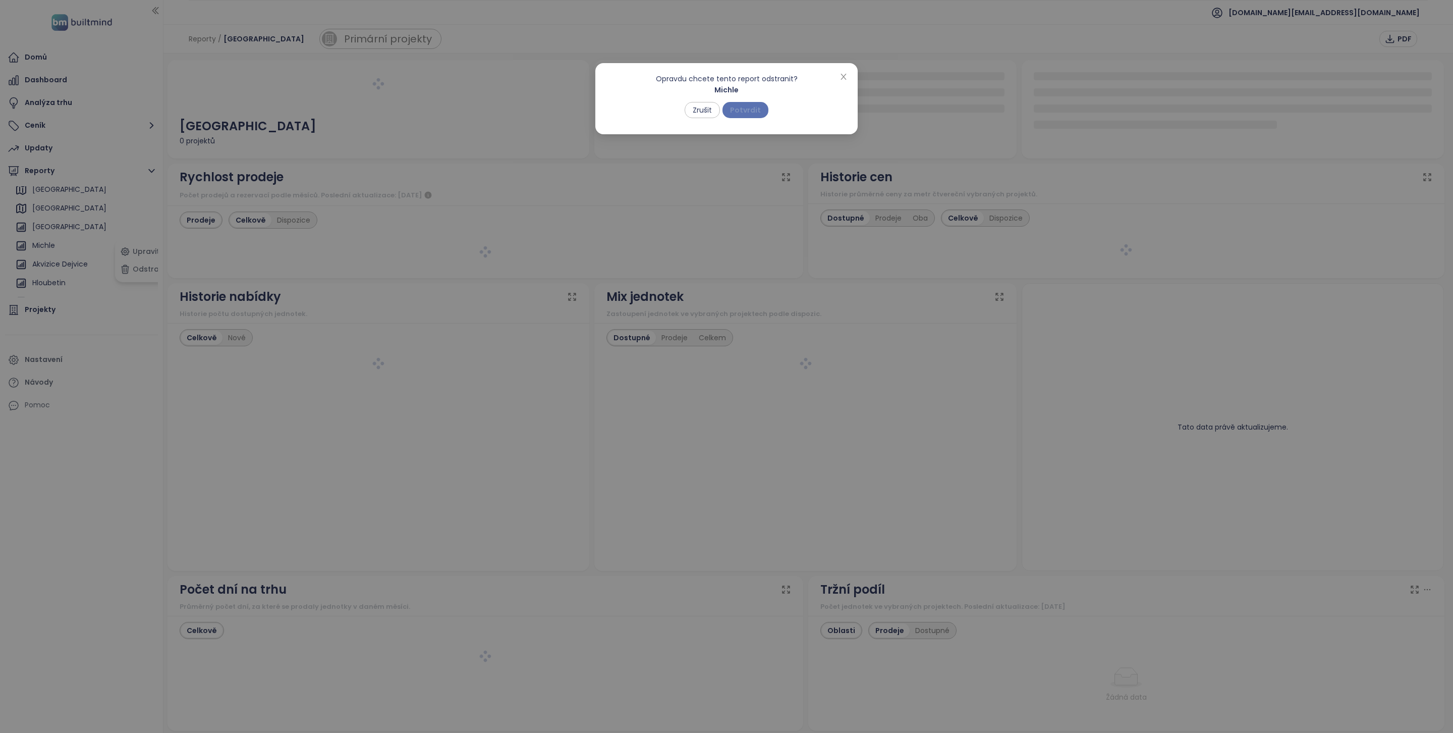
click at [742, 110] on span "Potvrdit" at bounding box center [745, 109] width 31 height 11
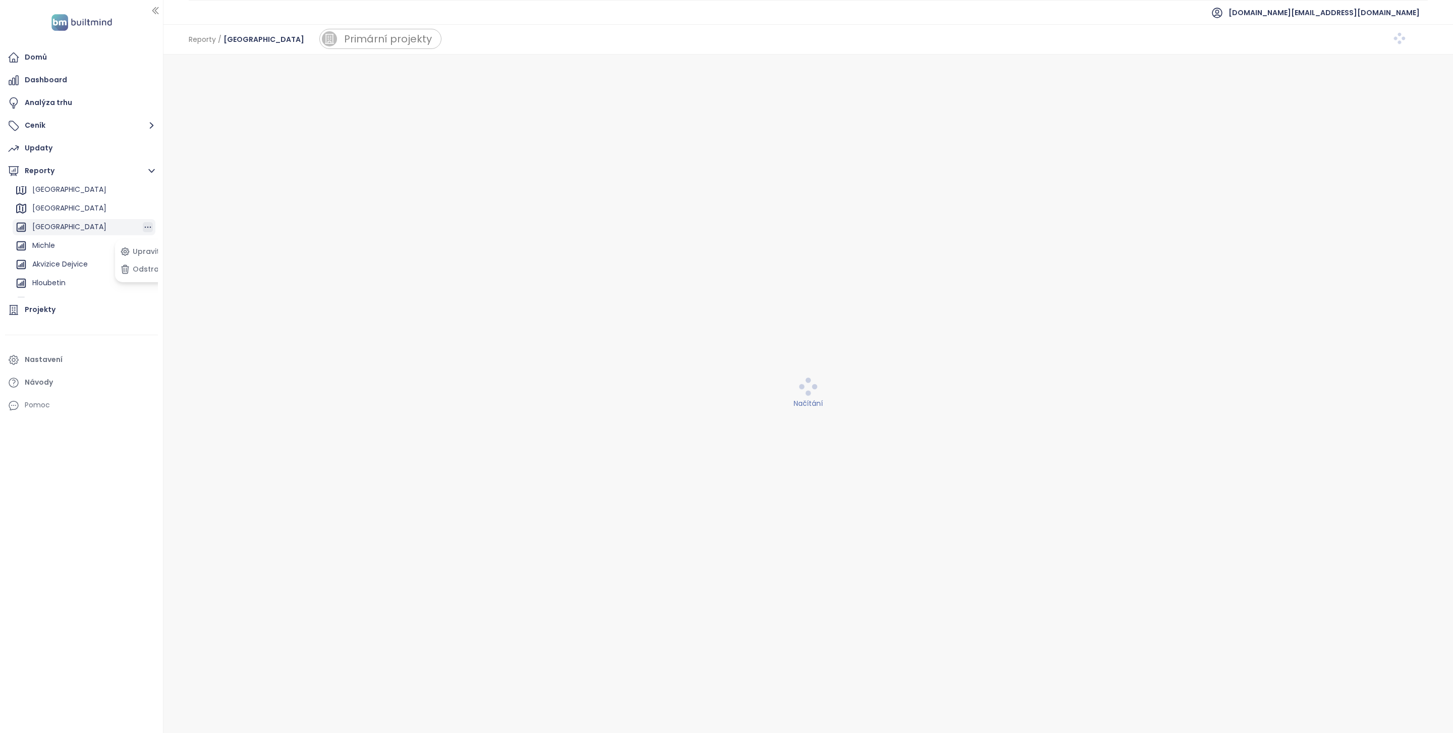
click at [143, 228] on icon "button" at bounding box center [148, 227] width 10 height 10
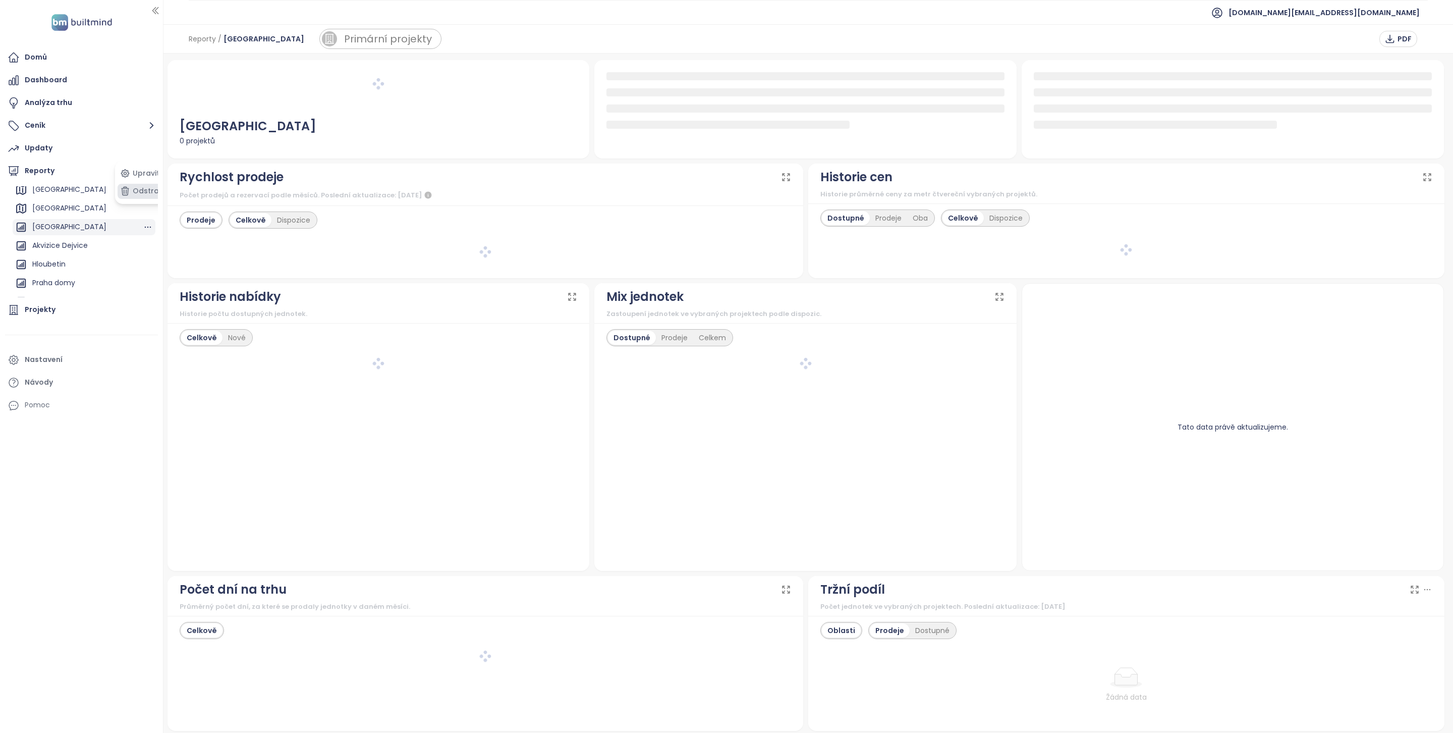
click at [140, 193] on button "Odstranit" at bounding box center [144, 191] width 53 height 15
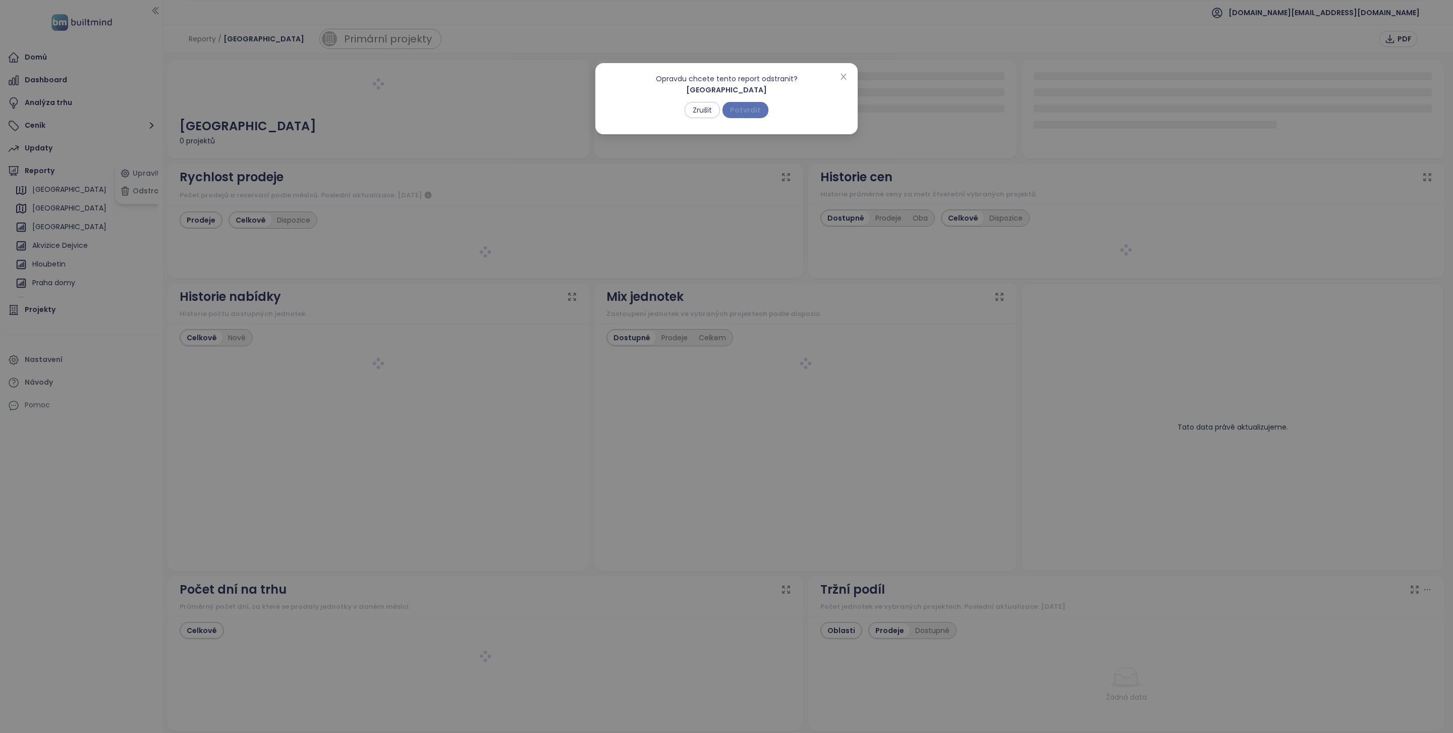
click at [753, 110] on span "Potvrdit" at bounding box center [745, 109] width 31 height 11
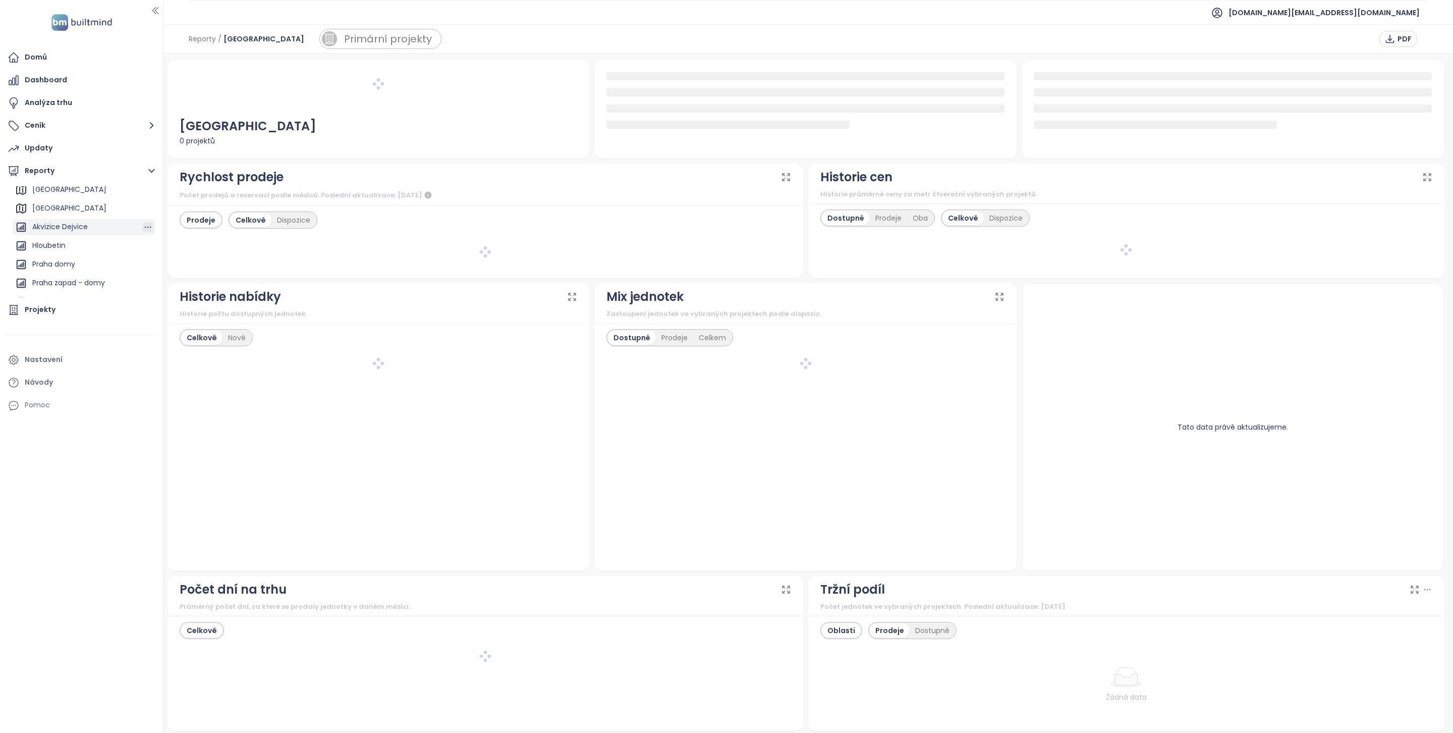
click at [143, 227] on icon "button" at bounding box center [148, 227] width 10 height 10
click at [139, 190] on button "Odstranit" at bounding box center [144, 191] width 53 height 15
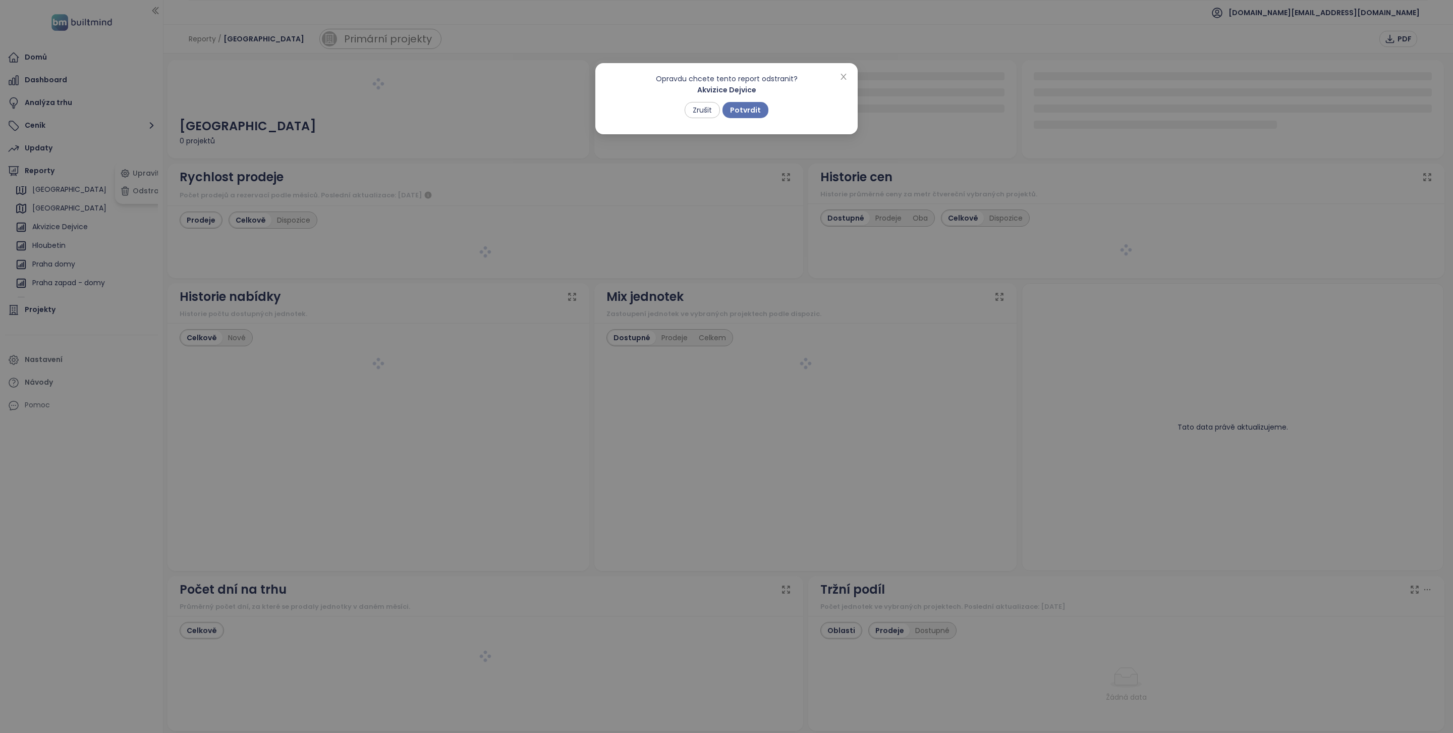
click at [759, 107] on span "Potvrdit" at bounding box center [745, 109] width 31 height 11
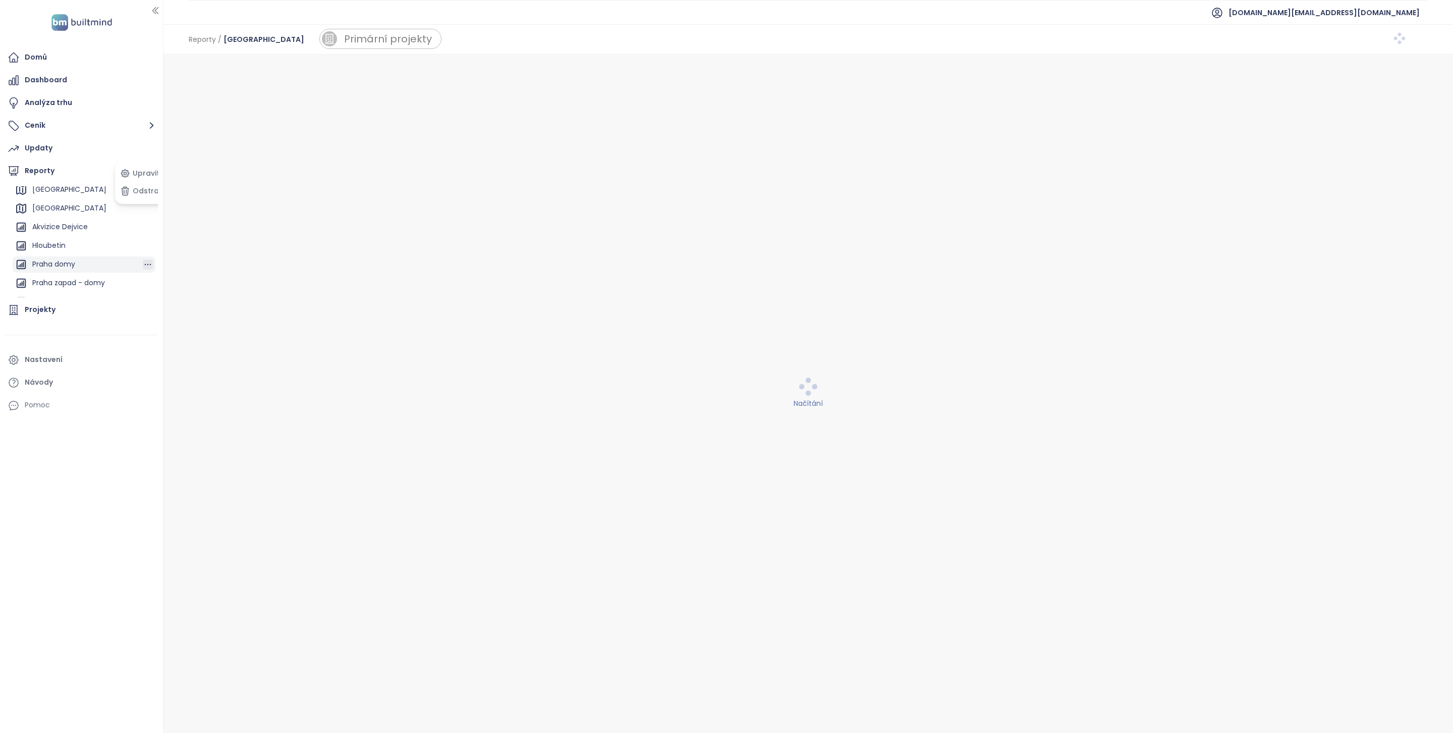
scroll to position [83, 0]
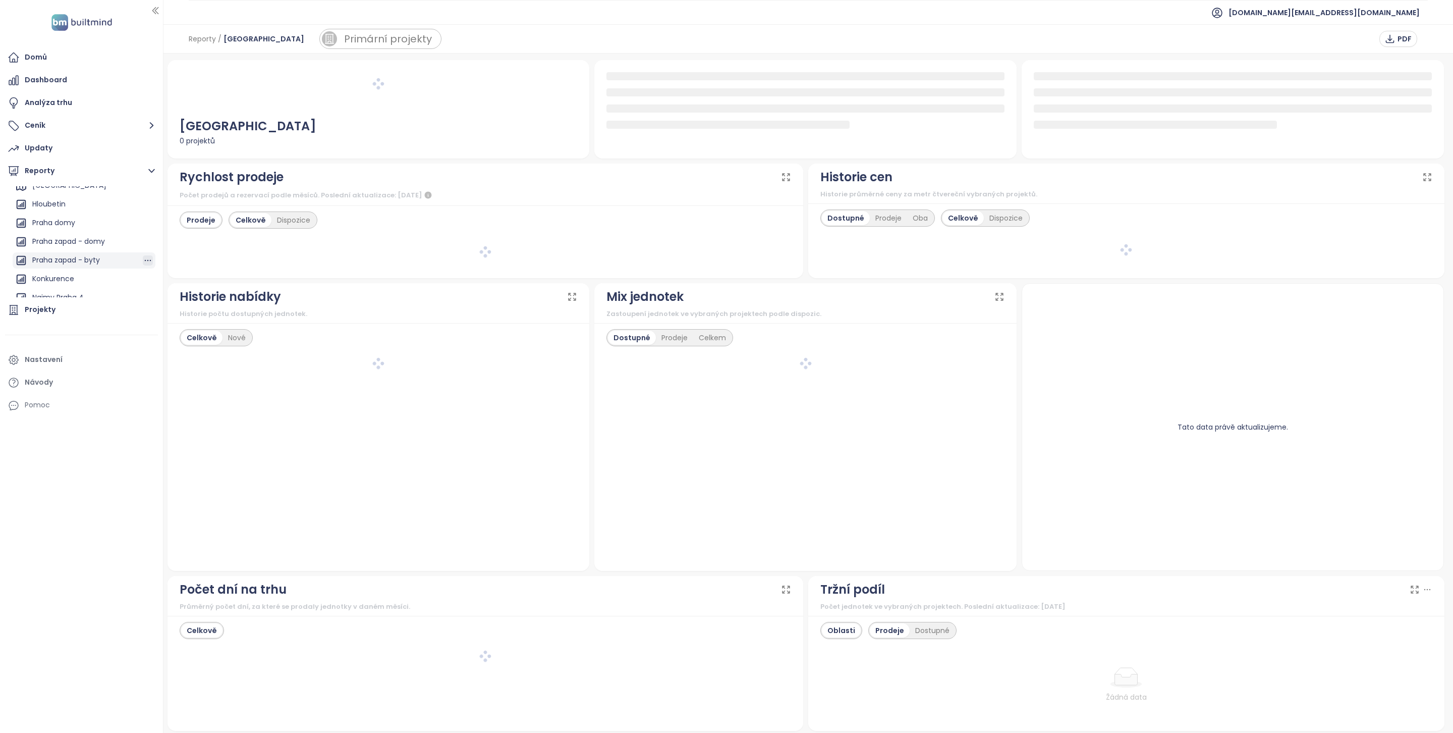
click at [145, 260] on icon "button" at bounding box center [148, 261] width 7 height 2
click at [151, 268] on button "Odstranit" at bounding box center [144, 269] width 53 height 15
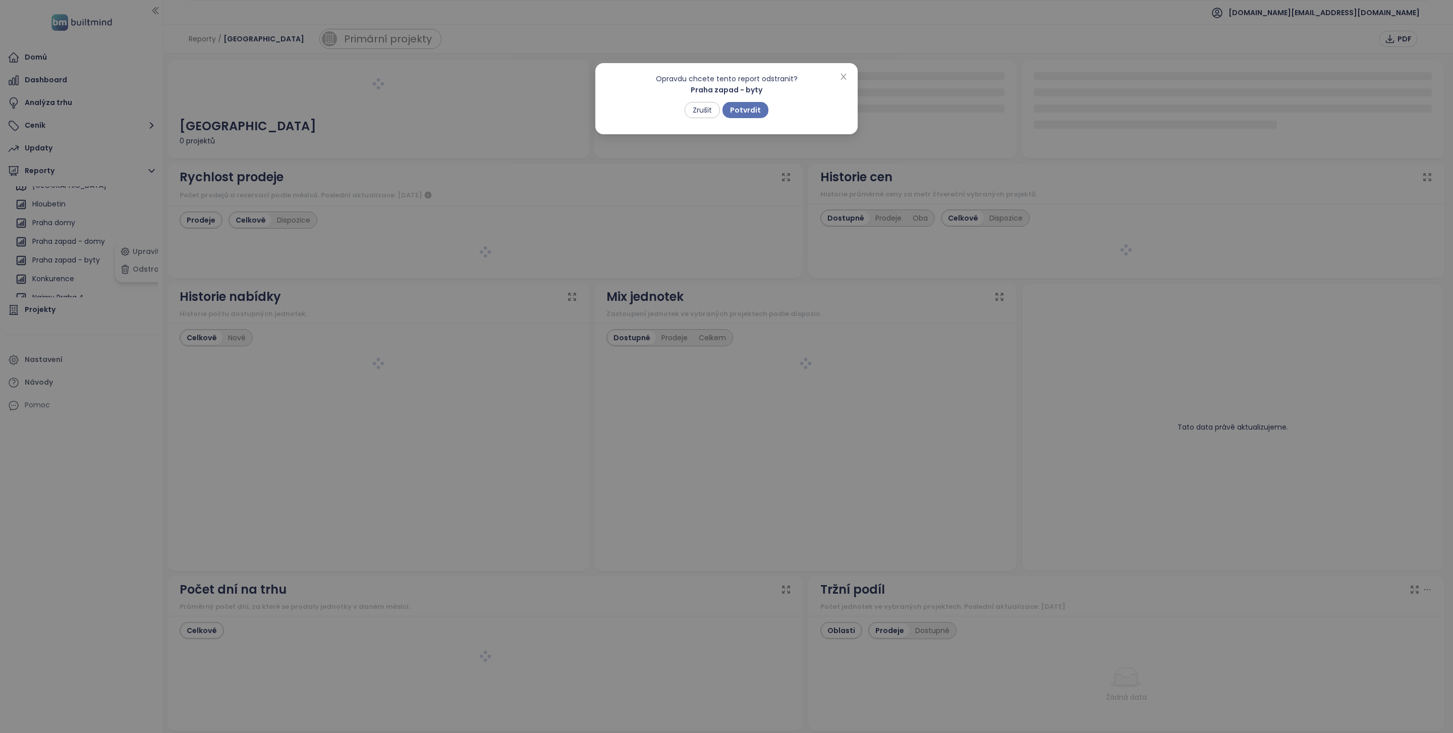
click at [748, 100] on div "Opravdu chcete tento report odstranit? Praha zapad - byty Zrušit Potvrdit" at bounding box center [726, 95] width 238 height 45
click at [748, 104] on span "Potvrdit" at bounding box center [745, 109] width 31 height 11
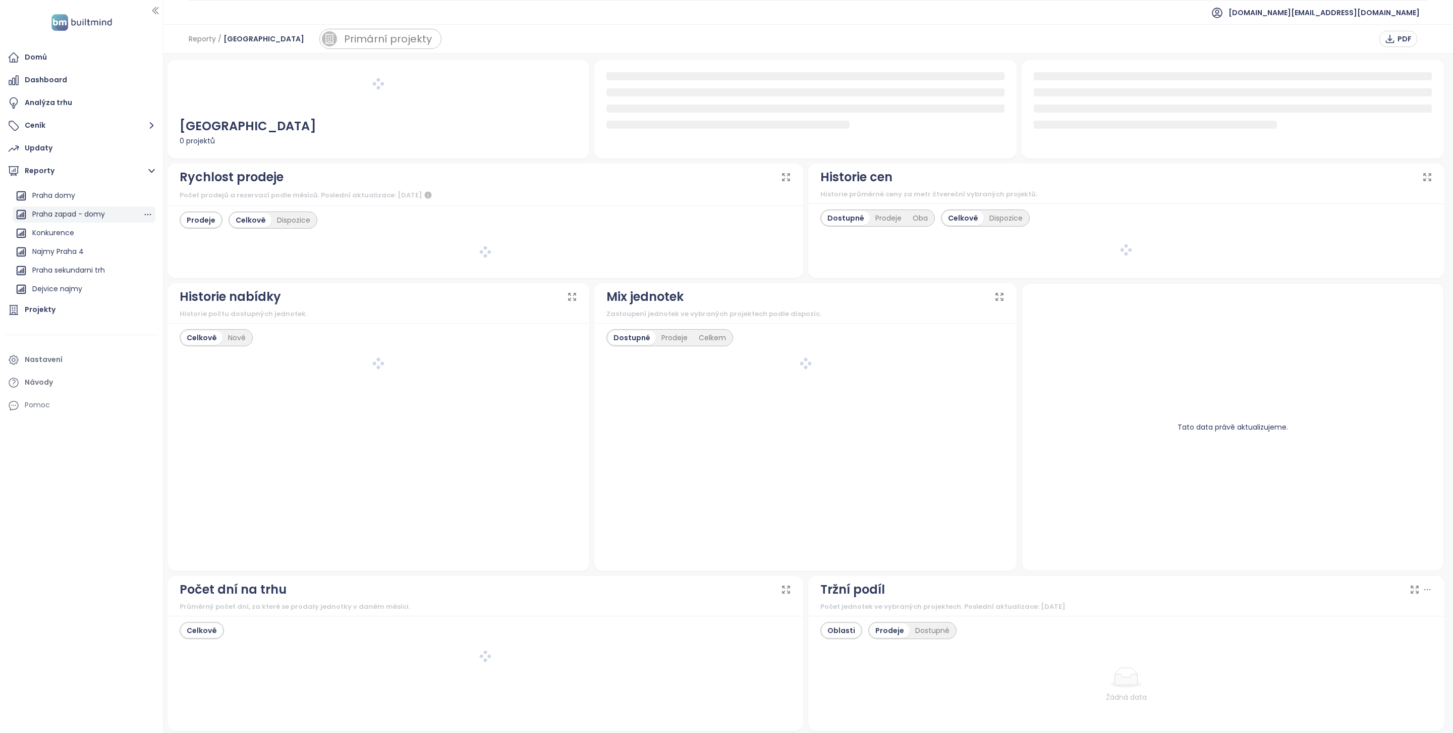
scroll to position [103, 0]
click at [143, 218] on icon "button" at bounding box center [148, 221] width 10 height 10
click at [148, 192] on button "Odstranit" at bounding box center [144, 191] width 53 height 15
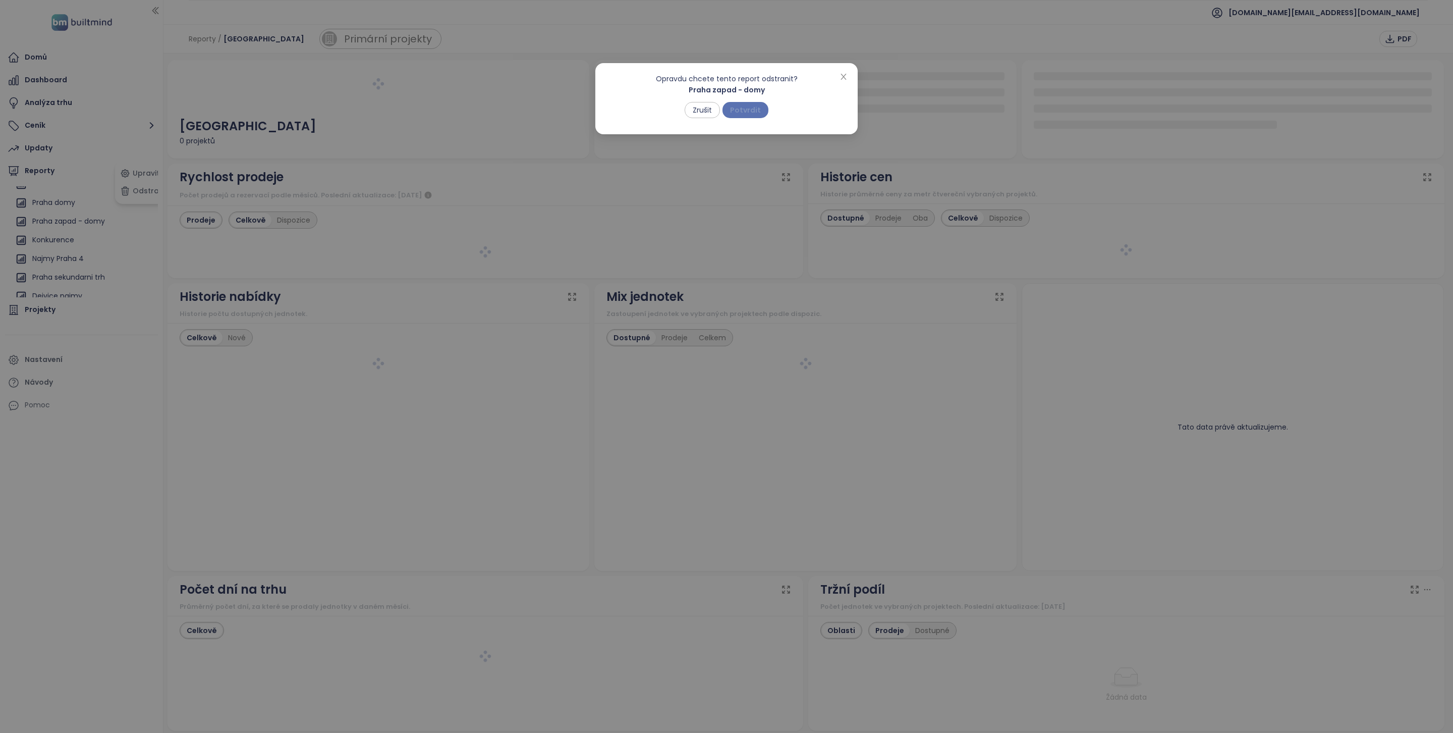
click at [736, 109] on span "Potvrdit" at bounding box center [745, 109] width 31 height 11
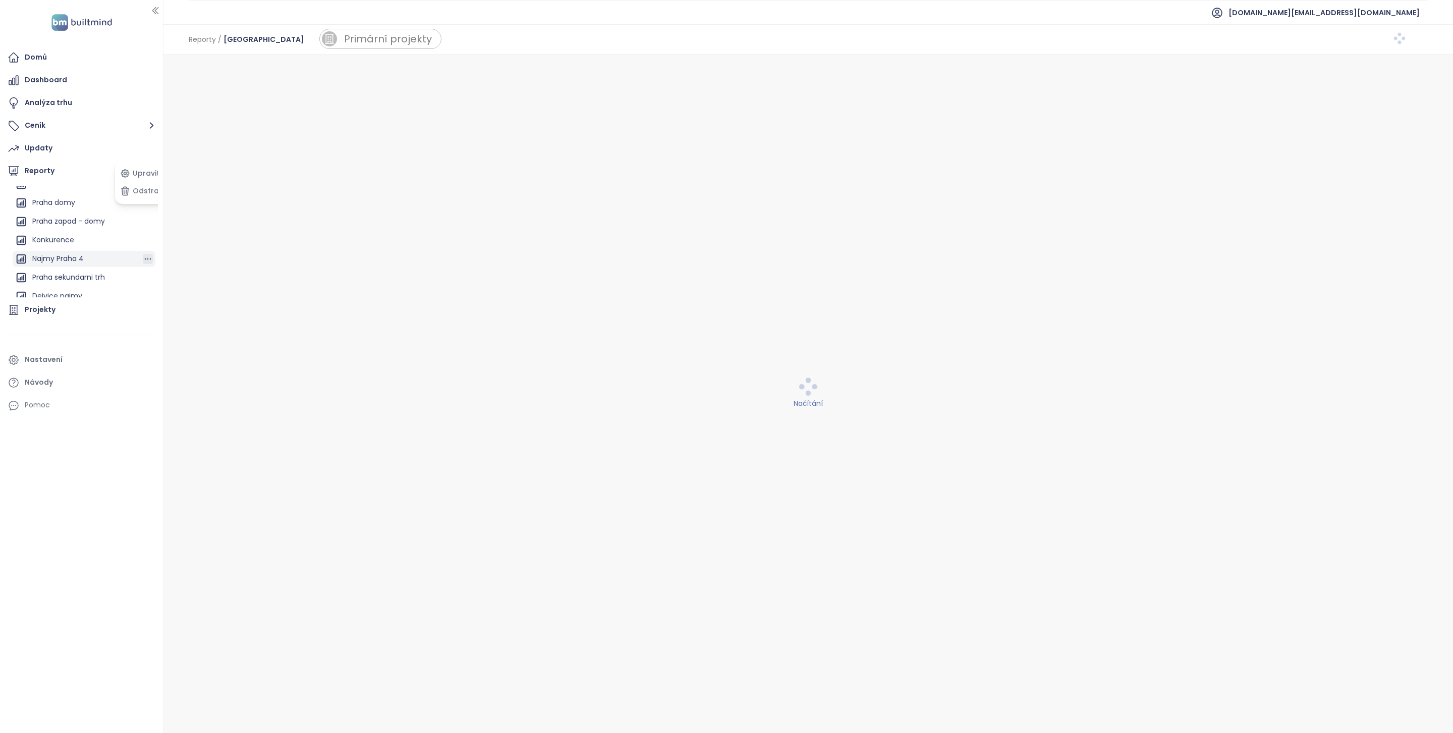
click at [143, 257] on icon "button" at bounding box center [148, 259] width 10 height 10
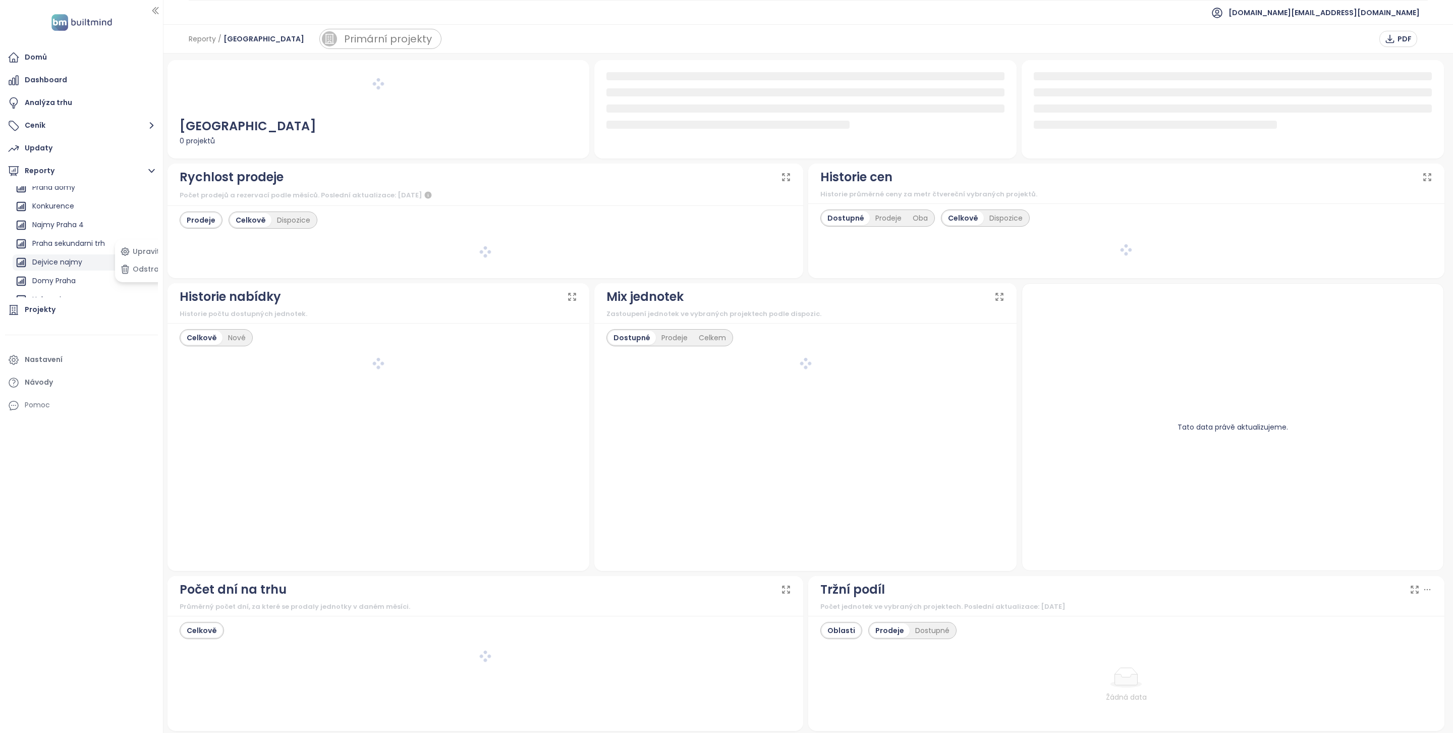
scroll to position [120, 0]
click at [97, 254] on div "Dejvice najmy" at bounding box center [84, 261] width 143 height 16
click at [143, 258] on icon "button" at bounding box center [148, 261] width 10 height 10
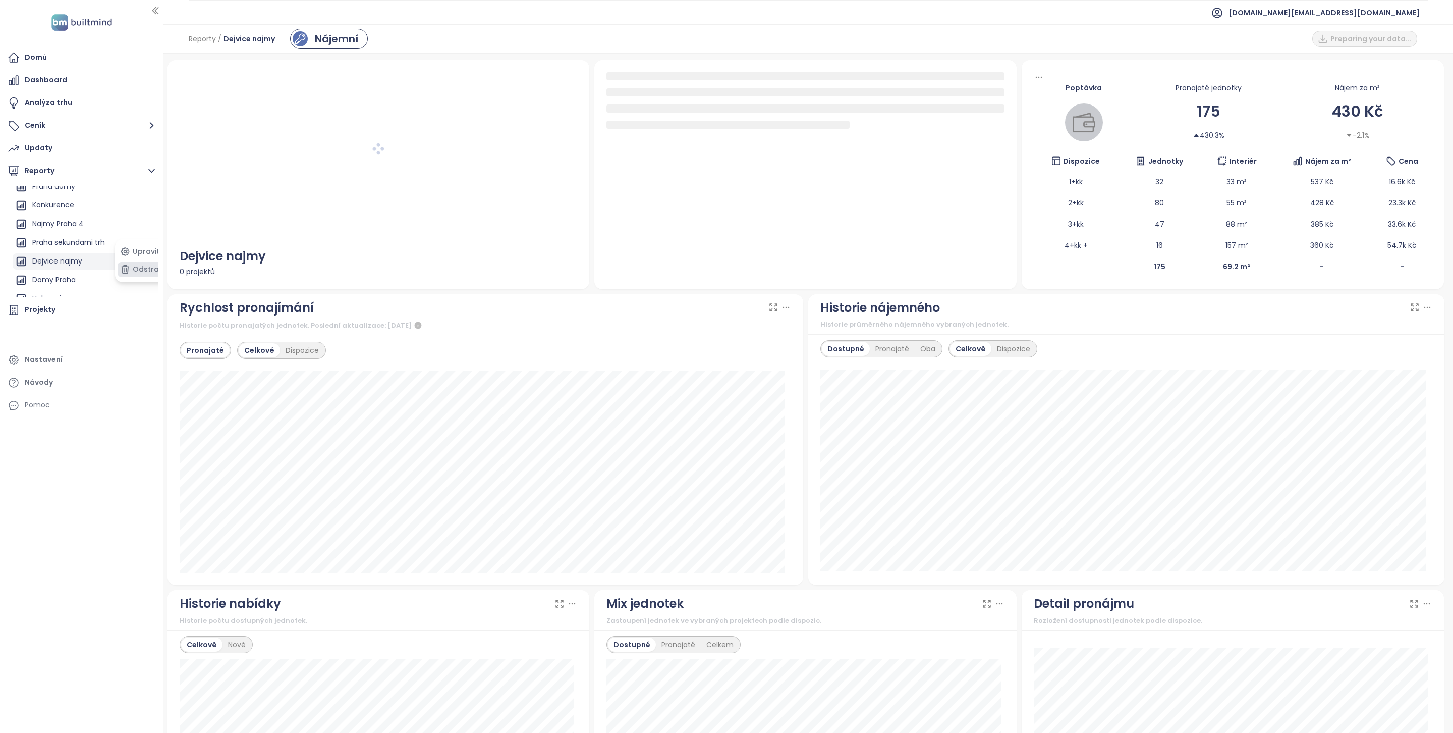
click at [142, 268] on button "Odstranit" at bounding box center [144, 269] width 53 height 15
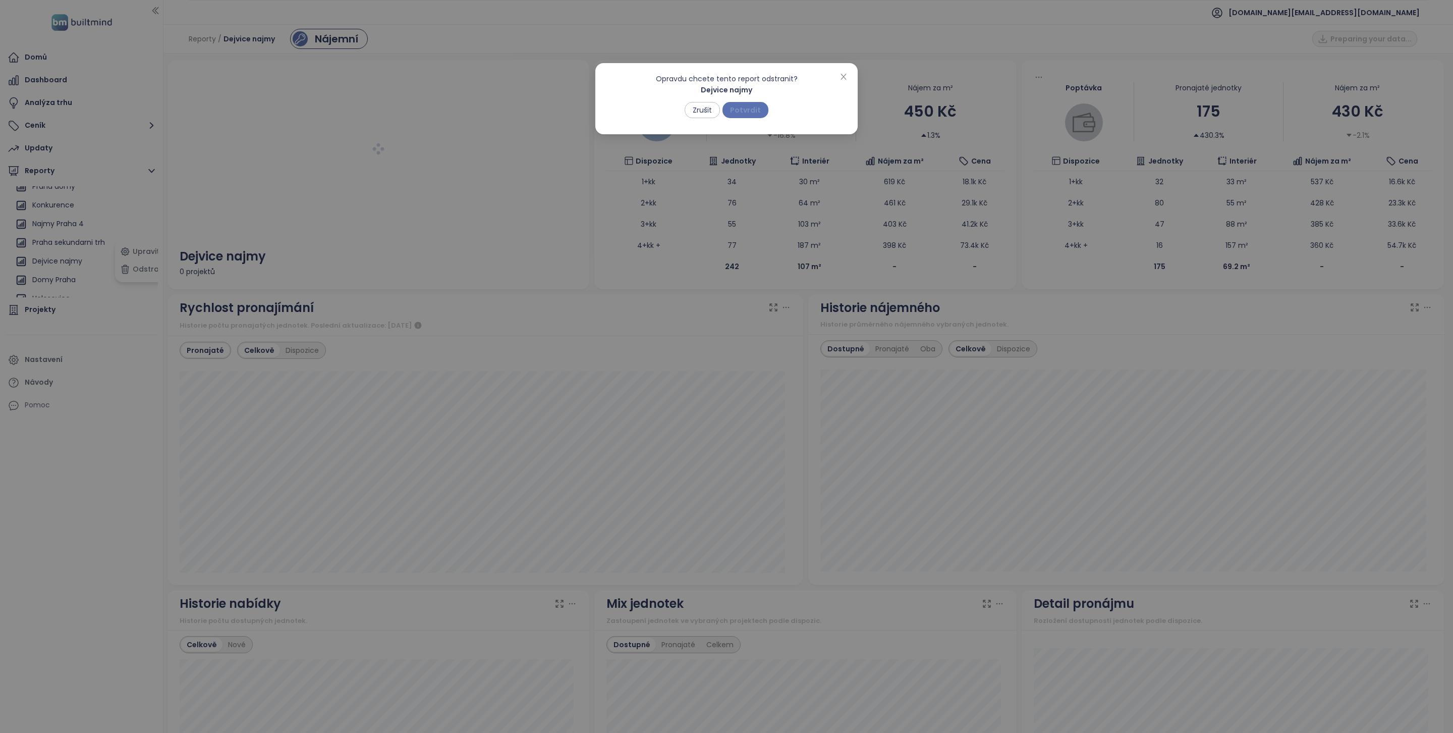
click at [750, 114] on span "Potvrdit" at bounding box center [745, 109] width 31 height 11
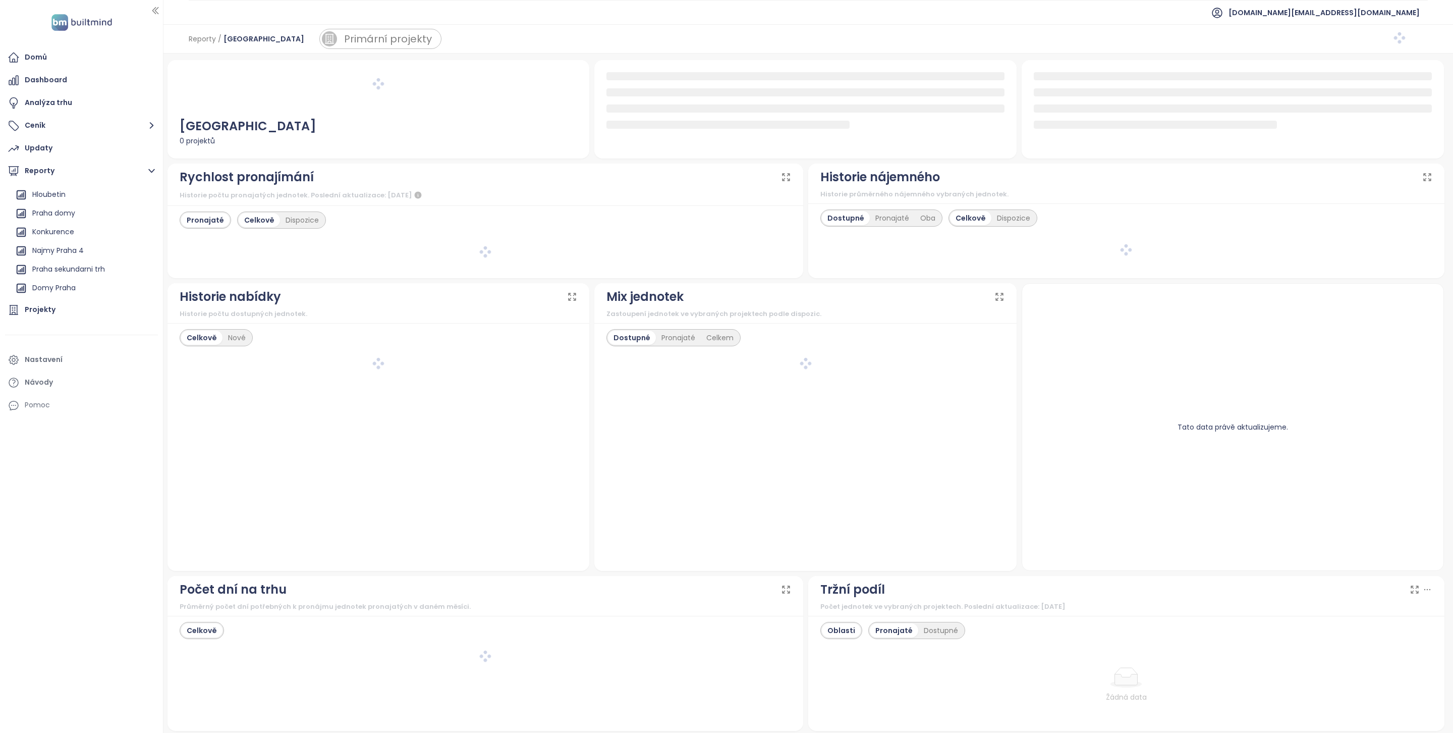
scroll to position [119, 0]
click at [143, 259] on icon "button" at bounding box center [148, 262] width 10 height 10
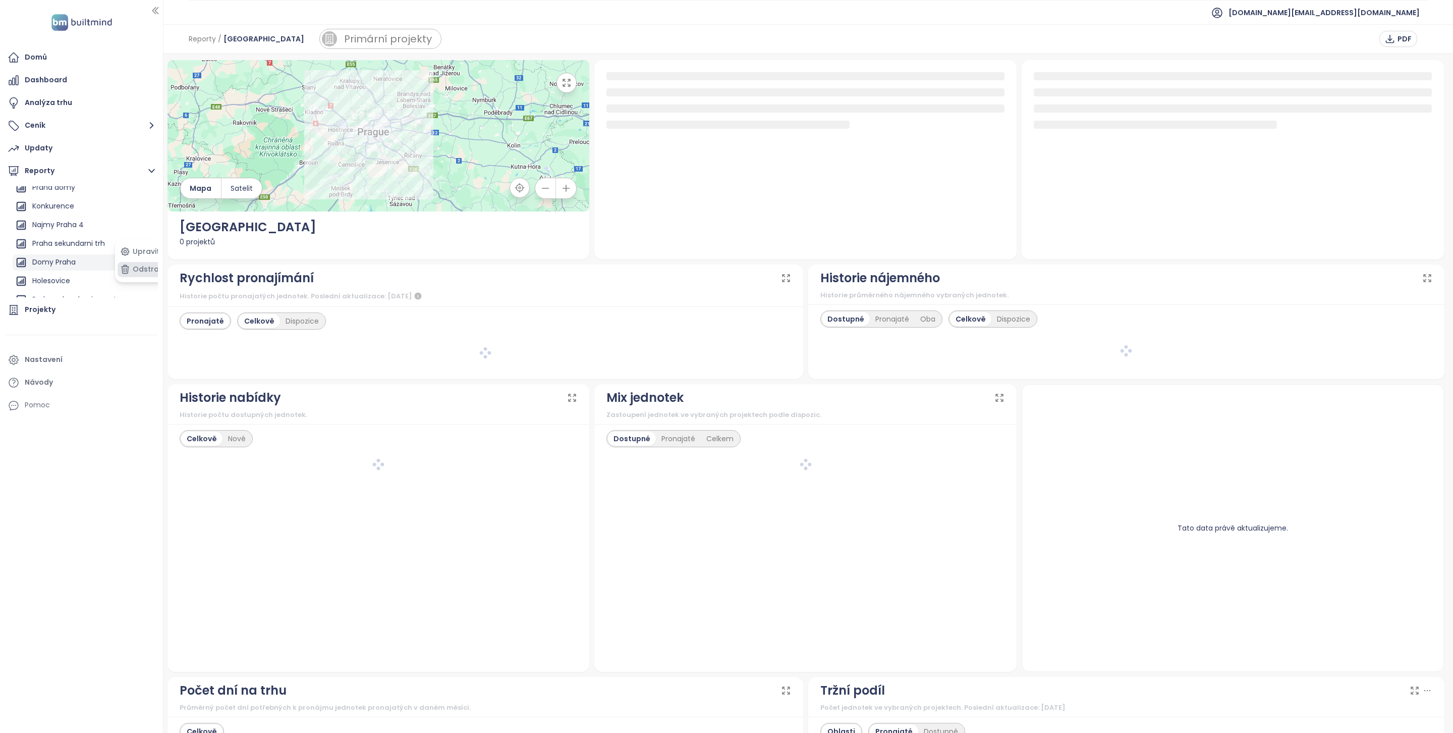
click at [141, 269] on button "Odstranit" at bounding box center [144, 269] width 53 height 15
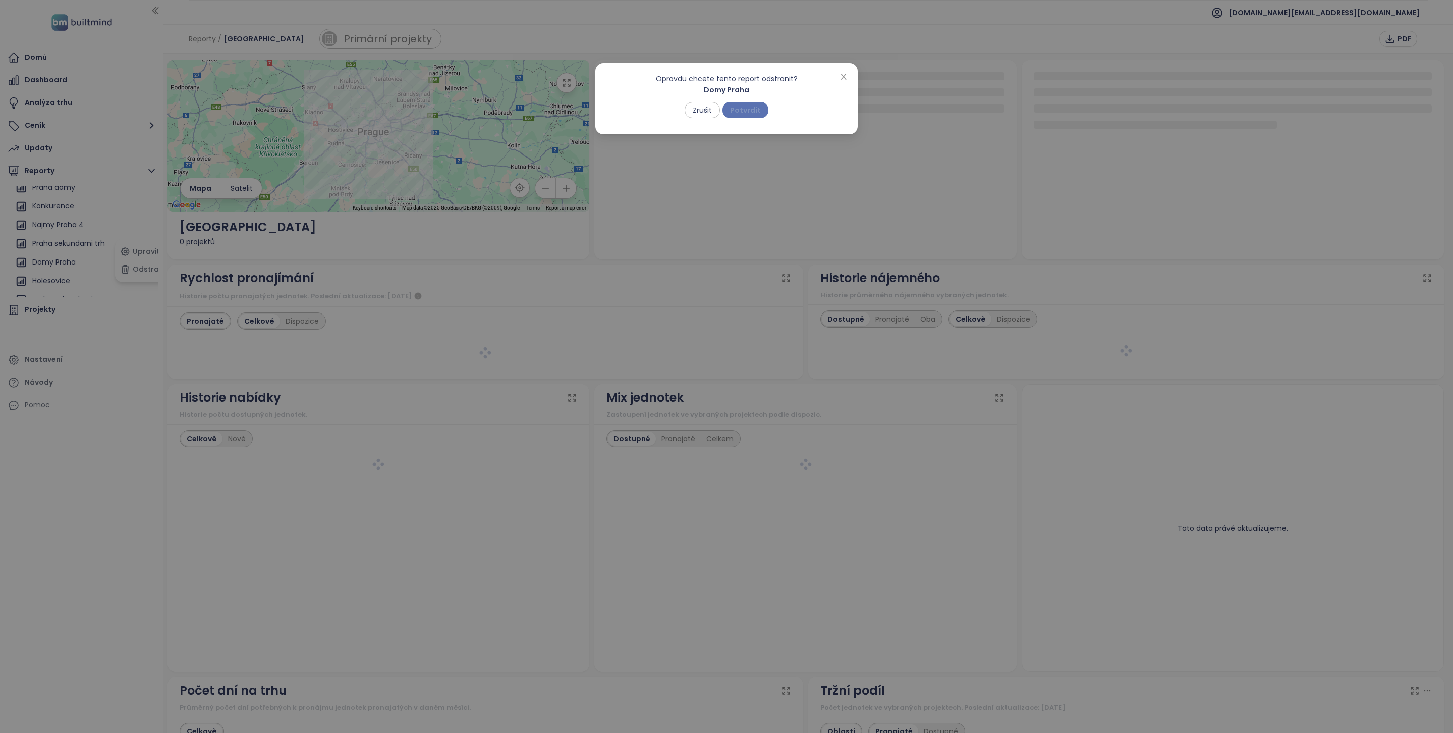
click at [748, 107] on span "Potvrdit" at bounding box center [745, 109] width 31 height 11
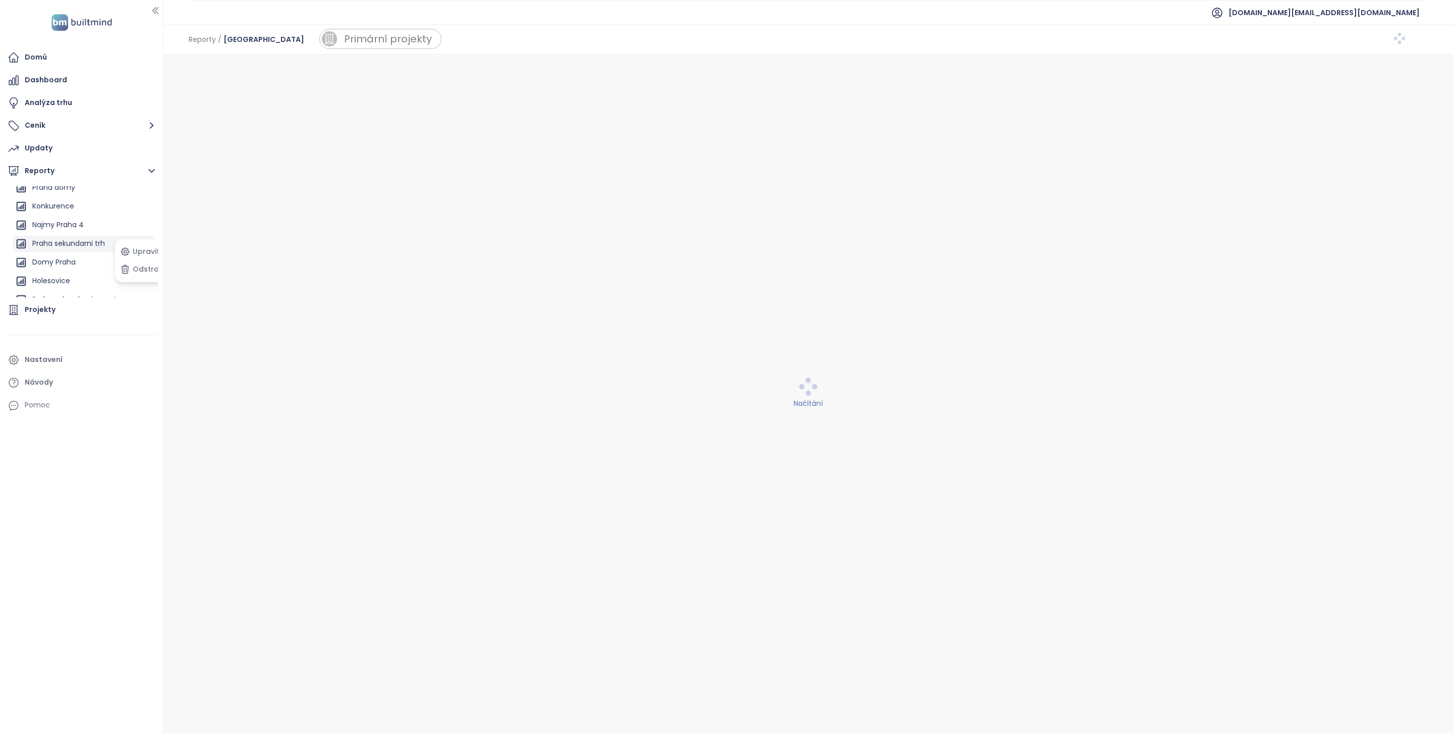
scroll to position [145, 0]
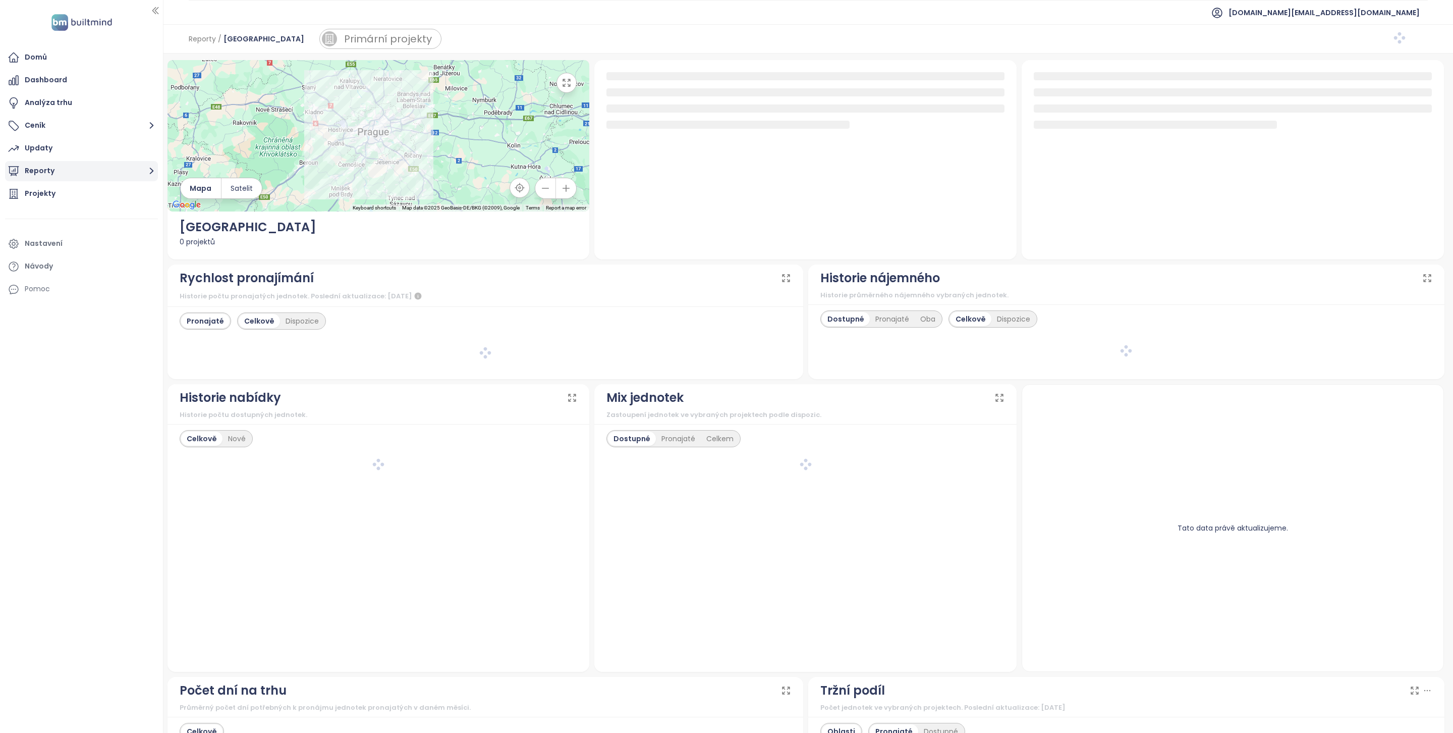
click at [108, 178] on button "Reporty" at bounding box center [81, 171] width 153 height 20
click at [145, 270] on icon "button" at bounding box center [148, 271] width 7 height 2
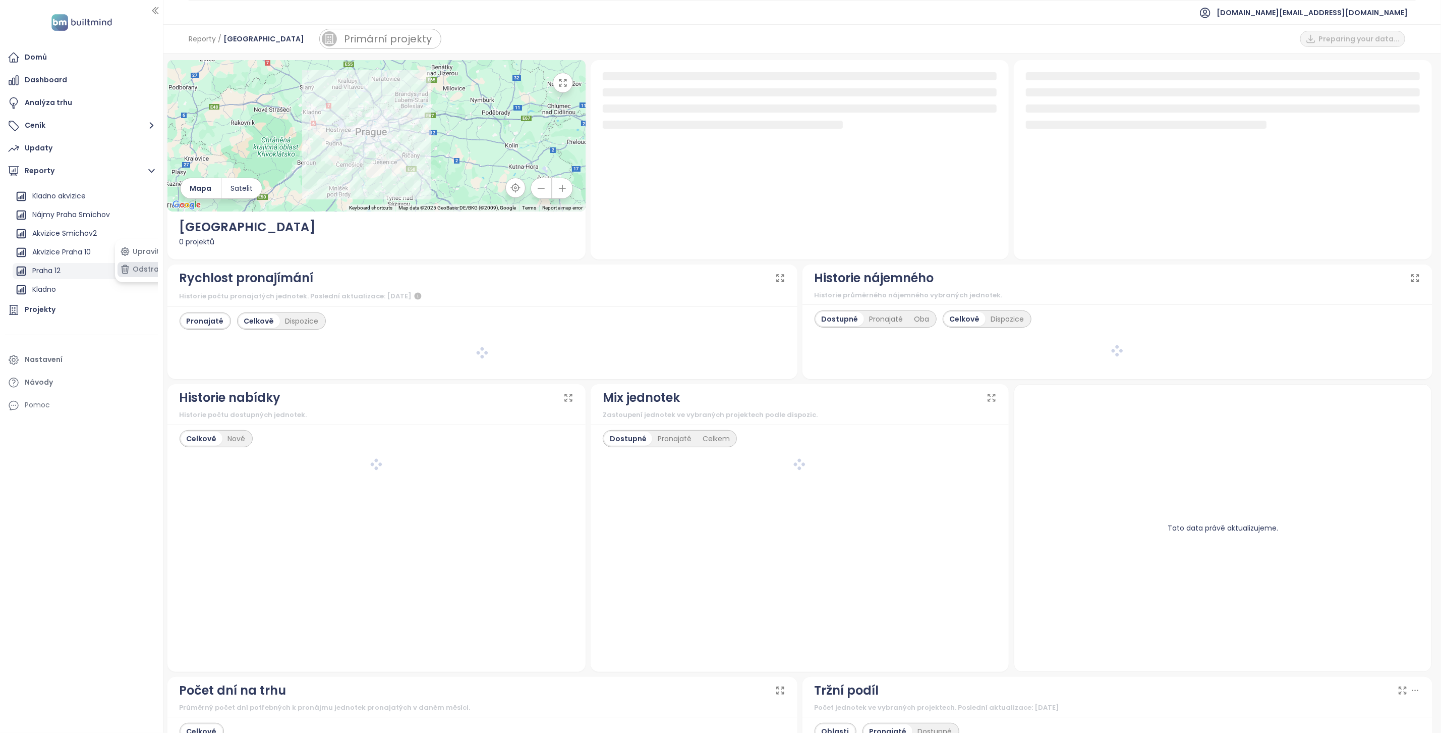
click at [149, 270] on button "Odstranit" at bounding box center [144, 269] width 53 height 15
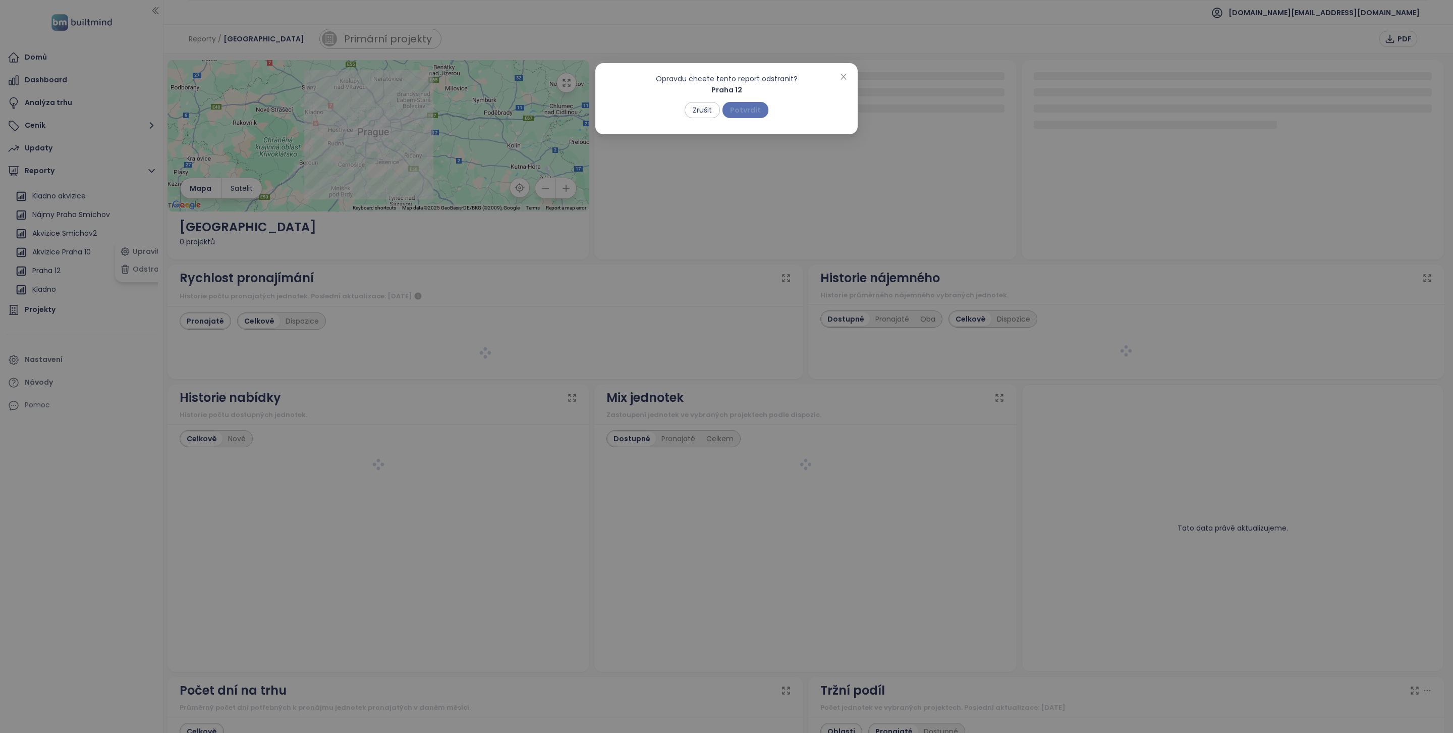
click at [752, 111] on span "Potvrdit" at bounding box center [745, 109] width 31 height 11
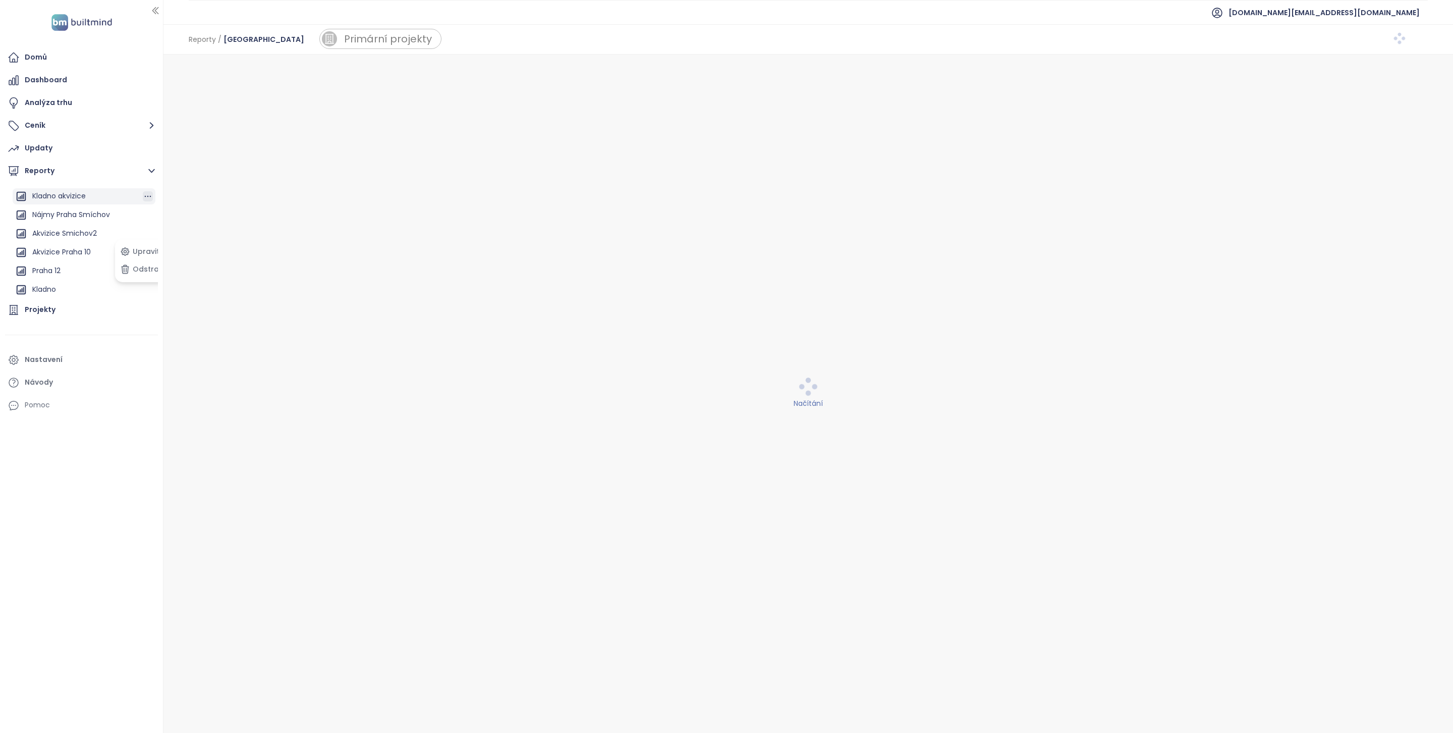
click at [143, 194] on icon "button" at bounding box center [148, 196] width 10 height 10
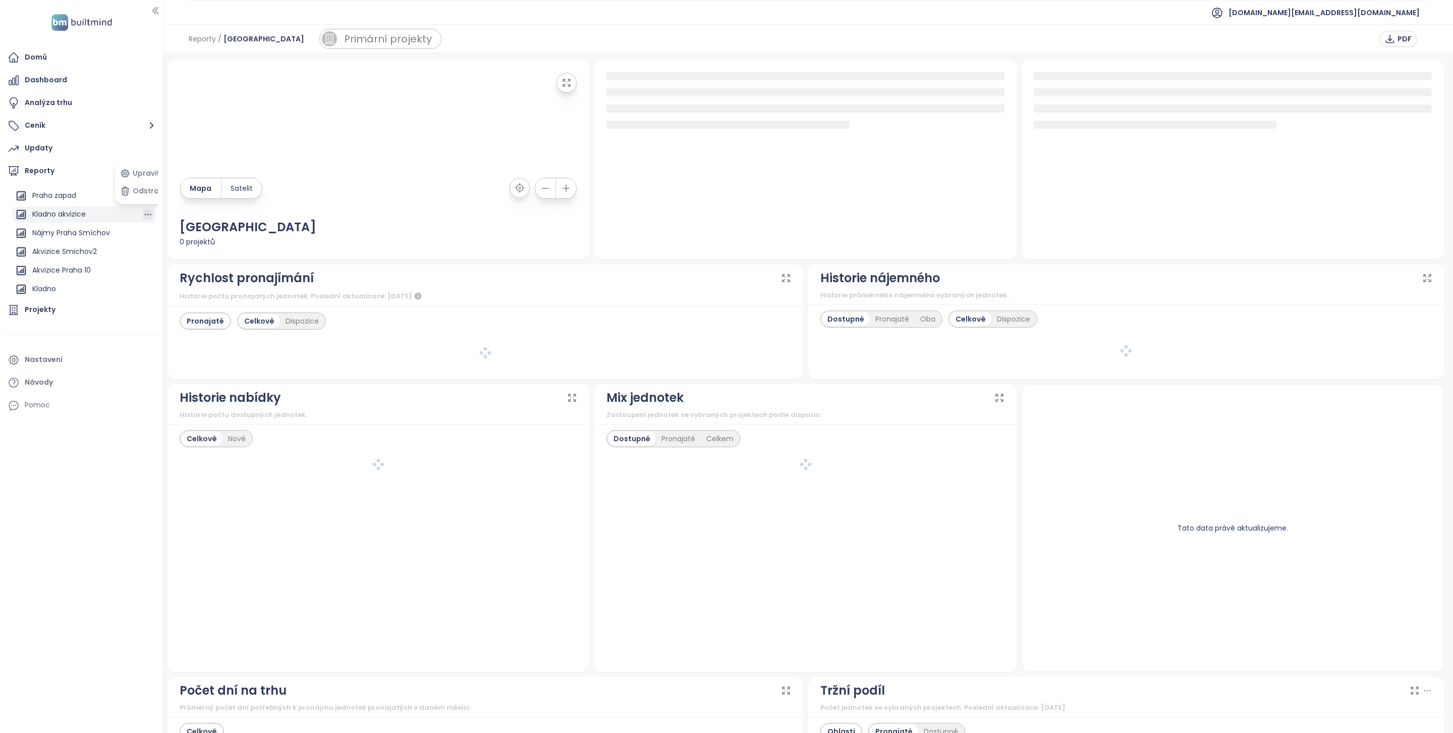
scroll to position [333, 0]
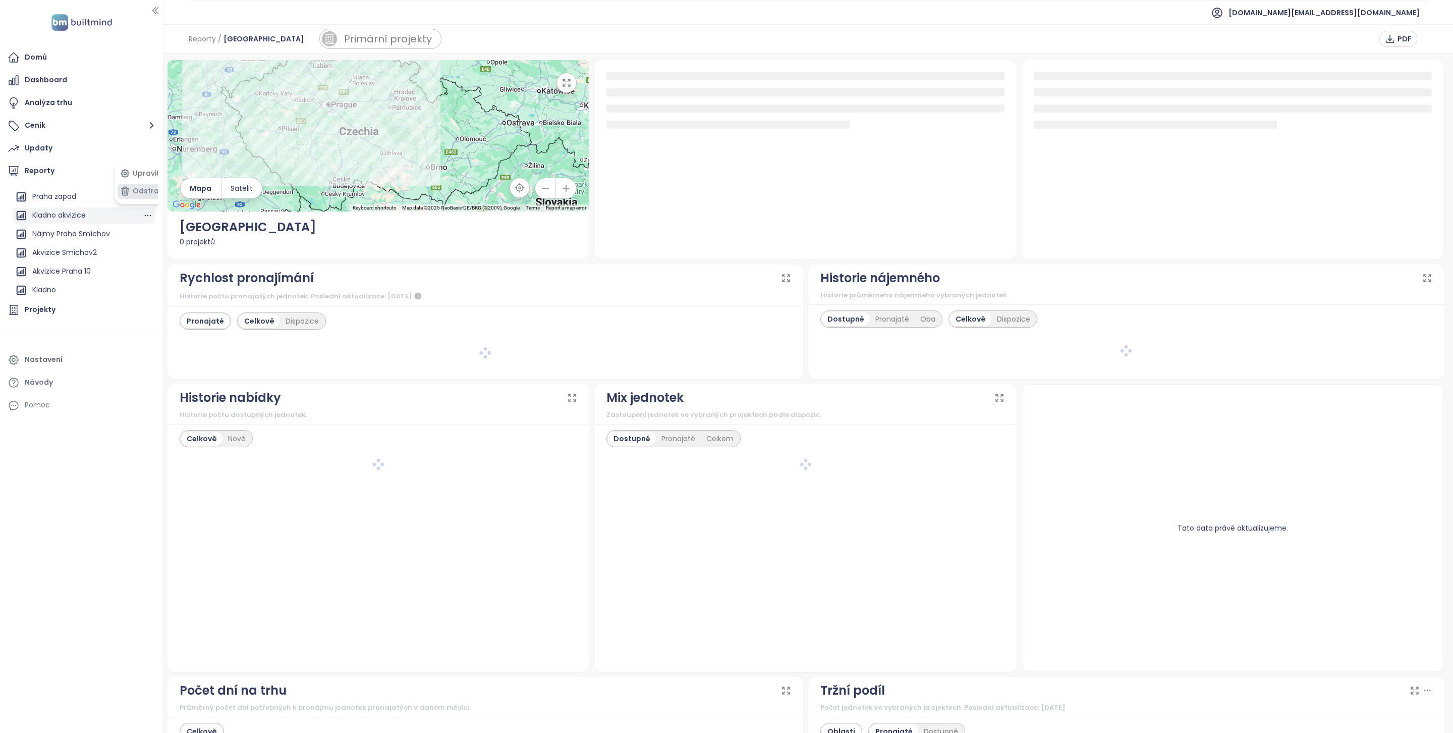
click at [138, 192] on button "Odstranit" at bounding box center [144, 191] width 53 height 15
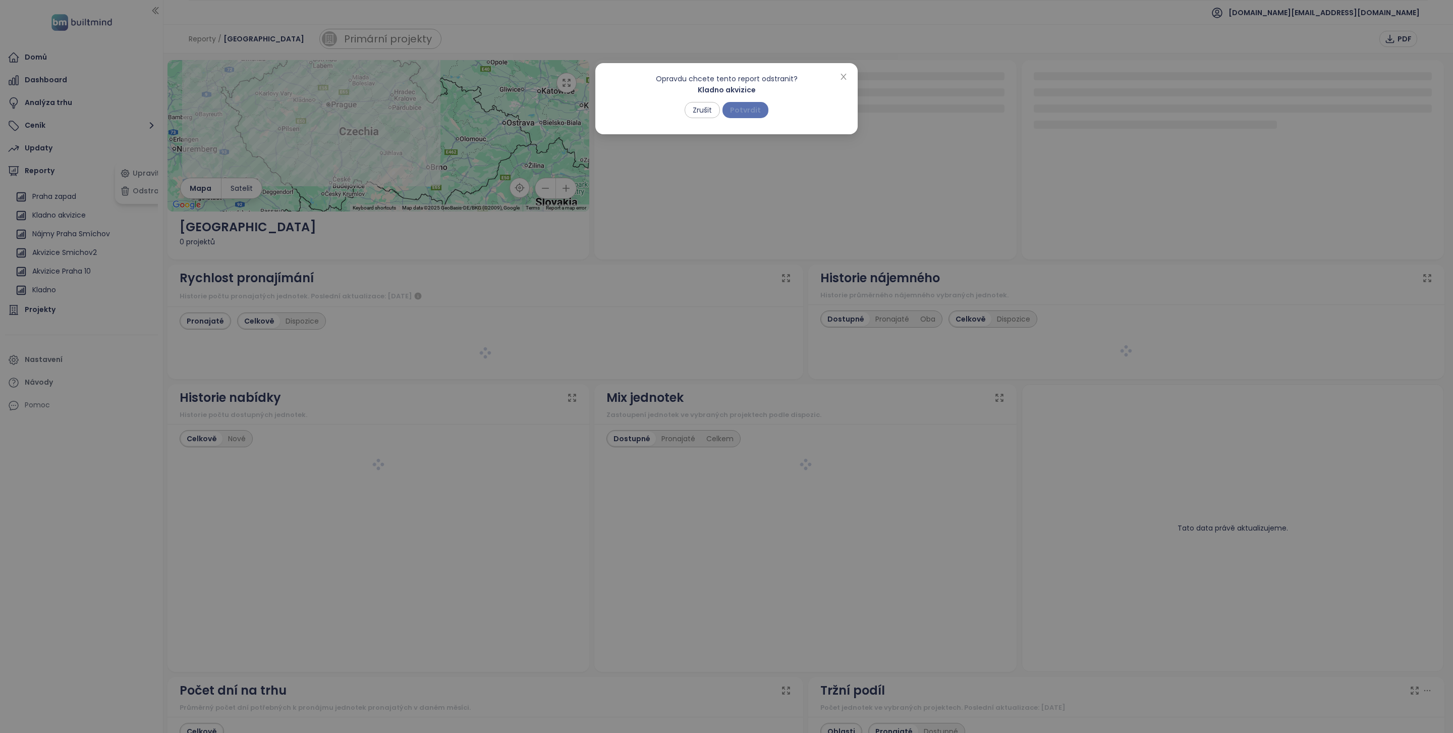
click at [754, 113] on span "Potvrdit" at bounding box center [745, 109] width 31 height 11
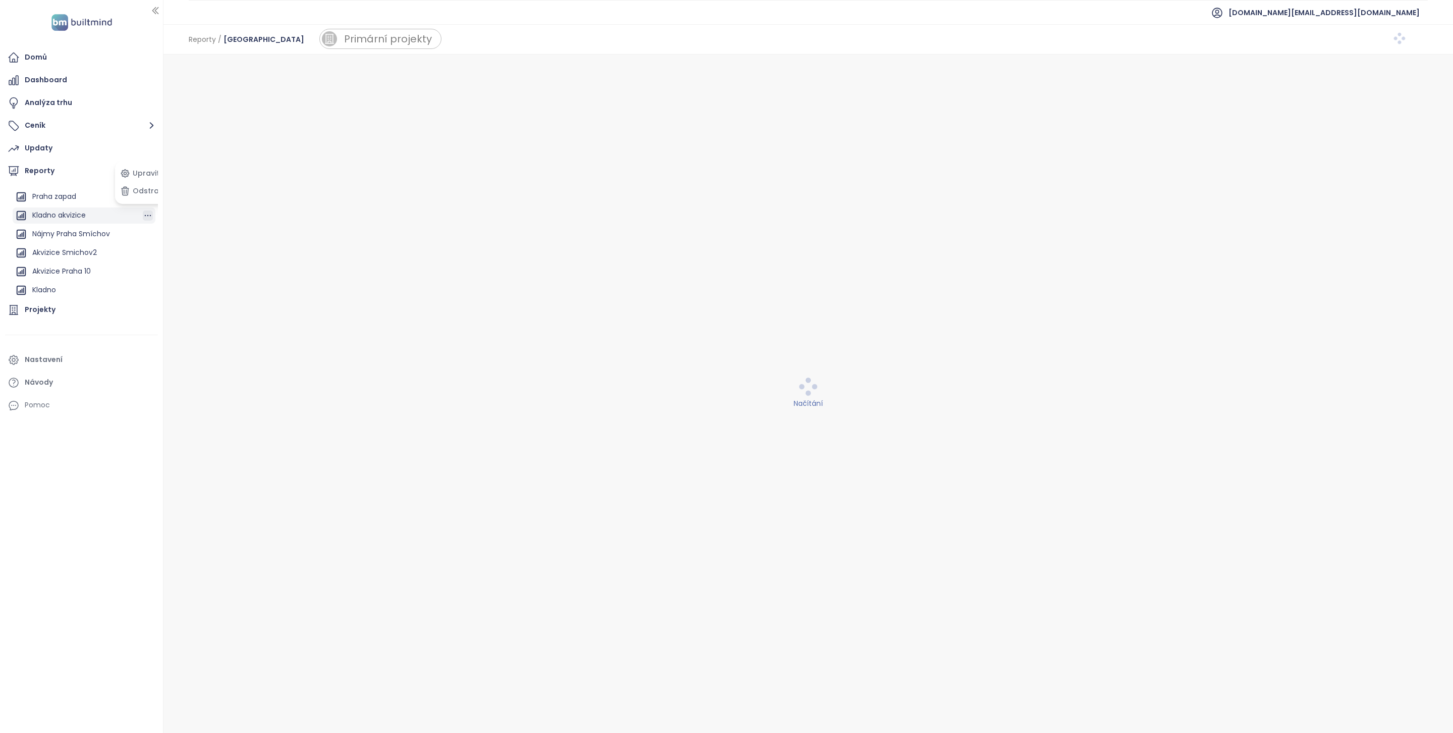
click at [143, 217] on icon "button" at bounding box center [148, 215] width 10 height 10
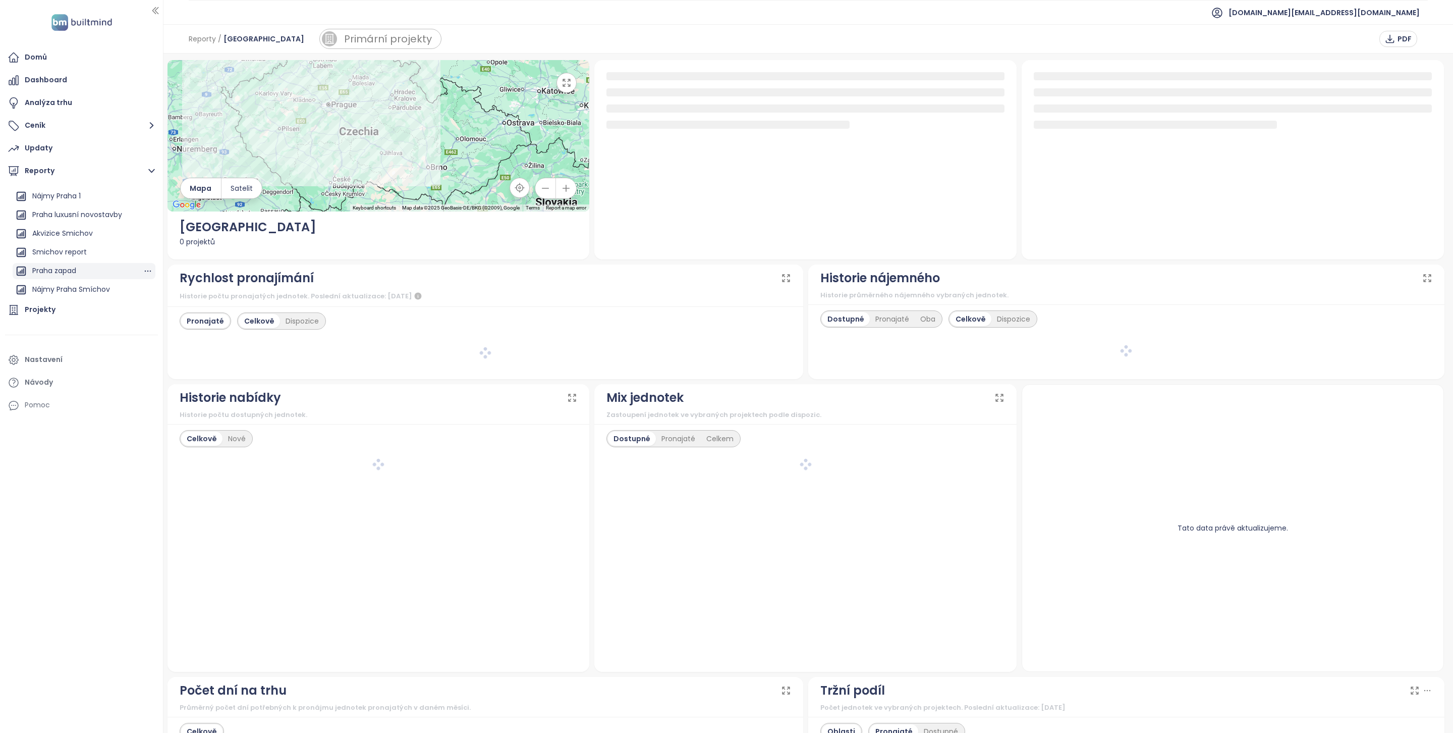
scroll to position [226, 0]
click at [143, 228] on icon "button" at bounding box center [148, 230] width 10 height 10
click at [139, 189] on button "Odstranit" at bounding box center [144, 191] width 53 height 15
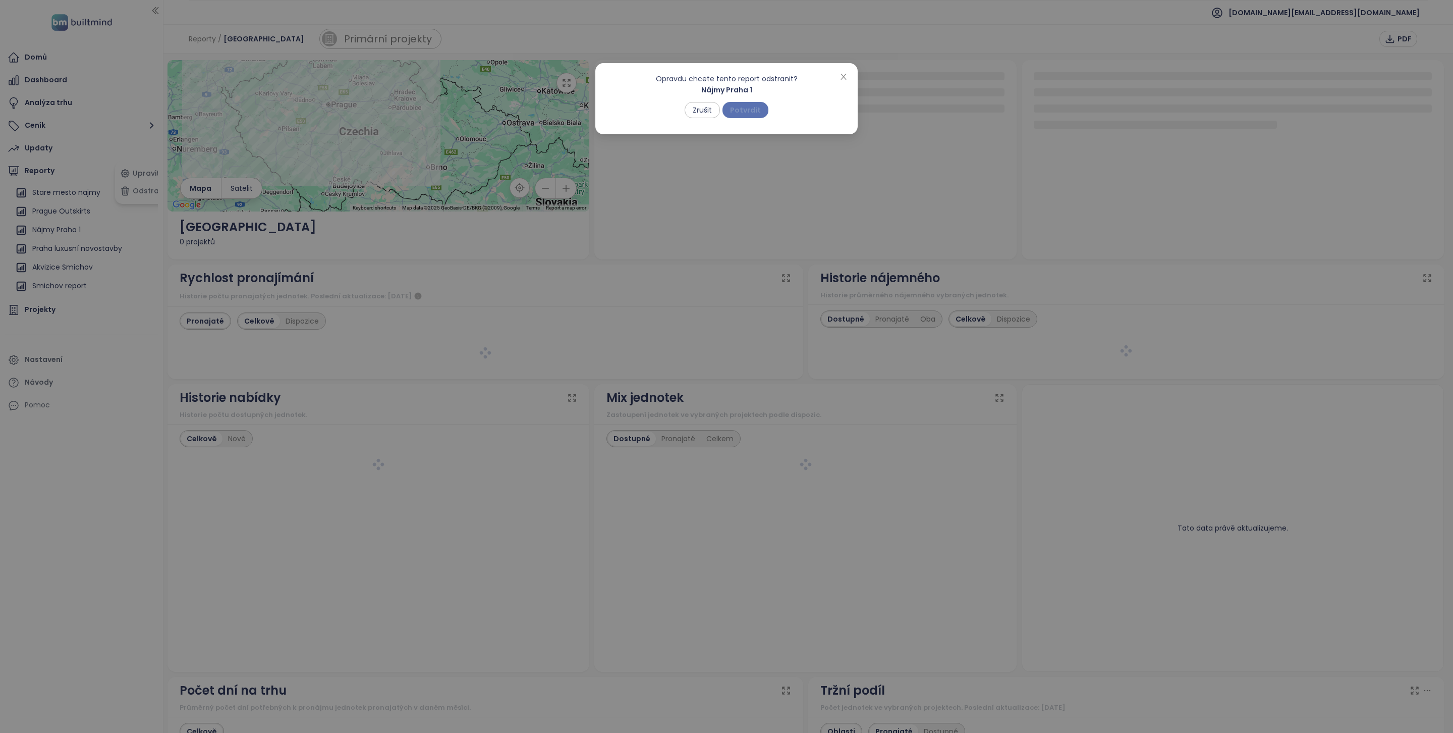
click at [746, 110] on span "Potvrdit" at bounding box center [745, 109] width 31 height 11
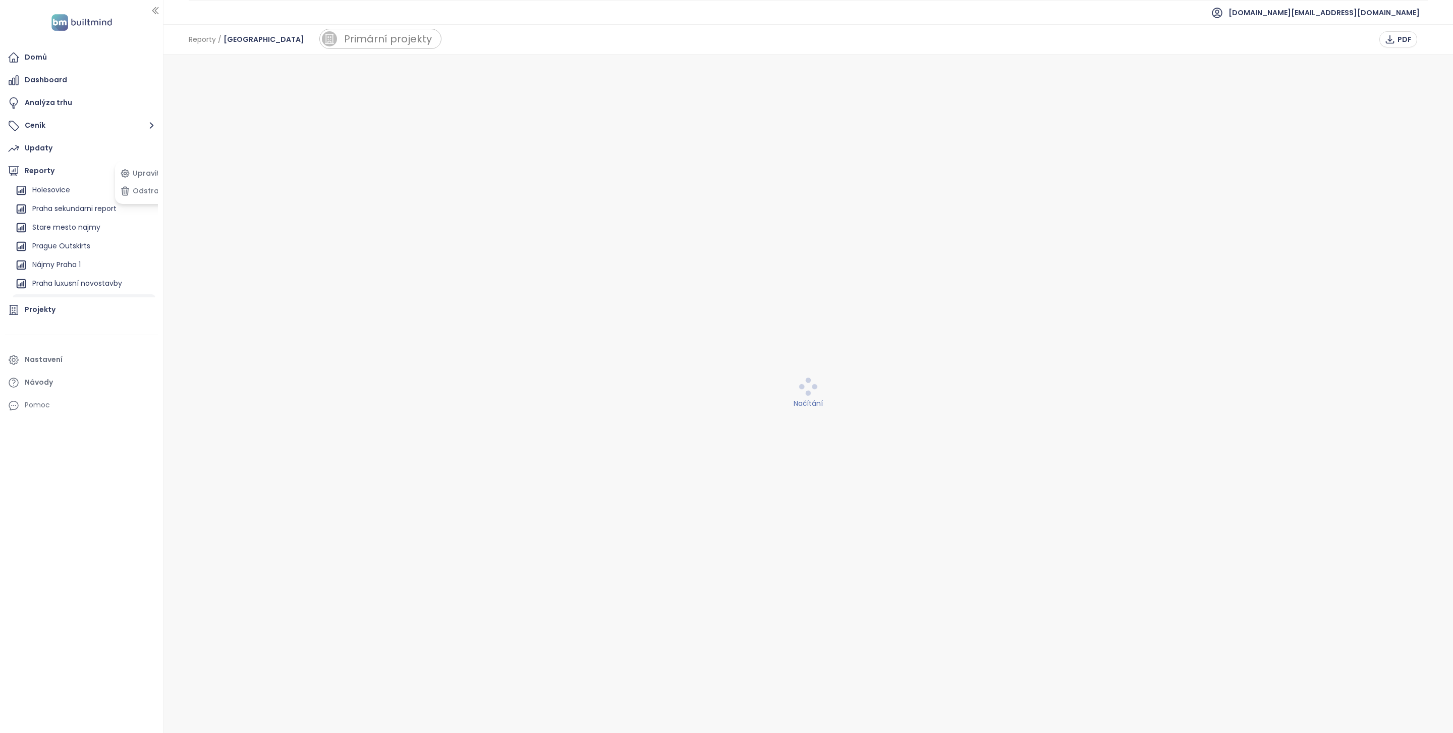
scroll to position [182, 0]
click at [145, 255] on icon "button" at bounding box center [148, 256] width 7 height 2
click at [95, 240] on div "Stare mesto najmy" at bounding box center [66, 236] width 68 height 13
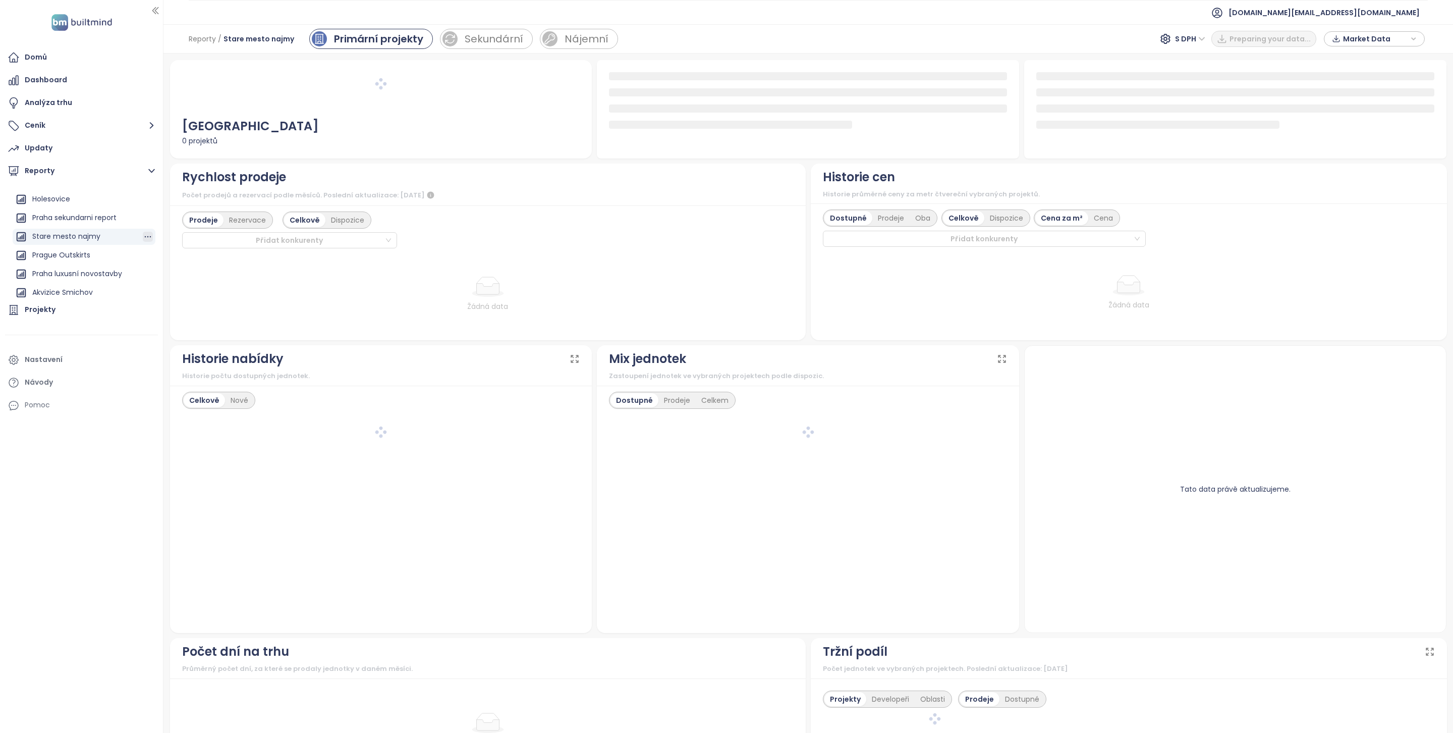
click at [143, 232] on icon "button" at bounding box center [148, 237] width 10 height 10
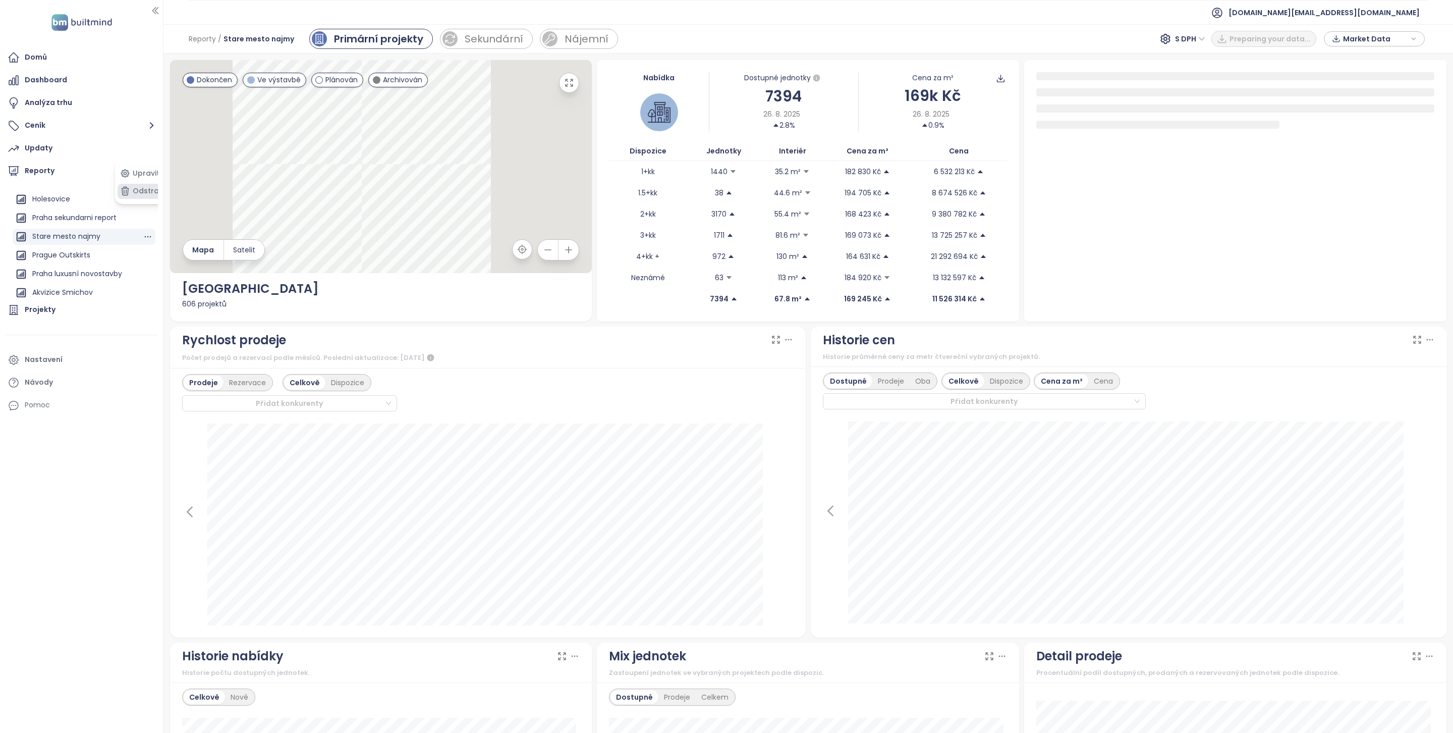
click at [143, 195] on button "Odstranit" at bounding box center [144, 191] width 53 height 15
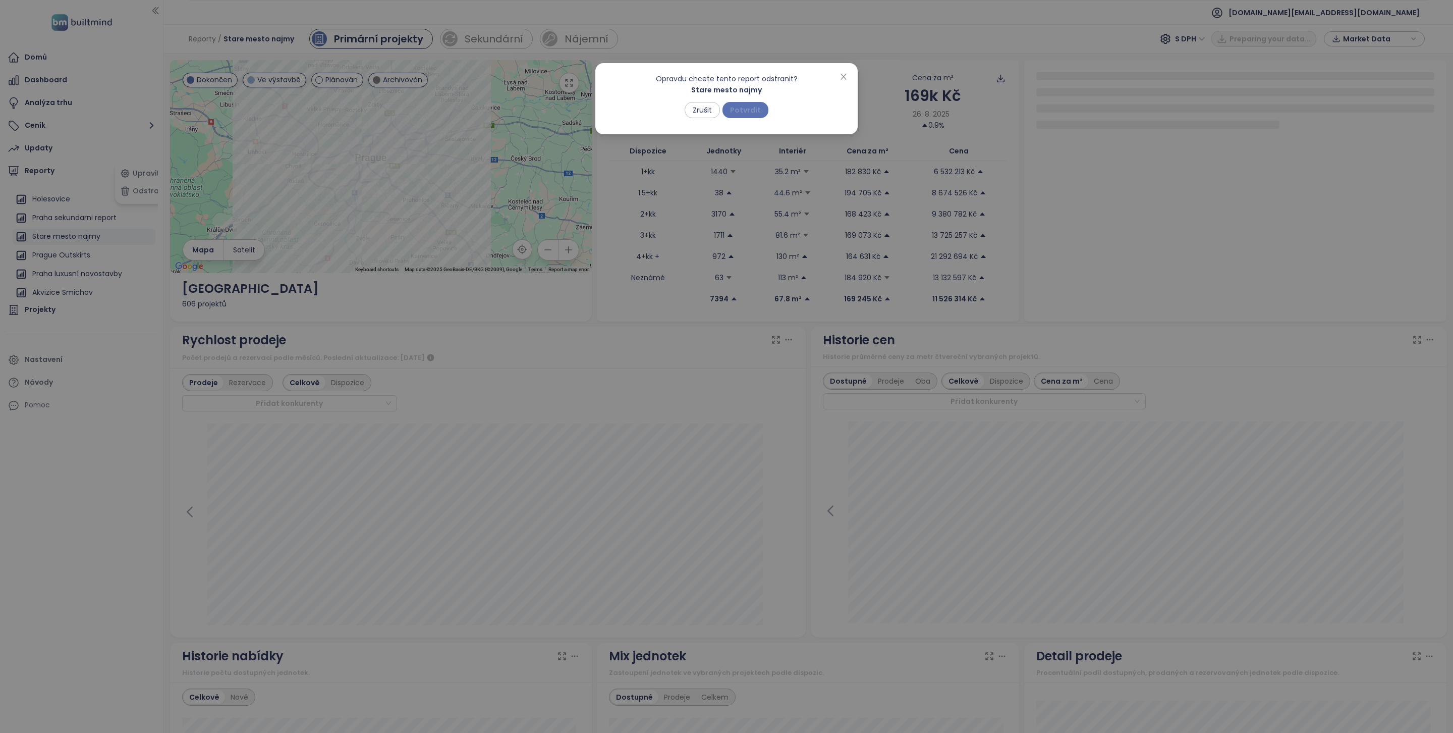
click at [741, 107] on span "Potvrdit" at bounding box center [745, 109] width 31 height 11
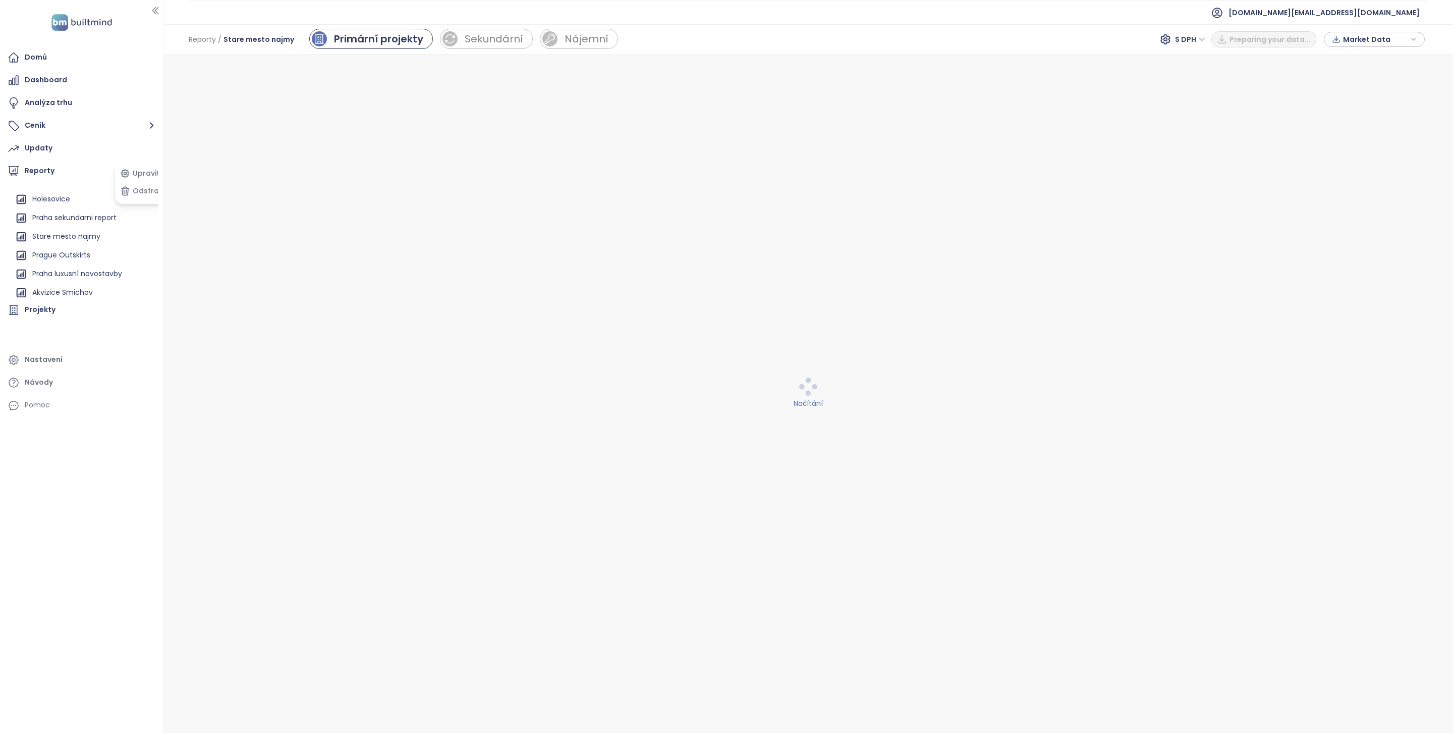
scroll to position [156, 0]
click at [145, 225] on icon "button" at bounding box center [148, 225] width 7 height 2
click at [145, 224] on icon "button" at bounding box center [148, 225] width 7 height 2
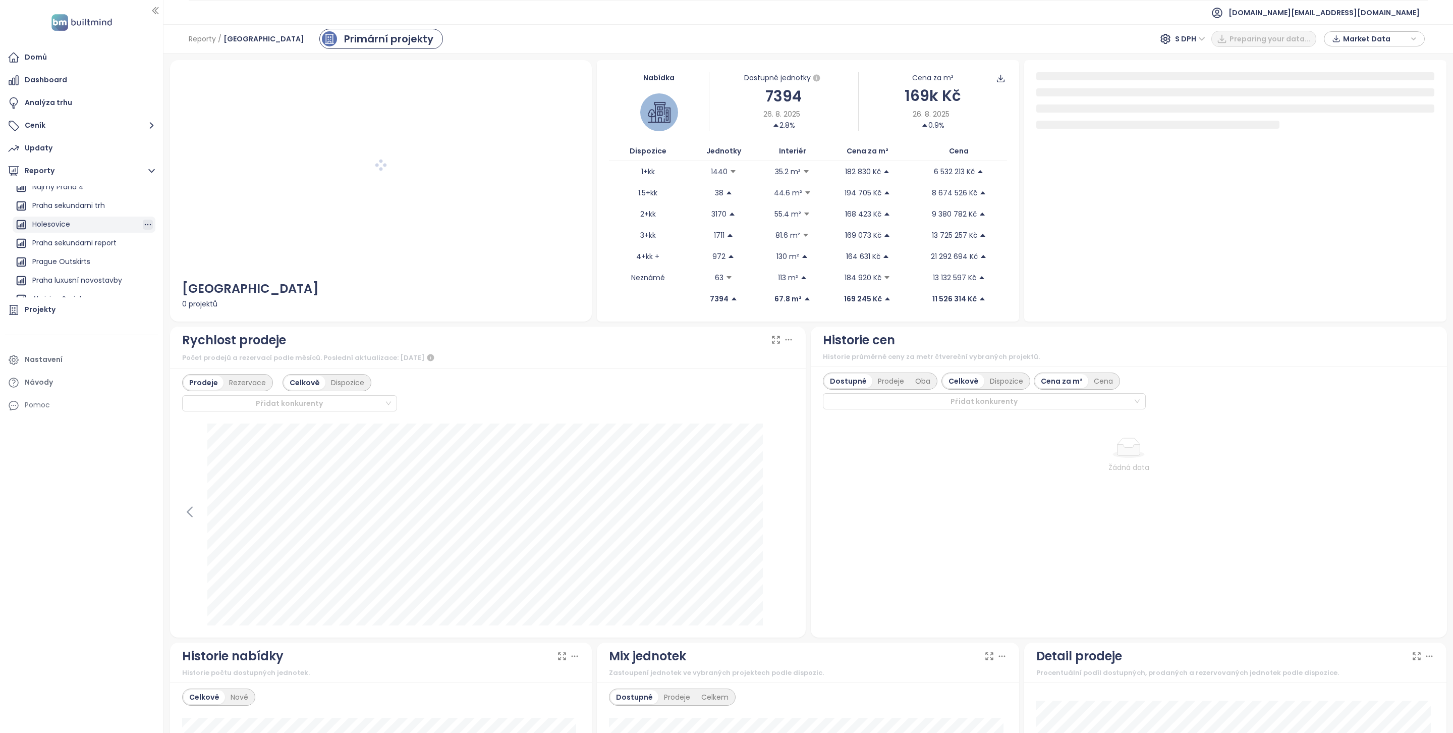
click at [143, 223] on icon "button" at bounding box center [148, 224] width 10 height 10
click at [144, 186] on button "Odstranit" at bounding box center [144, 191] width 53 height 15
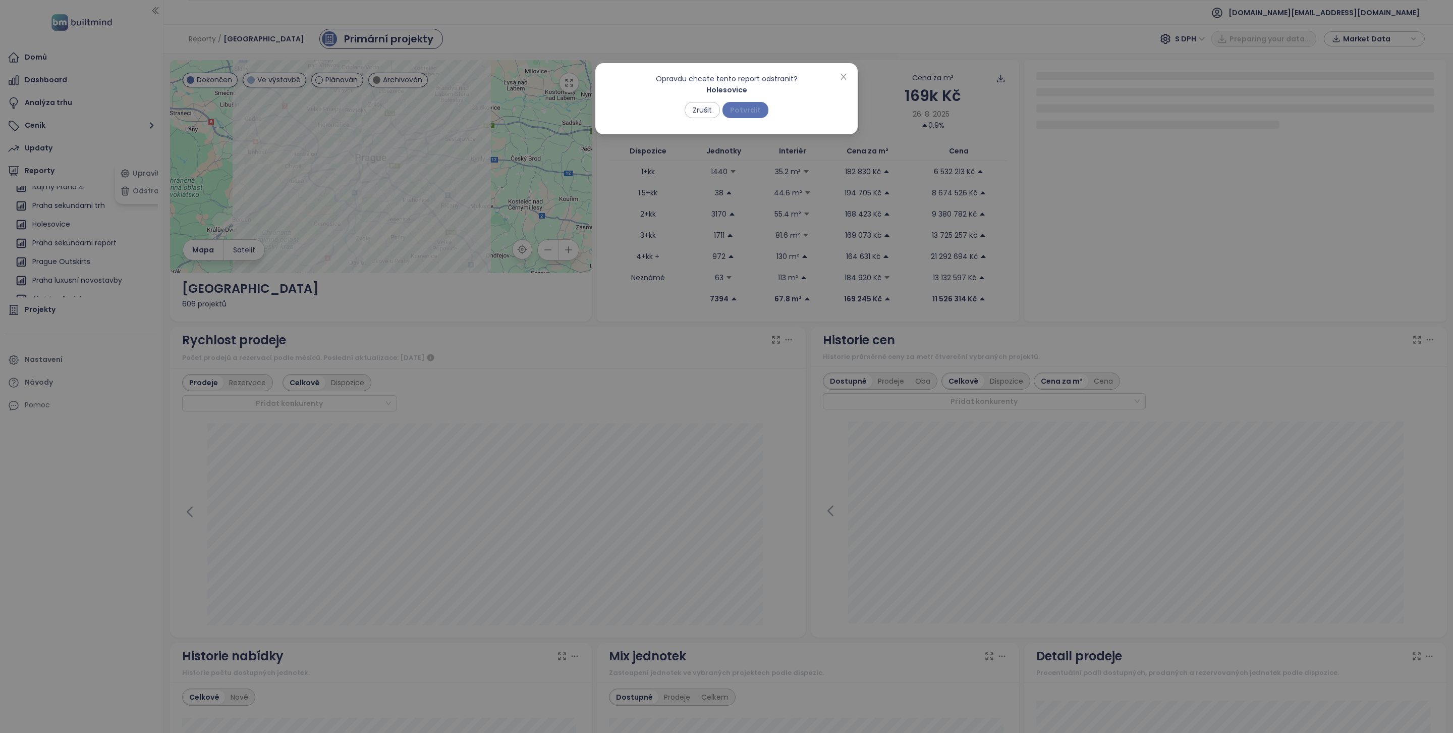
click at [758, 112] on span "Potvrdit" at bounding box center [745, 109] width 31 height 11
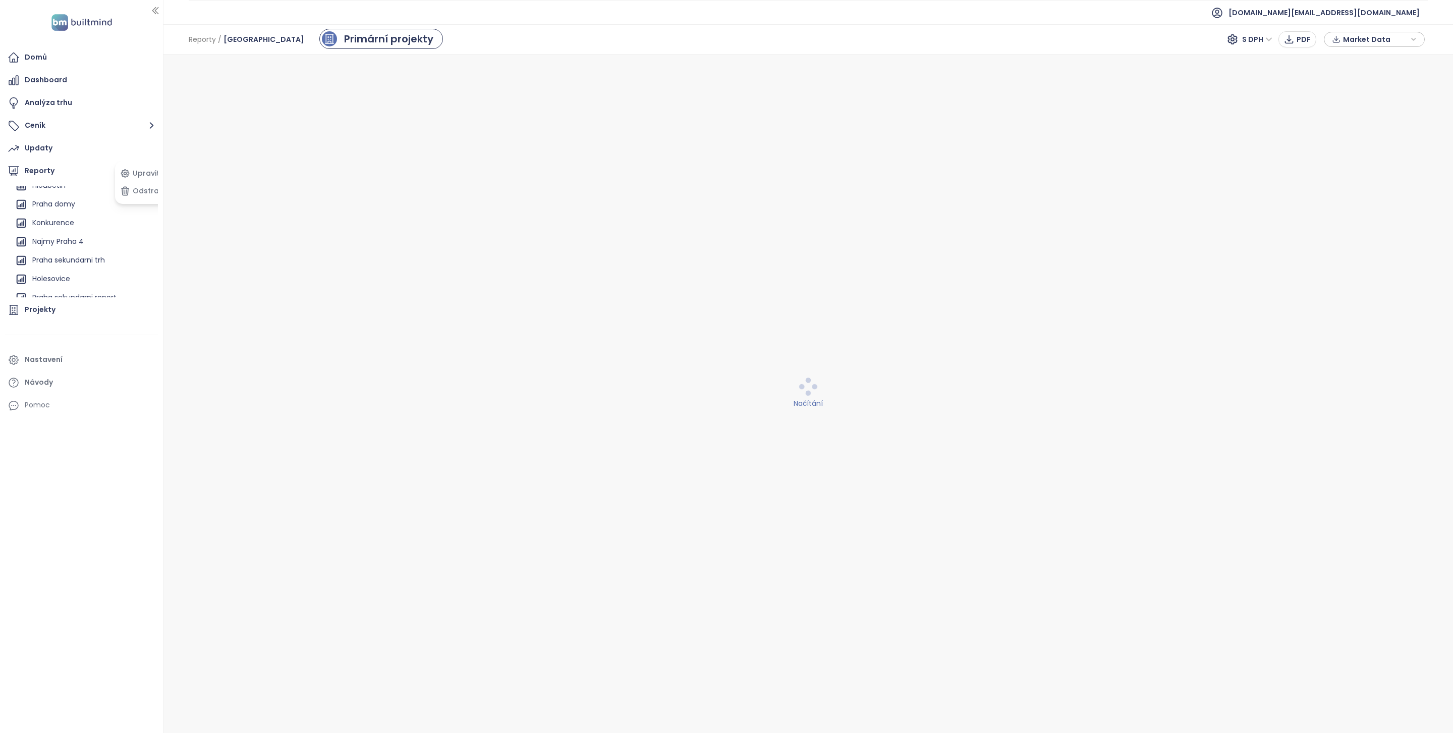
scroll to position [100, 0]
click at [143, 227] on icon "button" at bounding box center [148, 225] width 10 height 10
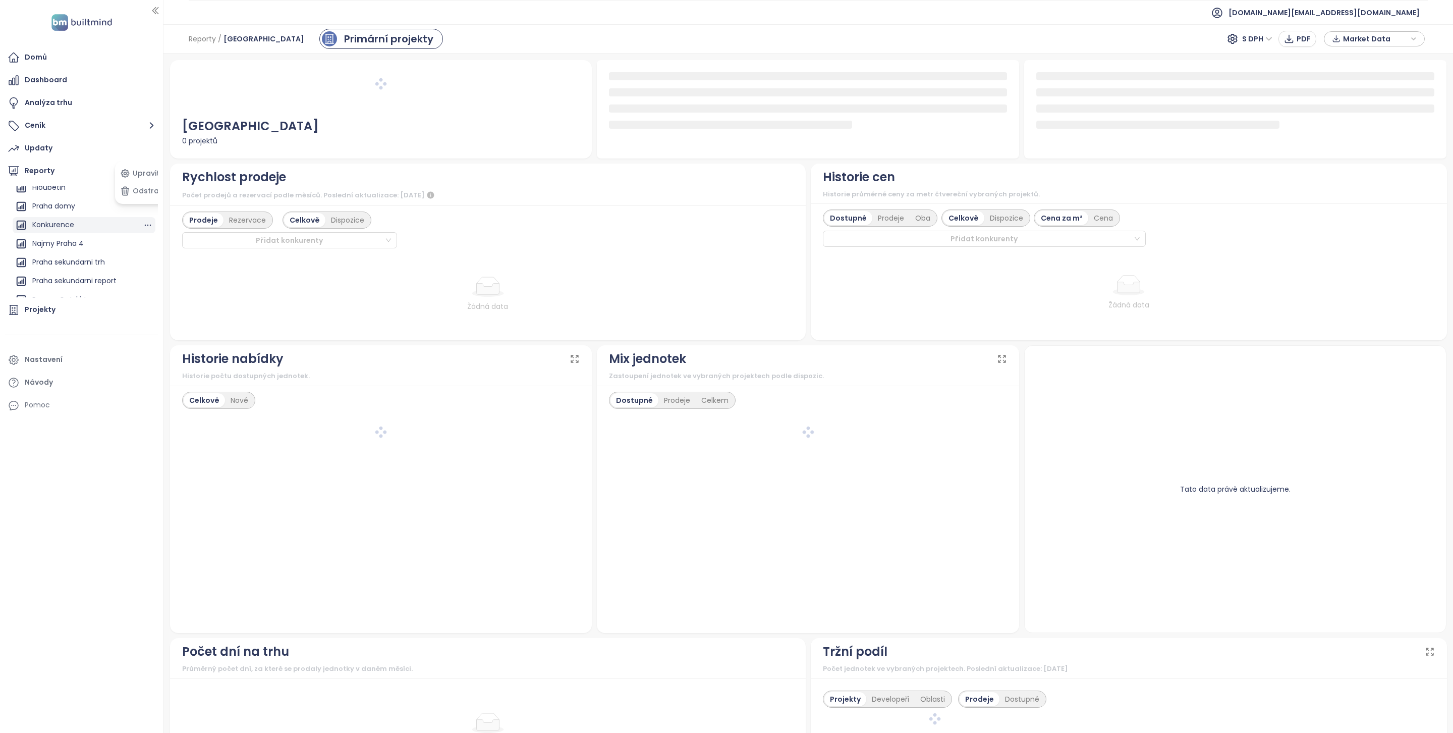
click at [140, 217] on div "Konkurence Upravit Odstranit" at bounding box center [84, 225] width 143 height 16
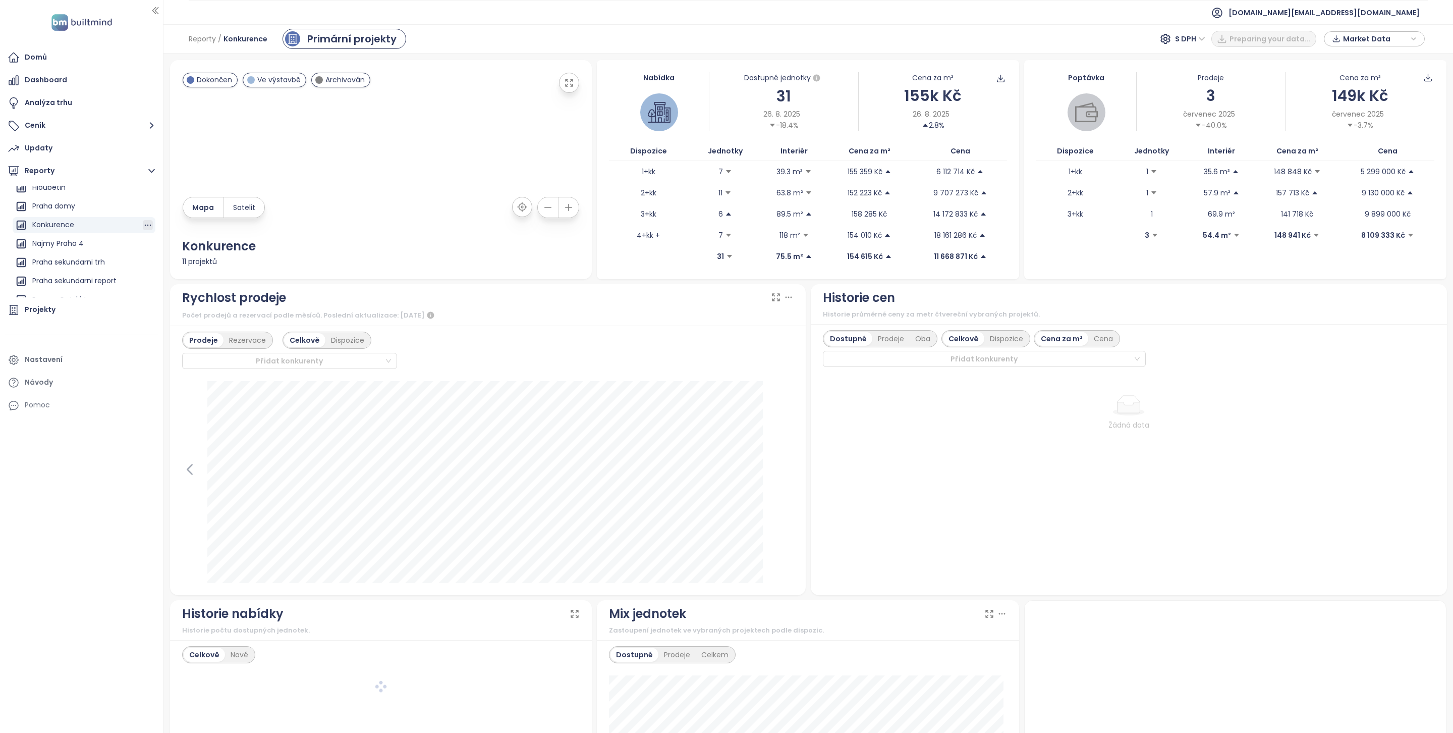
click at [143, 222] on icon "button" at bounding box center [148, 225] width 10 height 10
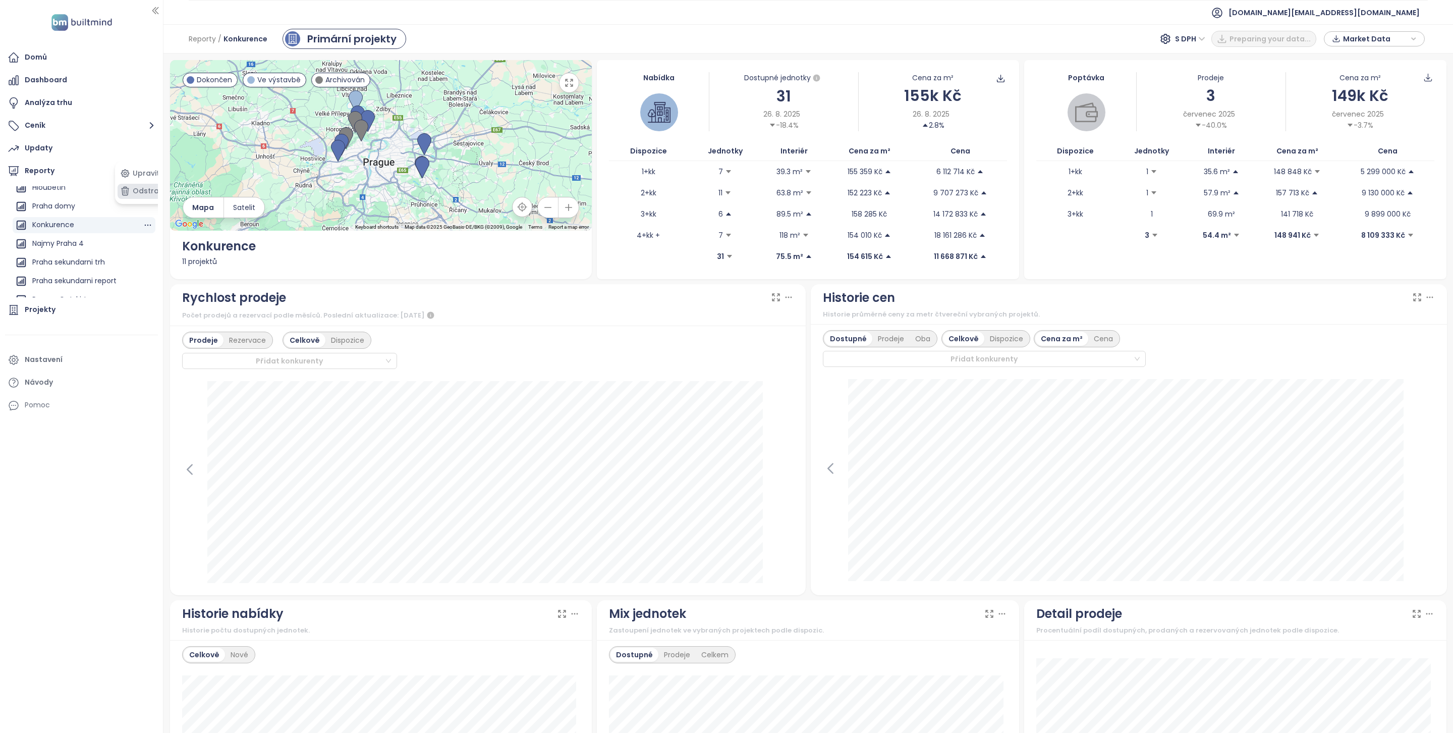
click at [136, 188] on button "Odstranit" at bounding box center [144, 191] width 53 height 15
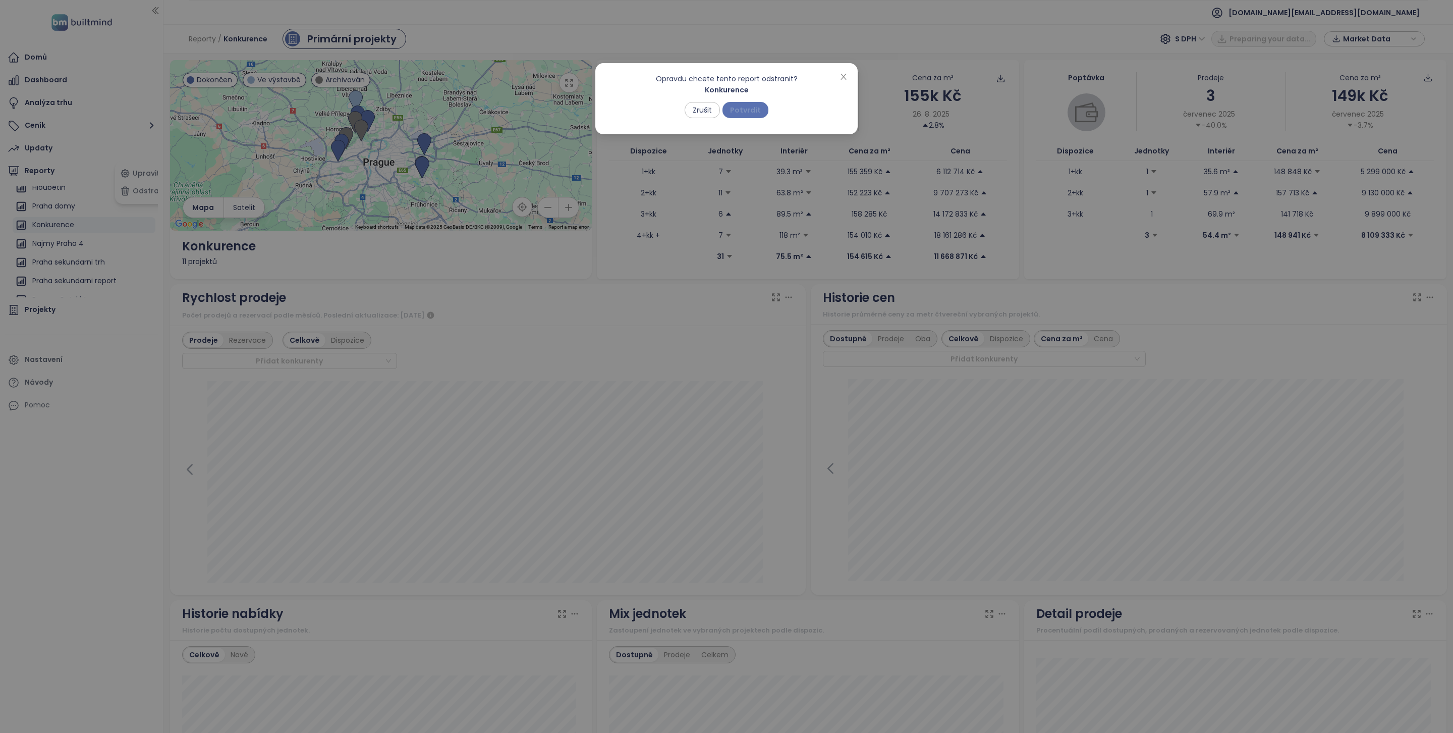
click at [736, 107] on span "Potvrdit" at bounding box center [745, 109] width 31 height 11
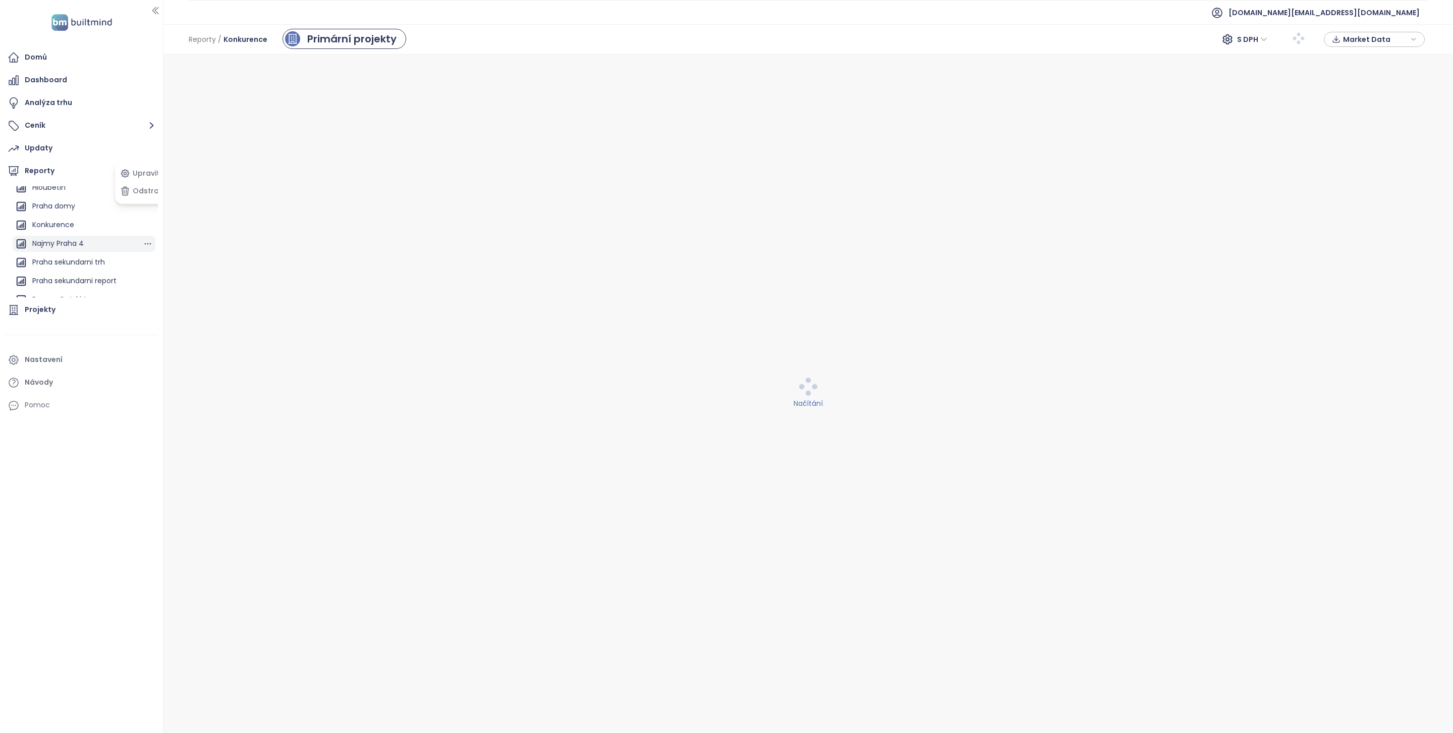
click at [129, 242] on div "Najmy Praha 4" at bounding box center [84, 244] width 143 height 16
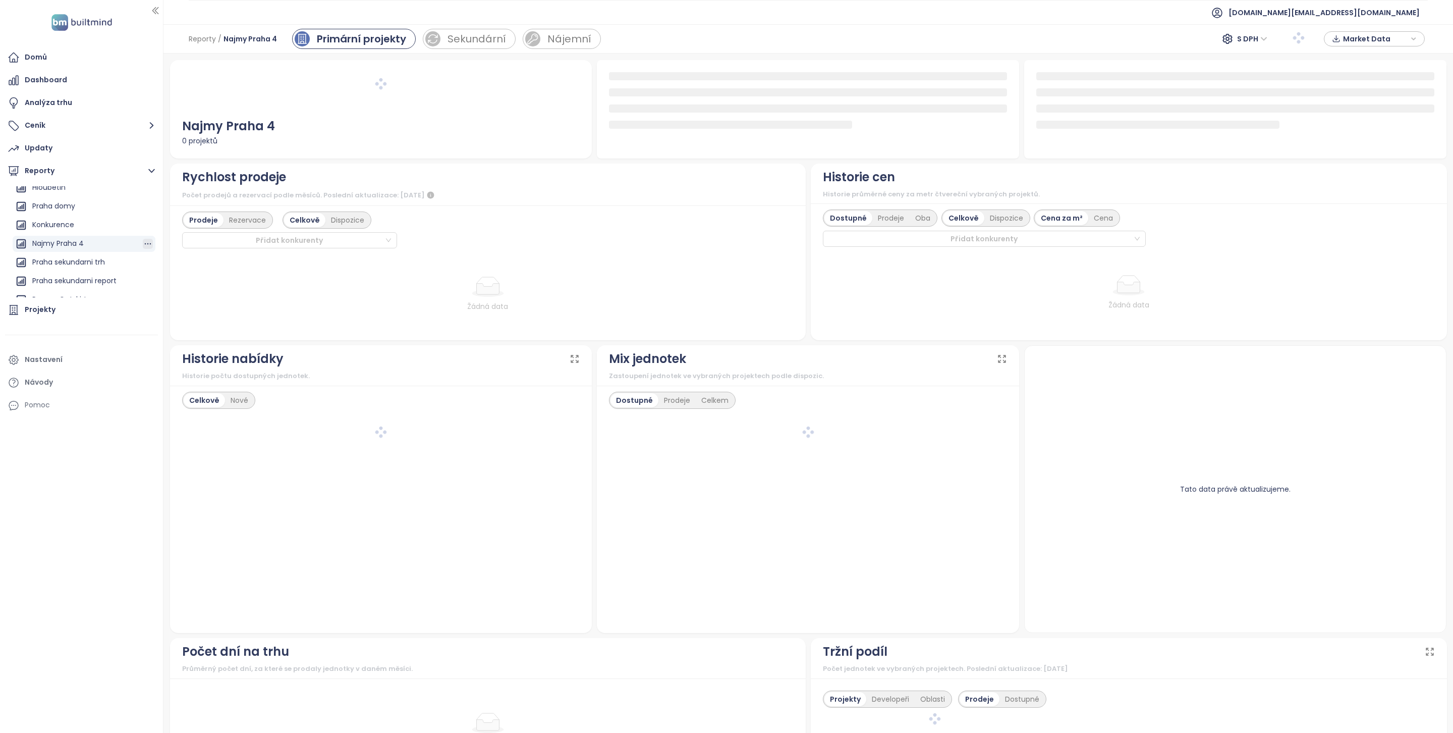
click at [145, 243] on icon "button" at bounding box center [148, 244] width 7 height 2
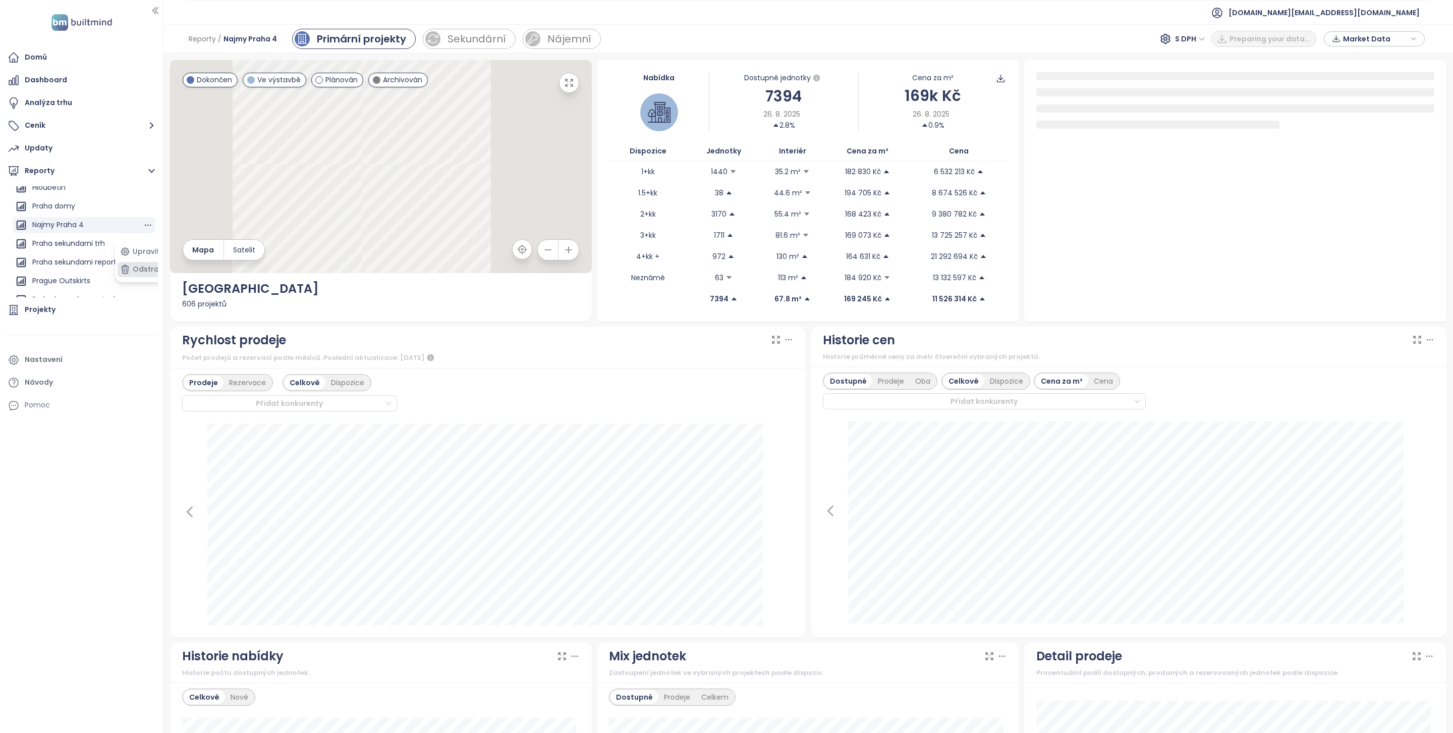
click at [140, 269] on button "Odstranit" at bounding box center [144, 269] width 53 height 15
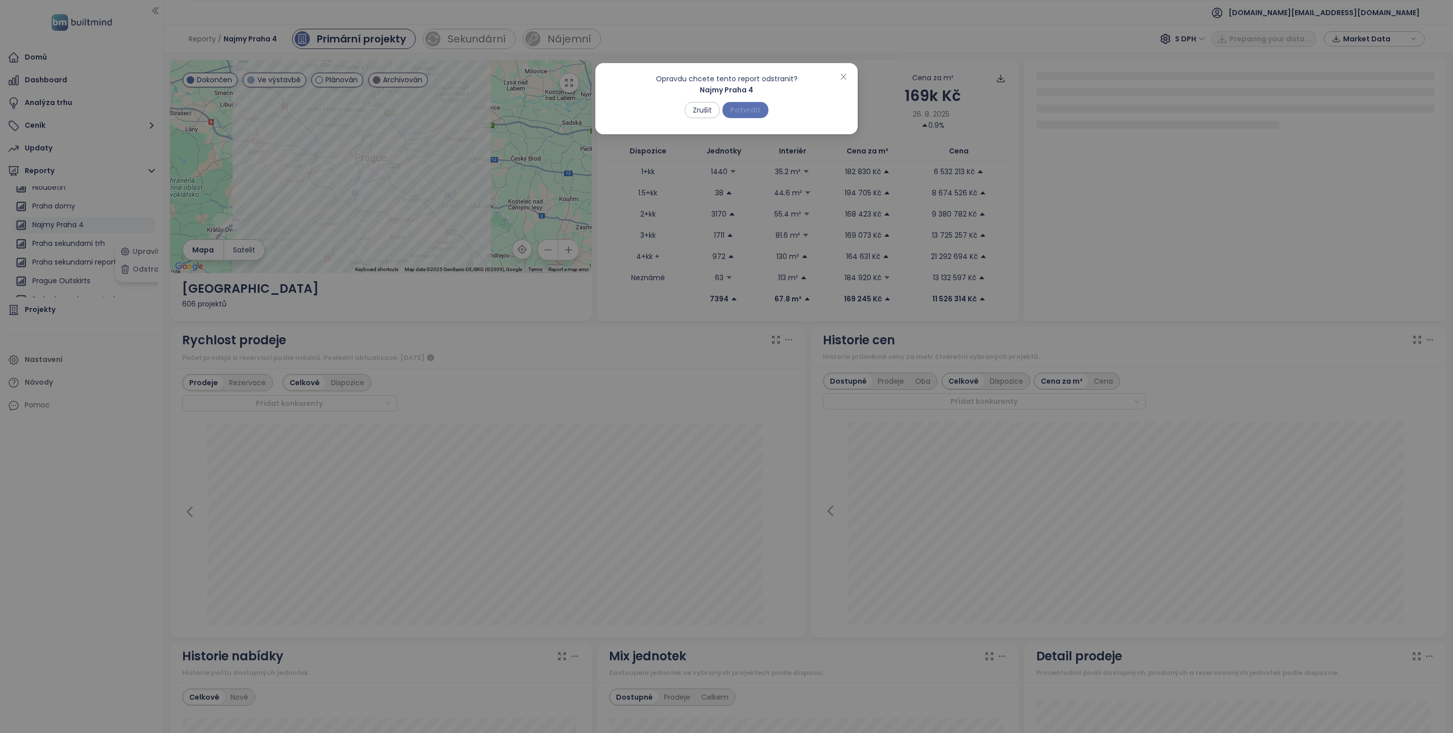
click at [750, 114] on span "Potvrdit" at bounding box center [745, 109] width 31 height 11
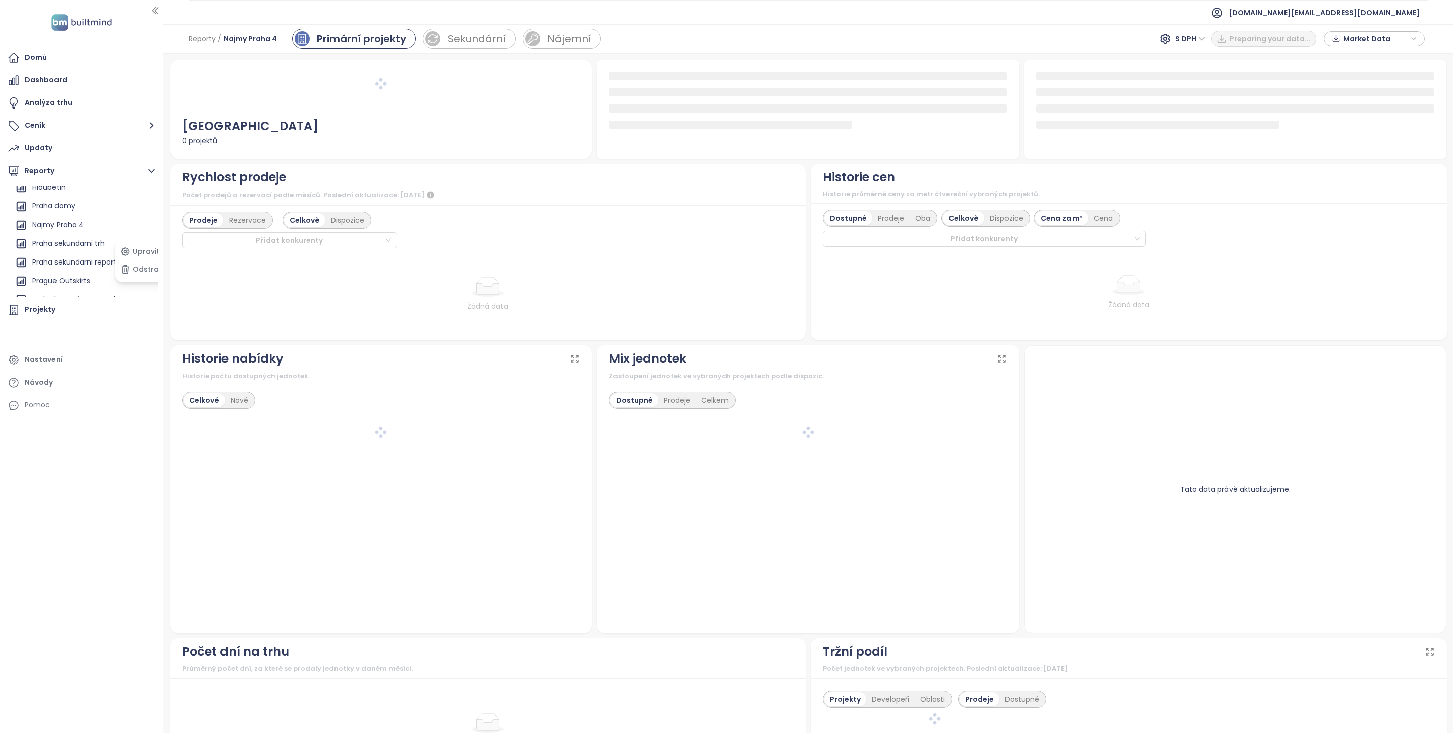
scroll to position [241, 0]
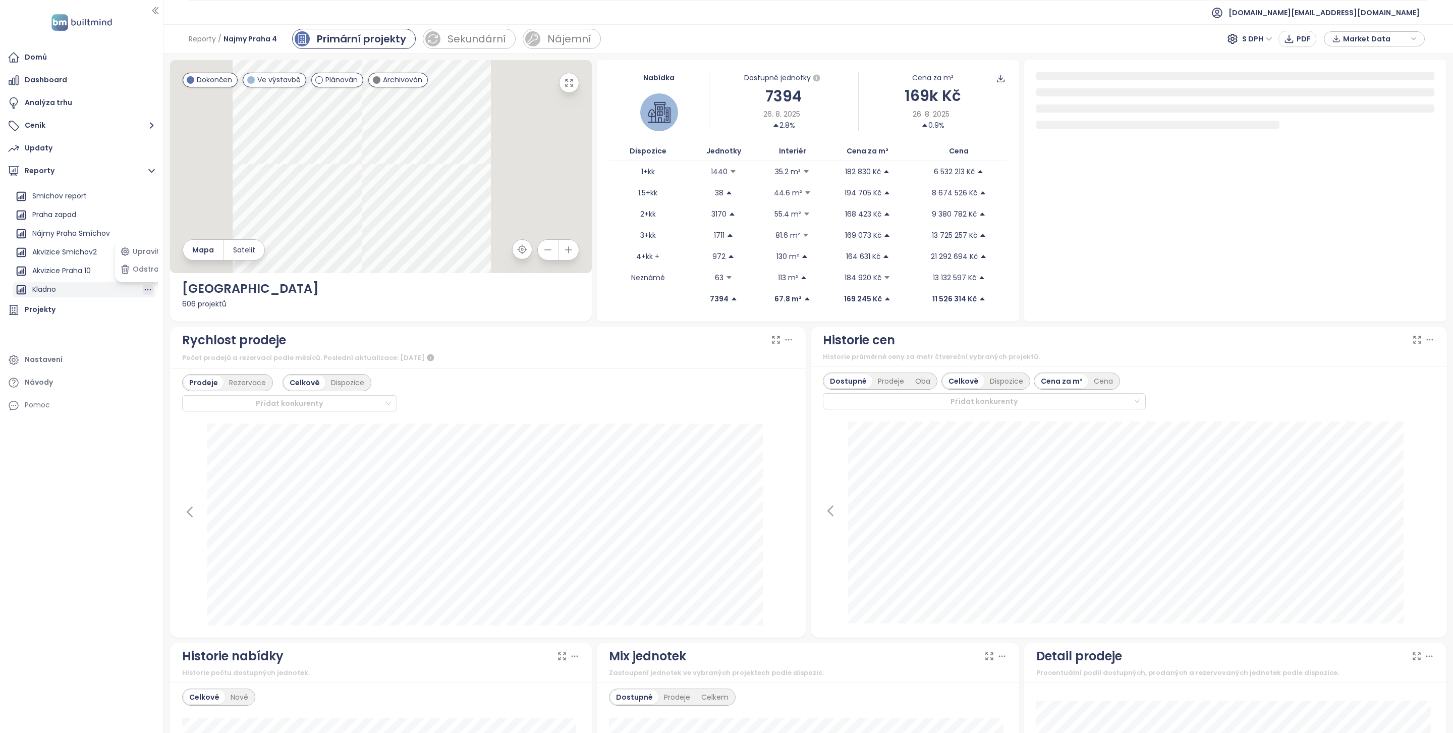
click at [143, 286] on icon "button" at bounding box center [148, 290] width 10 height 10
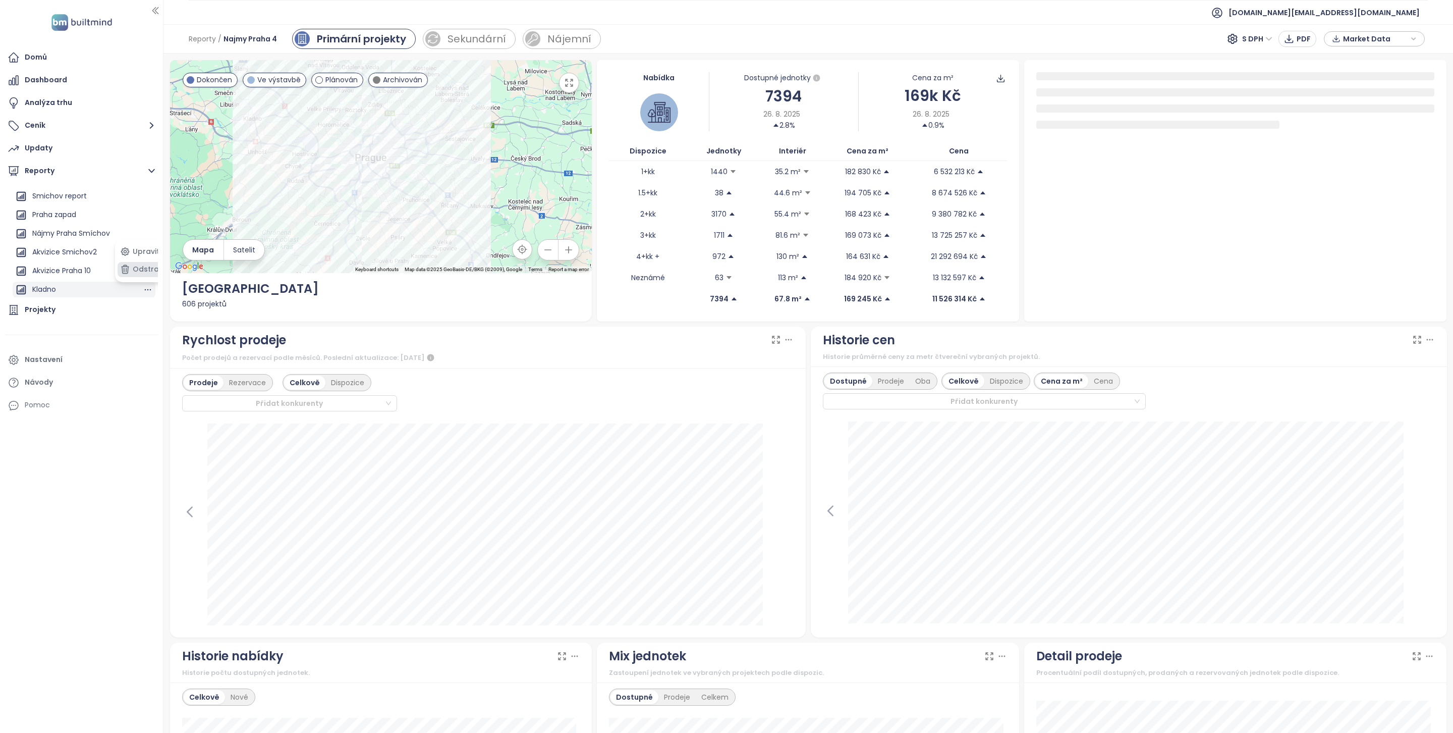
click at [151, 270] on button "Odstranit" at bounding box center [144, 269] width 53 height 15
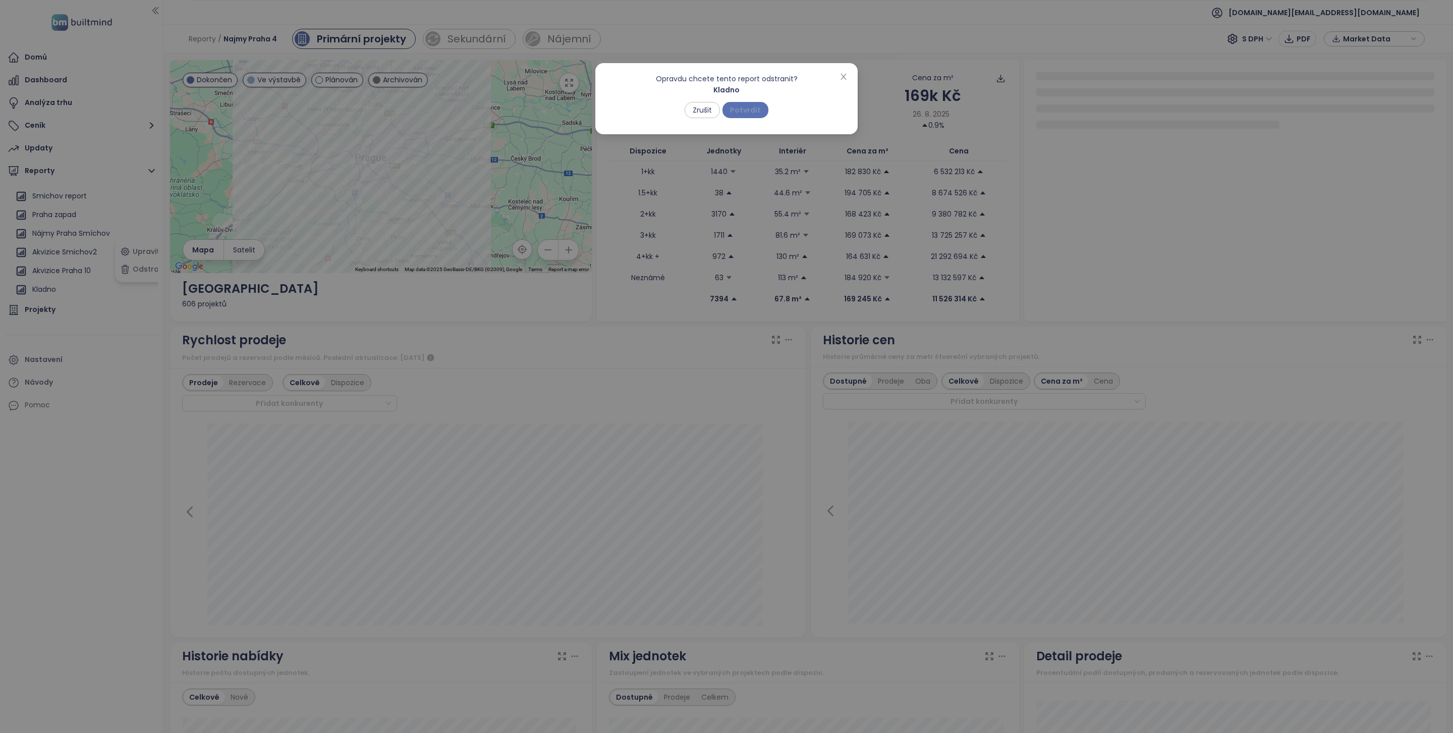
click at [732, 107] on span "Potvrdit" at bounding box center [745, 109] width 31 height 11
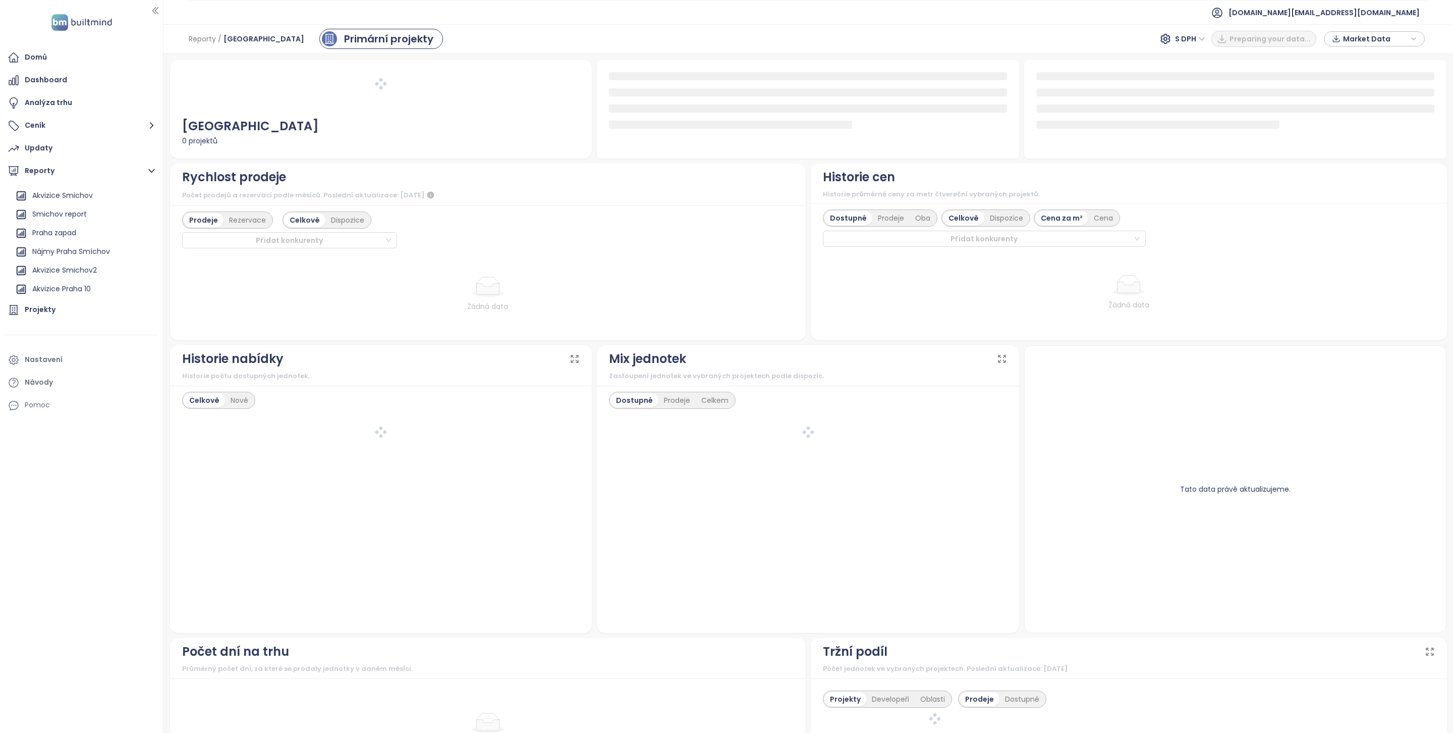
scroll to position [203, 0]
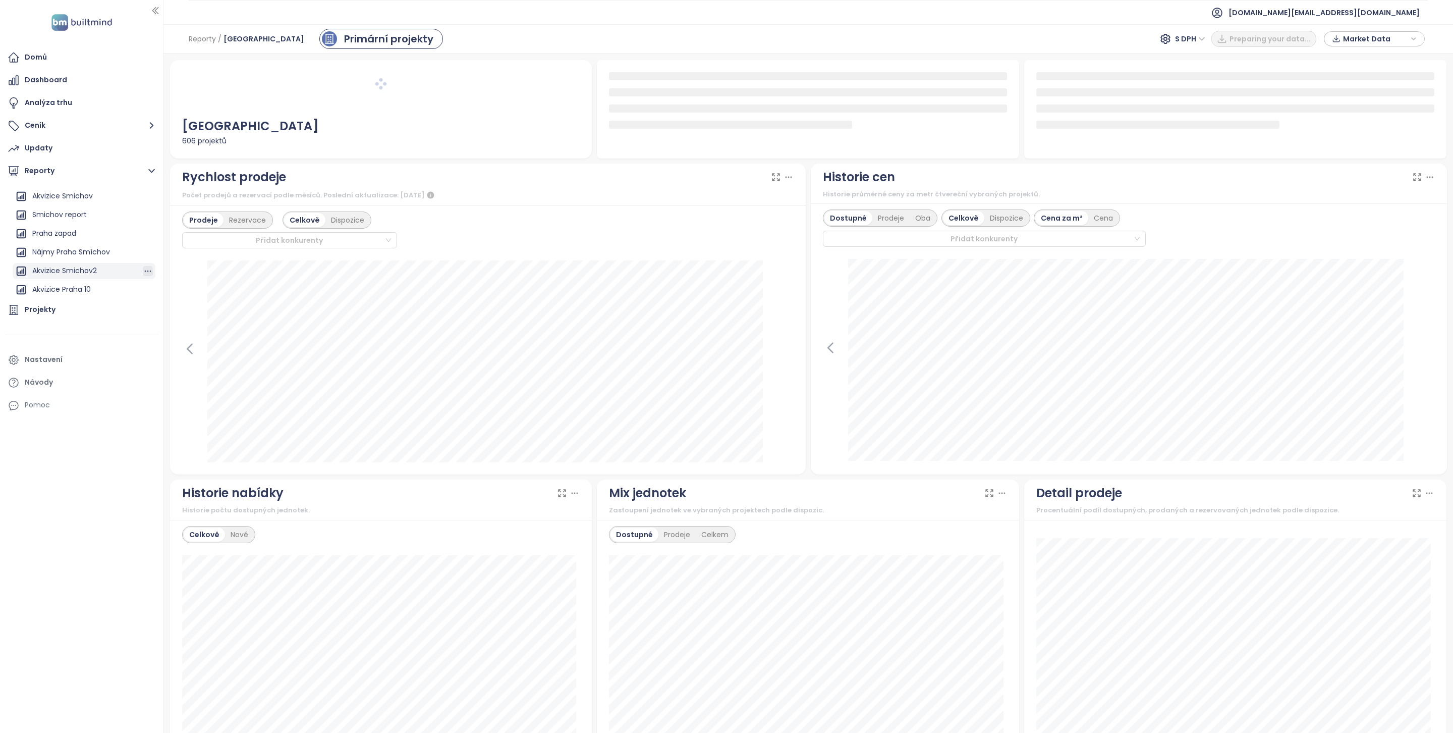
click at [143, 266] on icon "button" at bounding box center [148, 271] width 10 height 10
click at [149, 268] on button "Odstranit" at bounding box center [144, 269] width 53 height 15
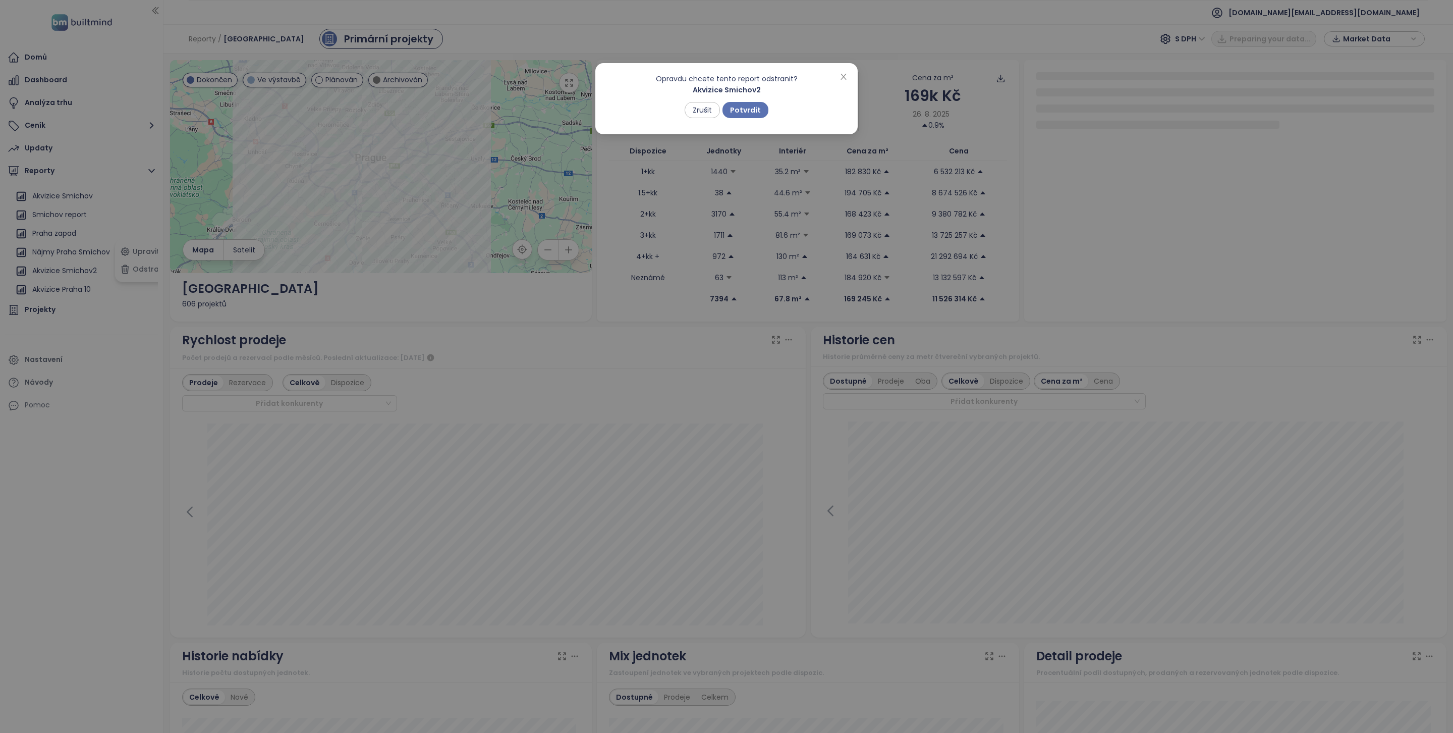
click at [753, 100] on div "Opravdu chcete tento report odstranit? Akvizice Smichov2 Zrušit Potvrdit" at bounding box center [726, 95] width 238 height 45
click at [753, 104] on span "Potvrdit" at bounding box center [745, 109] width 31 height 11
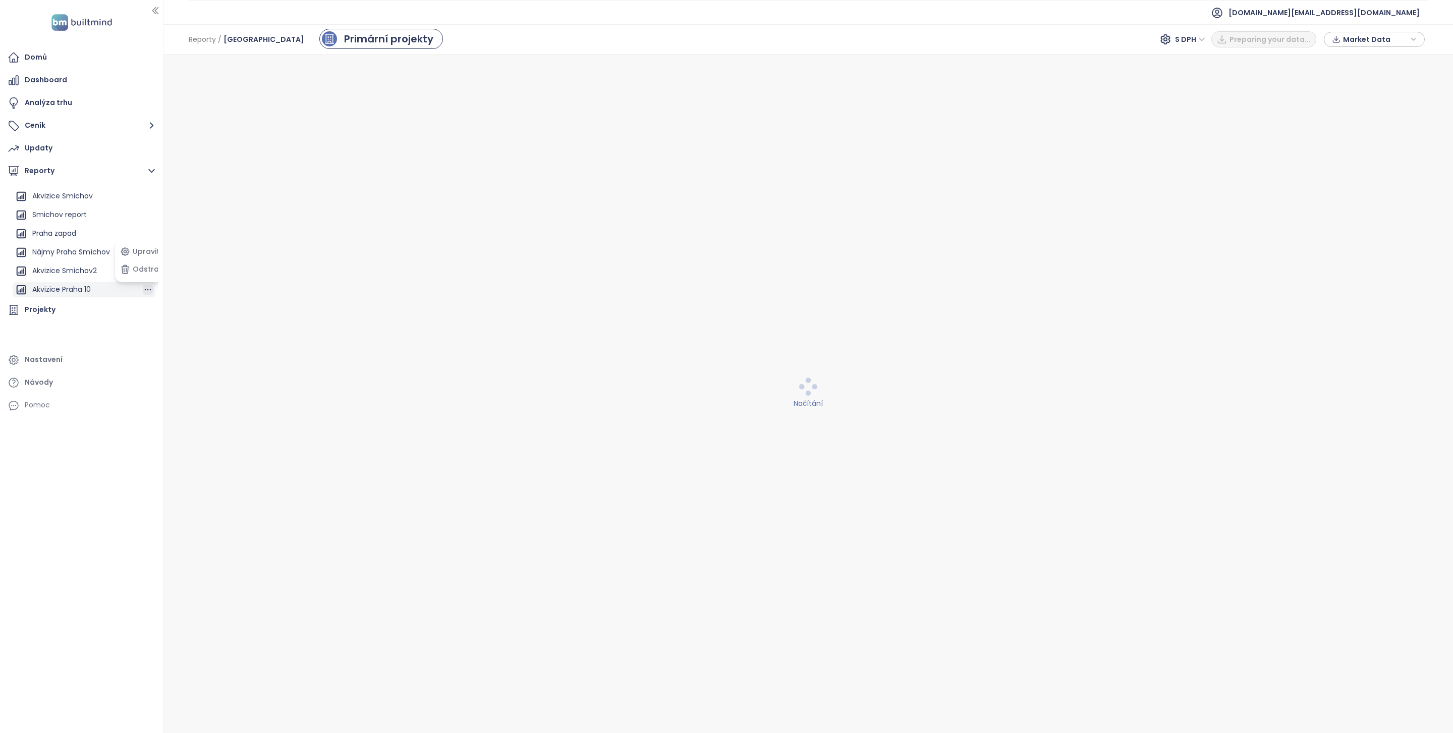
click at [143, 287] on icon "button" at bounding box center [148, 290] width 10 height 10
click at [144, 273] on button "Odstranit" at bounding box center [144, 269] width 53 height 15
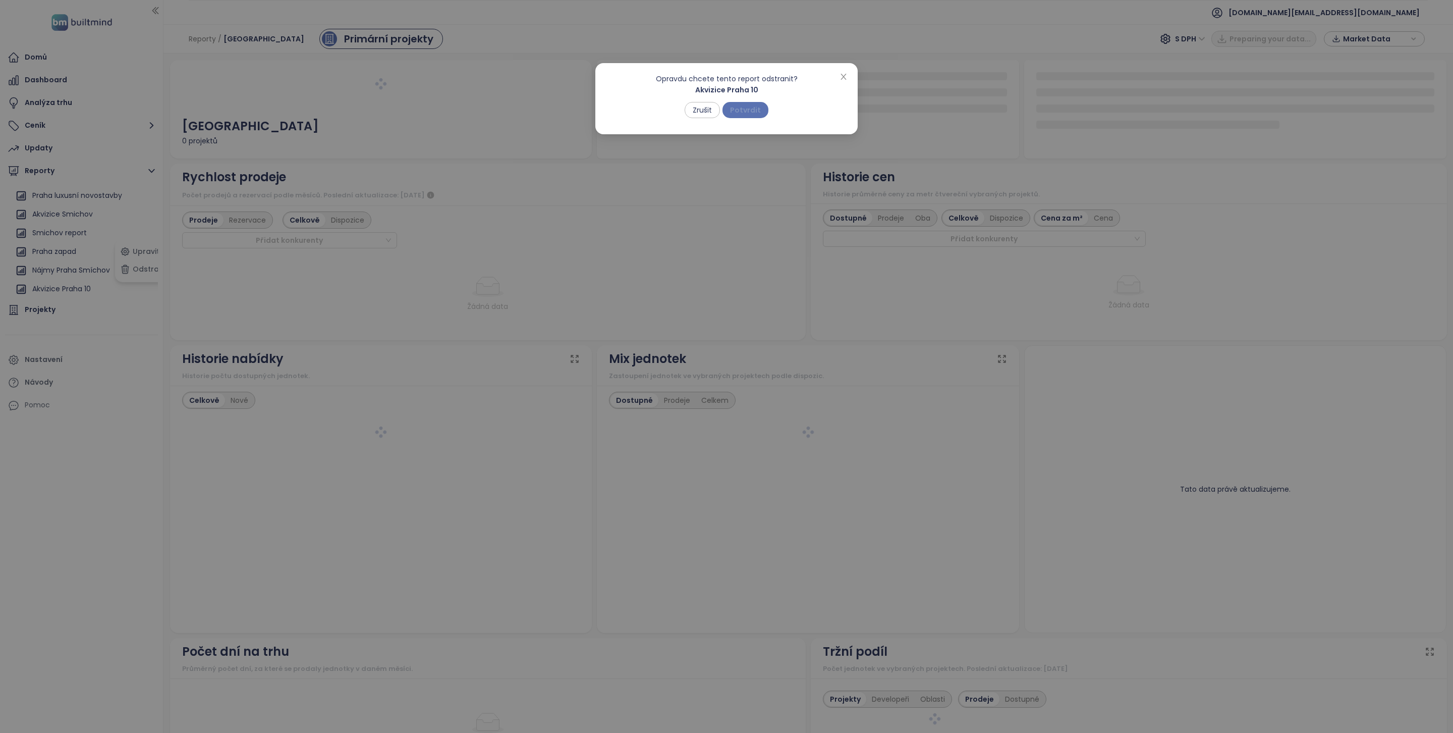
scroll to position [185, 0]
click at [748, 109] on span "Potvrdit" at bounding box center [745, 109] width 31 height 11
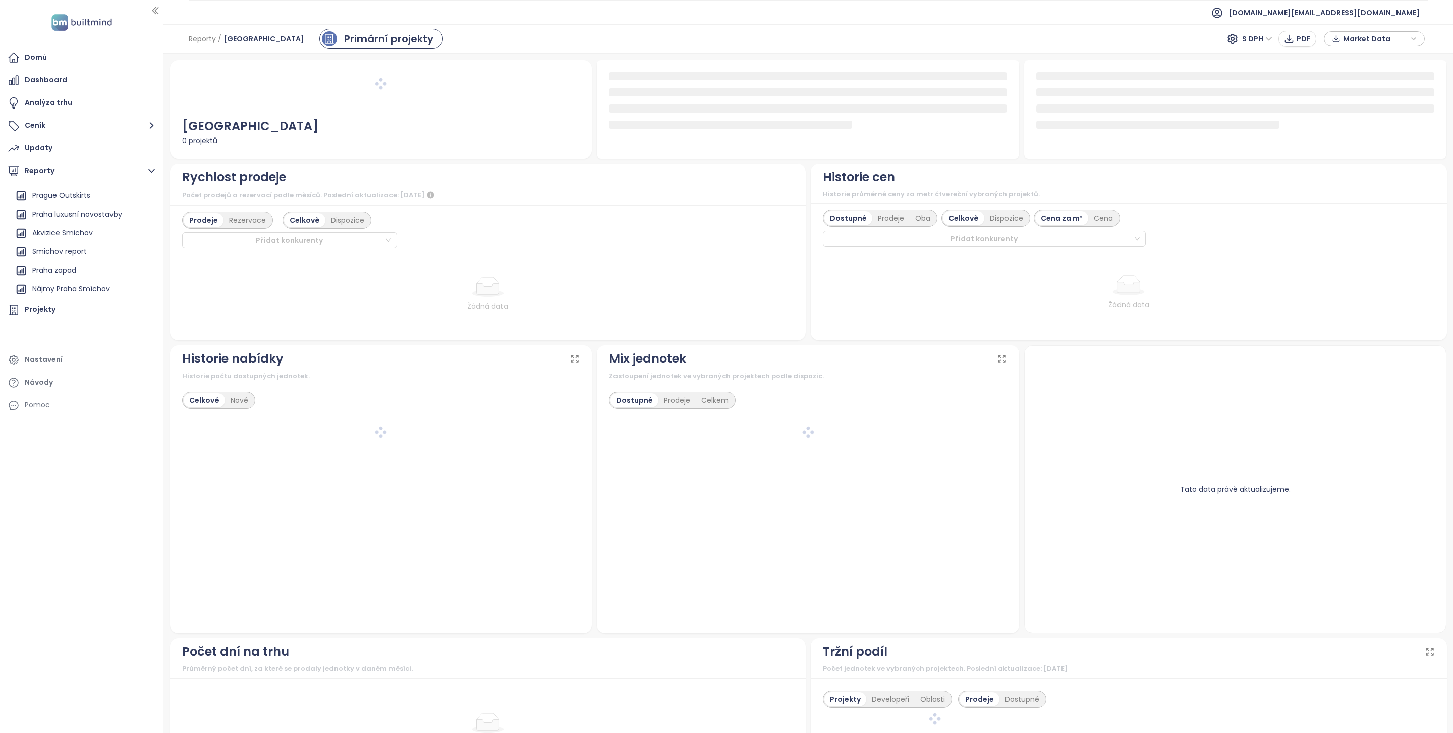
scroll to position [166, 0]
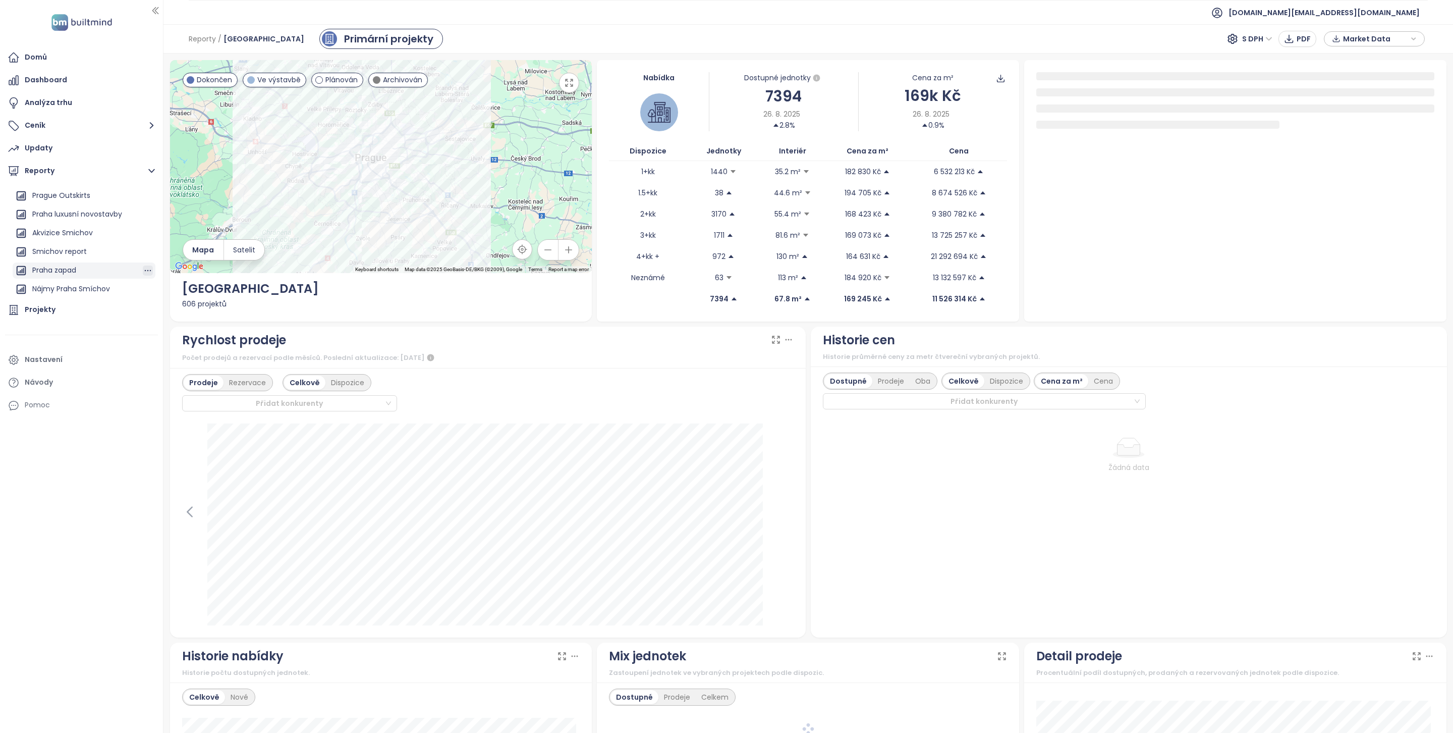
click at [143, 271] on icon "button" at bounding box center [148, 270] width 10 height 10
click at [150, 272] on button "Odstranit" at bounding box center [144, 269] width 53 height 15
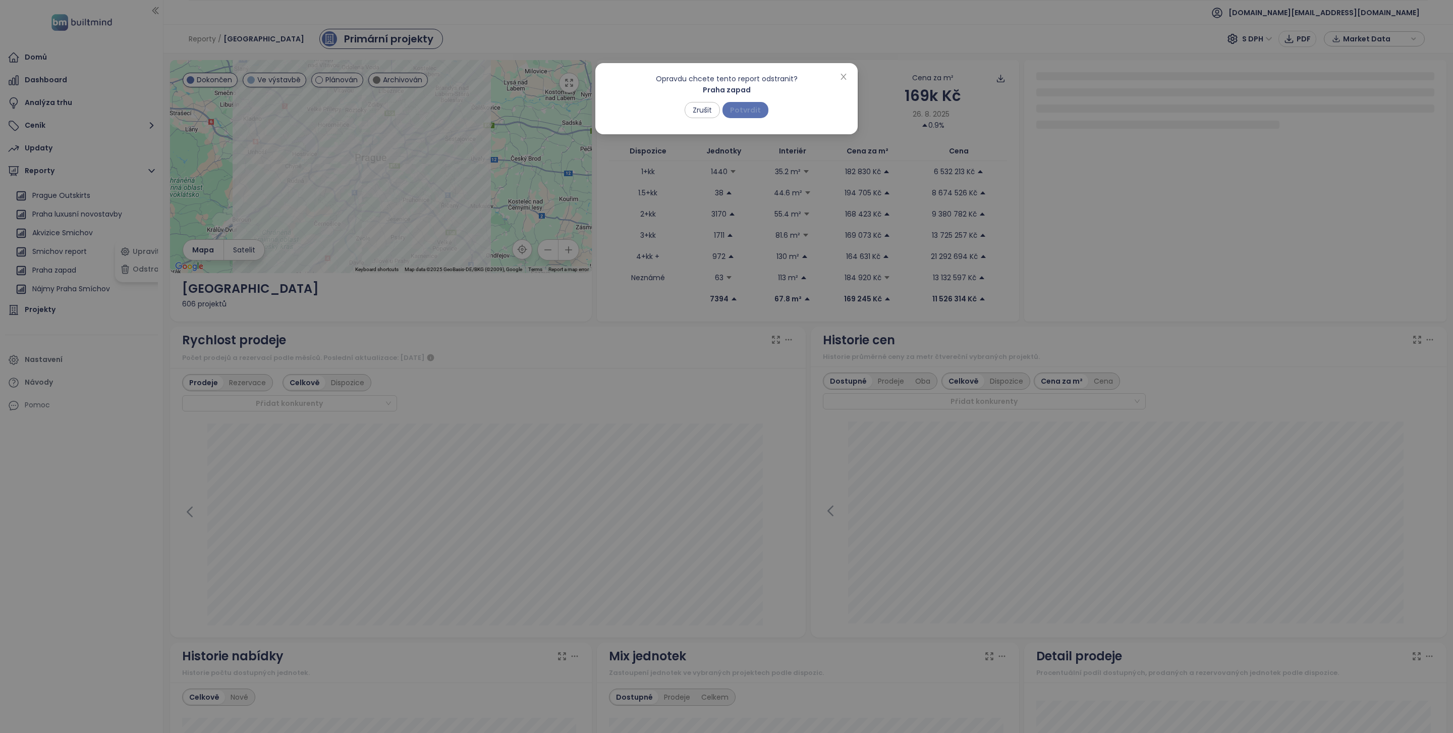
click at [747, 110] on span "Potvrdit" at bounding box center [745, 109] width 31 height 11
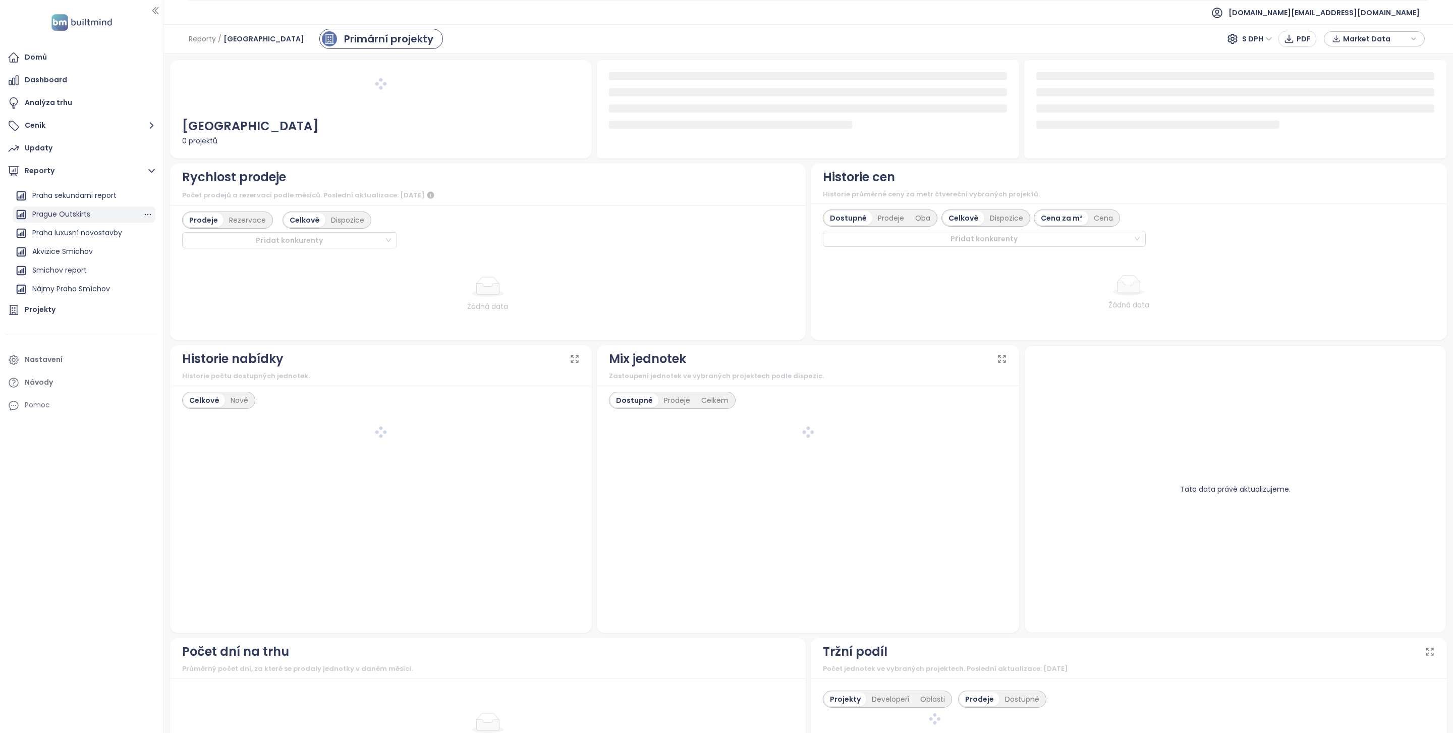
scroll to position [147, 0]
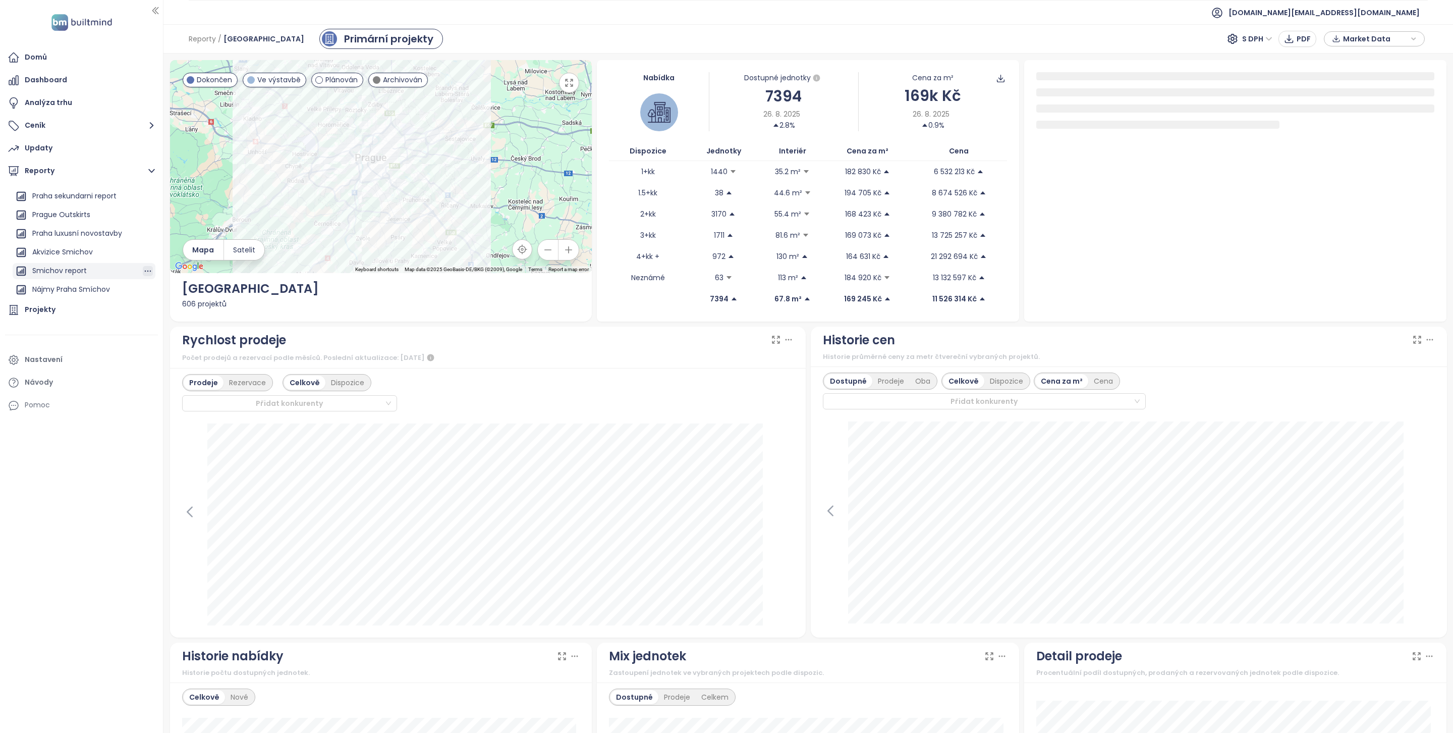
click at [143, 270] on icon "button" at bounding box center [148, 271] width 10 height 10
click at [148, 271] on button "Odstranit" at bounding box center [144, 269] width 53 height 15
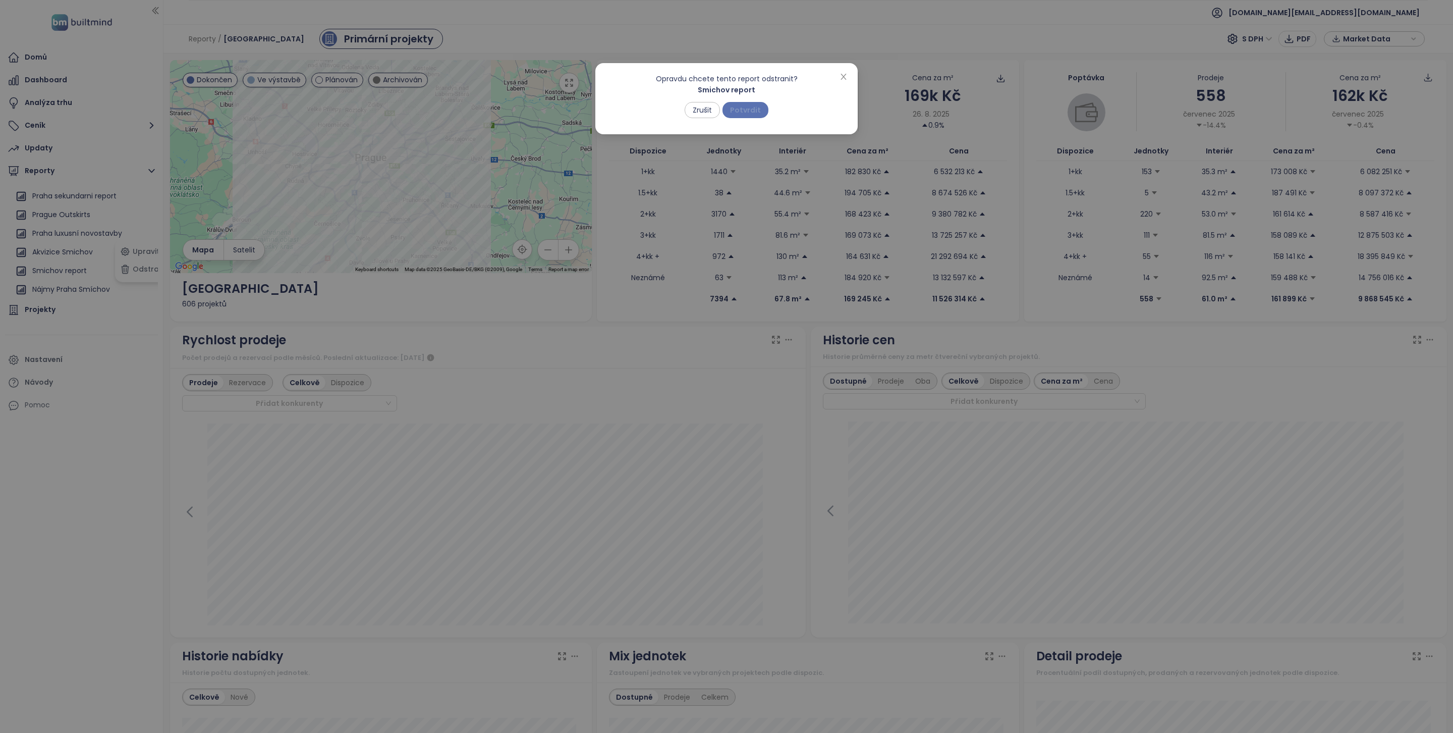
click at [743, 106] on span "Potvrdit" at bounding box center [745, 109] width 31 height 11
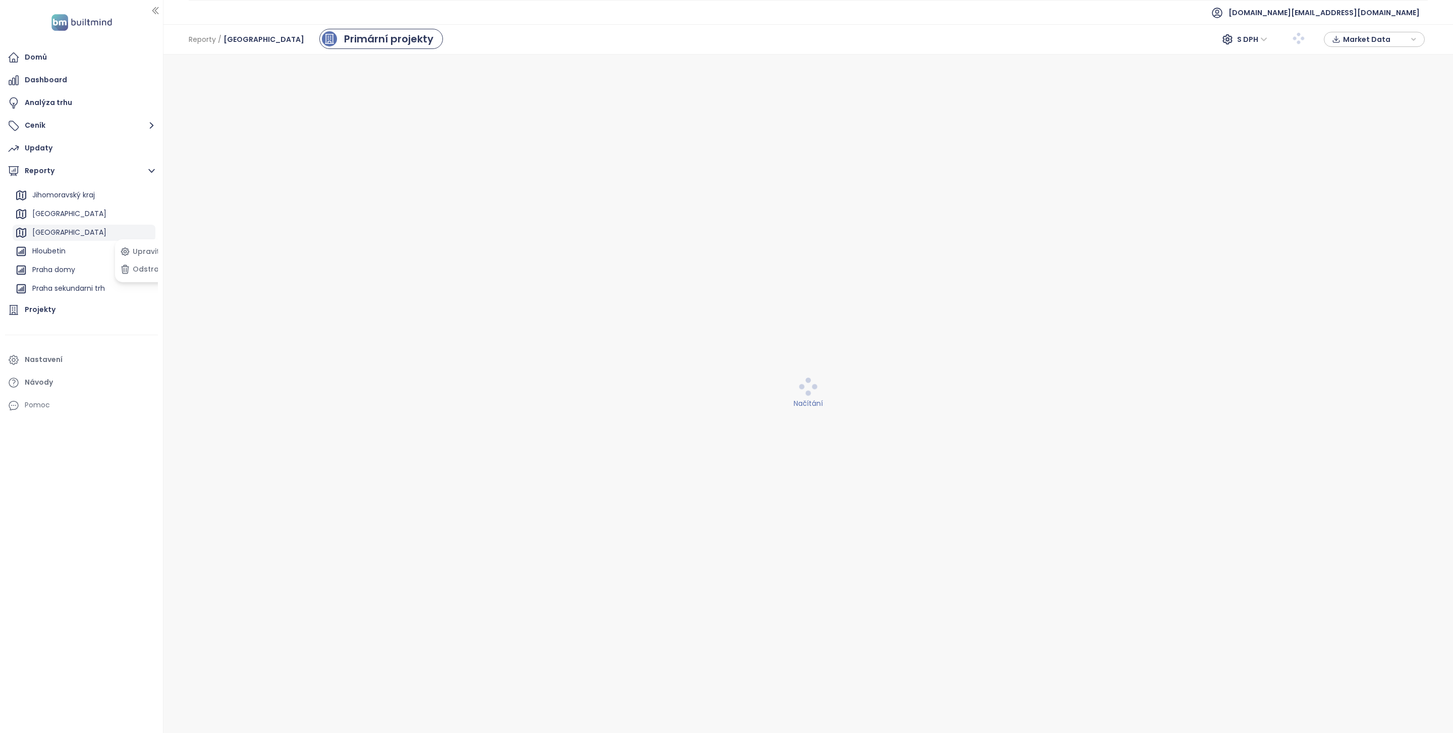
scroll to position [61, 0]
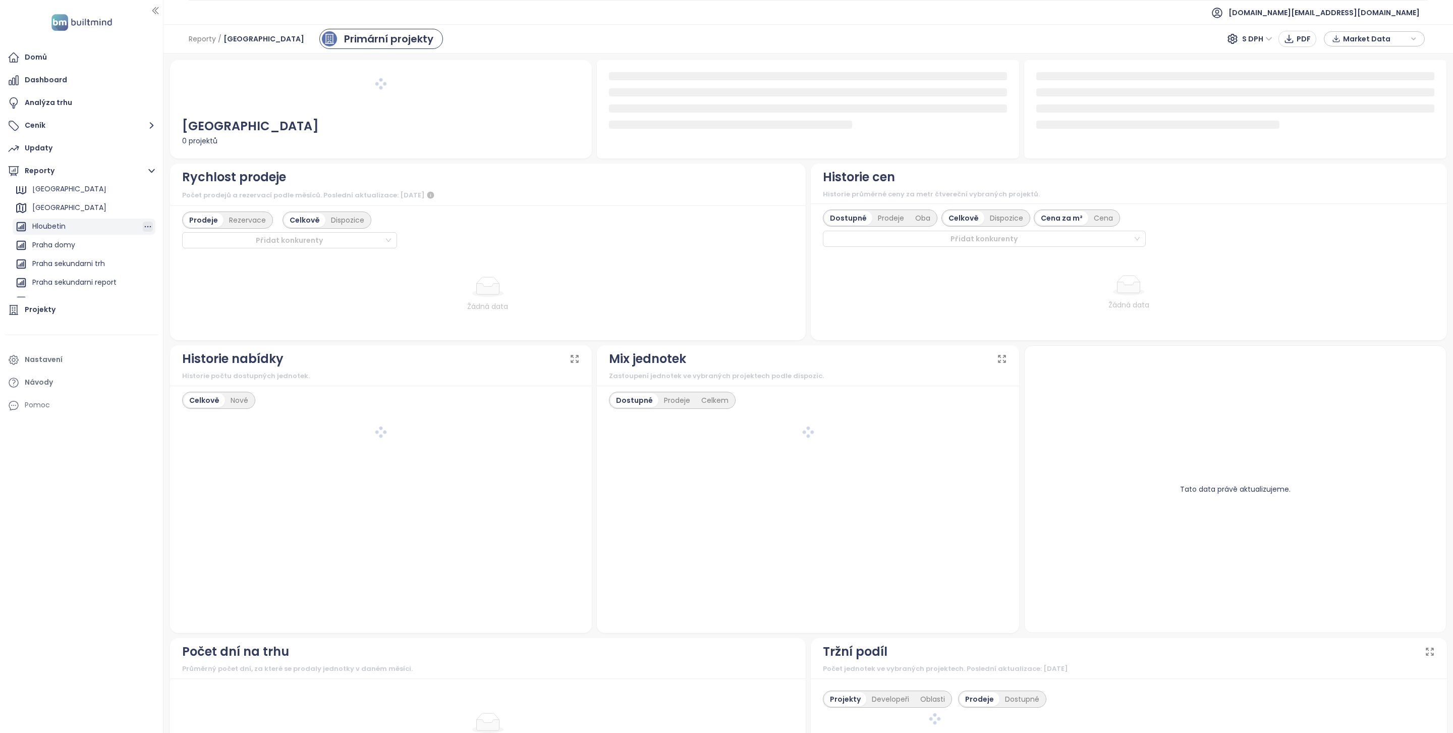
click at [143, 223] on icon "button" at bounding box center [148, 226] width 10 height 10
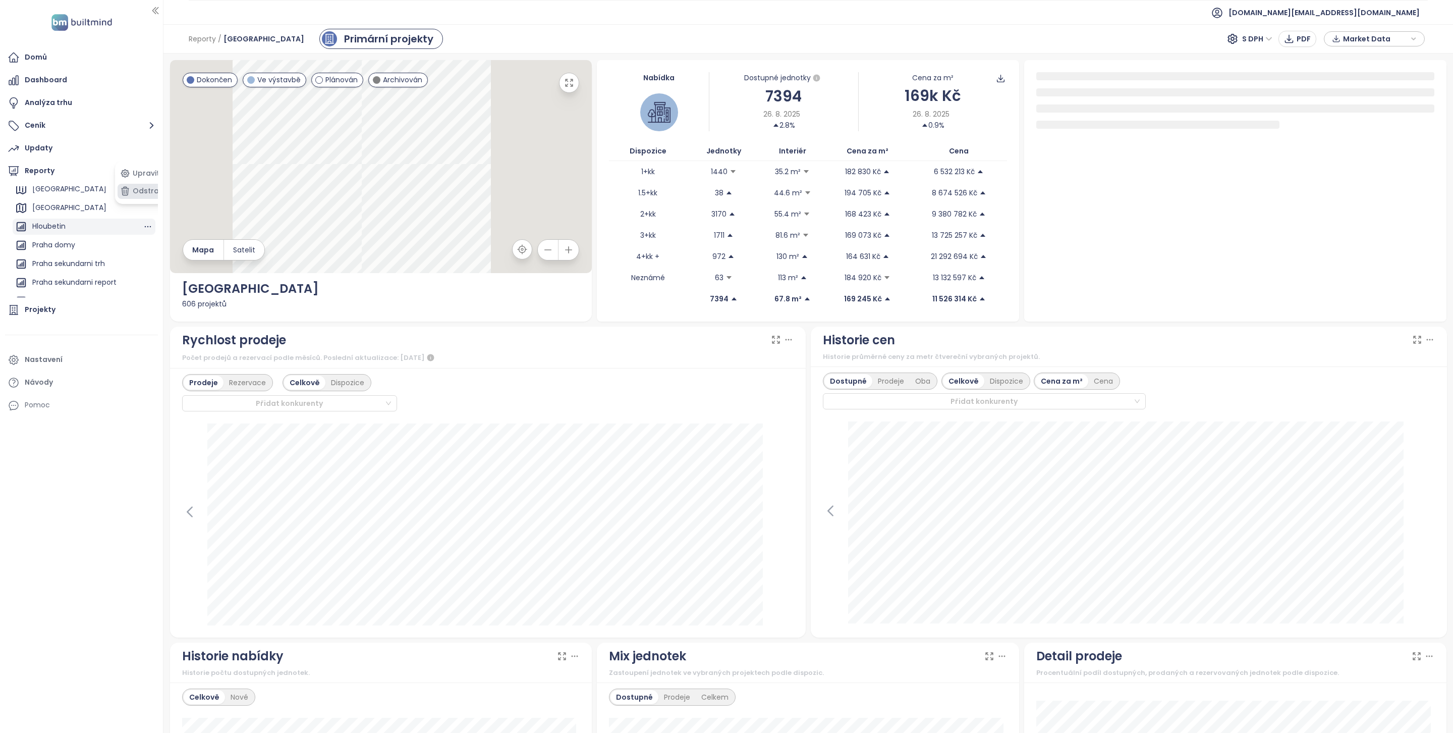
click at [144, 192] on button "Odstranit" at bounding box center [144, 191] width 53 height 15
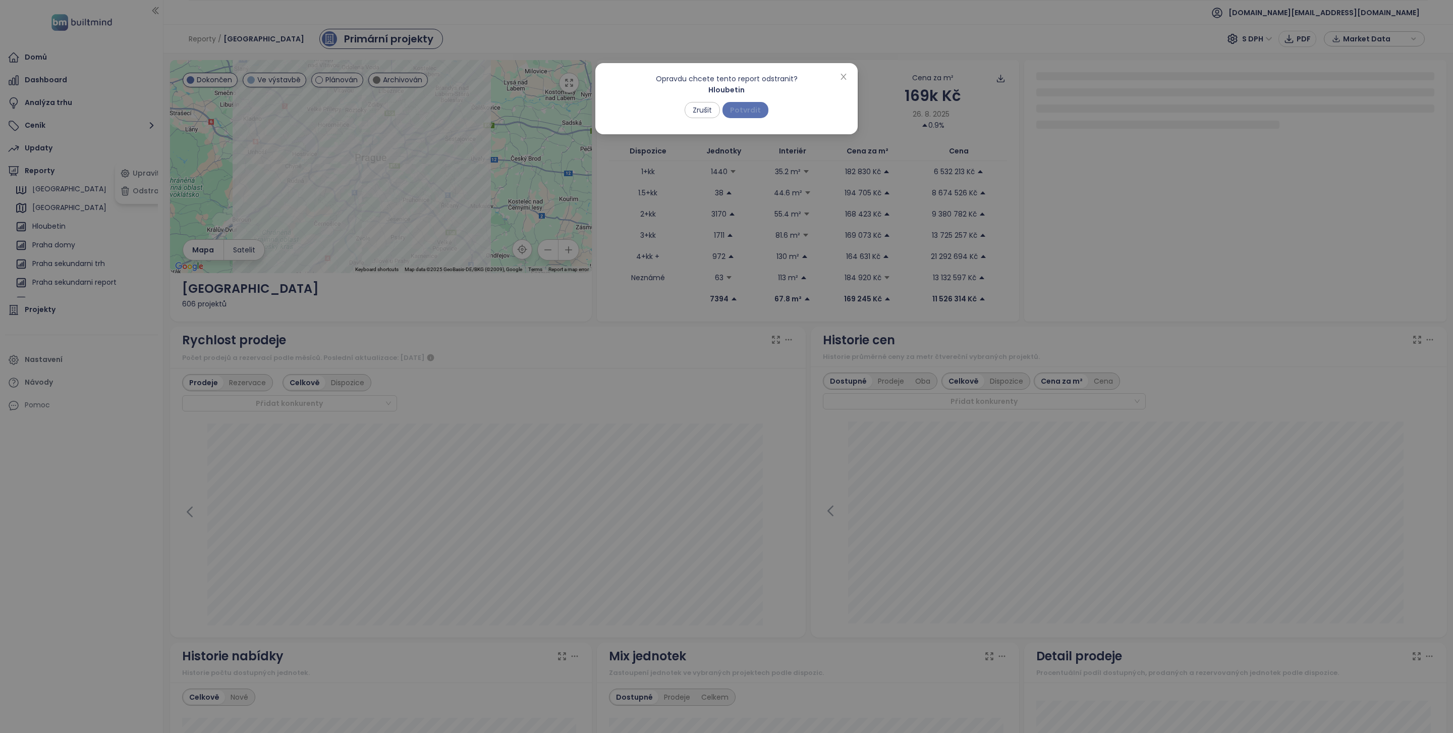
click at [744, 106] on span "Potvrdit" at bounding box center [745, 109] width 31 height 11
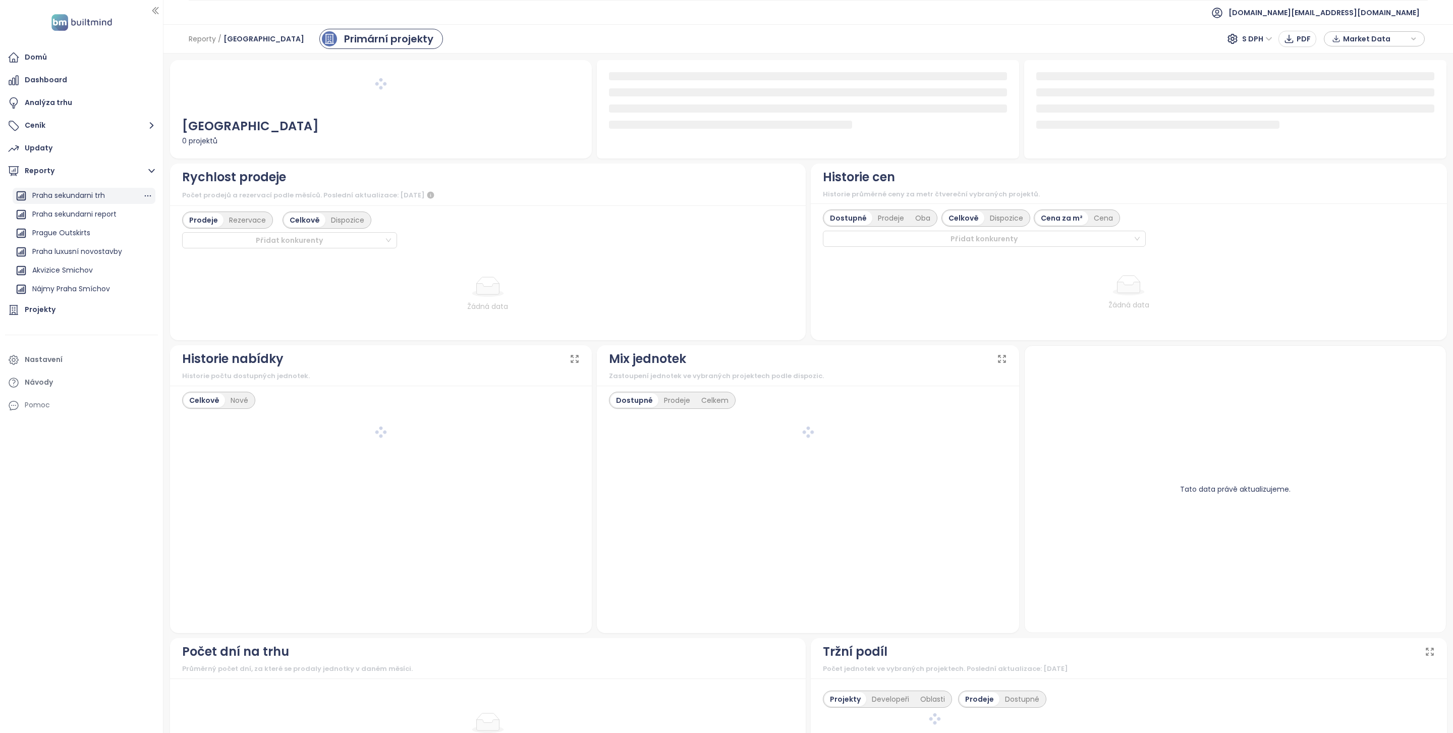
scroll to position [109, 0]
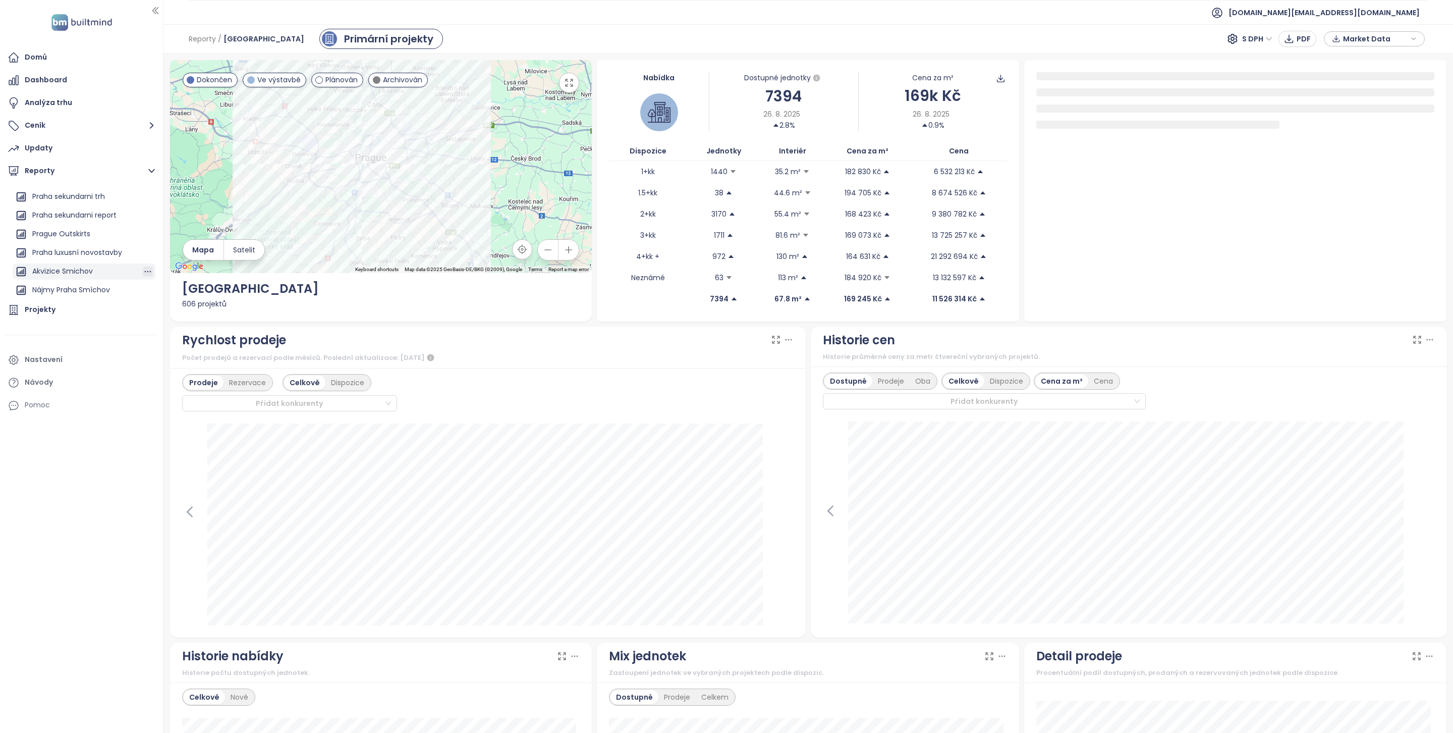
click at [143, 269] on icon "button" at bounding box center [148, 271] width 10 height 10
click at [149, 269] on button "Odstranit" at bounding box center [144, 269] width 53 height 15
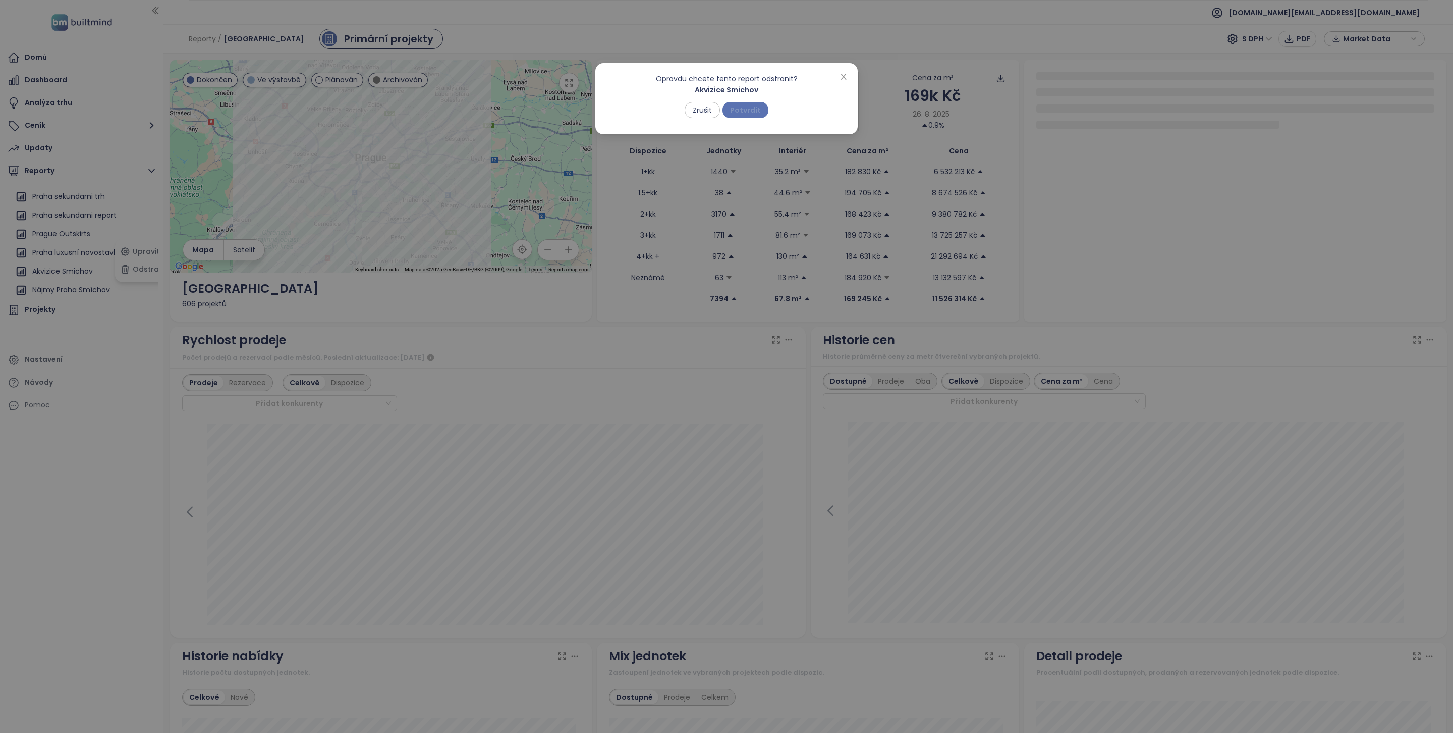
click at [749, 102] on button "Potvrdit" at bounding box center [745, 110] width 46 height 16
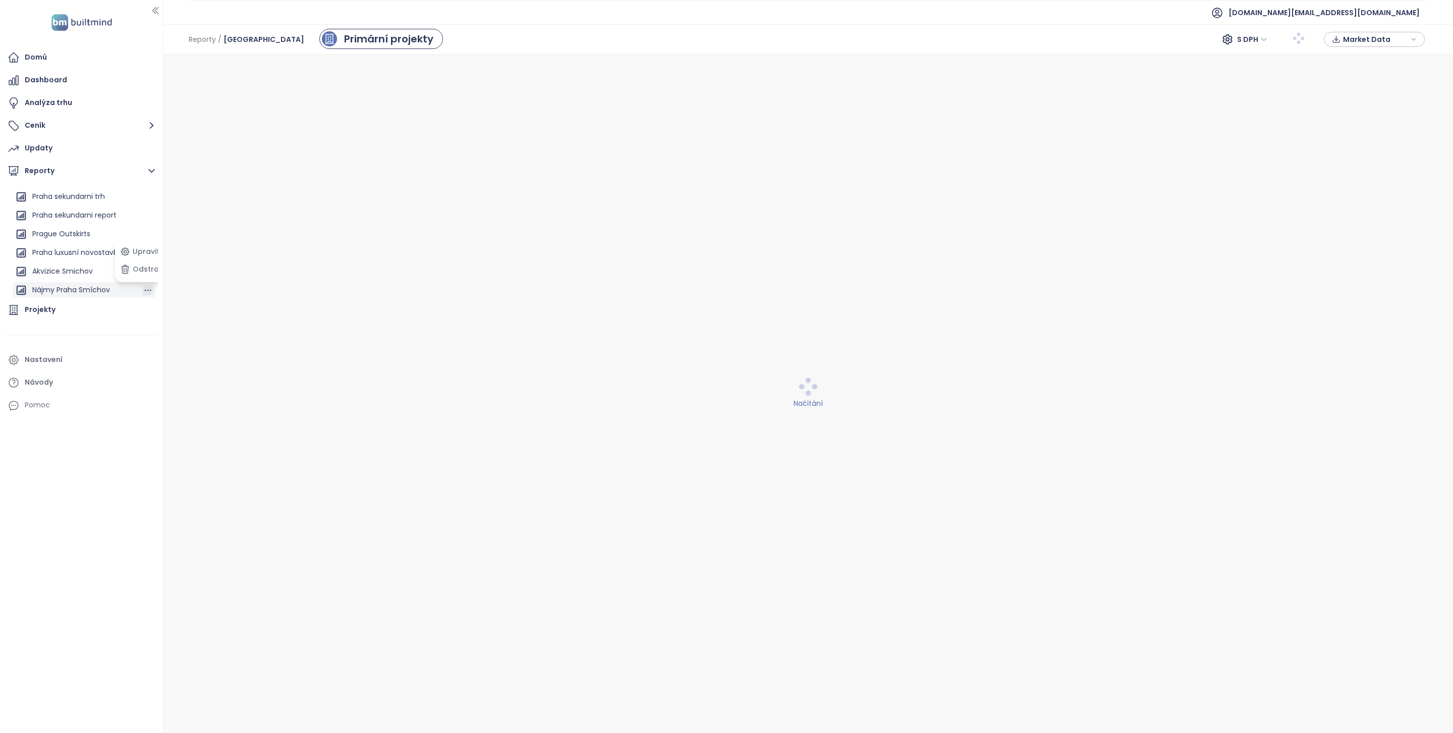
click at [143, 291] on icon "button" at bounding box center [148, 290] width 10 height 10
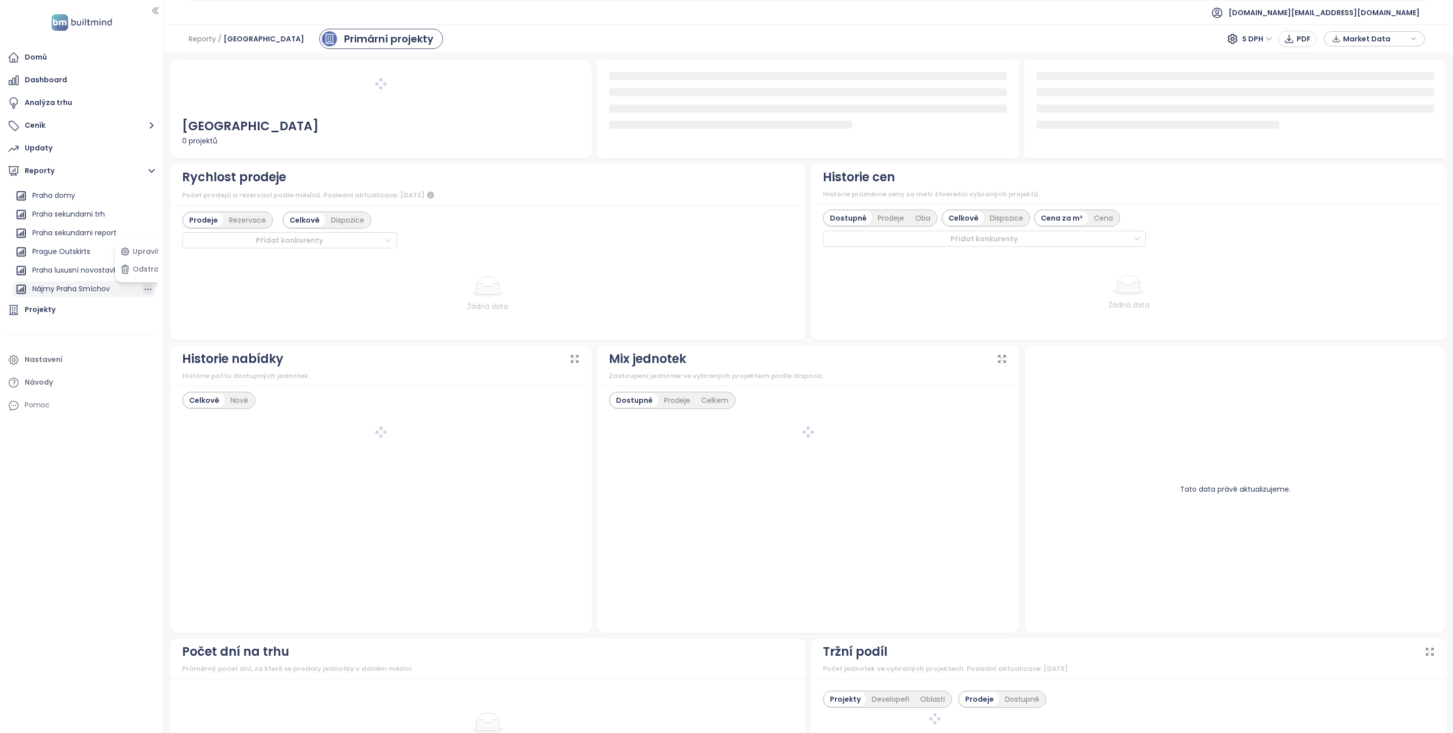
scroll to position [91, 0]
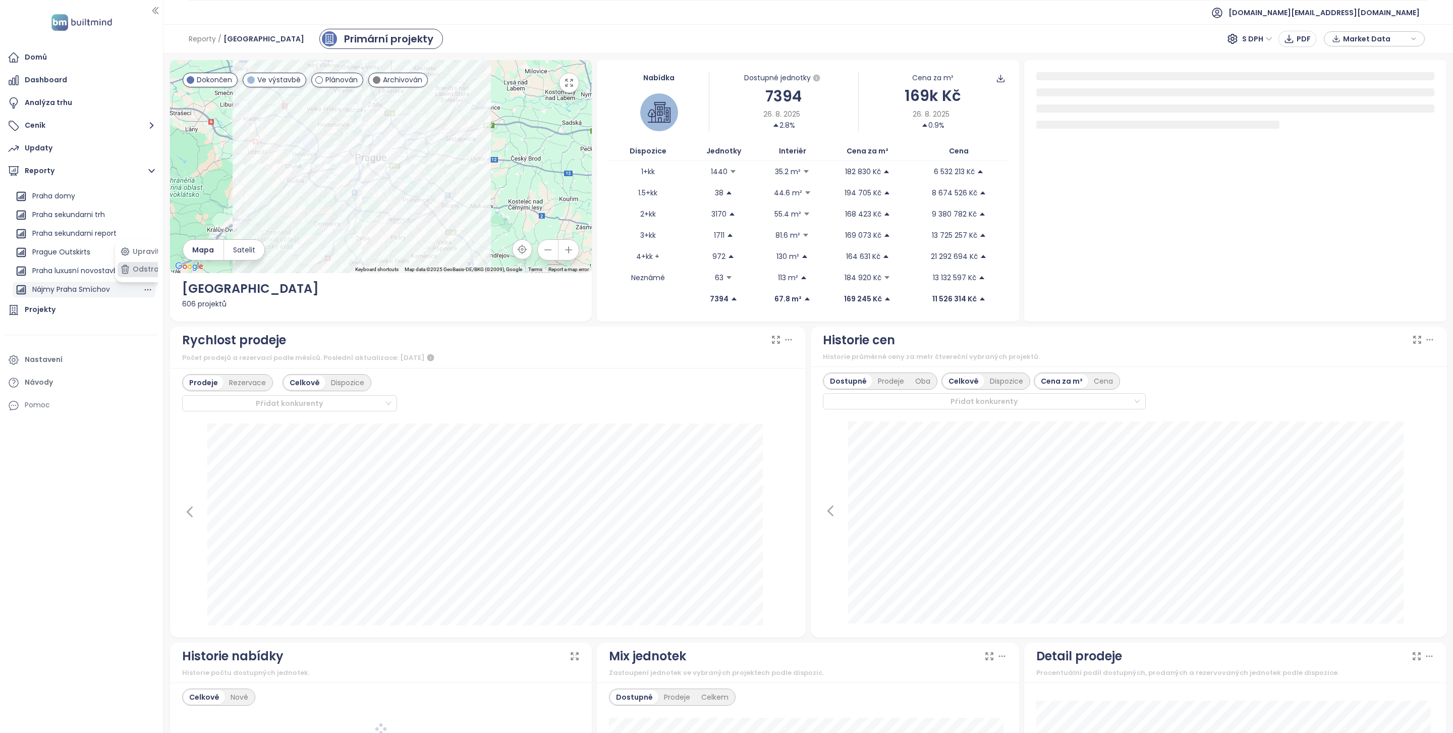
click at [145, 272] on button "Odstranit" at bounding box center [144, 269] width 53 height 15
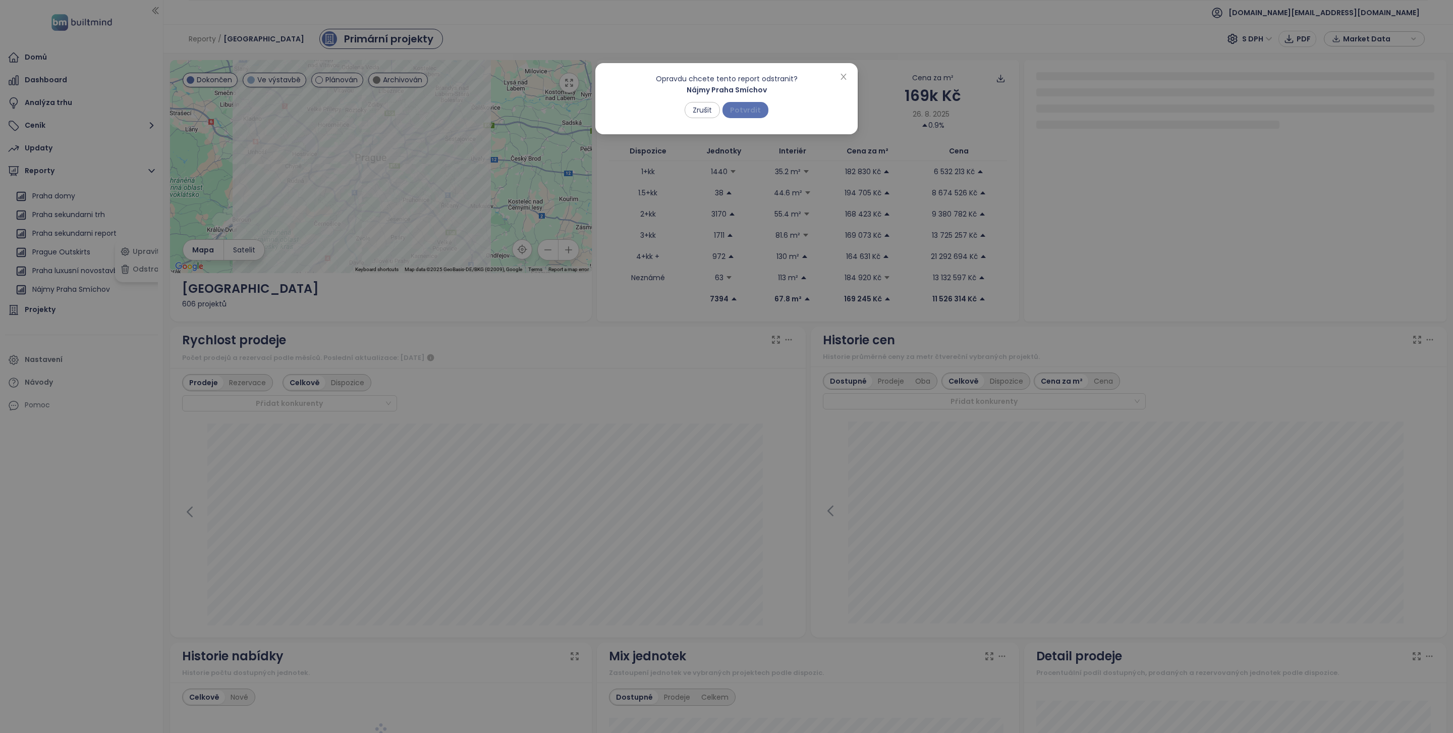
click at [748, 110] on span "Potvrdit" at bounding box center [745, 109] width 31 height 11
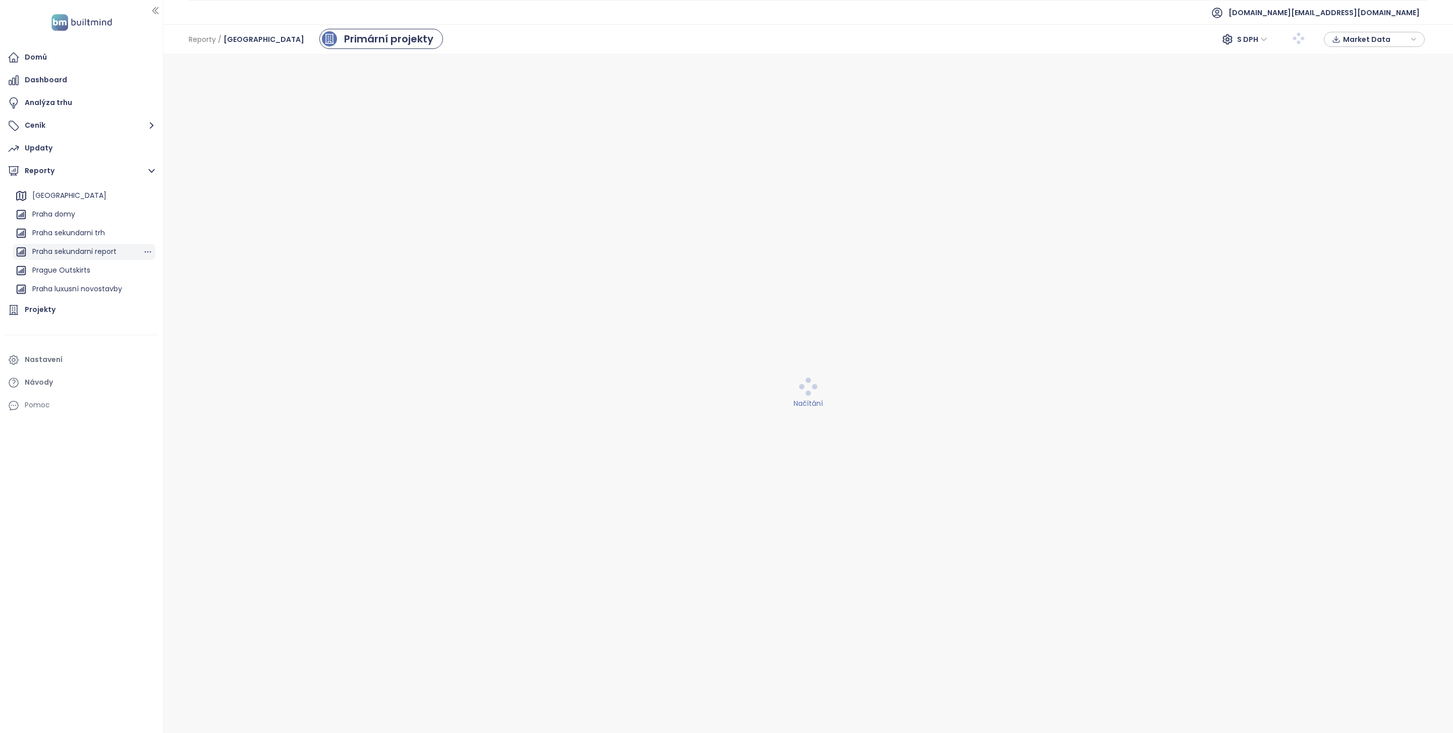
scroll to position [73, 0]
click at [67, 237] on div "Praha sekundarni trh" at bounding box center [68, 233] width 73 height 13
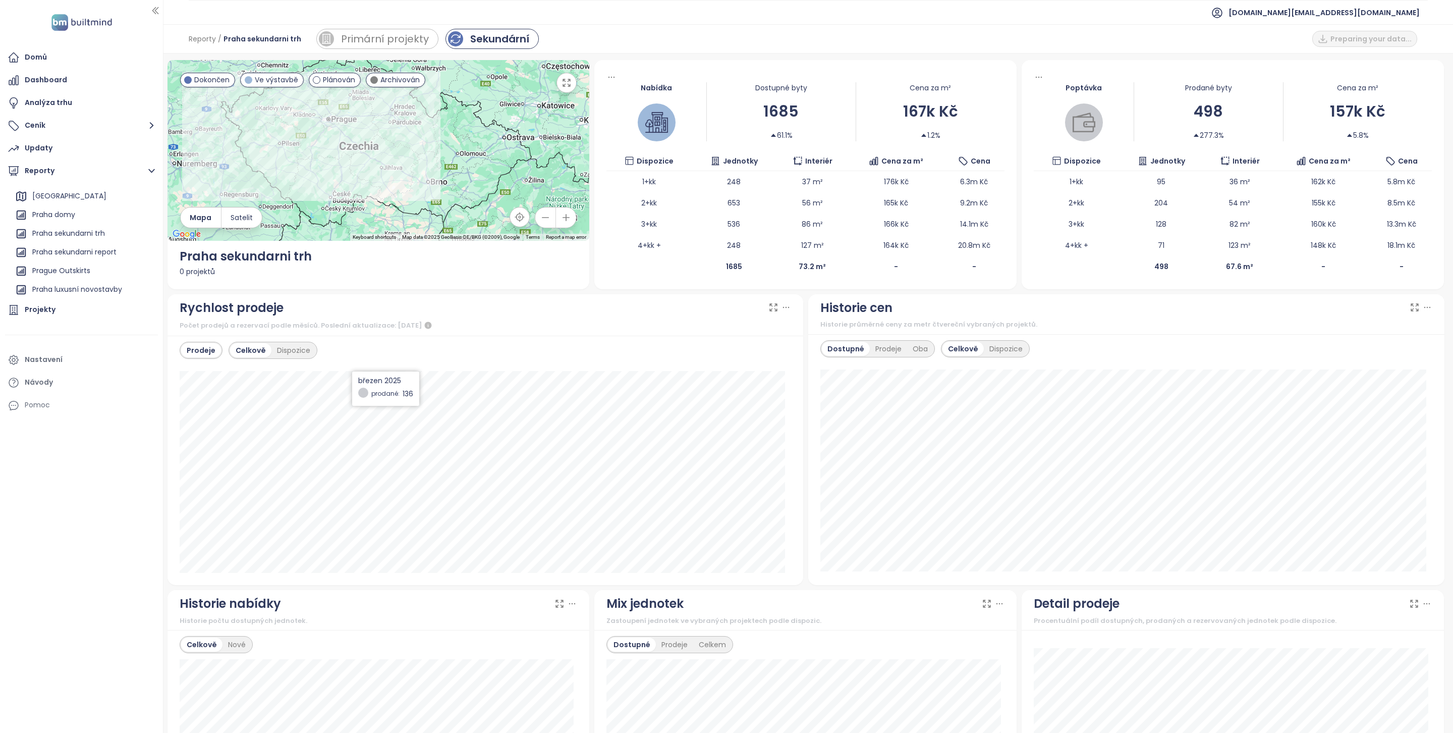
scroll to position [169, 0]
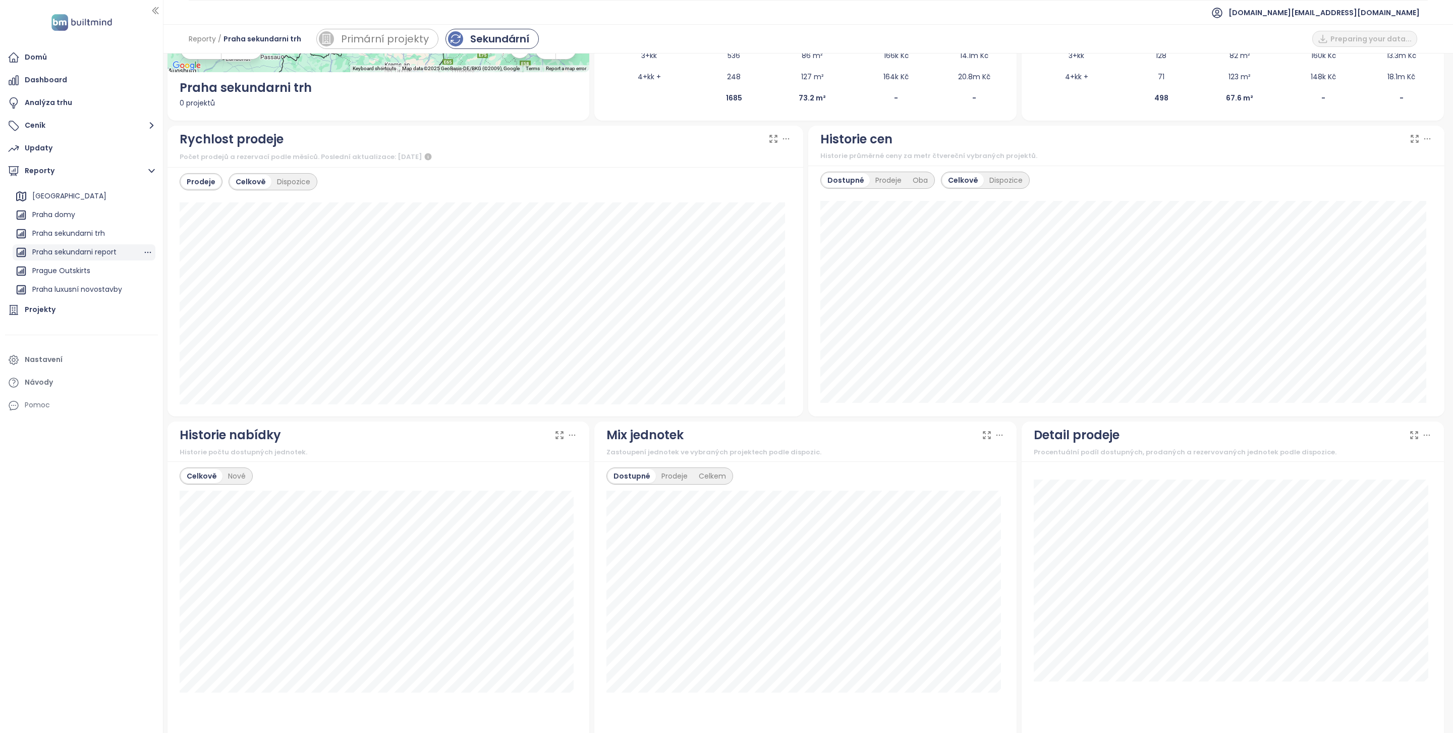
click at [103, 258] on div "Praha sekundarni report" at bounding box center [84, 252] width 143 height 16
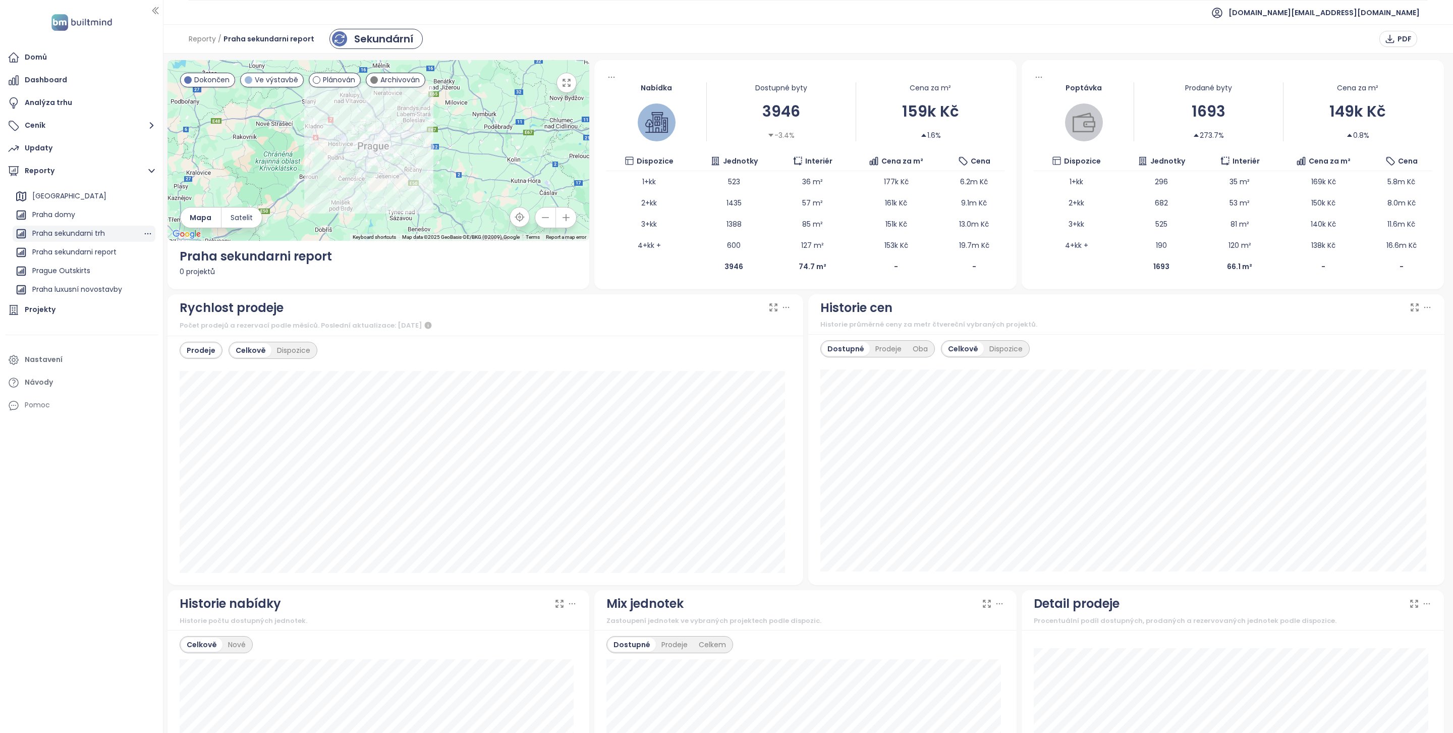
click at [112, 234] on div "Praha sekundarni trh" at bounding box center [84, 234] width 143 height 16
click at [97, 238] on div "Praha sekundarni trh" at bounding box center [68, 233] width 73 height 13
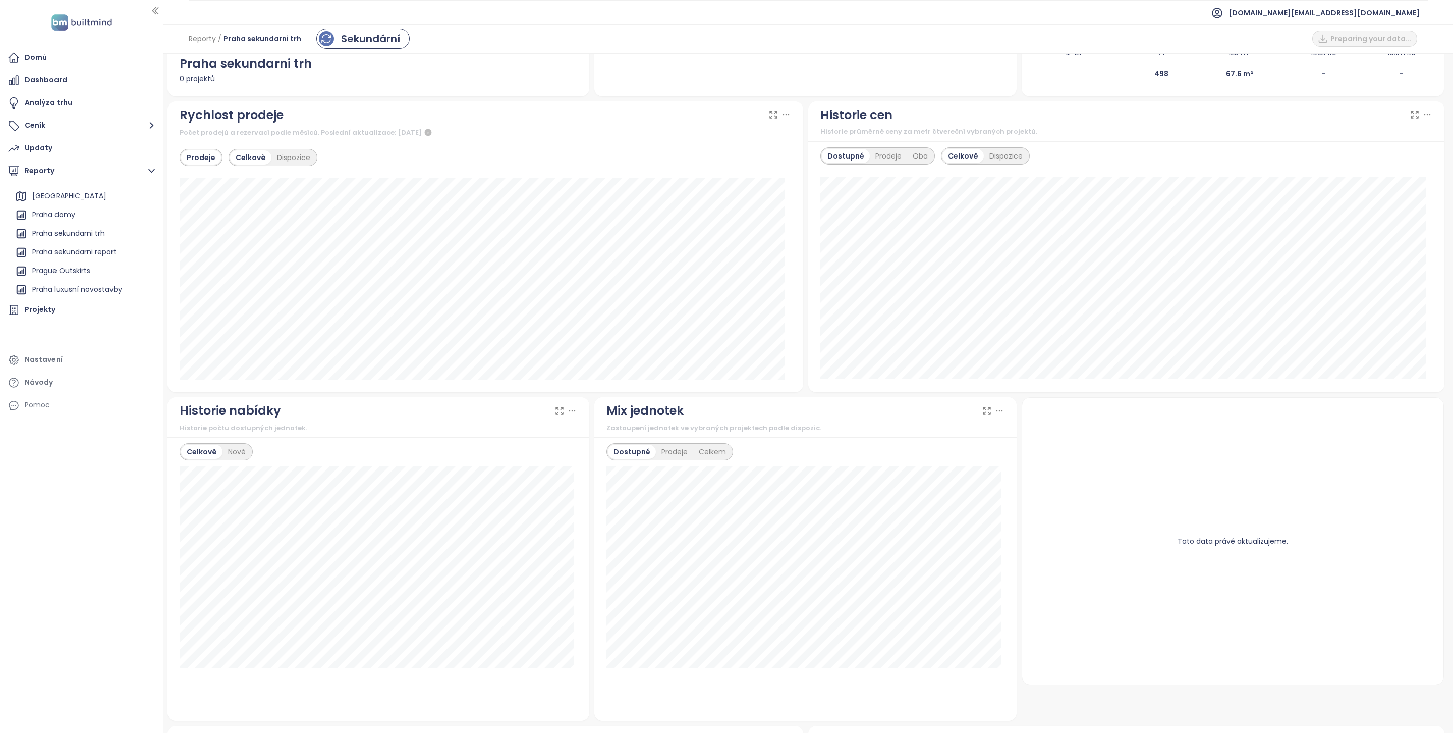
scroll to position [268, 0]
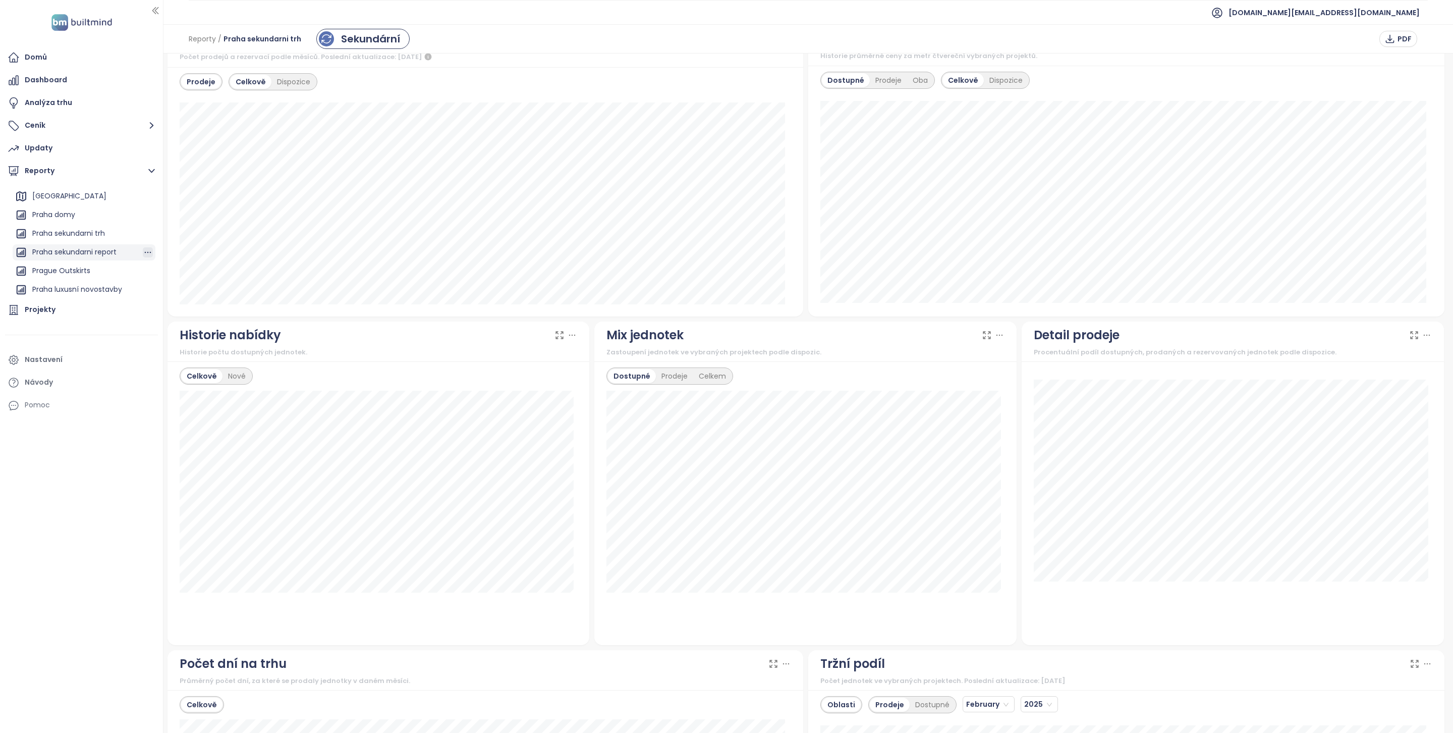
click at [143, 249] on icon "button" at bounding box center [148, 252] width 10 height 10
click at [147, 269] on button "Odstranit" at bounding box center [144, 269] width 53 height 15
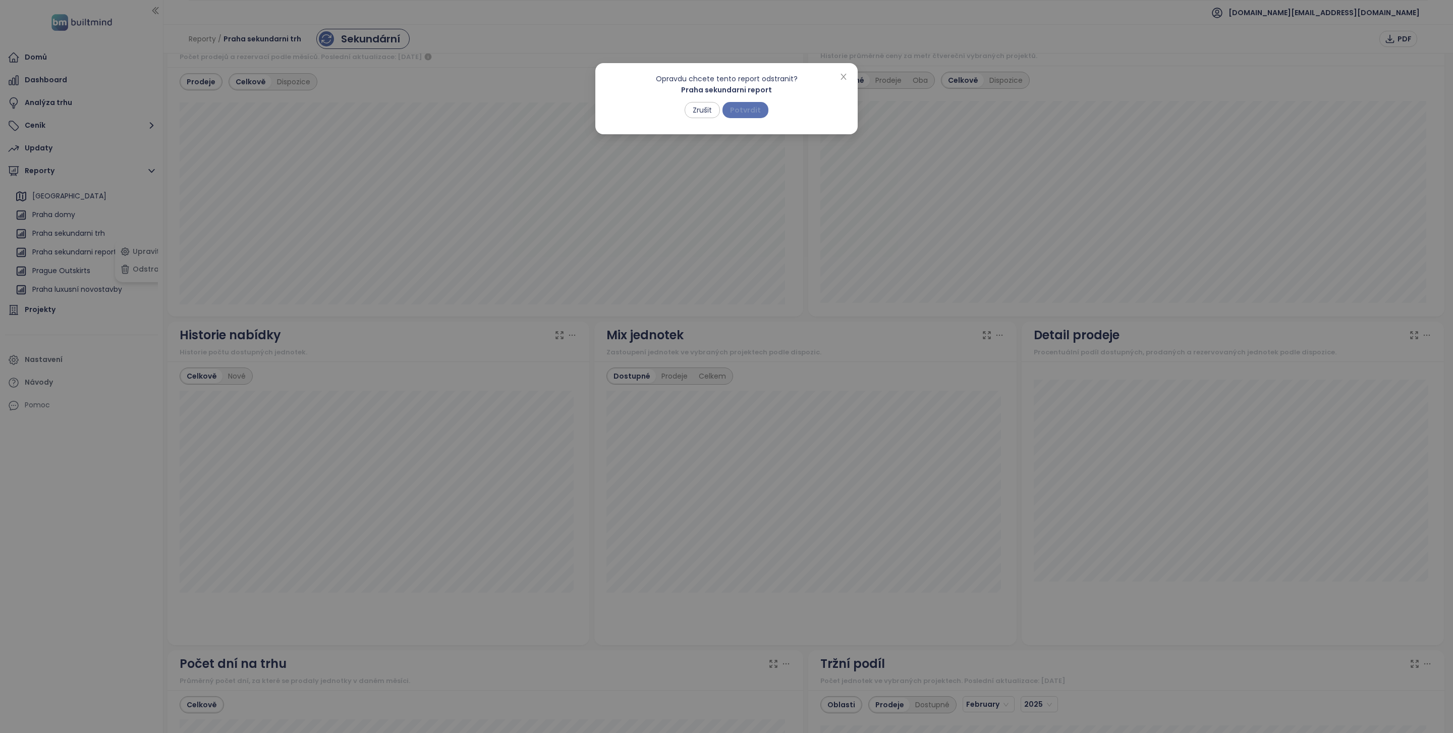
click at [750, 113] on span "Potvrdit" at bounding box center [745, 109] width 31 height 11
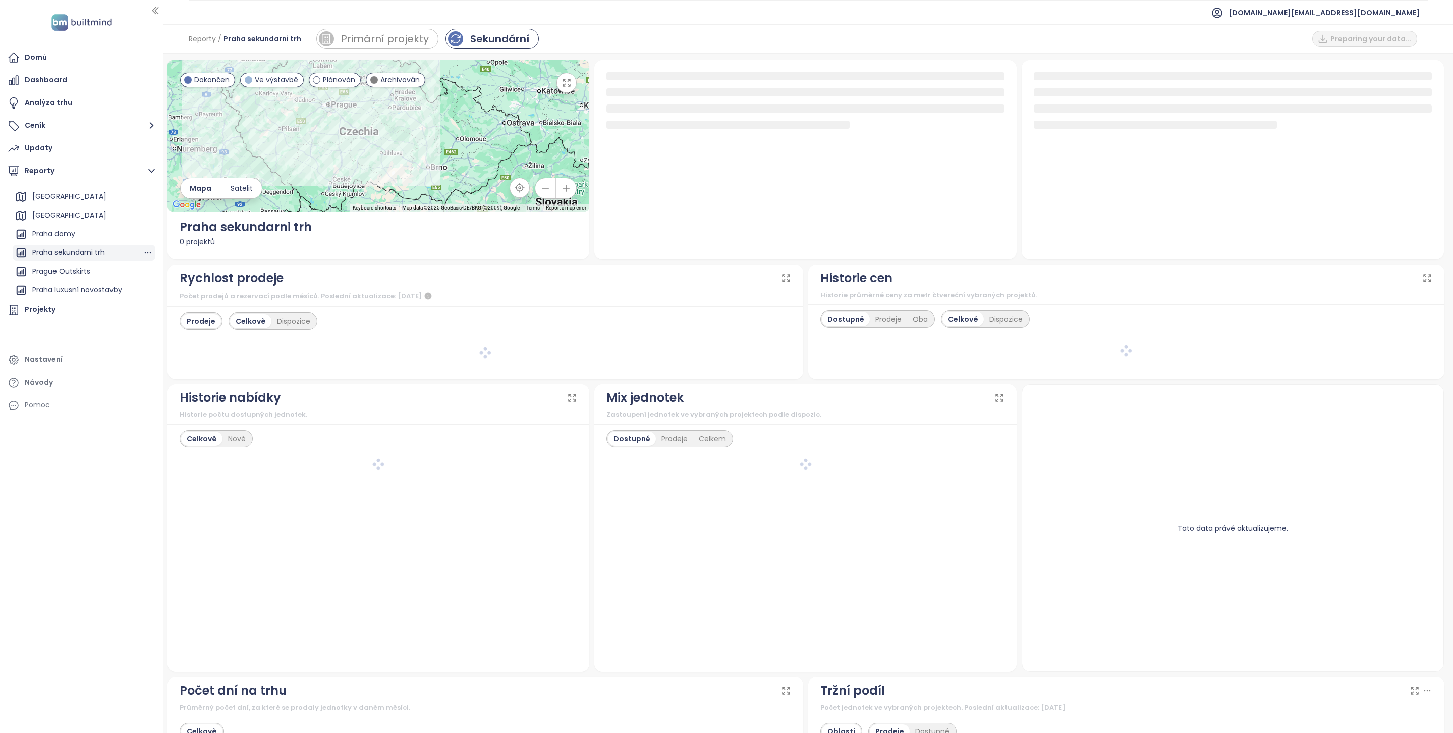
scroll to position [0, 0]
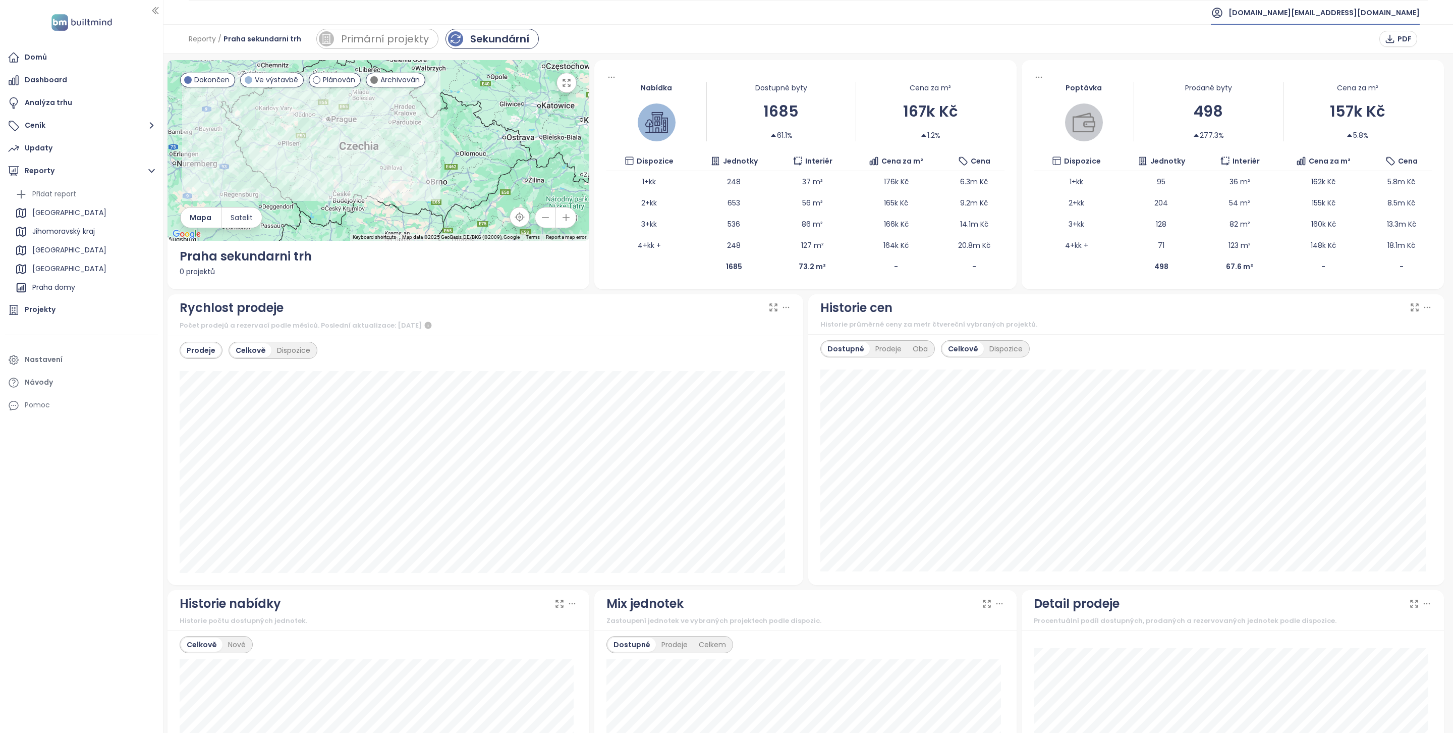
click at [1337, 12] on span "[DOMAIN_NAME][EMAIL_ADDRESS][DOMAIN_NAME]" at bounding box center [1324, 13] width 191 height 24
click at [1331, 36] on span "Odhlásit se" at bounding box center [1326, 41] width 39 height 10
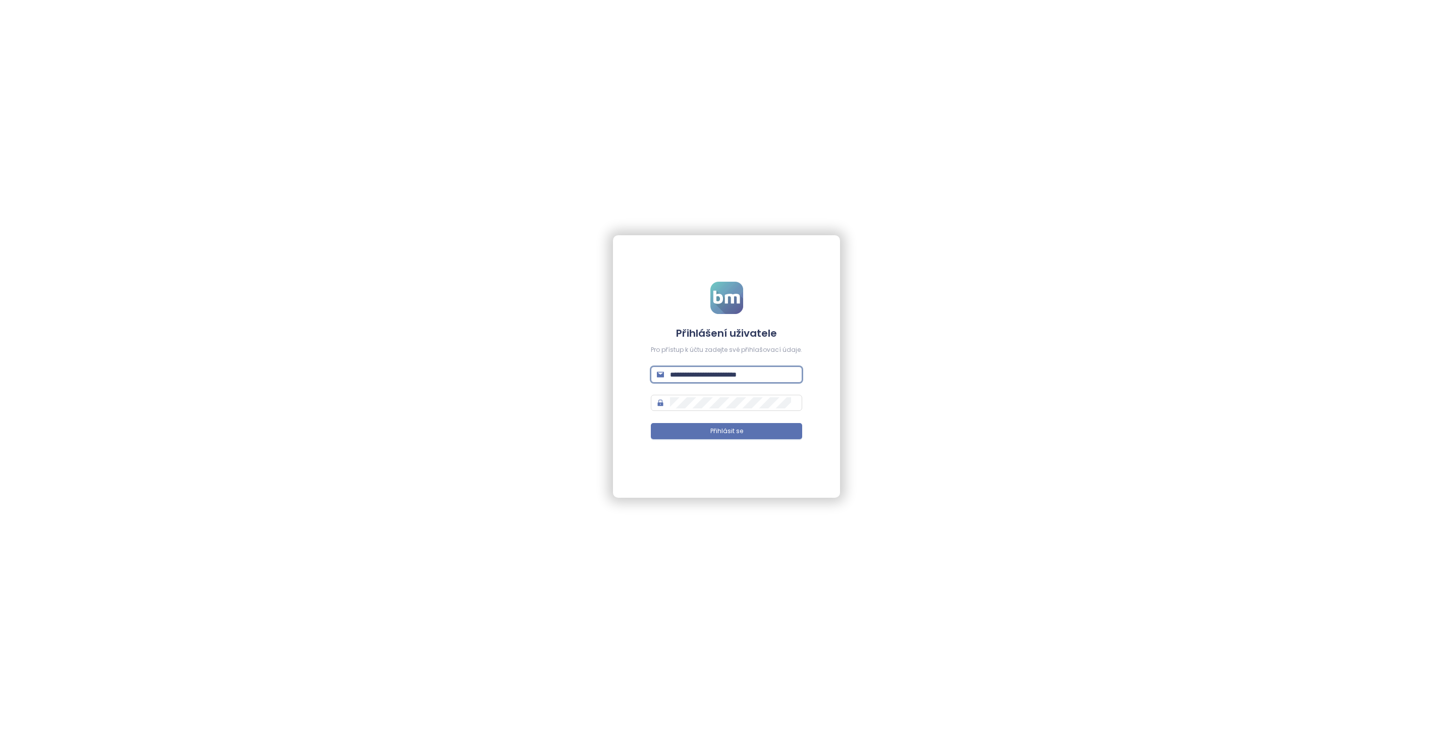
click at [737, 375] on input "**********" at bounding box center [733, 374] width 126 height 11
type input "**********"
click at [773, 428] on button "Přihlásit se" at bounding box center [726, 431] width 151 height 16
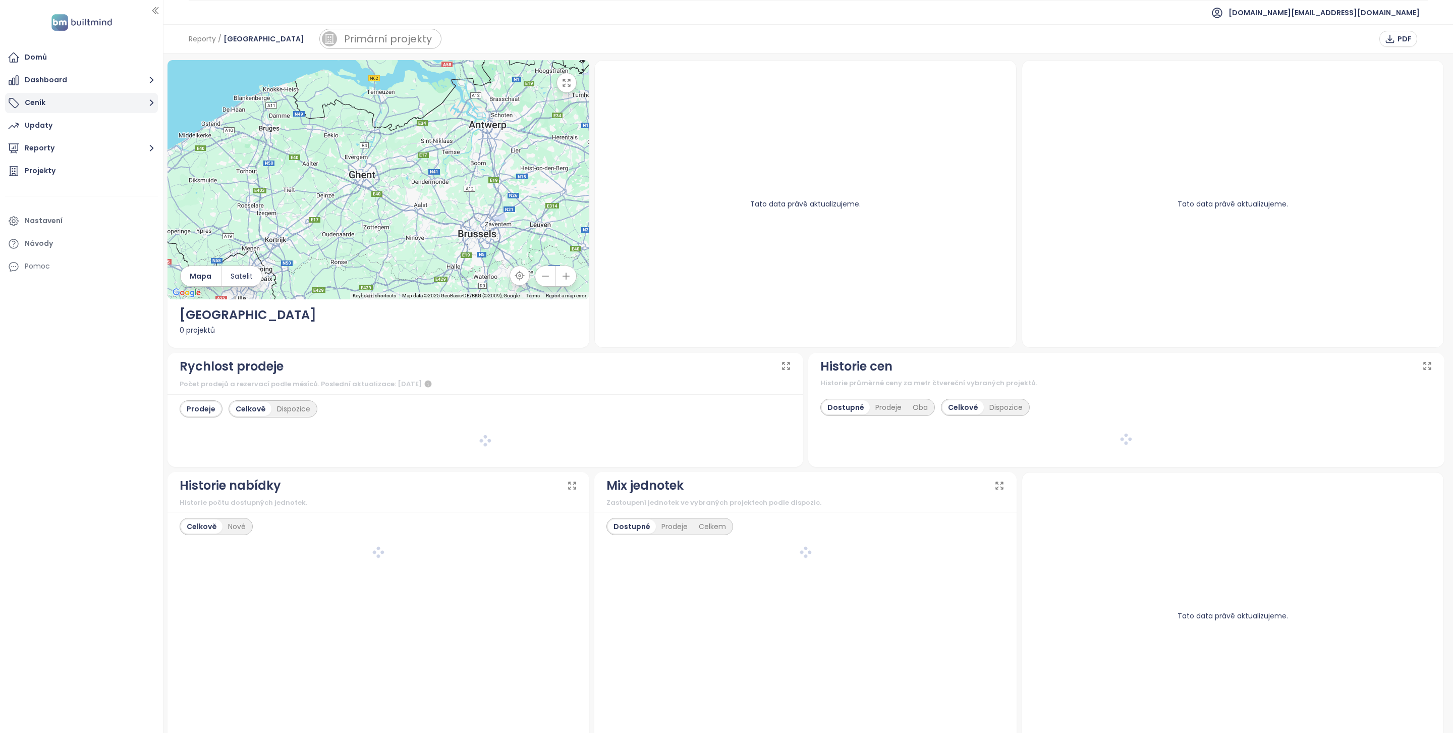
click at [44, 111] on button "Ceník" at bounding box center [81, 103] width 153 height 20
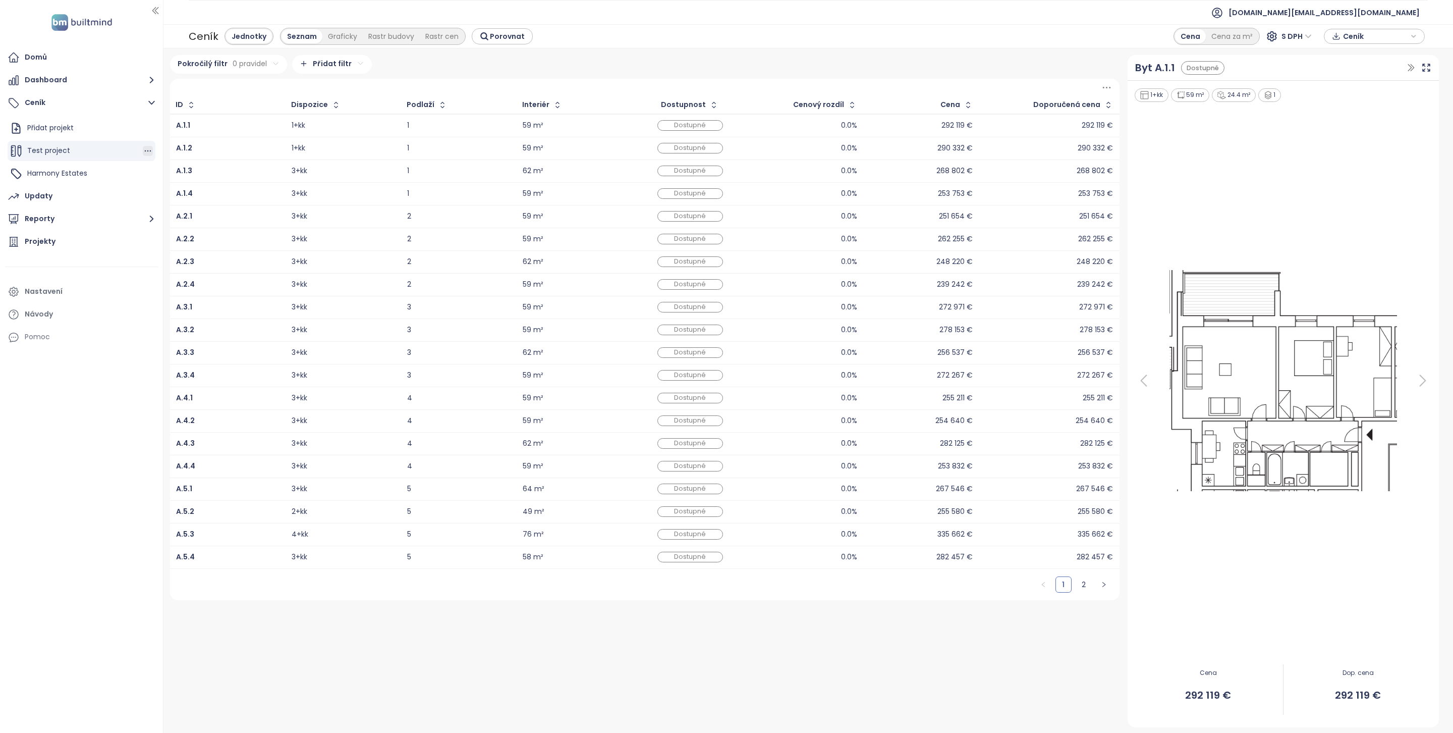
click at [145, 148] on icon "button" at bounding box center [148, 151] width 10 height 10
click at [182, 148] on button "Odstranit" at bounding box center [190, 147] width 60 height 13
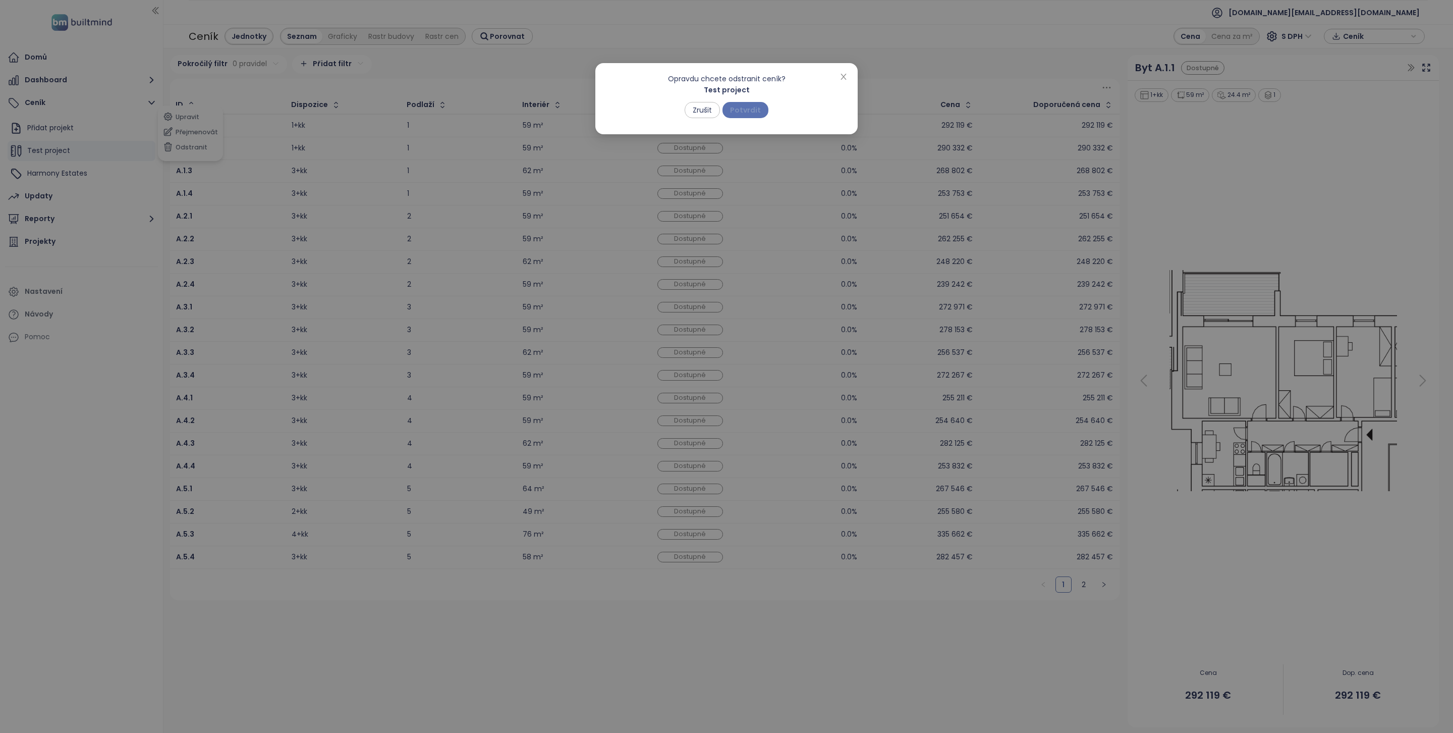
click at [749, 106] on span "Potvrdit" at bounding box center [745, 109] width 31 height 11
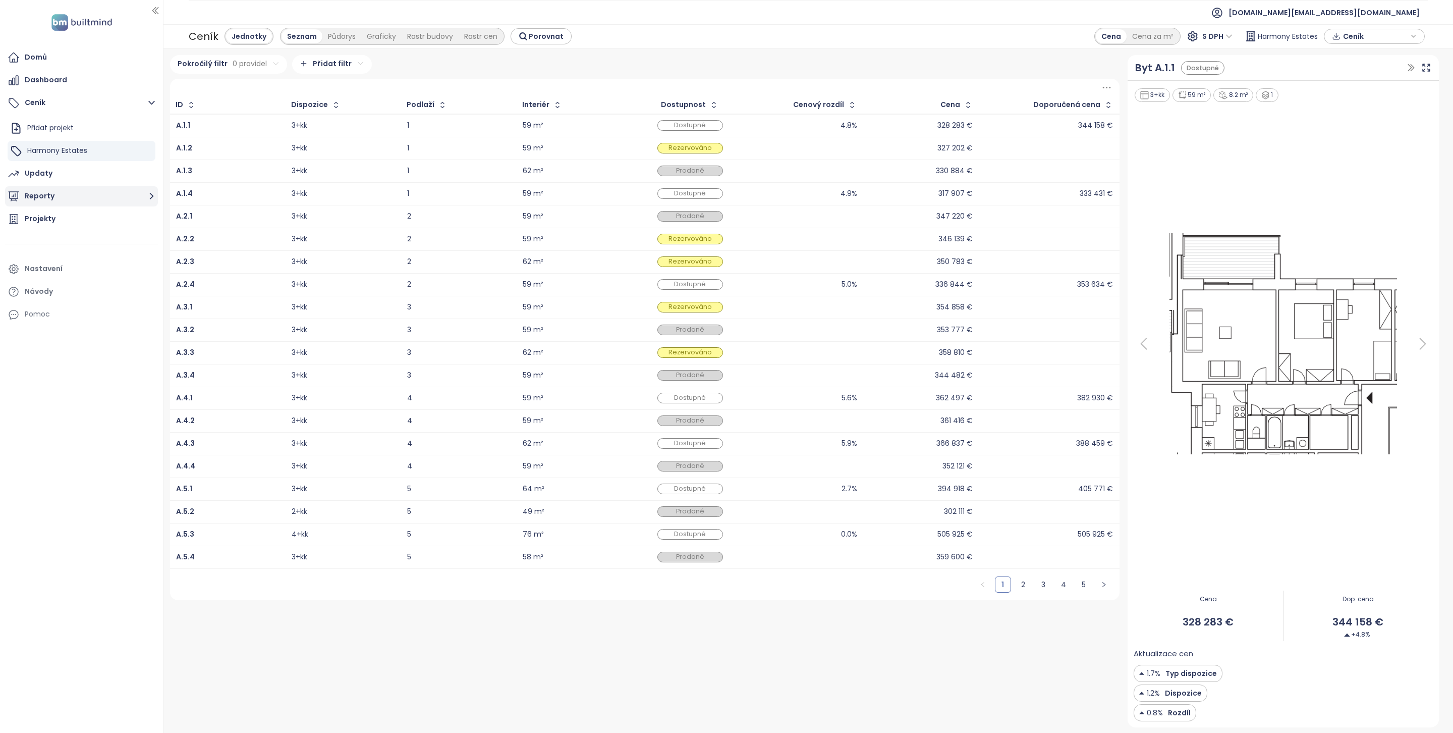
click at [115, 194] on button "Reporty" at bounding box center [81, 196] width 153 height 20
click at [1349, 20] on span "[DOMAIN_NAME][EMAIL_ADDRESS][DOMAIN_NAME]" at bounding box center [1324, 13] width 191 height 24
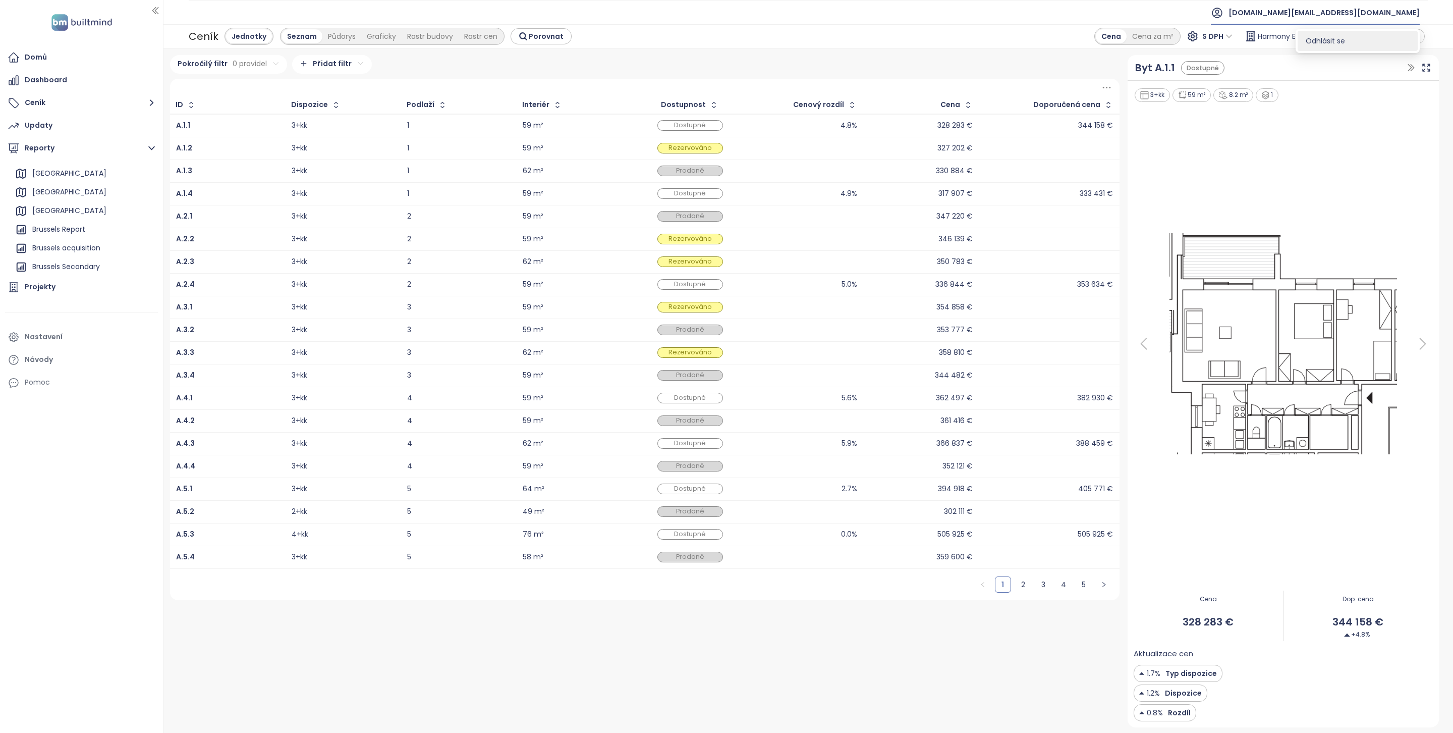
click at [1343, 37] on span "Odhlásit se" at bounding box center [1325, 41] width 39 height 10
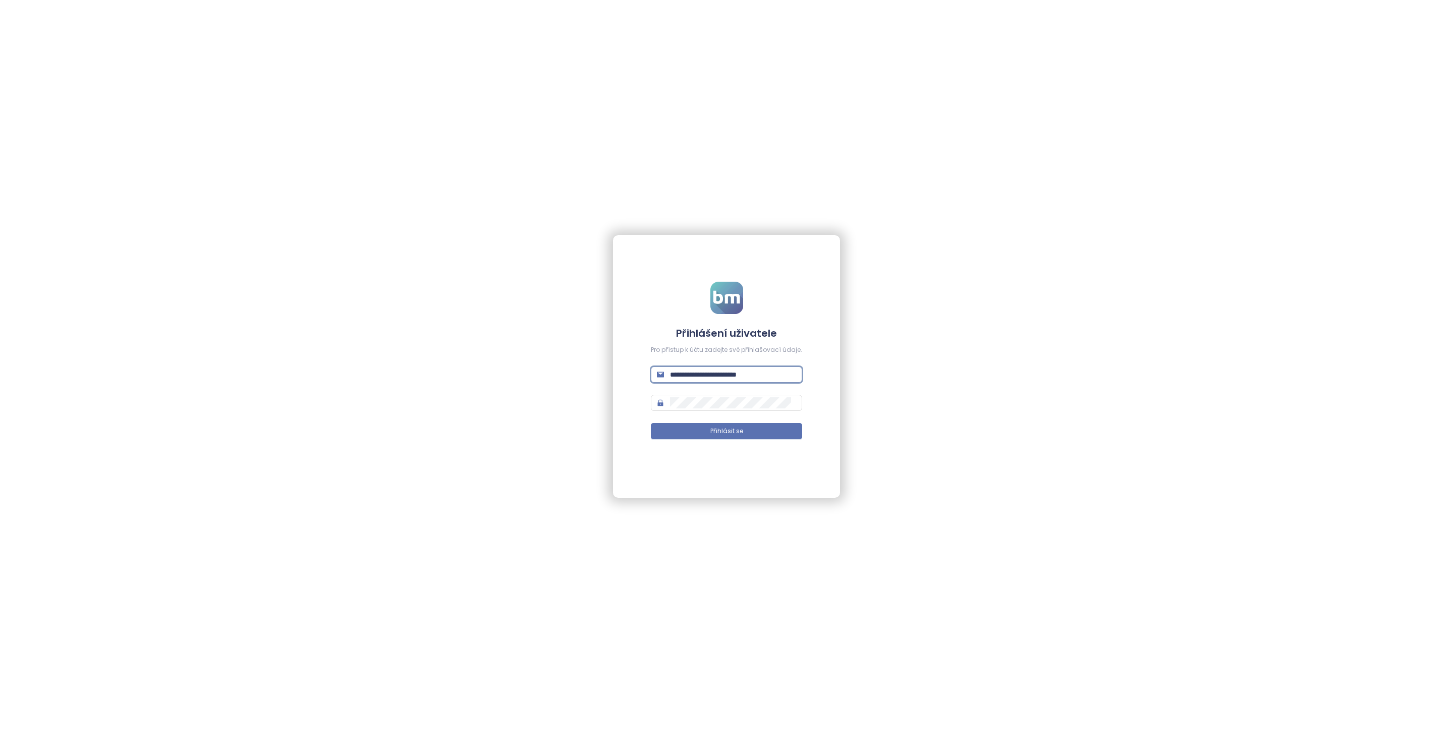
click at [708, 378] on input "**********" at bounding box center [733, 374] width 126 height 11
click at [715, 375] on input "**********" at bounding box center [733, 374] width 126 height 11
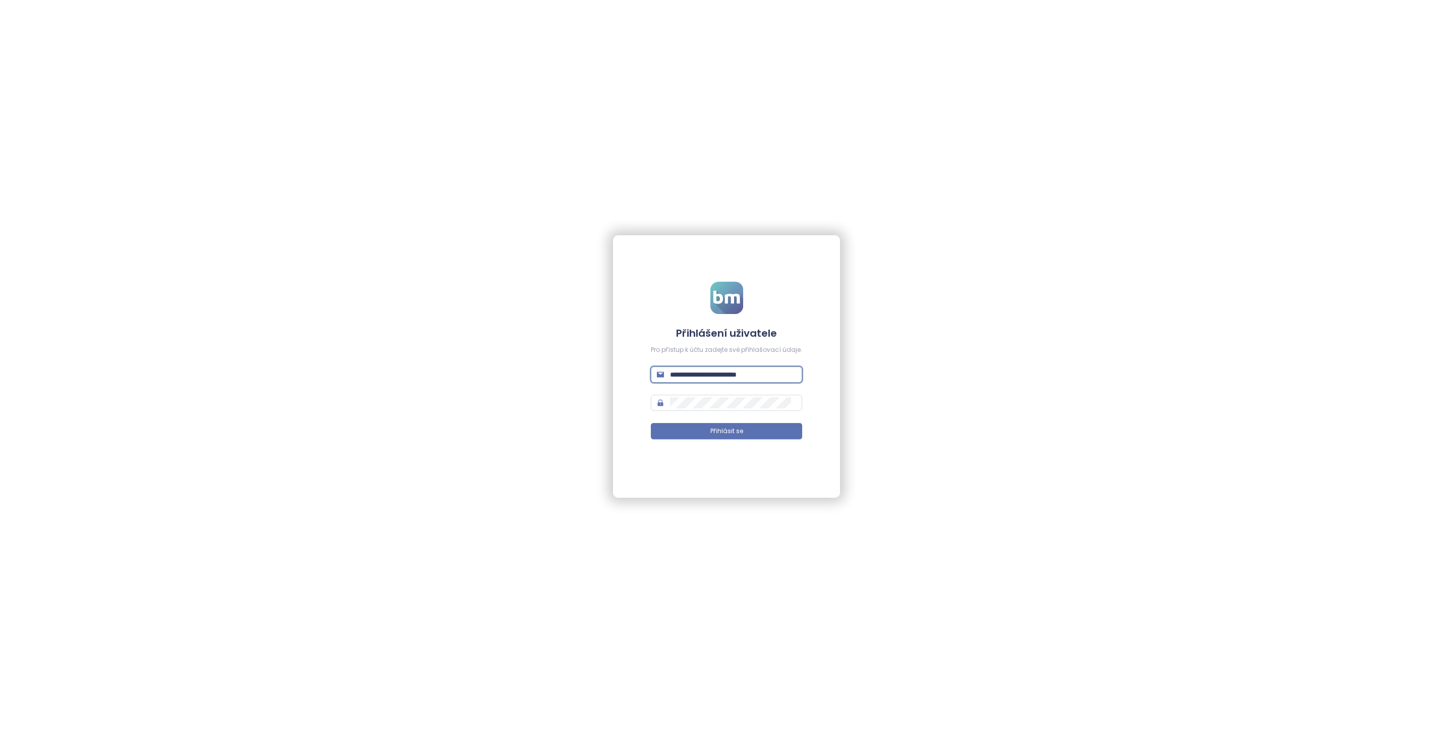
click at [715, 375] on input "**********" at bounding box center [733, 374] width 126 height 11
type input "**********"
click at [755, 409] on span at bounding box center [726, 403] width 151 height 16
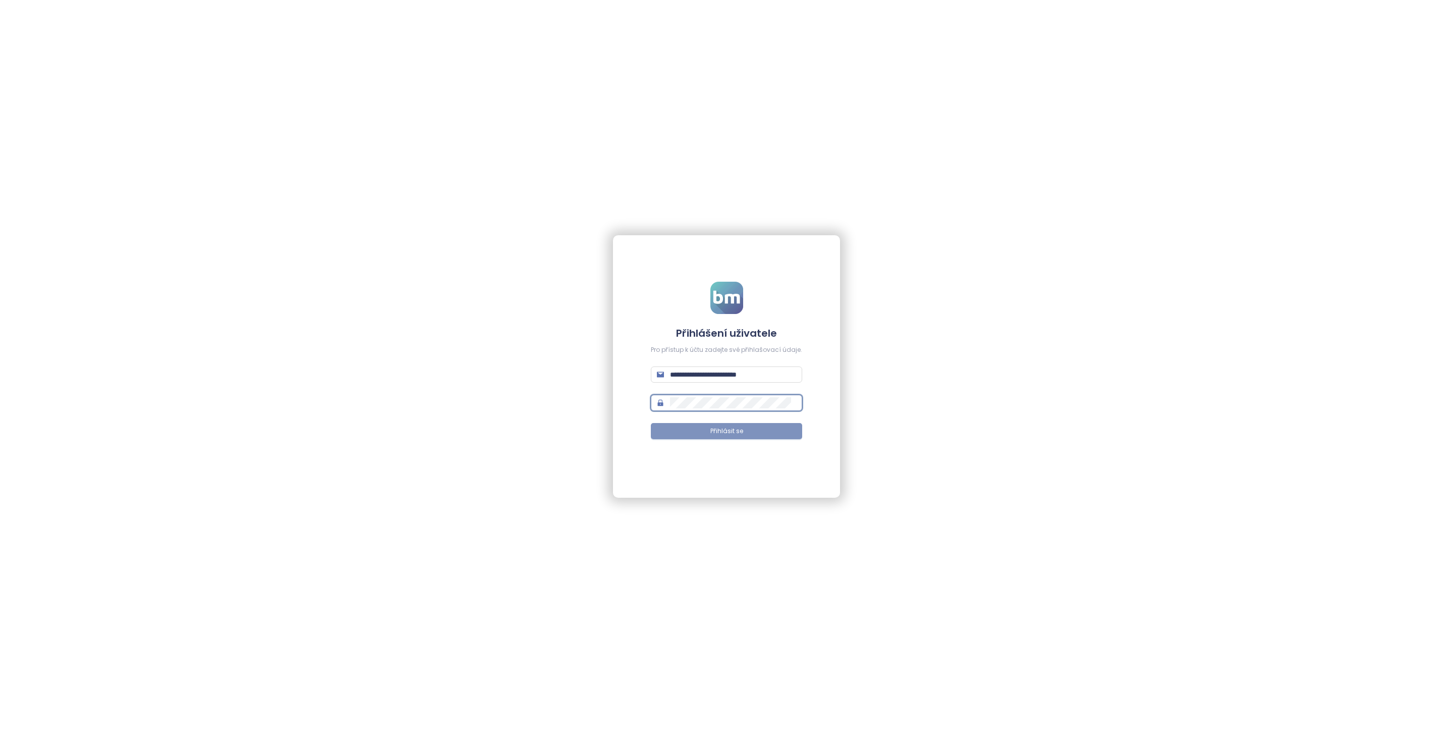
click at [743, 429] on button "Přihlásit se" at bounding box center [726, 431] width 151 height 16
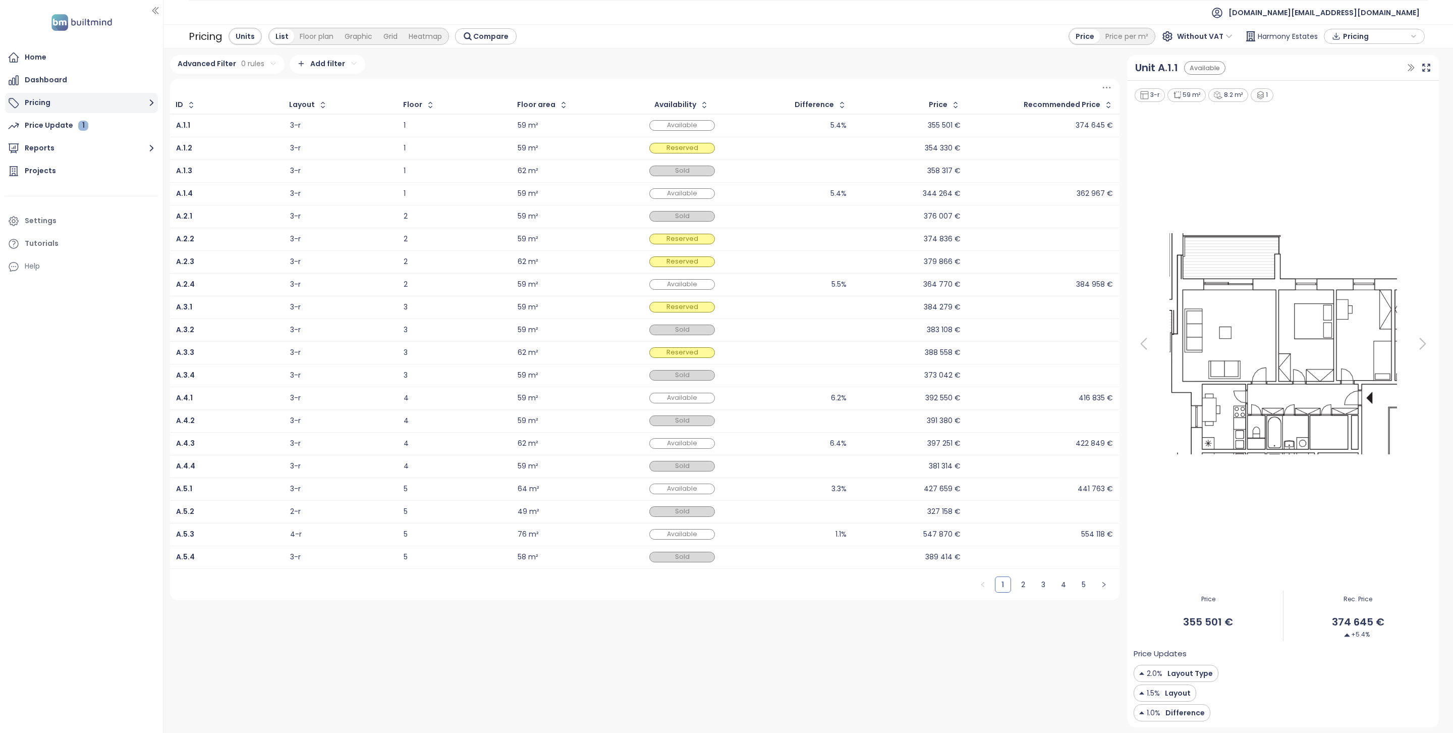
click at [91, 97] on button "Pricing" at bounding box center [81, 103] width 153 height 20
click at [84, 166] on button "Reports" at bounding box center [81, 173] width 153 height 20
click at [1375, 10] on span "[DOMAIN_NAME][EMAIL_ADDRESS][DOMAIN_NAME]" at bounding box center [1324, 13] width 191 height 24
click at [1354, 46] on li "Log out" at bounding box center [1358, 41] width 120 height 20
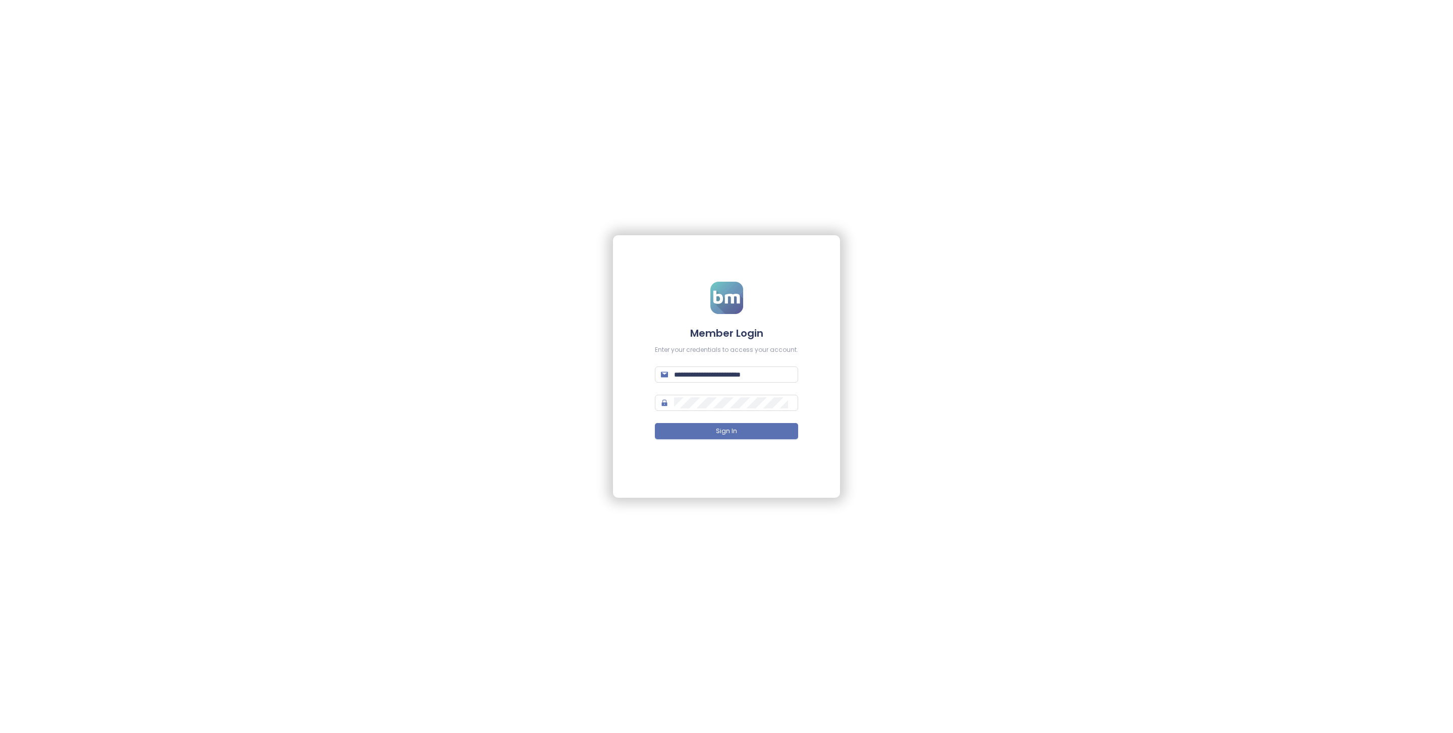
click at [678, 364] on form "**********" at bounding box center [726, 367] width 143 height 170
click at [683, 369] on input "**********" at bounding box center [733, 374] width 118 height 11
click at [740, 376] on input "**********" at bounding box center [733, 374] width 118 height 11
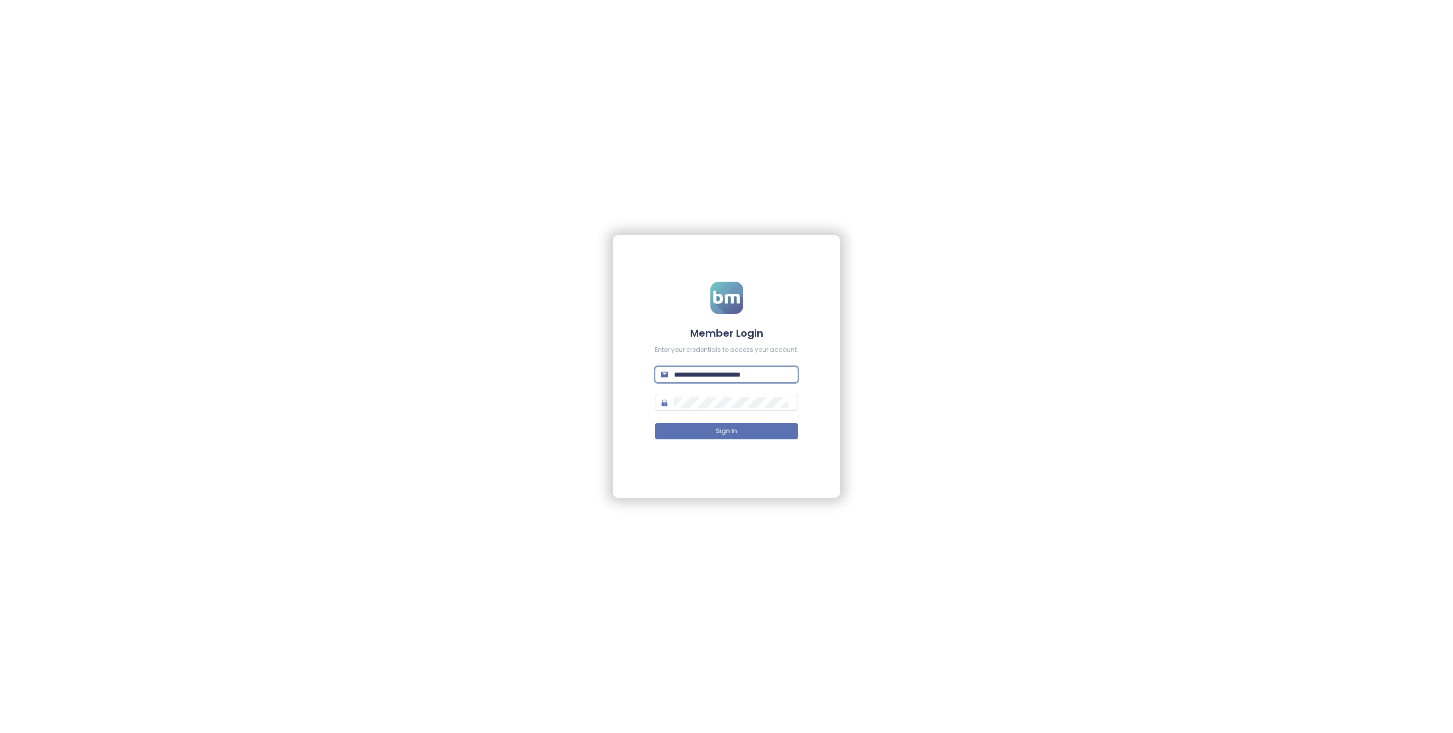
click at [740, 376] on input "**********" at bounding box center [733, 374] width 118 height 11
type input "**********"
click at [761, 430] on button "Sign In" at bounding box center [726, 431] width 143 height 16
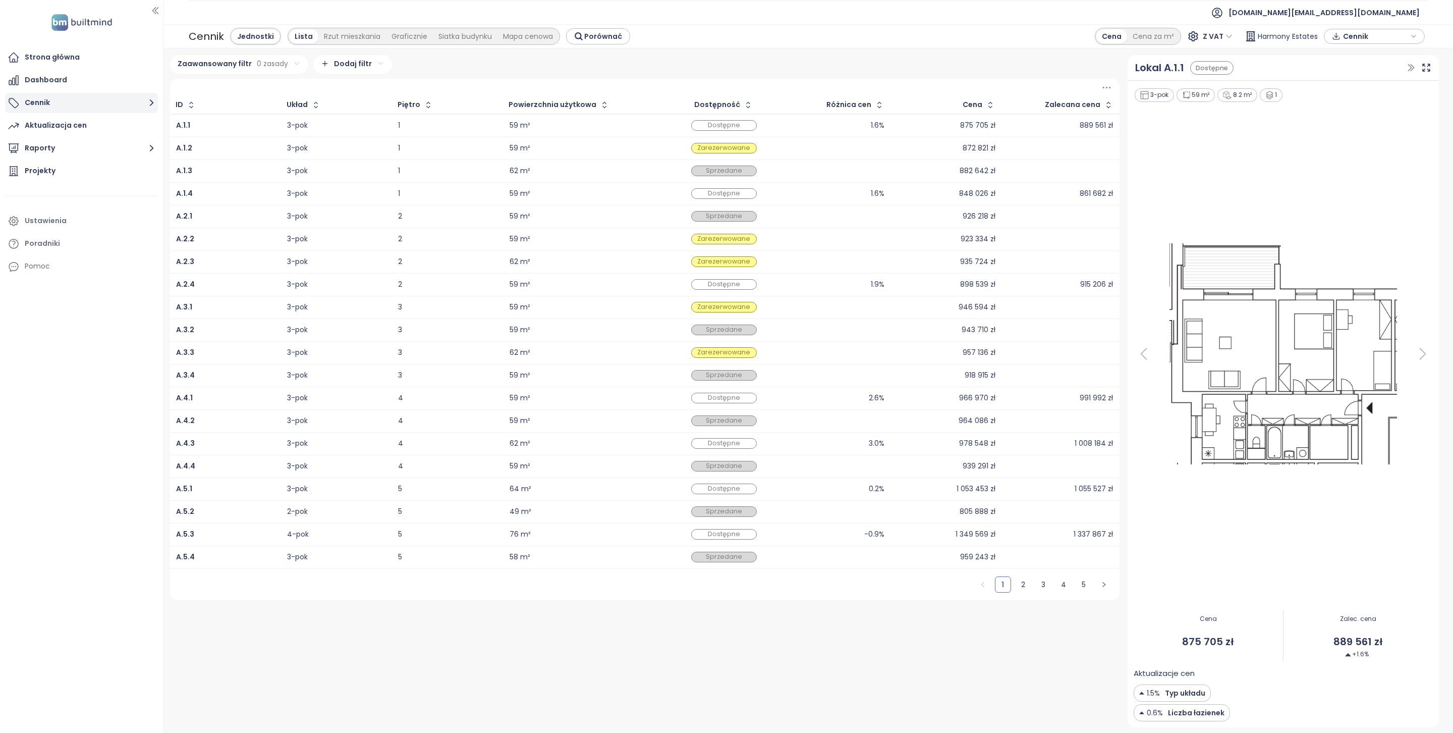
click at [104, 99] on button "Cennik" at bounding box center [81, 103] width 153 height 20
click at [90, 170] on button "Raporty" at bounding box center [81, 173] width 153 height 20
click at [143, 208] on icon "button" at bounding box center [148, 209] width 10 height 10
click at [149, 165] on button "Usuń" at bounding box center [150, 168] width 39 height 15
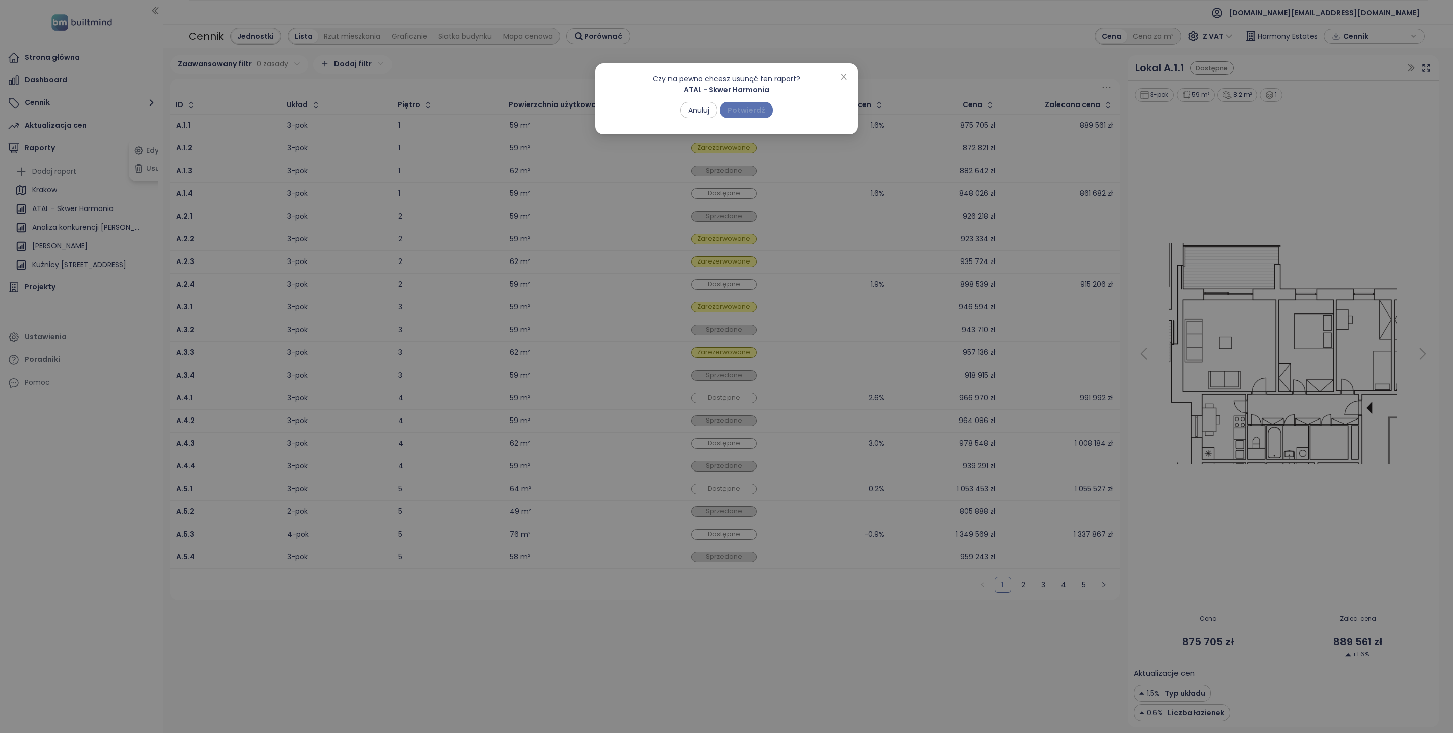
click at [763, 107] on span "Potwierdź" at bounding box center [747, 109] width 38 height 11
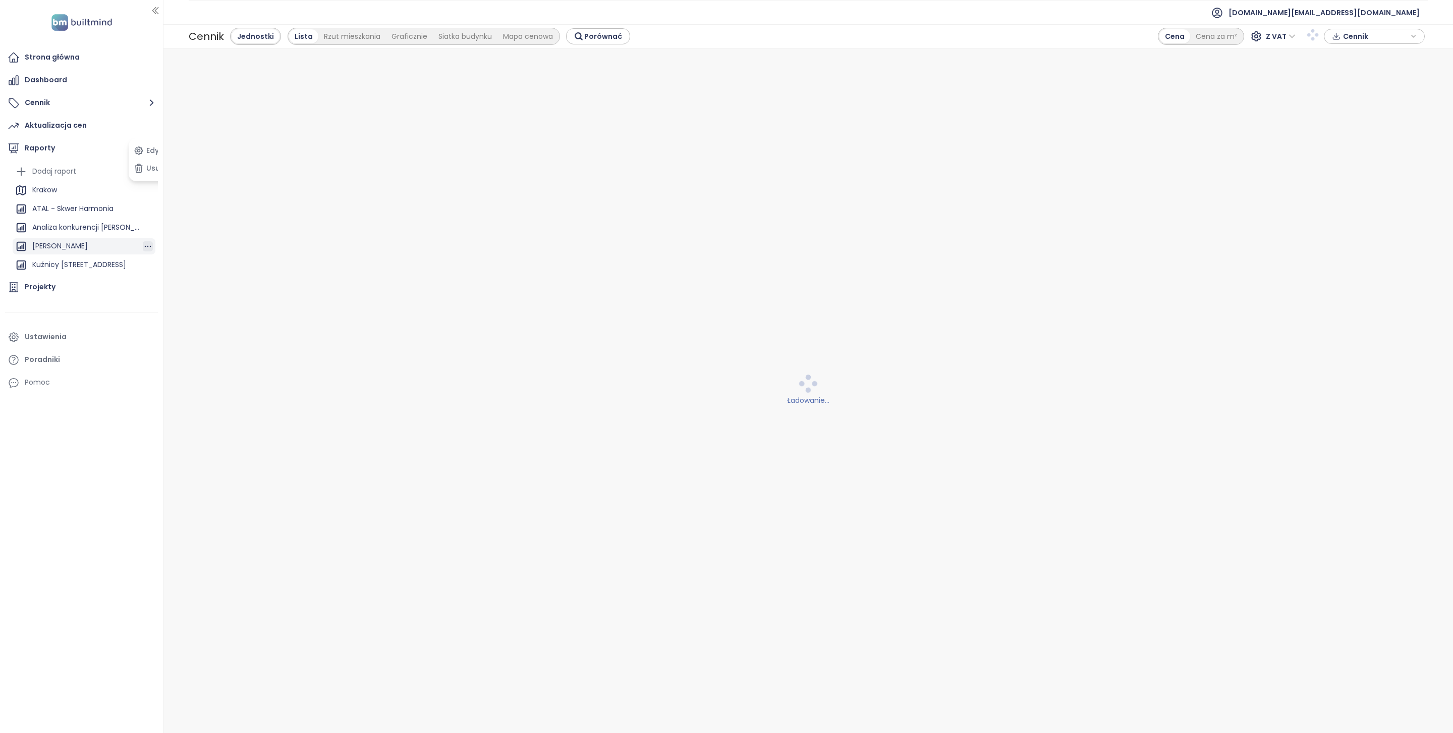
click at [143, 244] on icon "button" at bounding box center [148, 246] width 10 height 10
click at [160, 247] on div at bounding box center [162, 366] width 5 height 733
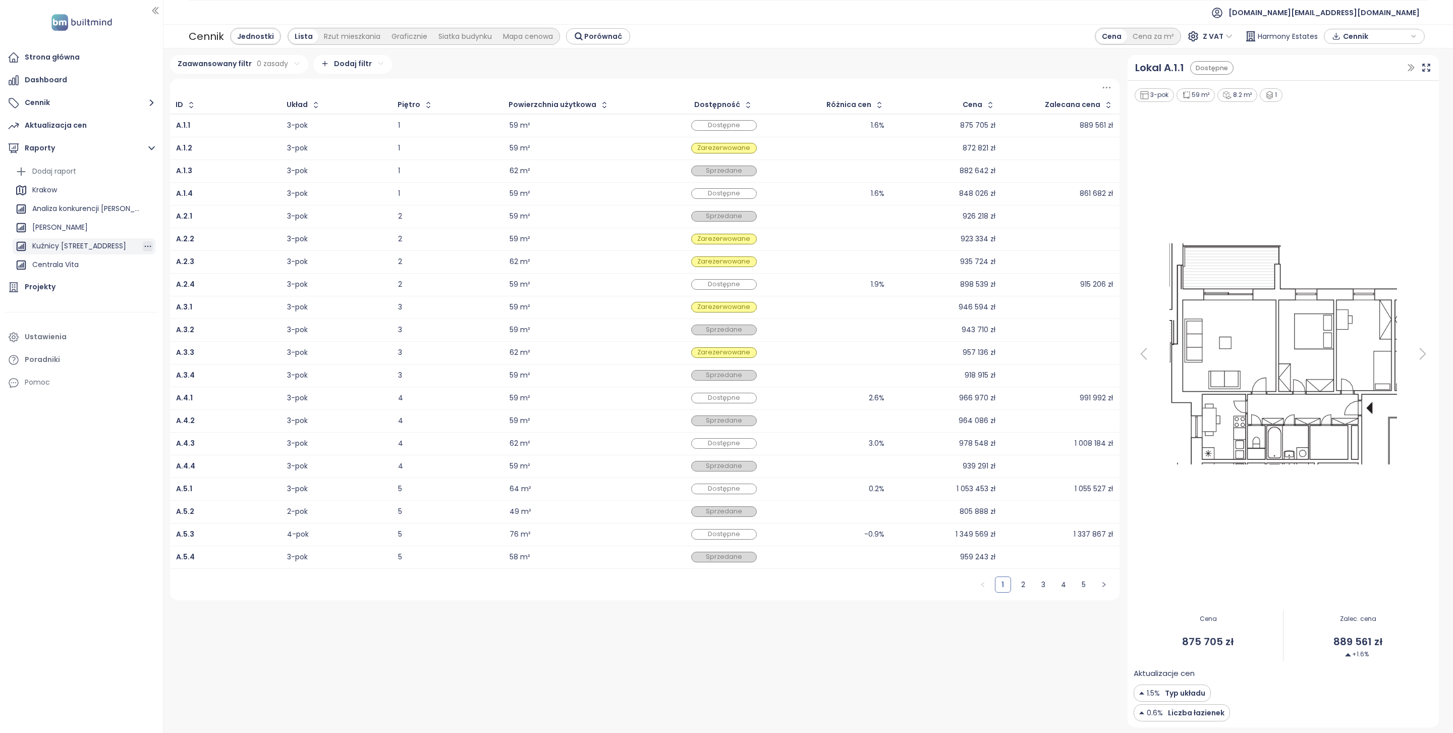
click at [143, 244] on icon "button" at bounding box center [148, 246] width 10 height 10
click at [139, 245] on icon "button" at bounding box center [139, 246] width 10 height 13
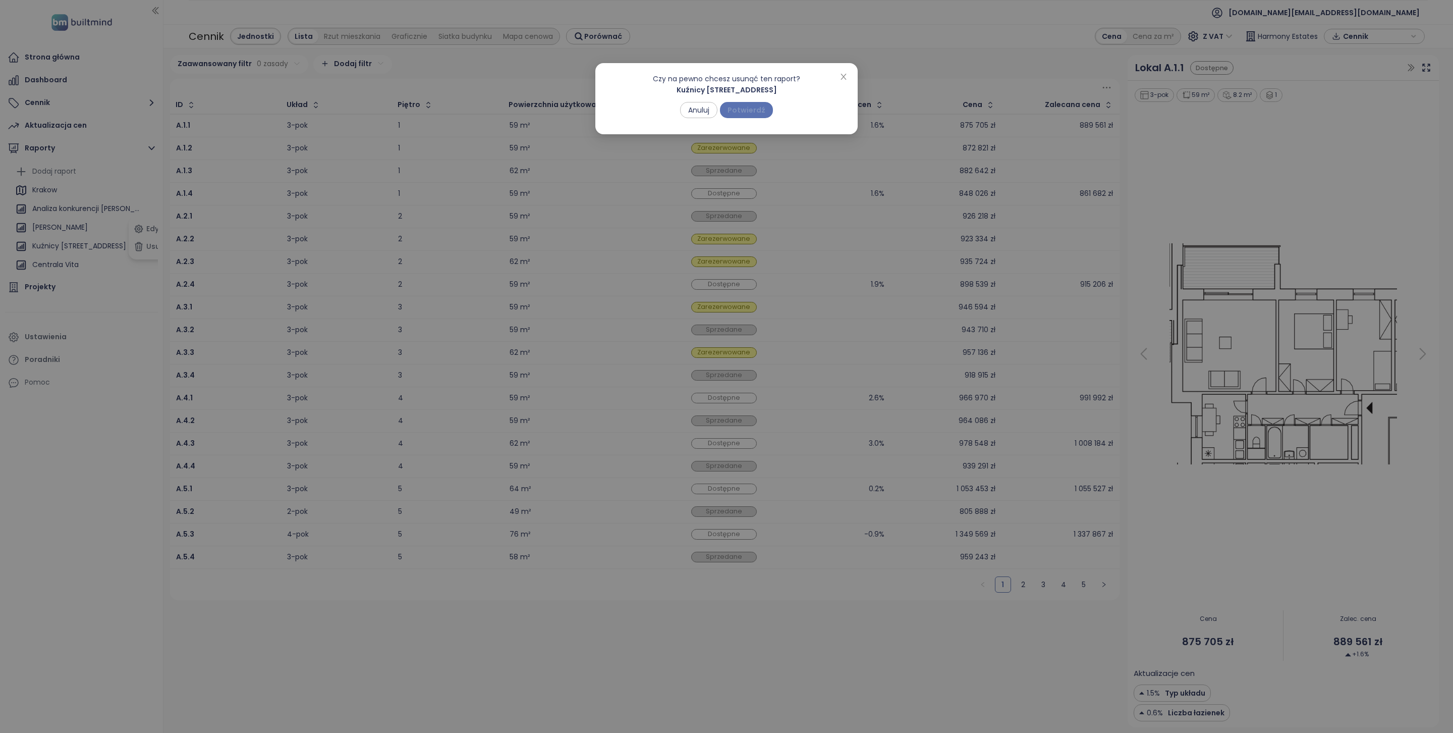
click at [759, 108] on span "Potwierdź" at bounding box center [747, 109] width 38 height 11
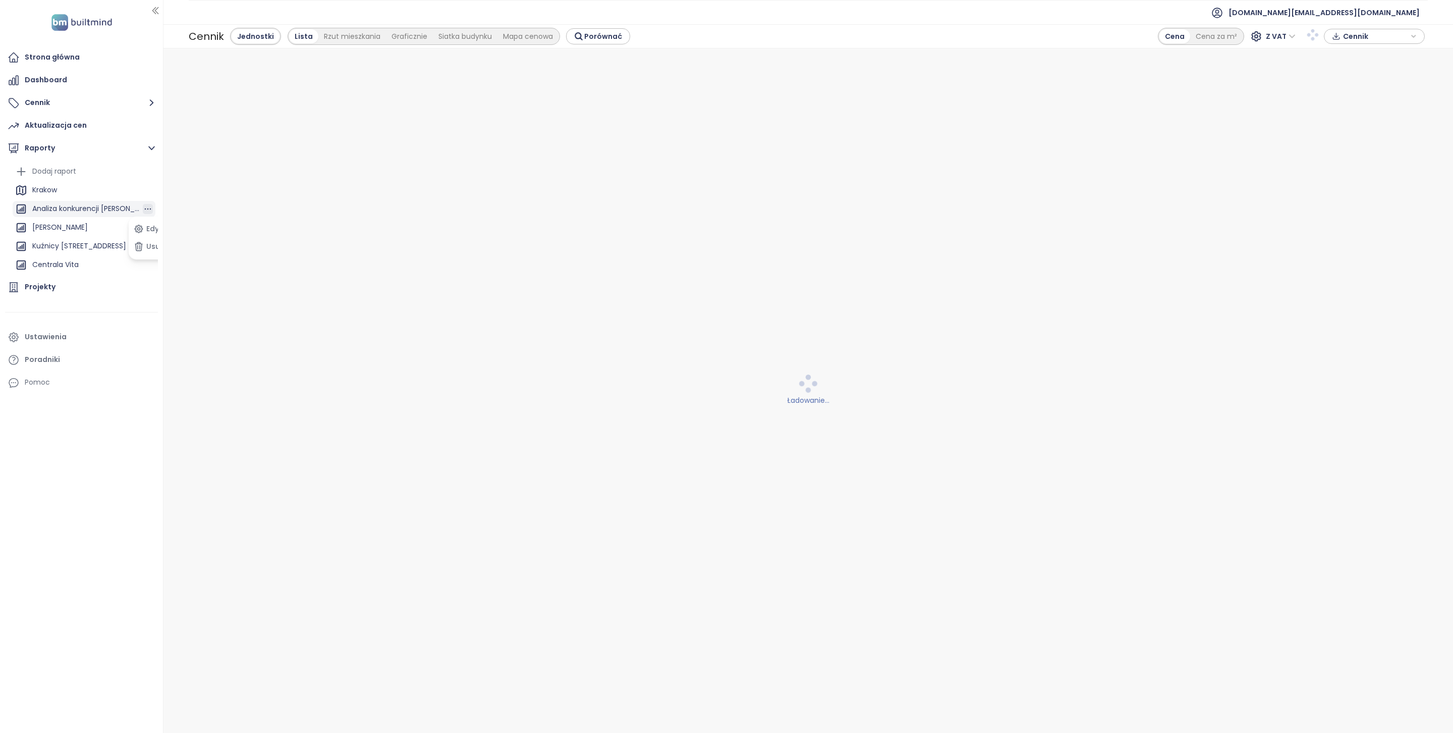
click at [143, 209] on icon "button" at bounding box center [148, 209] width 10 height 10
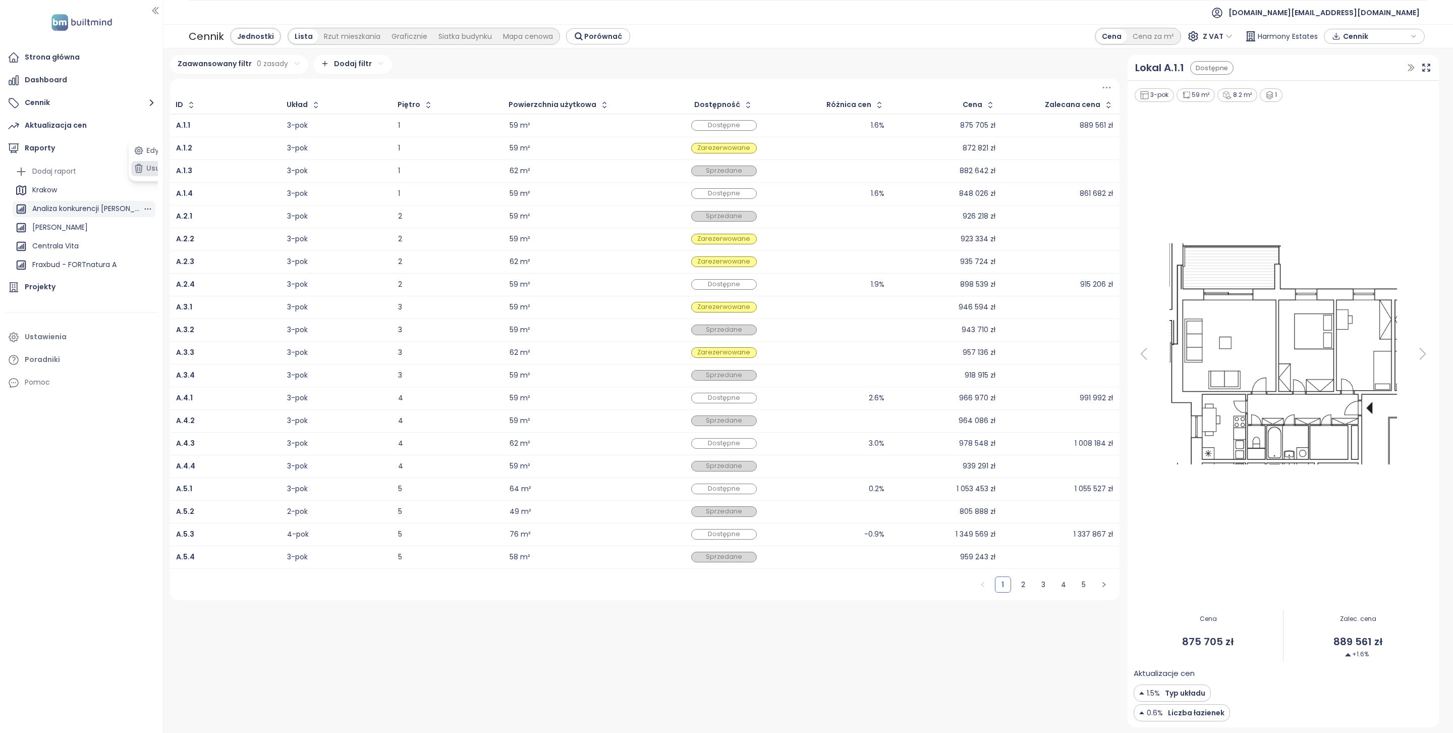
click at [147, 170] on button "Usuń" at bounding box center [150, 168] width 39 height 15
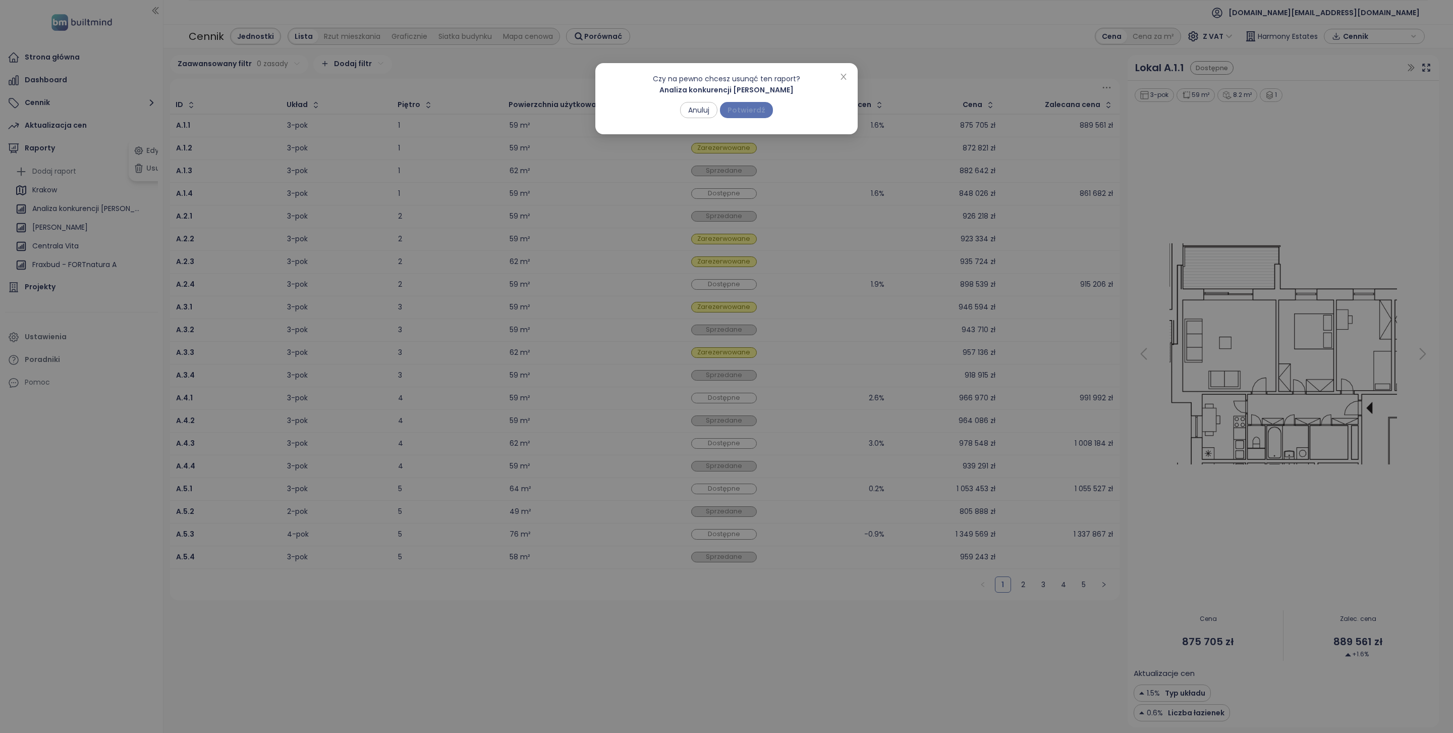
click at [740, 110] on span "Potwierdź" at bounding box center [747, 109] width 38 height 11
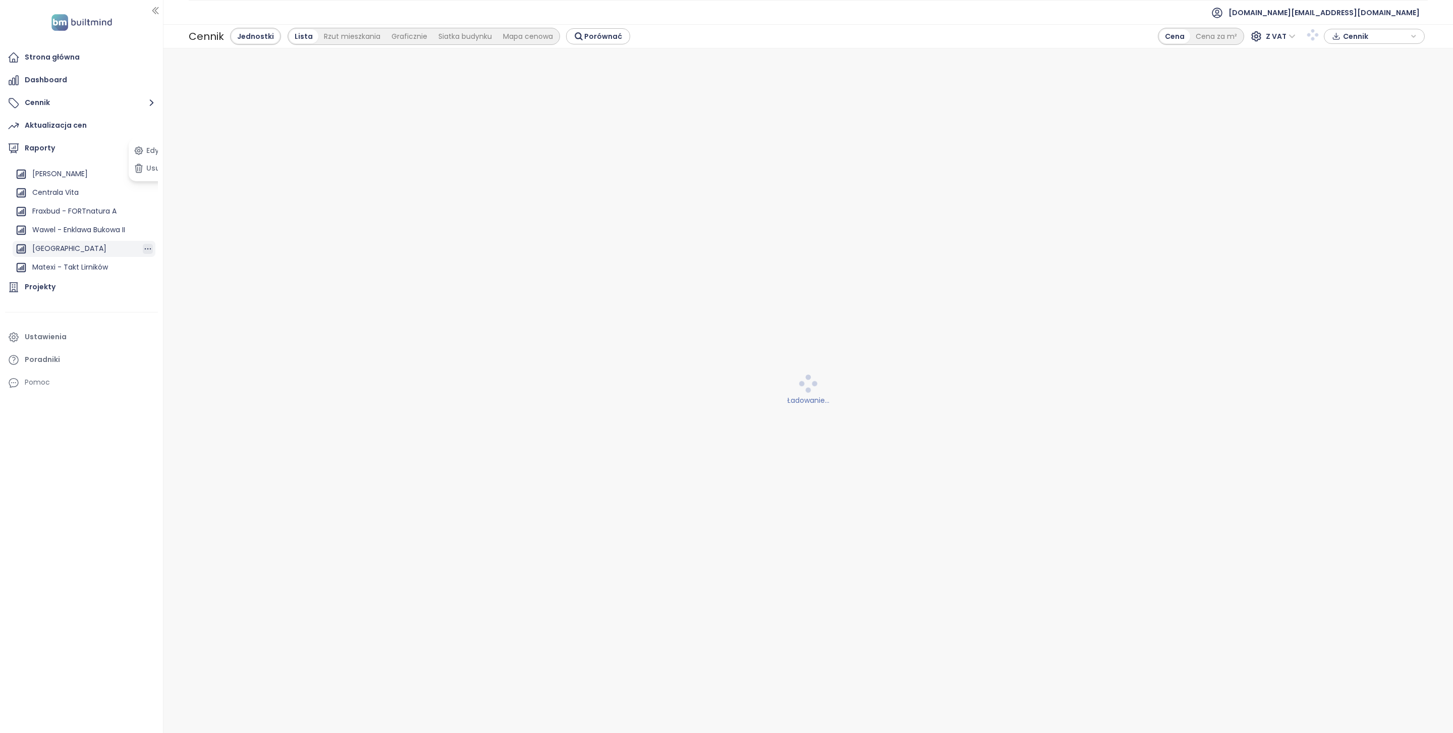
scroll to position [35, 0]
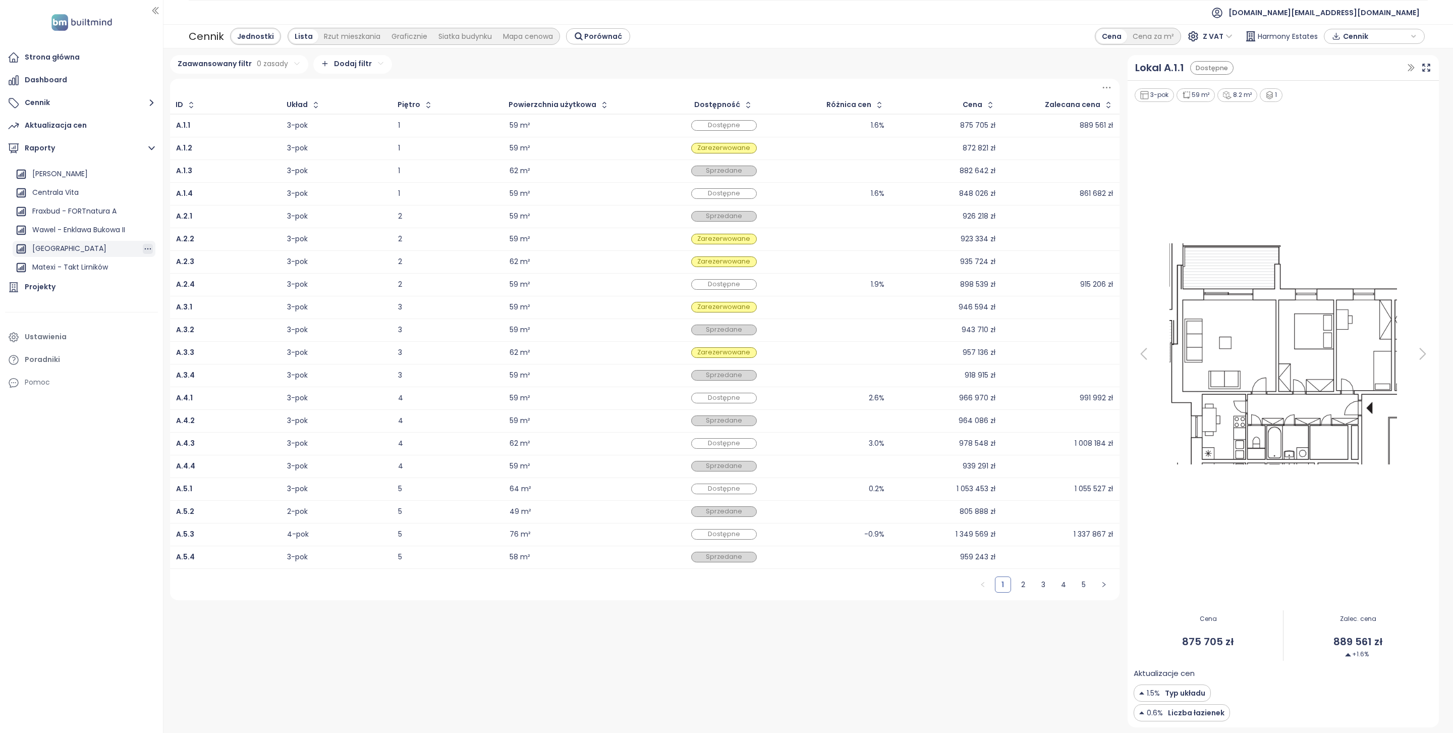
click at [143, 248] on icon "button" at bounding box center [148, 249] width 10 height 10
click at [152, 247] on button "Usuń" at bounding box center [150, 246] width 39 height 15
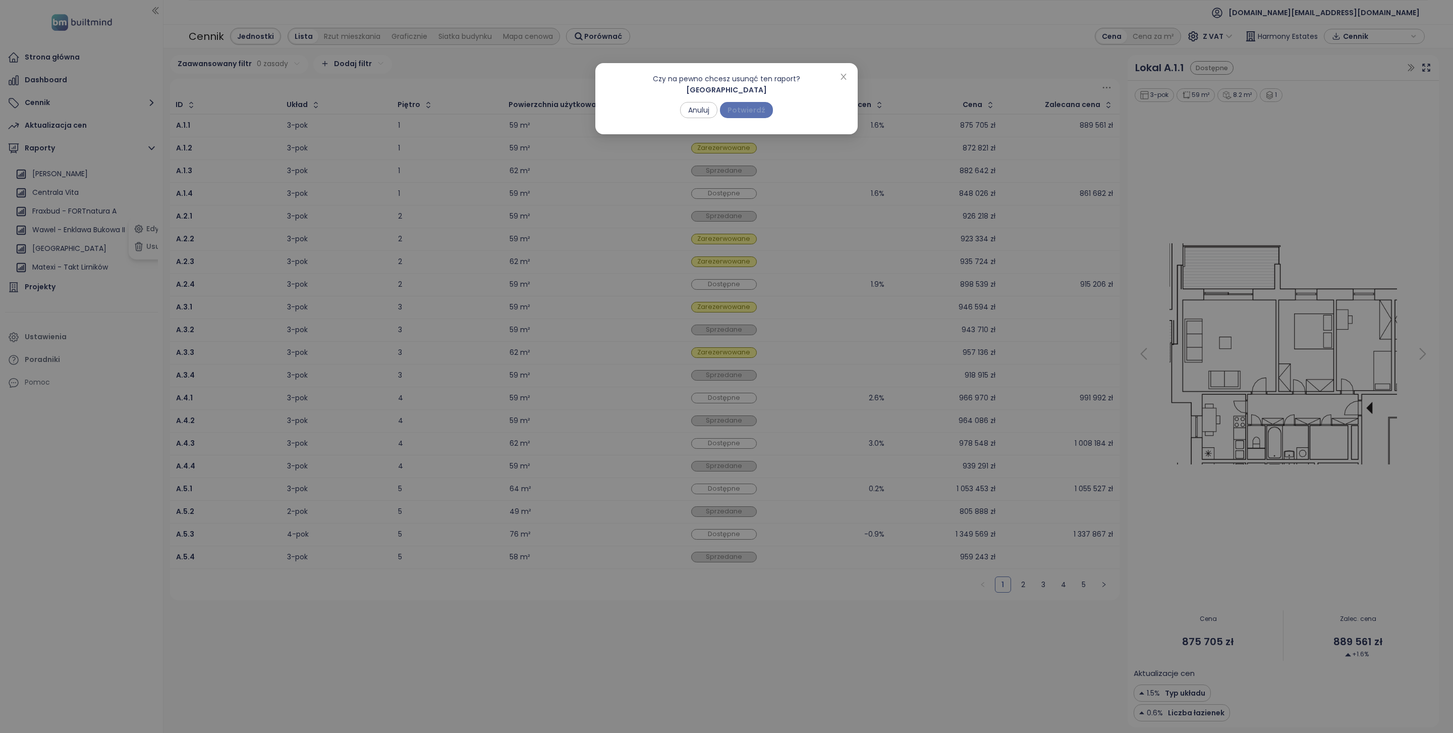
click at [743, 108] on span "Potwierdź" at bounding box center [747, 109] width 38 height 11
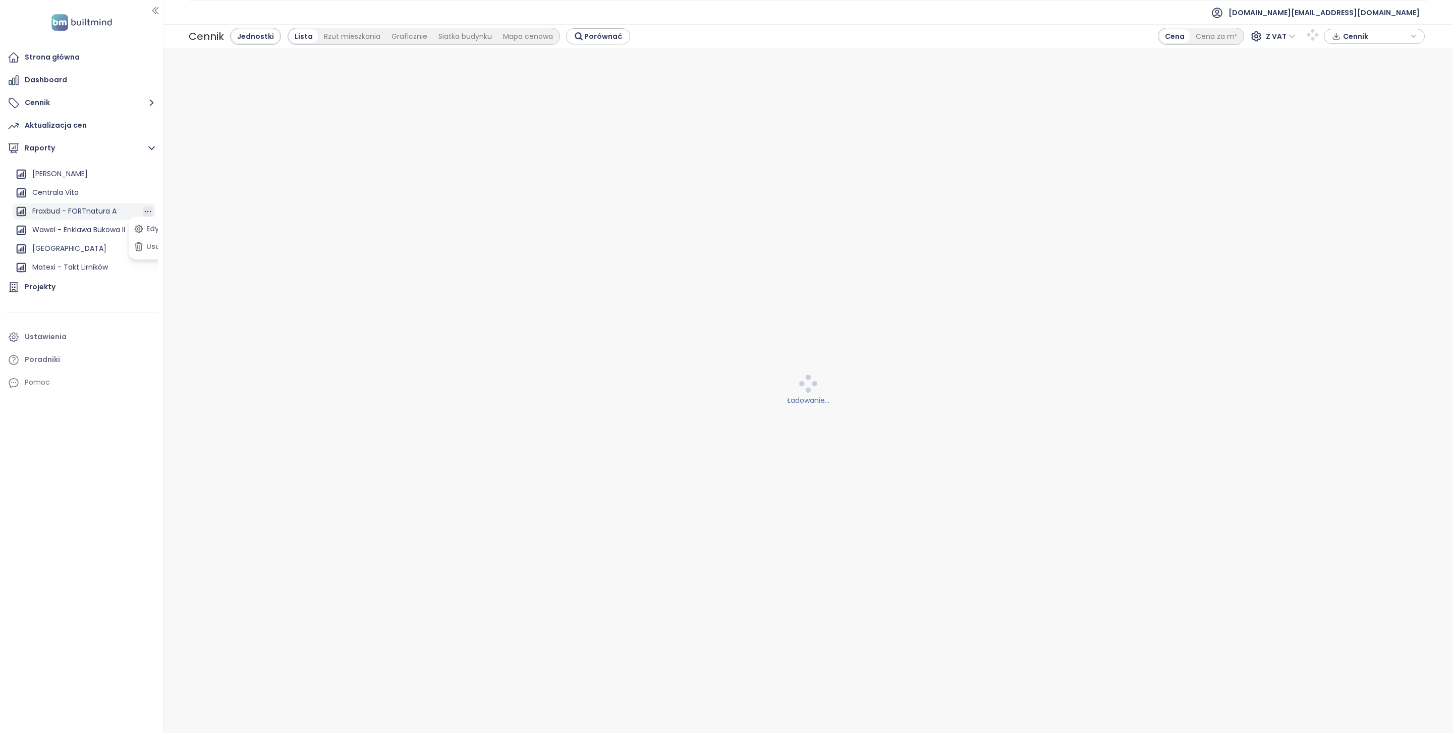
click at [134, 211] on ul "Dodaj raport Krakow Analiza Osiedle Ibramowskie Centrala Vita Fraxbud - FORTnat…" at bounding box center [84, 202] width 143 height 147
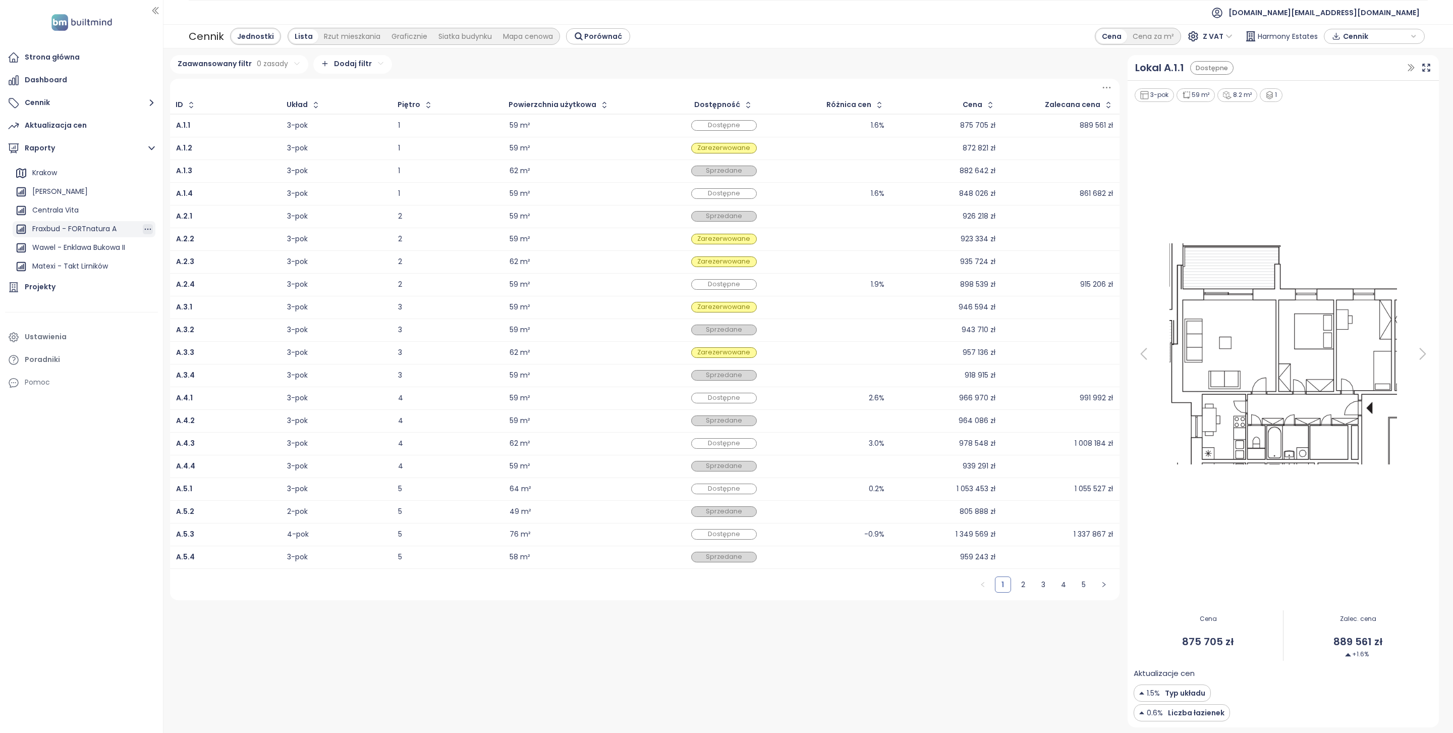
scroll to position [17, 0]
click at [143, 226] on icon "button" at bounding box center [148, 230] width 10 height 10
click at [148, 249] on button "Usuń" at bounding box center [150, 246] width 39 height 15
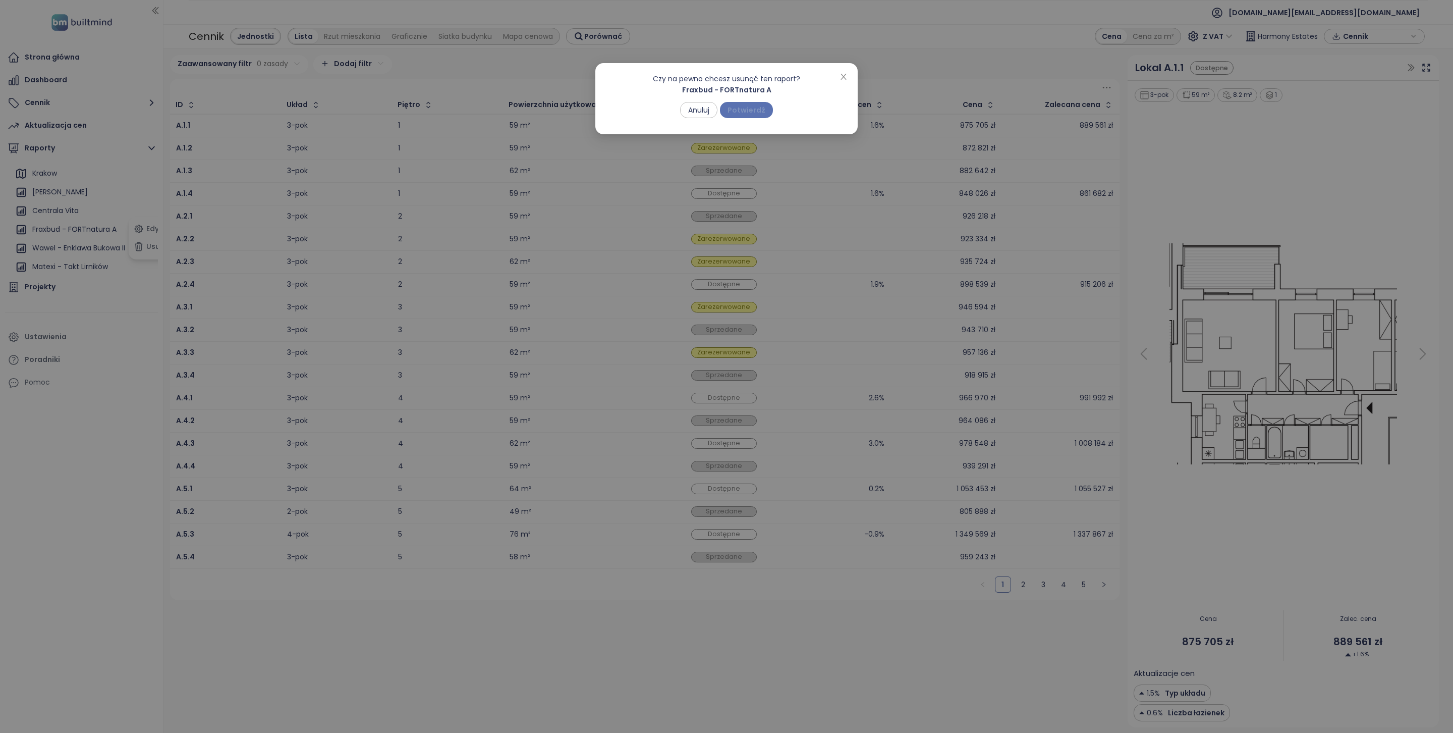
click at [757, 108] on span "Potwierdź" at bounding box center [747, 109] width 38 height 11
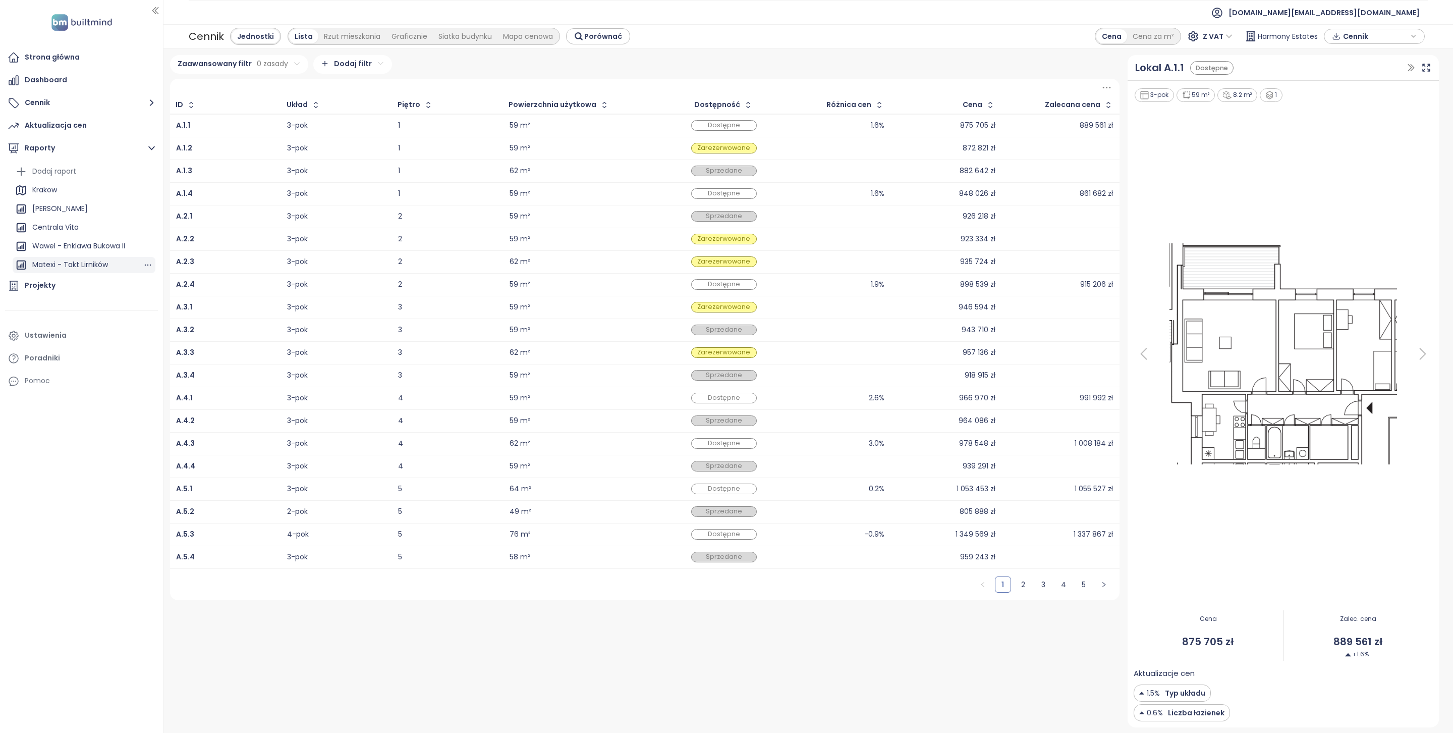
scroll to position [0, 0]
click at [147, 246] on icon "button" at bounding box center [148, 247] width 7 height 2
click at [147, 264] on icon "button" at bounding box center [148, 265] width 10 height 10
click at [152, 248] on button "Usuń" at bounding box center [150, 245] width 39 height 15
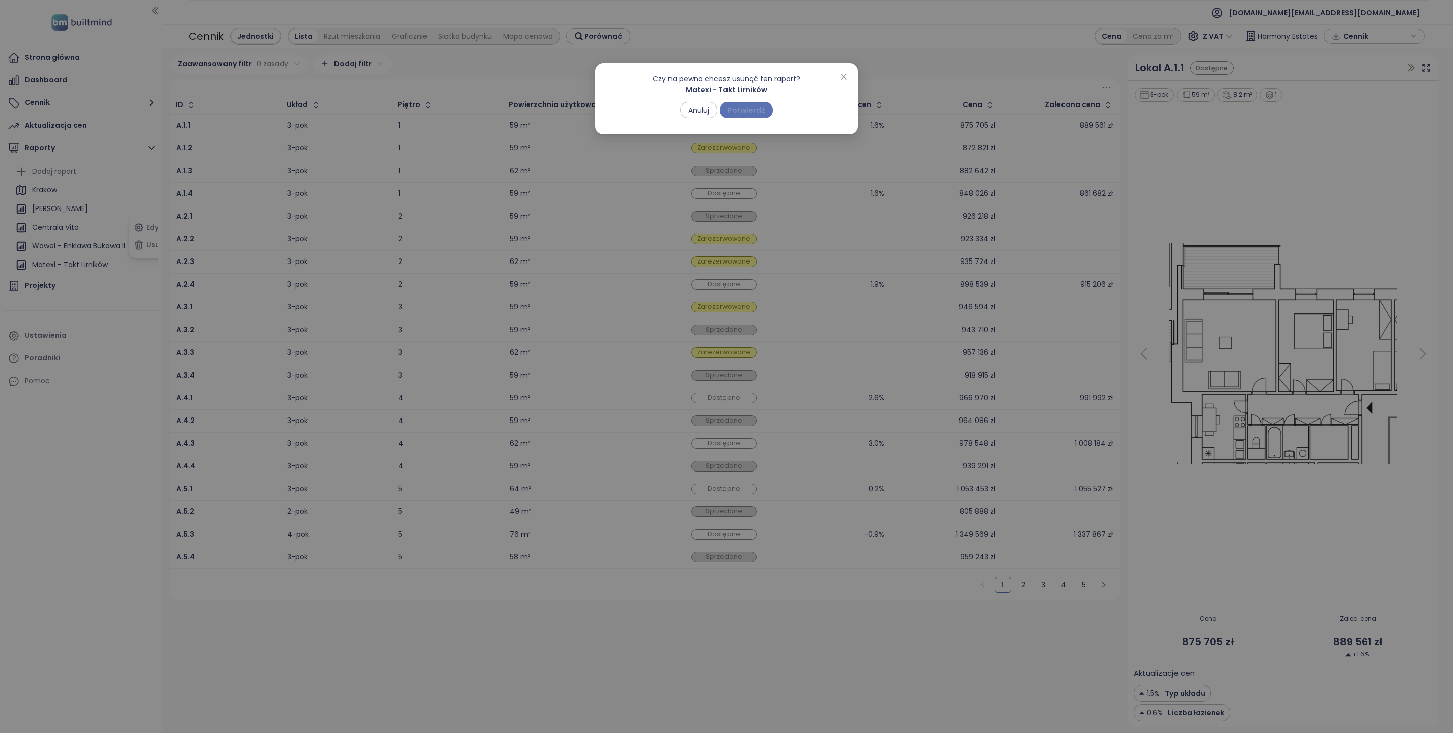
click at [757, 105] on span "Potwierdź" at bounding box center [747, 109] width 38 height 11
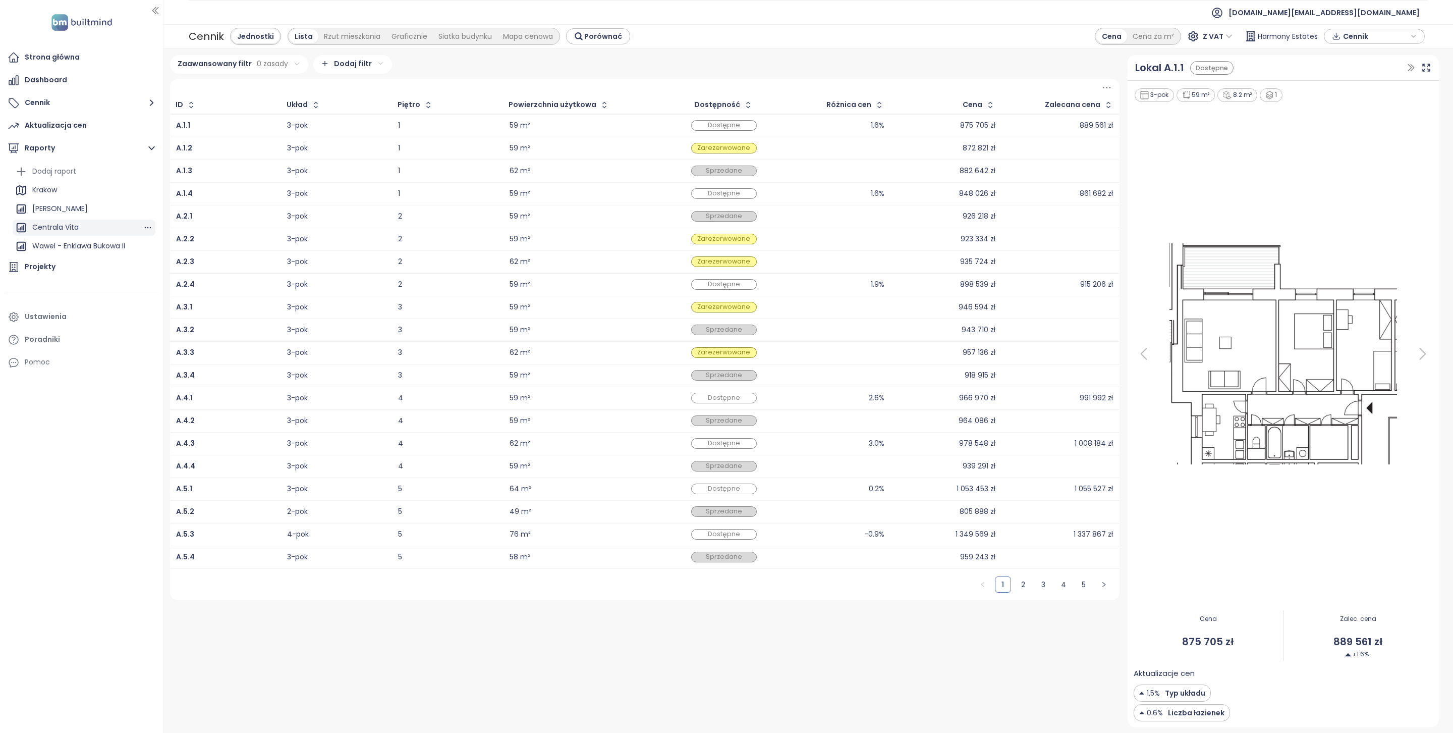
click at [101, 224] on div "Centrala Vita" at bounding box center [84, 227] width 143 height 16
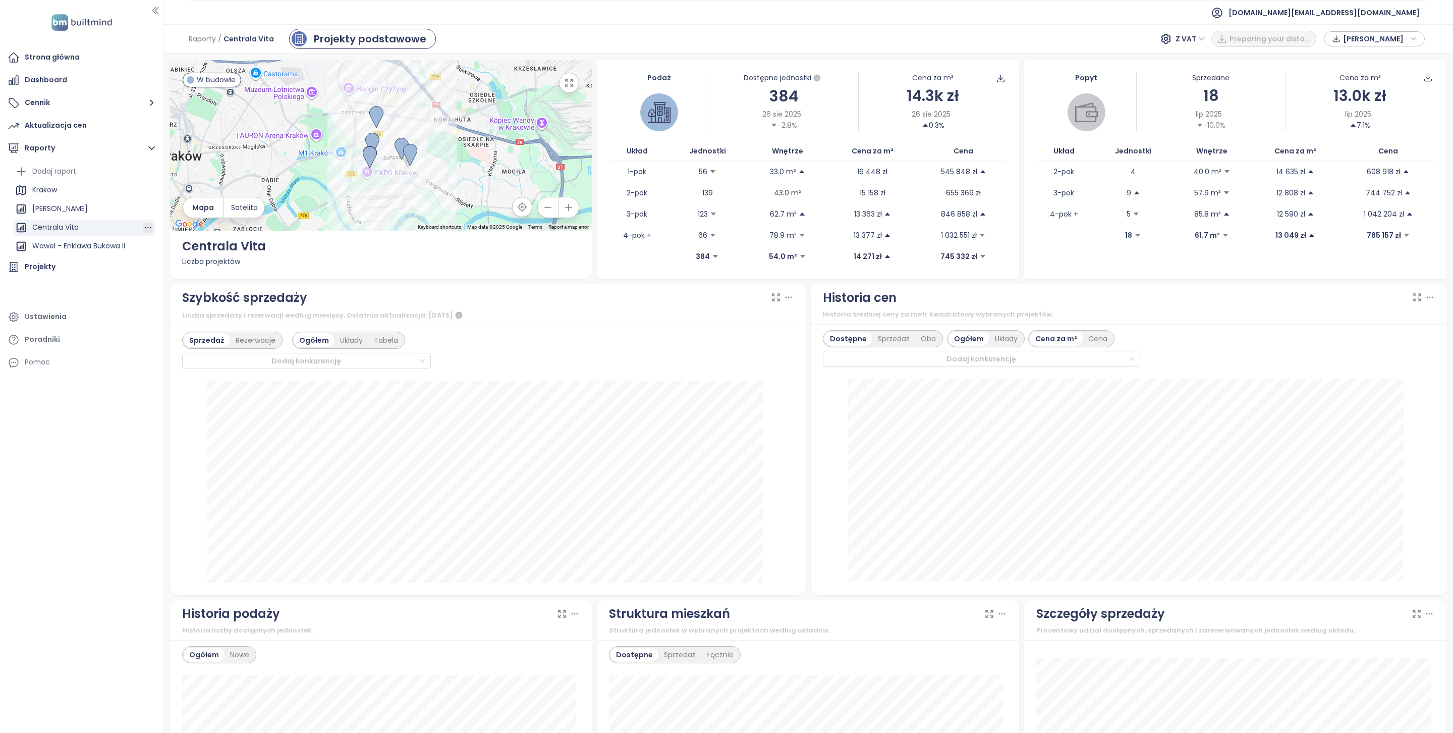
click at [149, 226] on icon "button" at bounding box center [148, 227] width 10 height 10
click at [149, 226] on button "Usuń" at bounding box center [150, 226] width 39 height 15
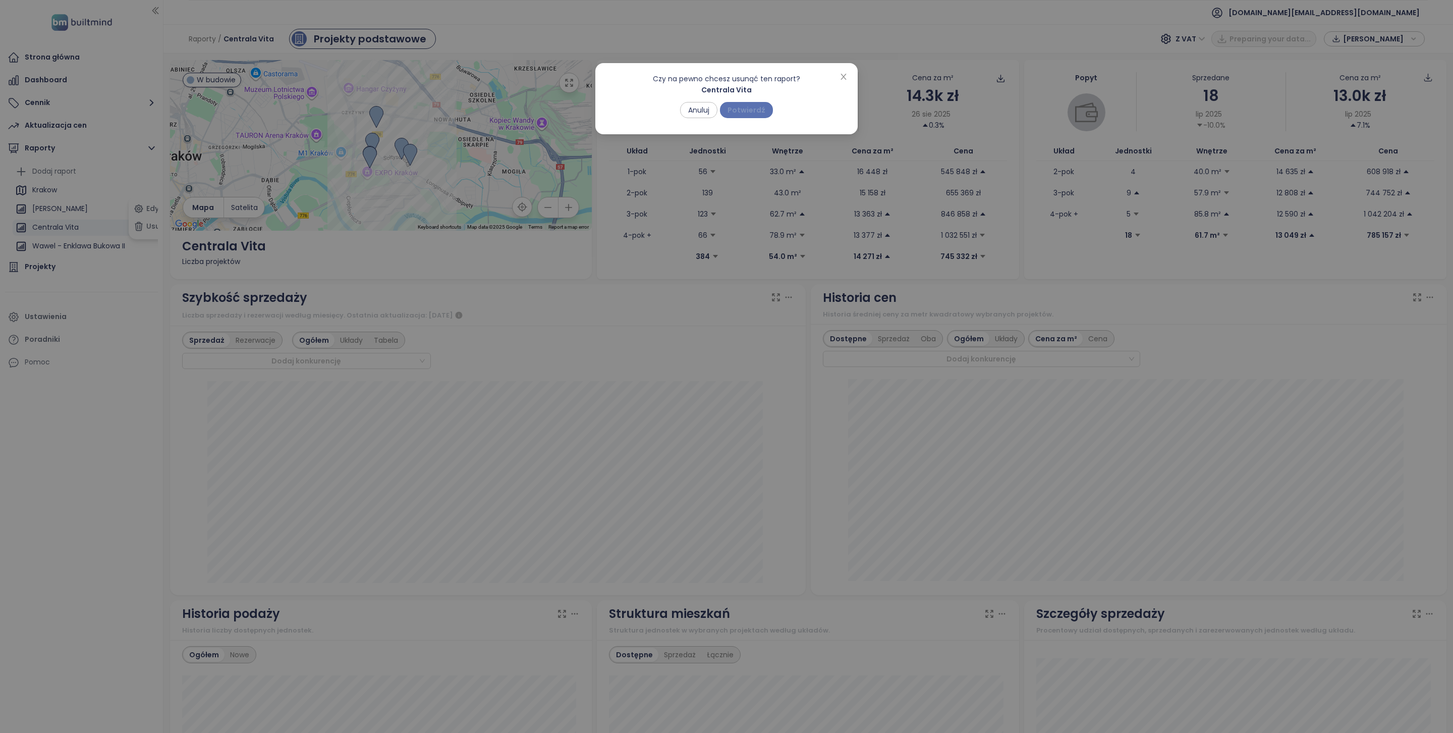
click at [754, 114] on span "Potwierdź" at bounding box center [747, 109] width 38 height 11
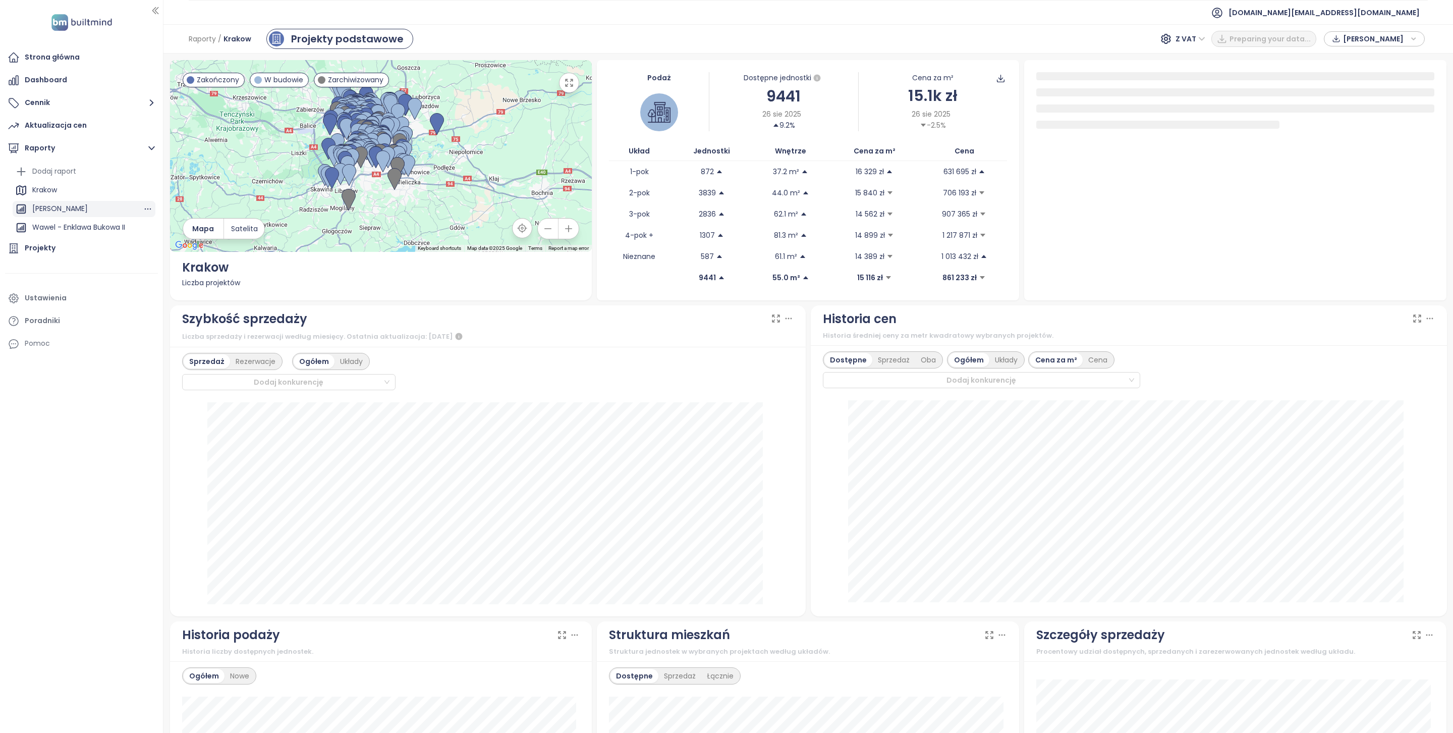
click at [88, 209] on div "[PERSON_NAME]" at bounding box center [59, 208] width 55 height 13
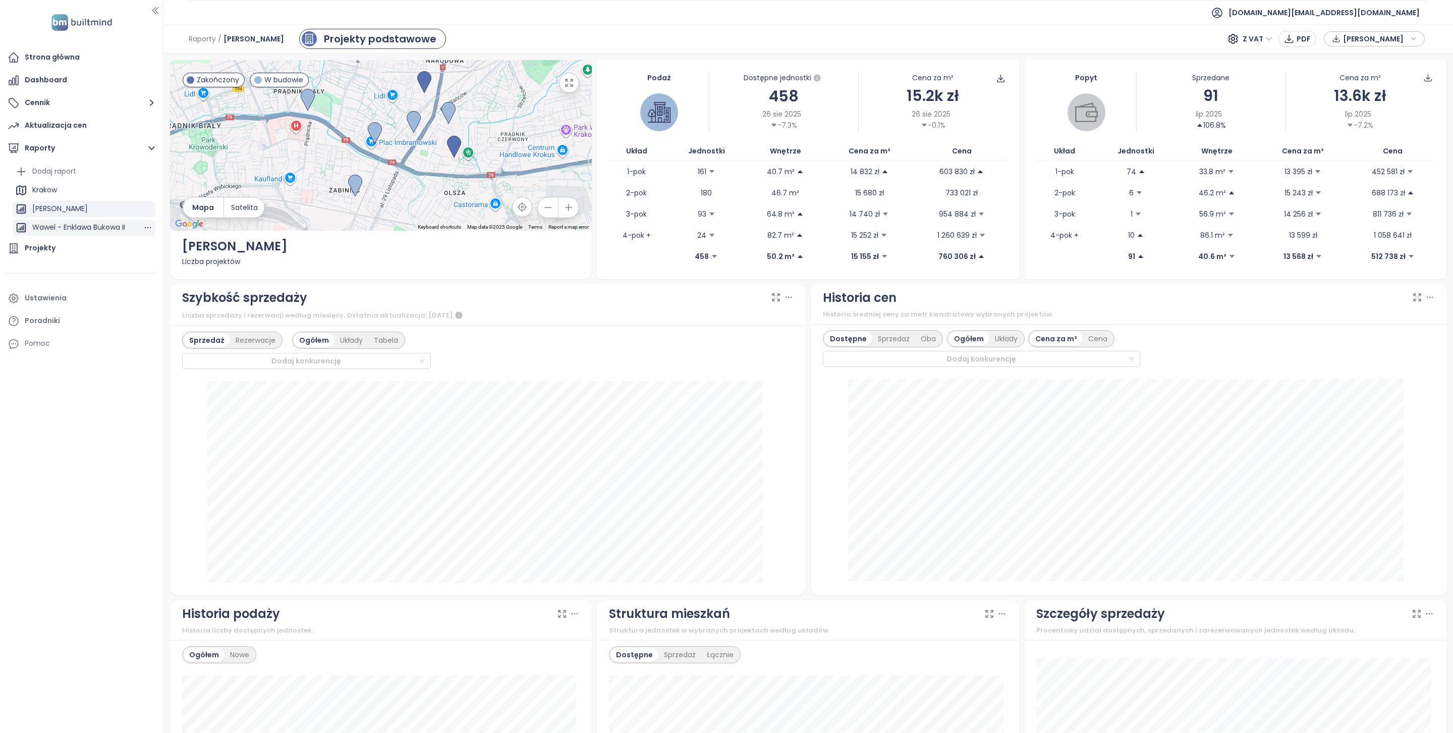
click at [100, 223] on div "Wawel - Enklawa Bukowa II" at bounding box center [78, 227] width 93 height 13
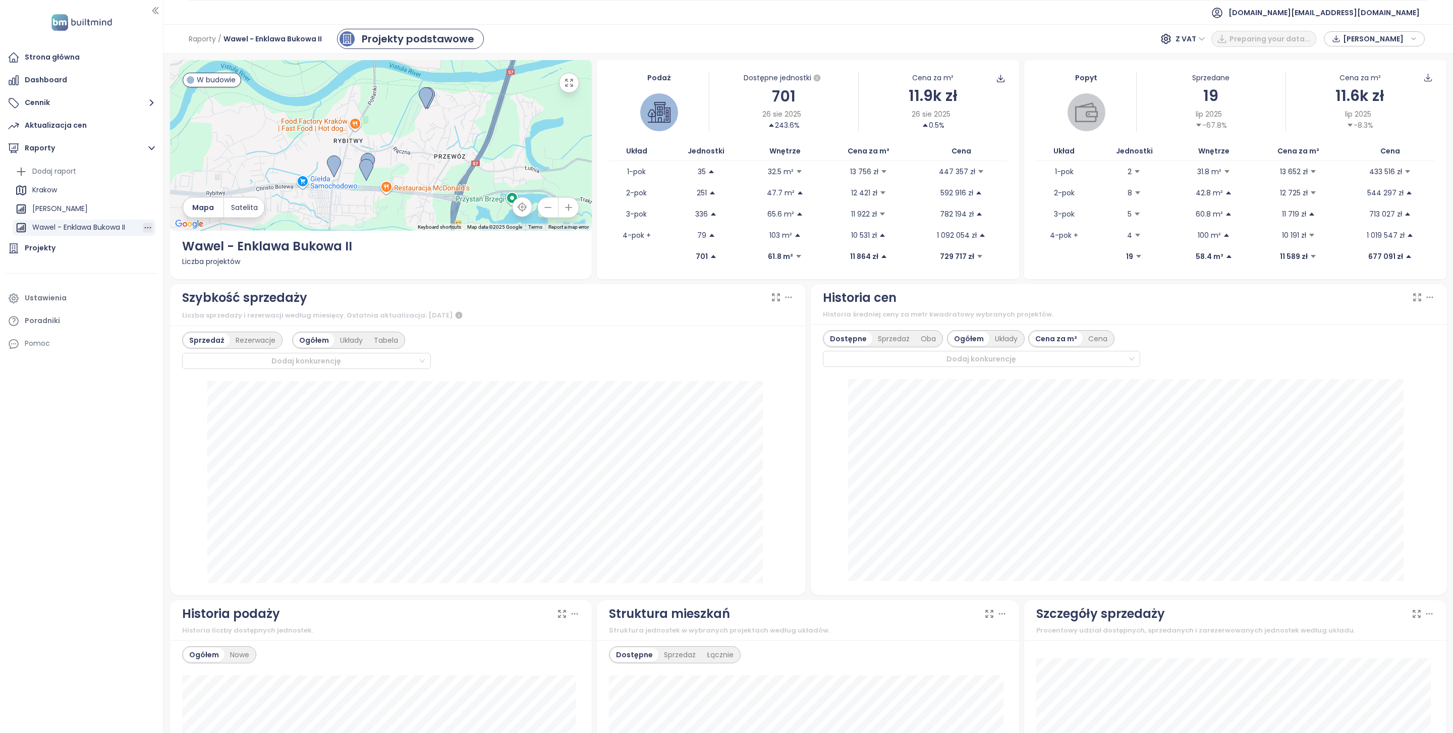
click at [146, 229] on icon "button" at bounding box center [148, 227] width 10 height 10
click at [149, 211] on button "Usuń" at bounding box center [150, 207] width 39 height 15
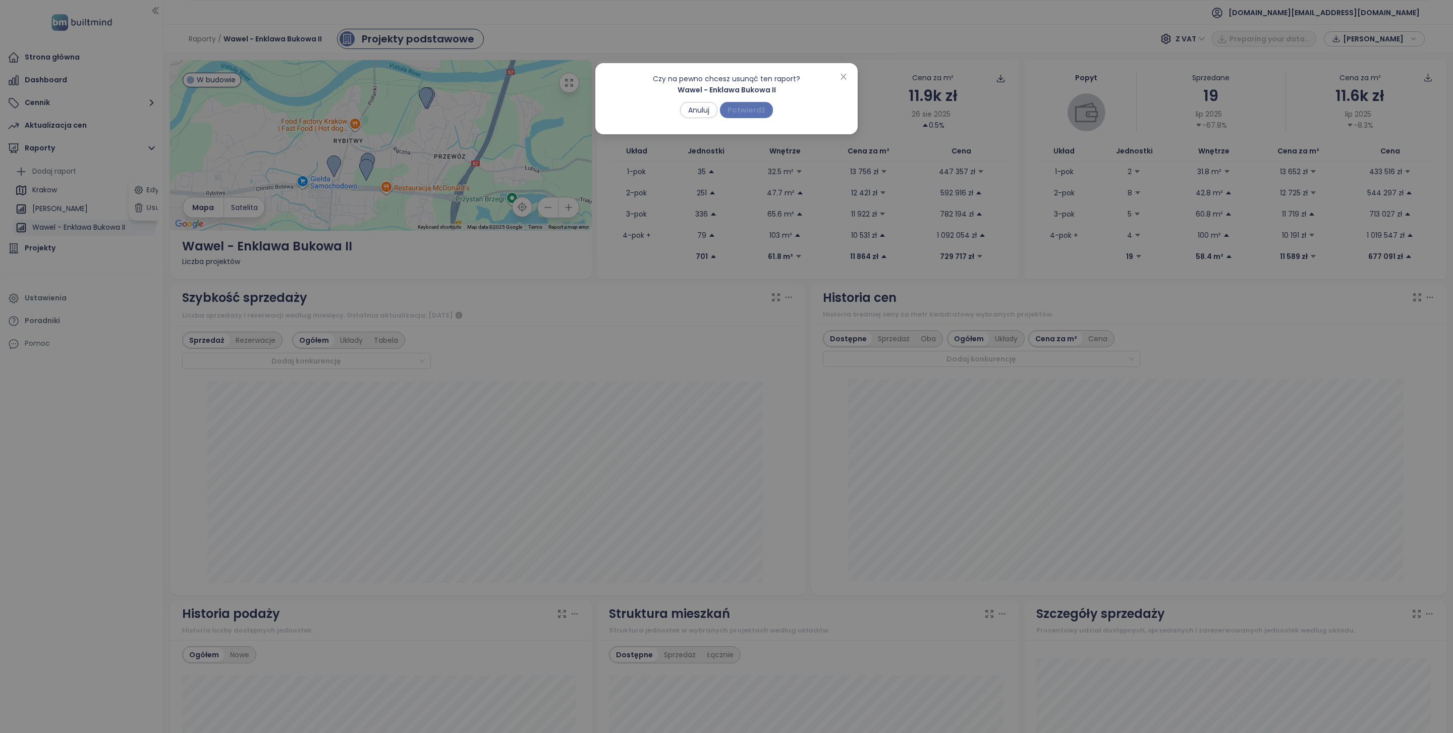
click at [740, 106] on span "Potwierdź" at bounding box center [747, 109] width 38 height 11
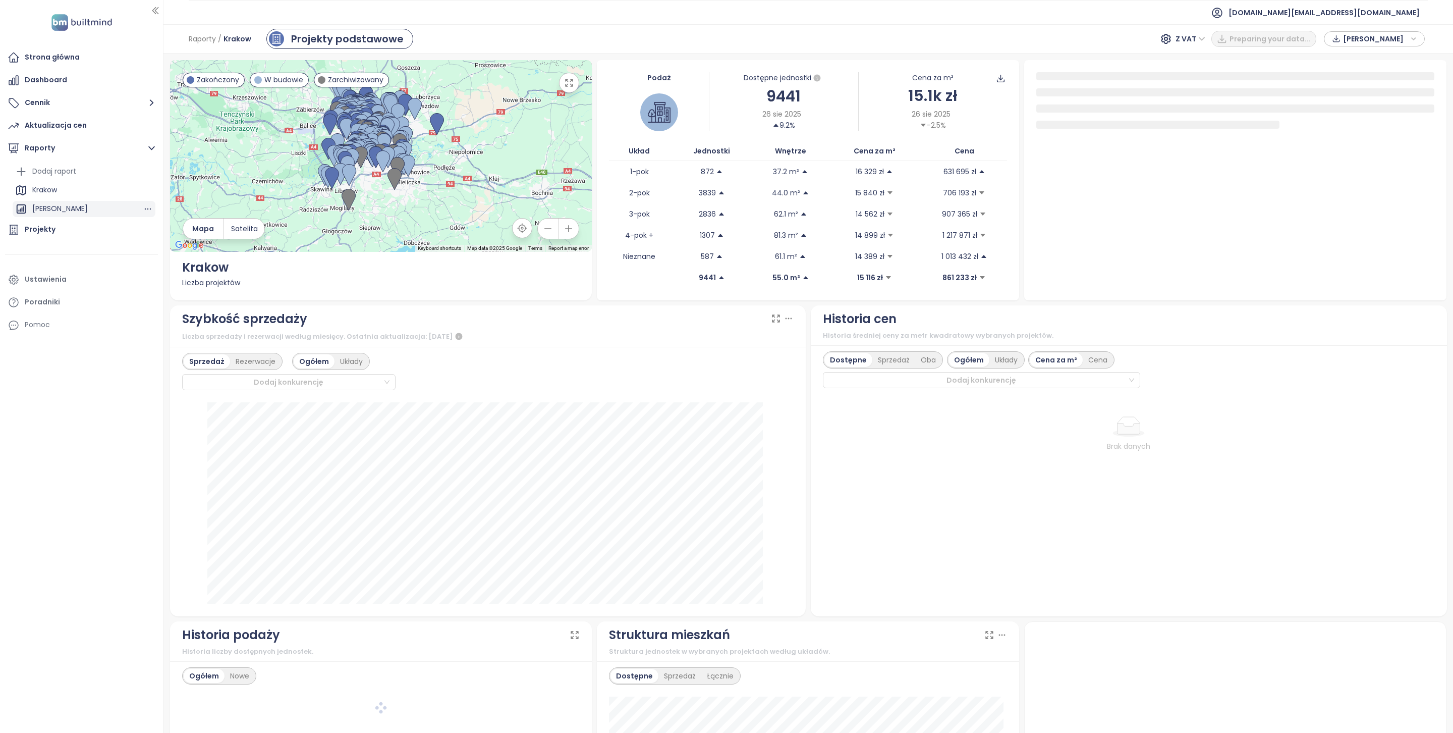
click at [80, 208] on div "[PERSON_NAME]" at bounding box center [59, 208] width 55 height 13
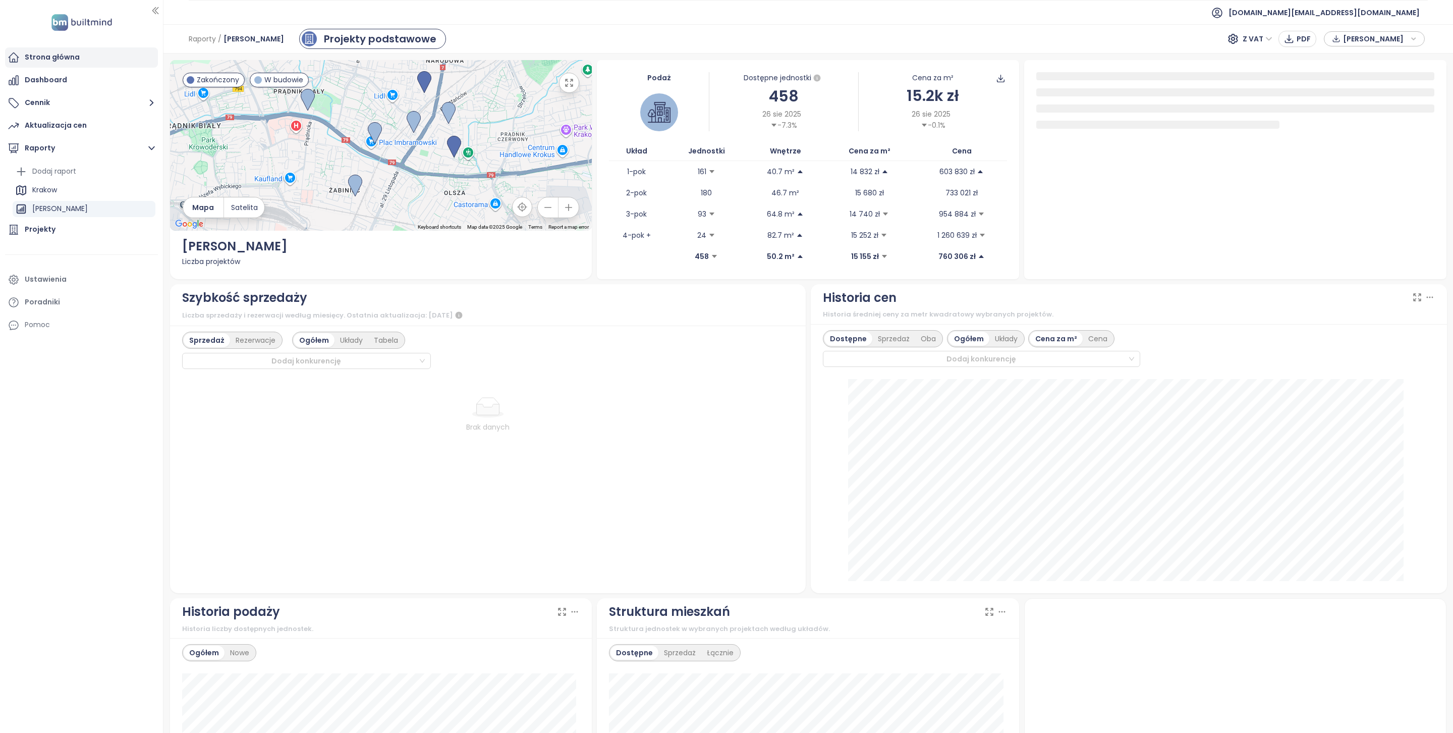
click at [43, 65] on div "Strona główna" at bounding box center [81, 57] width 153 height 20
